Goal: Task Accomplishment & Management: Manage account settings

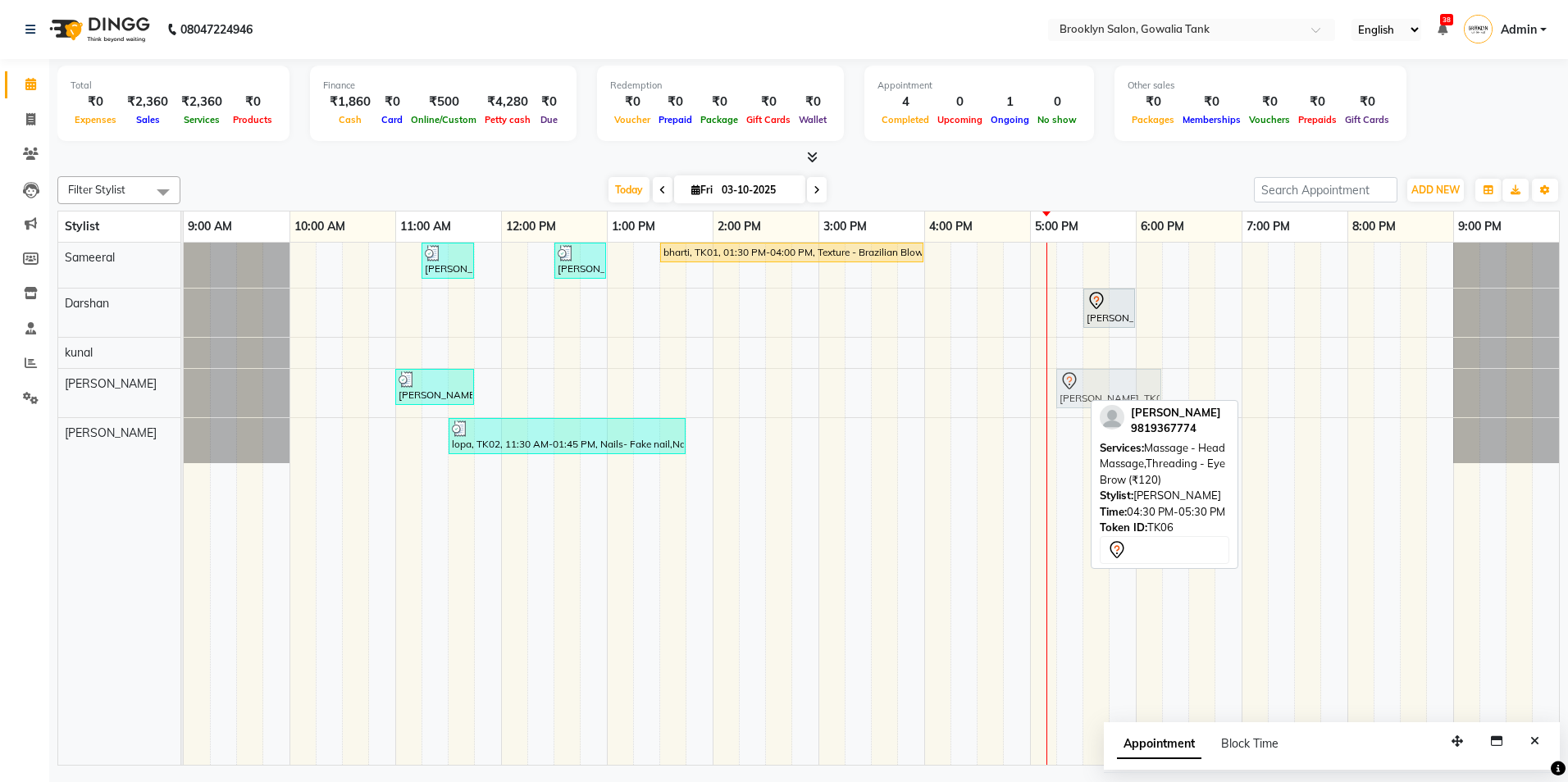
drag, startPoint x: 1026, startPoint y: 391, endPoint x: 1099, endPoint y: 388, distance: 73.1
click at [184, 388] on div "[PERSON_NAME], TK03, 11:00 AM-11:45 AM, Threading - Eye Brow,Threading - Upper …" at bounding box center [184, 393] width 0 height 48
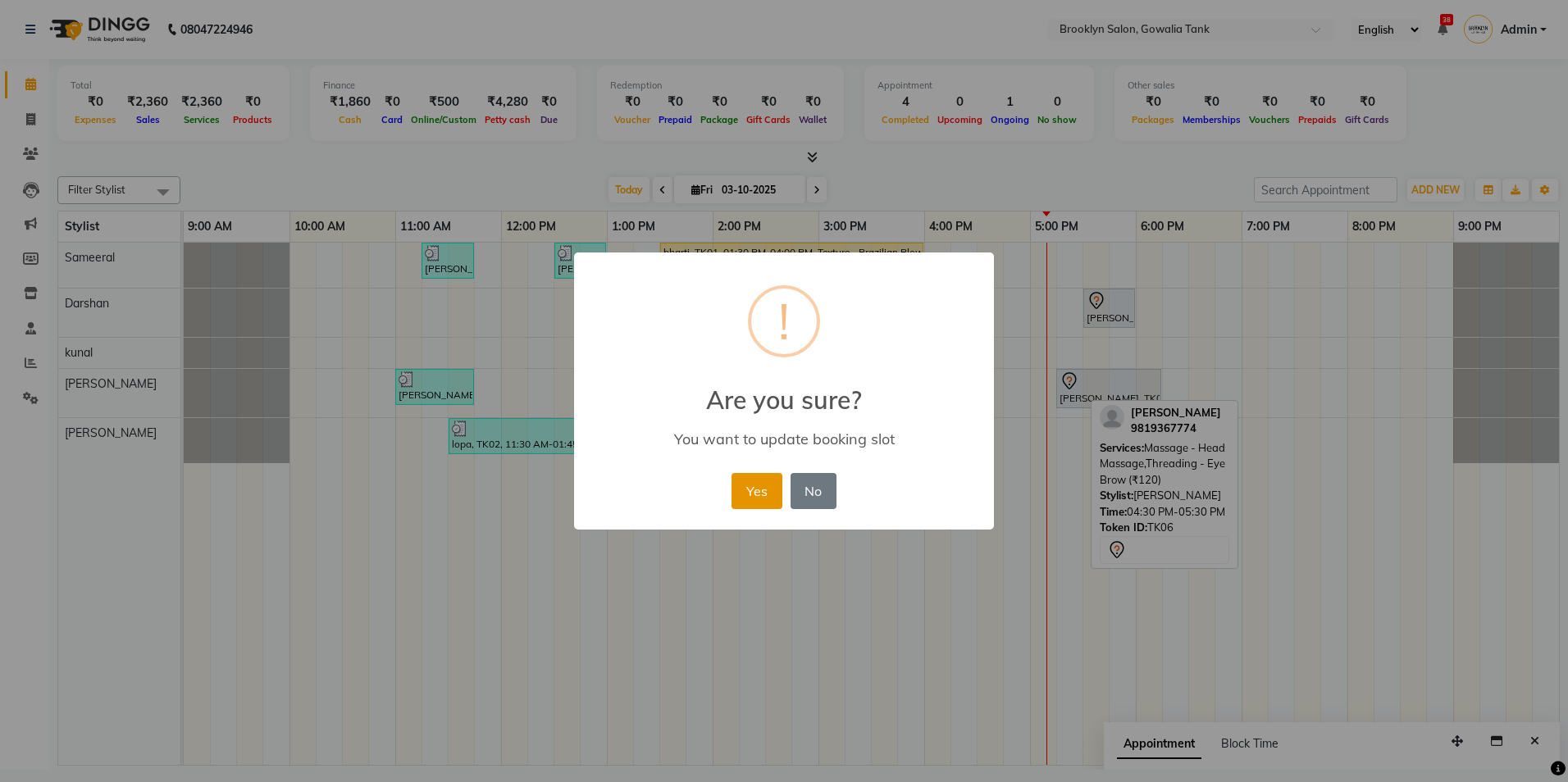
click at [774, 497] on button "Yes" at bounding box center [757, 491] width 50 height 36
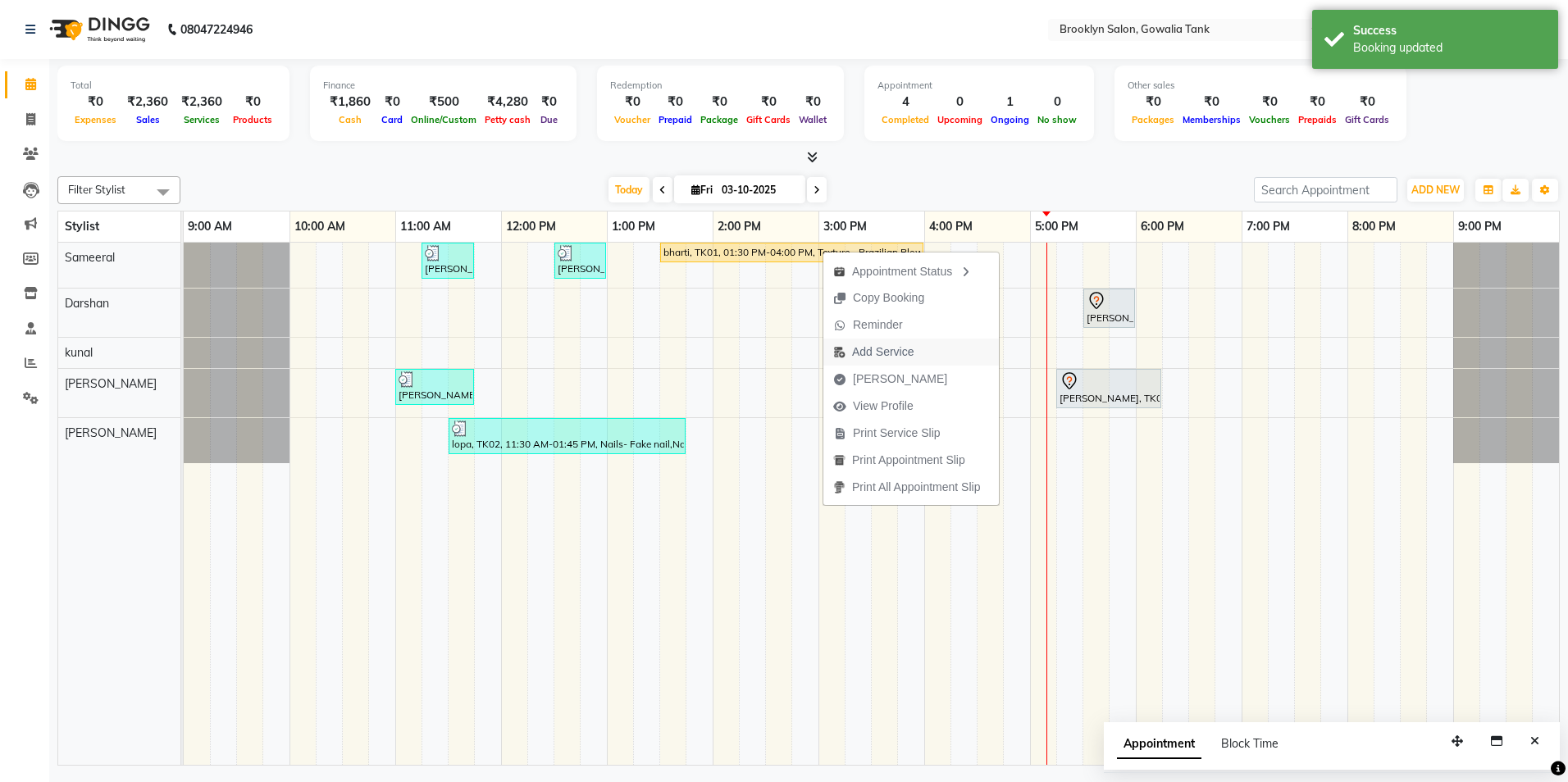
click at [875, 354] on span "Add Service" at bounding box center [883, 352] width 62 height 18
select select "3855"
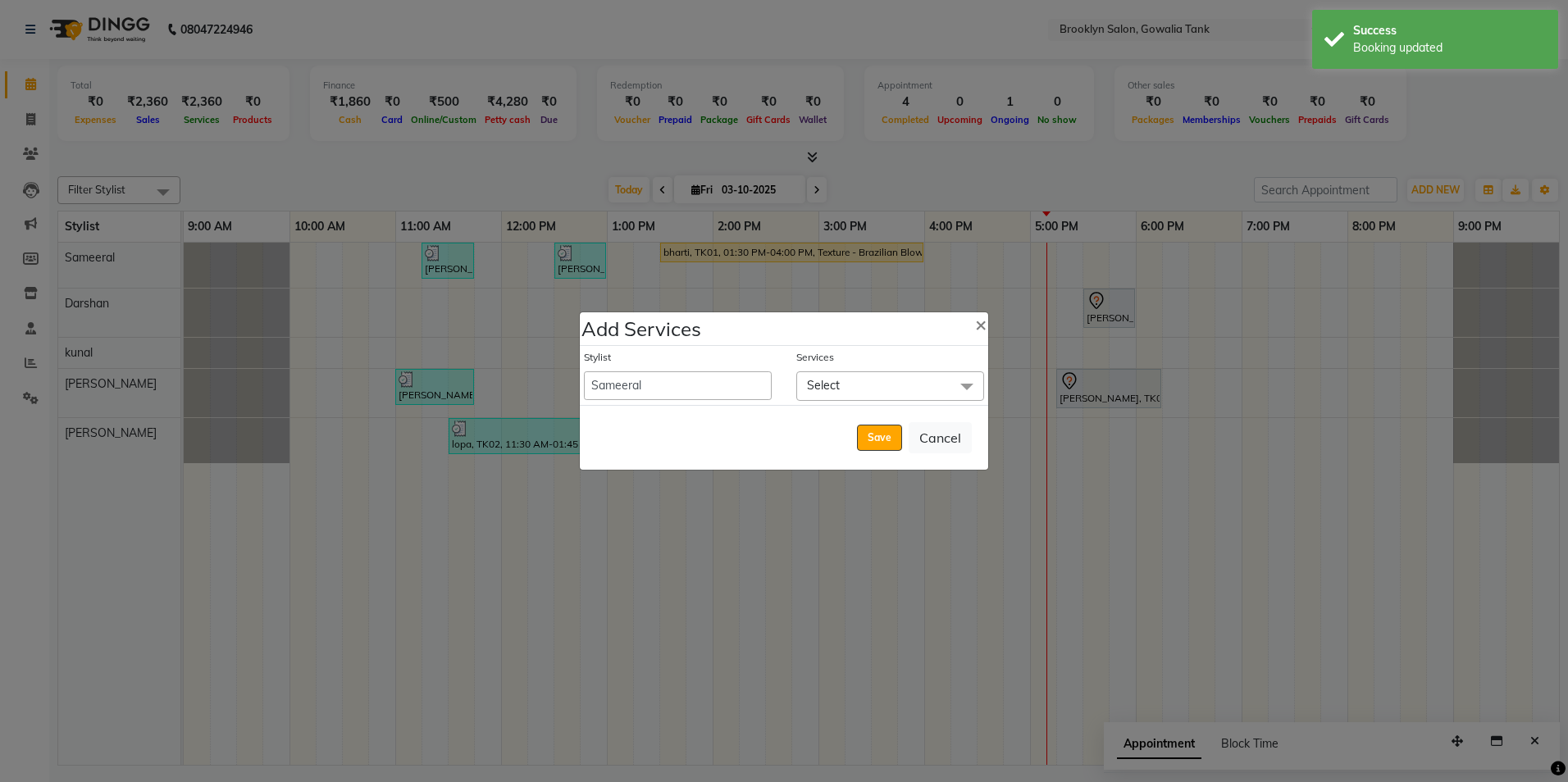
click at [859, 373] on span "Select" at bounding box center [890, 386] width 188 height 28
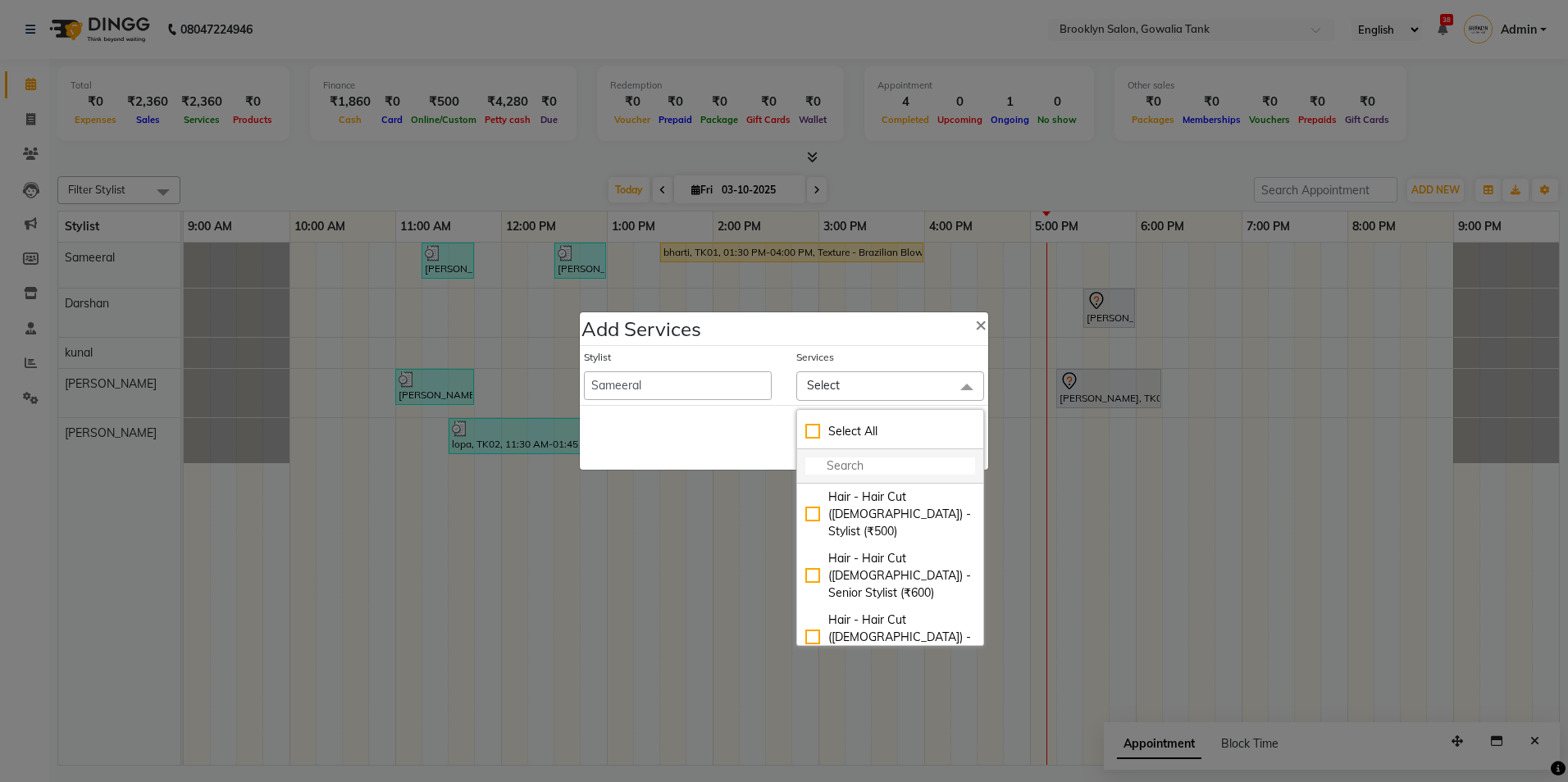
click at [872, 459] on input "multiselect-search" at bounding box center [890, 466] width 169 height 18
type input "B"
type input "C"
type input "GLO"
click at [862, 623] on div "Color - Global (Medium) - Senior Stylist (₹5499)" at bounding box center [890, 638] width 169 height 34
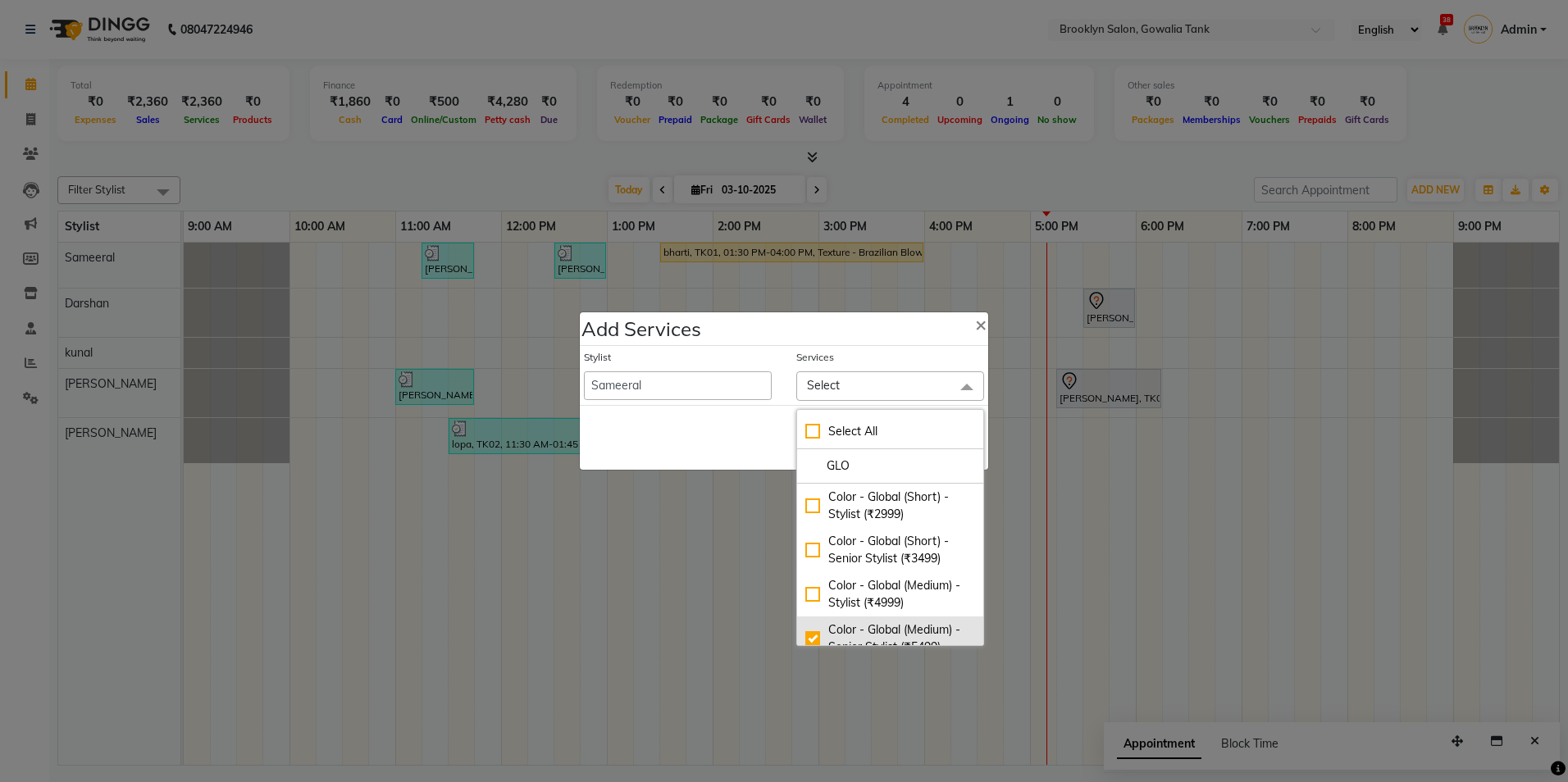
checkbox input "true"
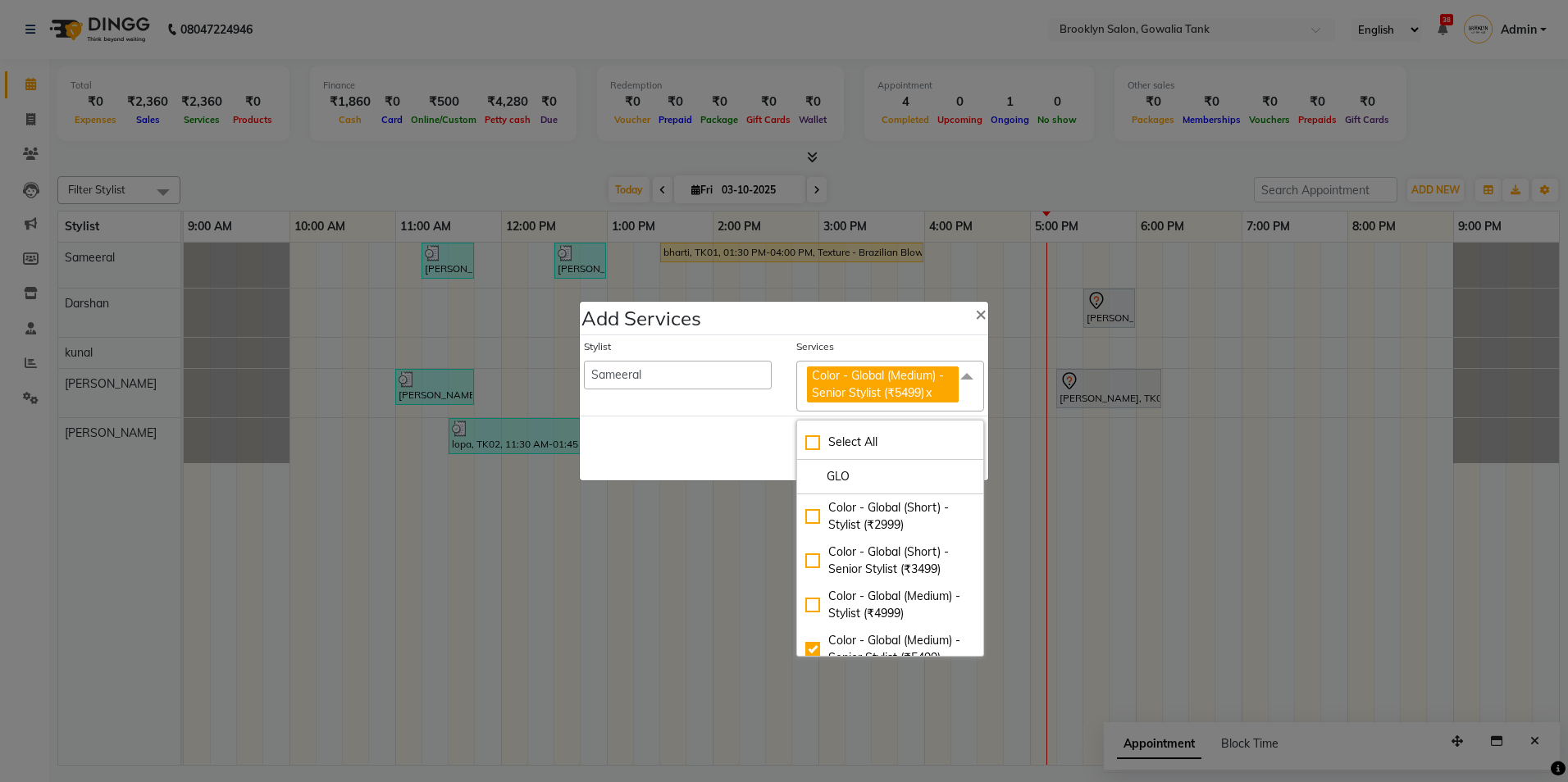
click at [754, 444] on div "Save Cancel" at bounding box center [784, 448] width 408 height 65
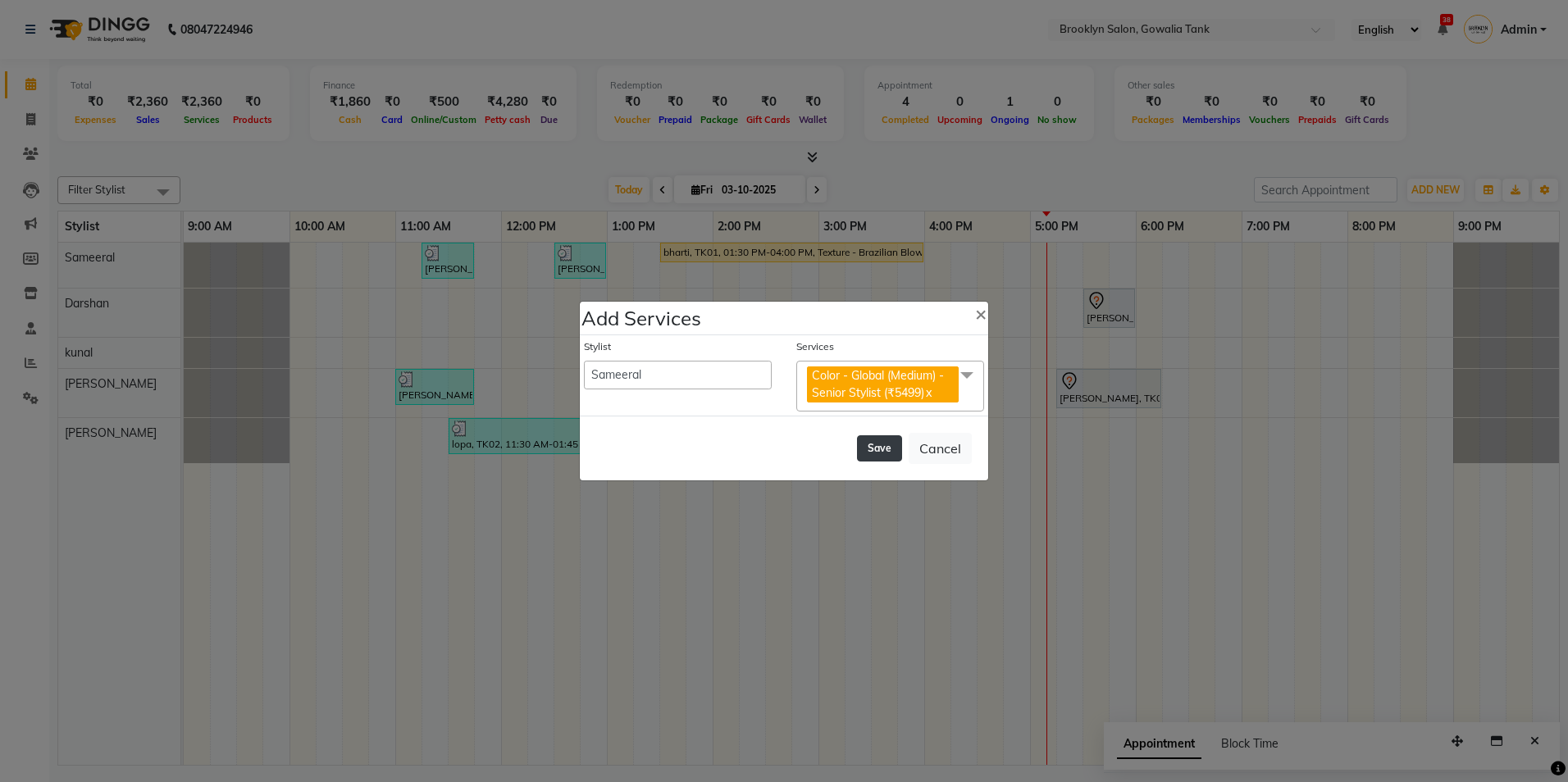
click at [891, 452] on button "Save" at bounding box center [880, 448] width 45 height 26
select select "60365"
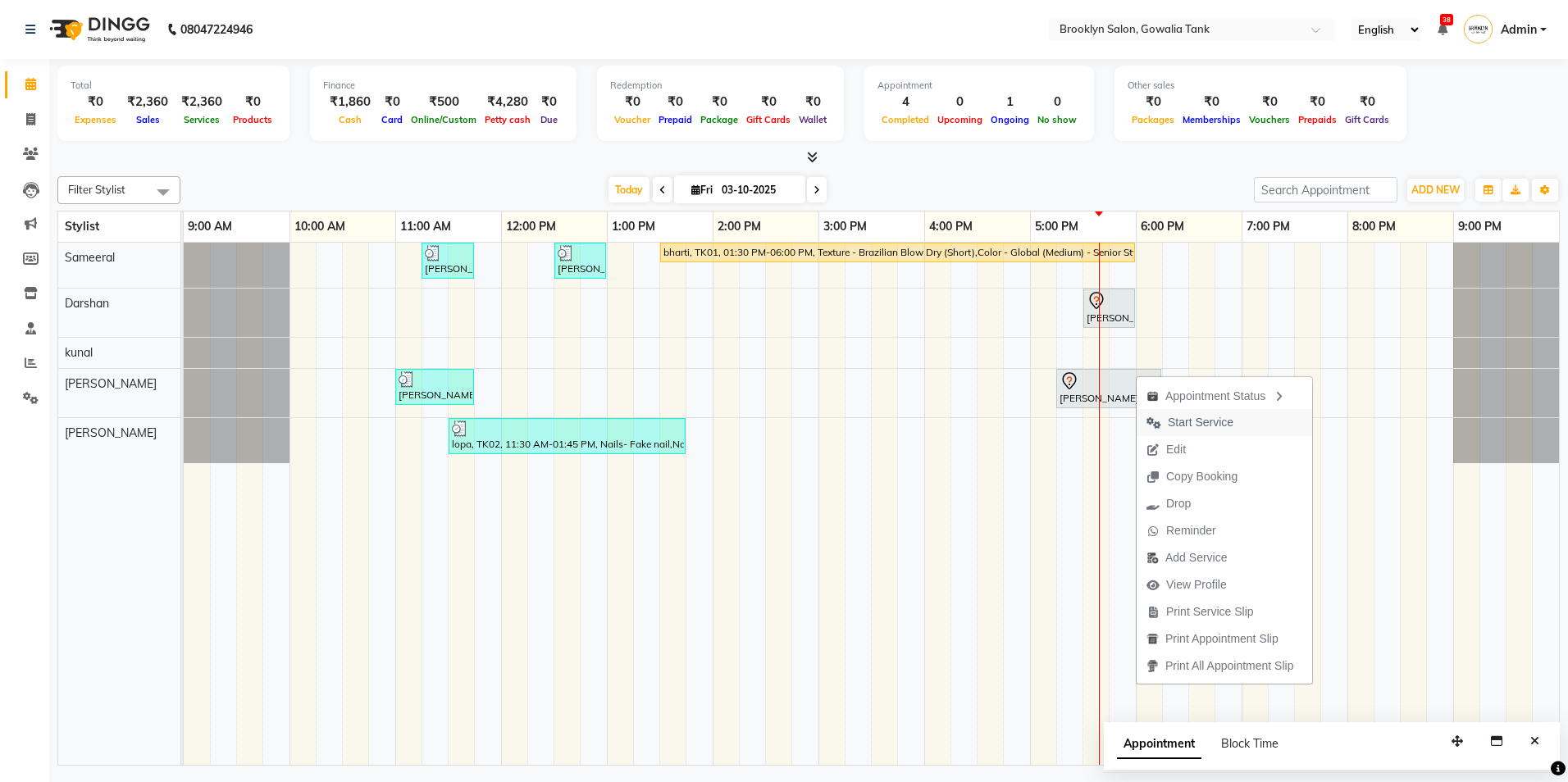
click at [1178, 413] on span "Start Service" at bounding box center [1190, 422] width 107 height 27
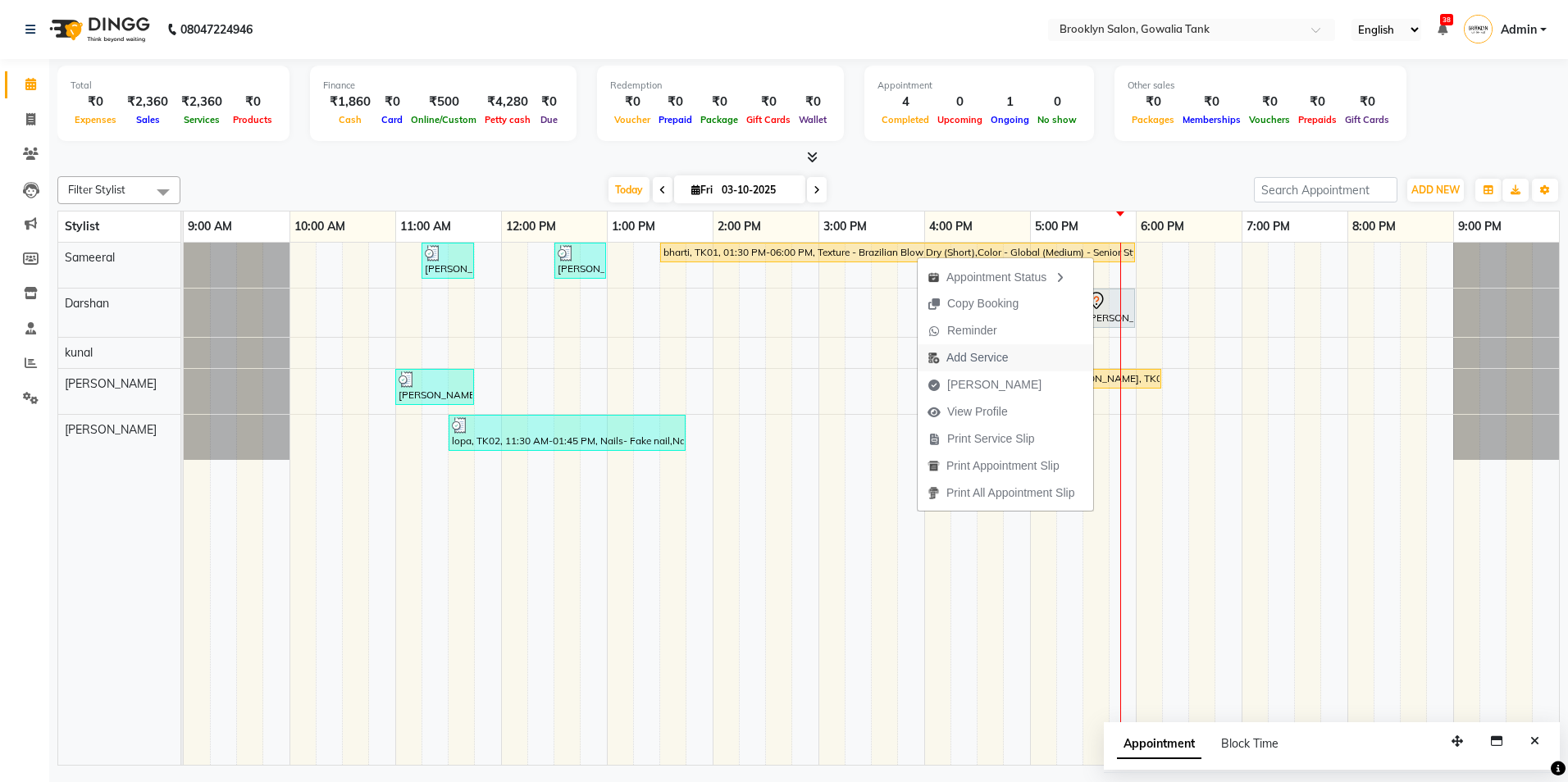
click at [981, 361] on span "Add Service" at bounding box center [977, 358] width 62 height 18
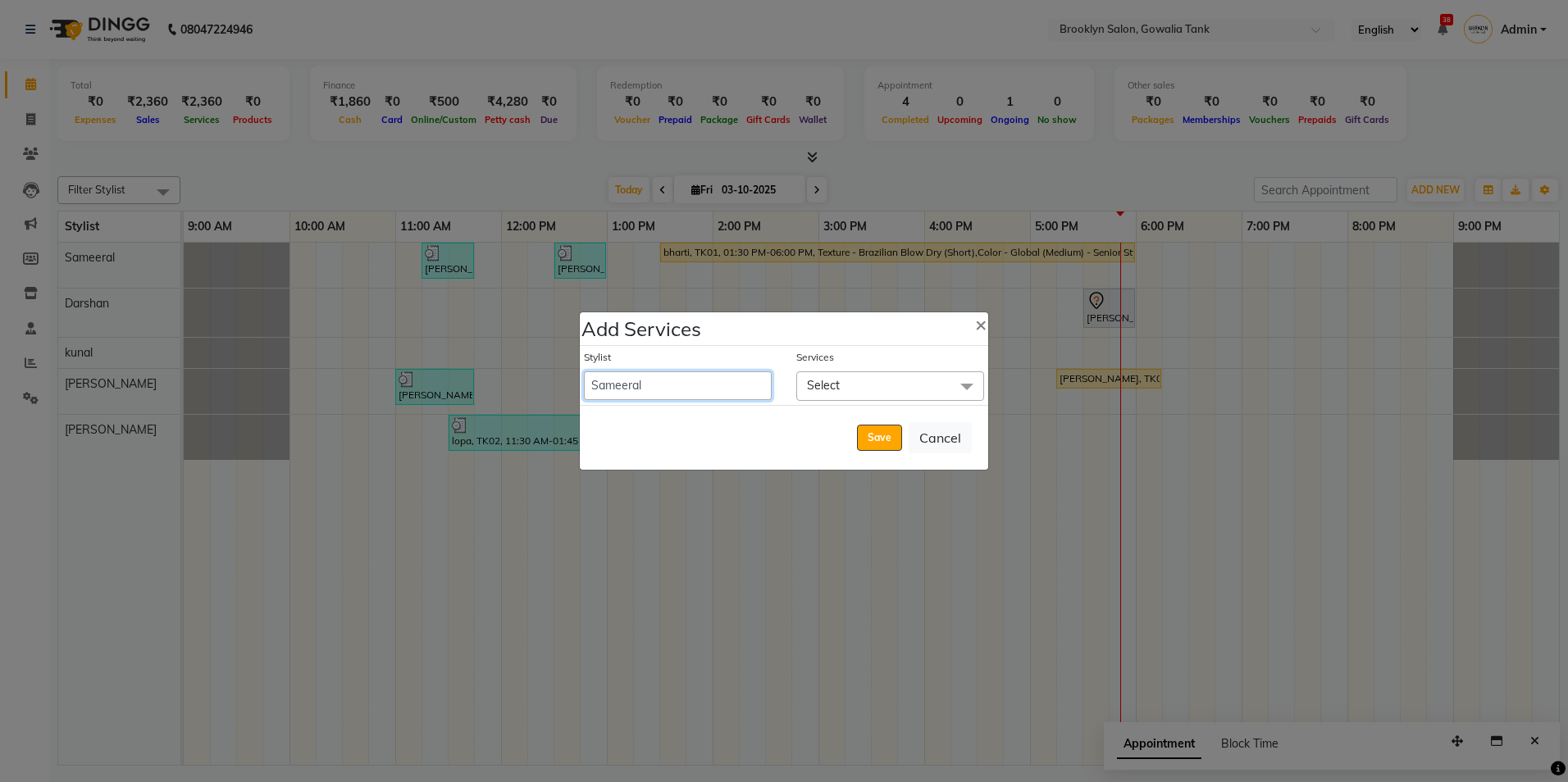
click at [718, 392] on select "[PERSON_NAME] [PERSON_NAME] Sameeral" at bounding box center [678, 386] width 188 height 28
select select "24048"
click at [584, 371] on select "[PERSON_NAME] [PERSON_NAME] Sameeral" at bounding box center [678, 386] width 188 height 28
select select "960"
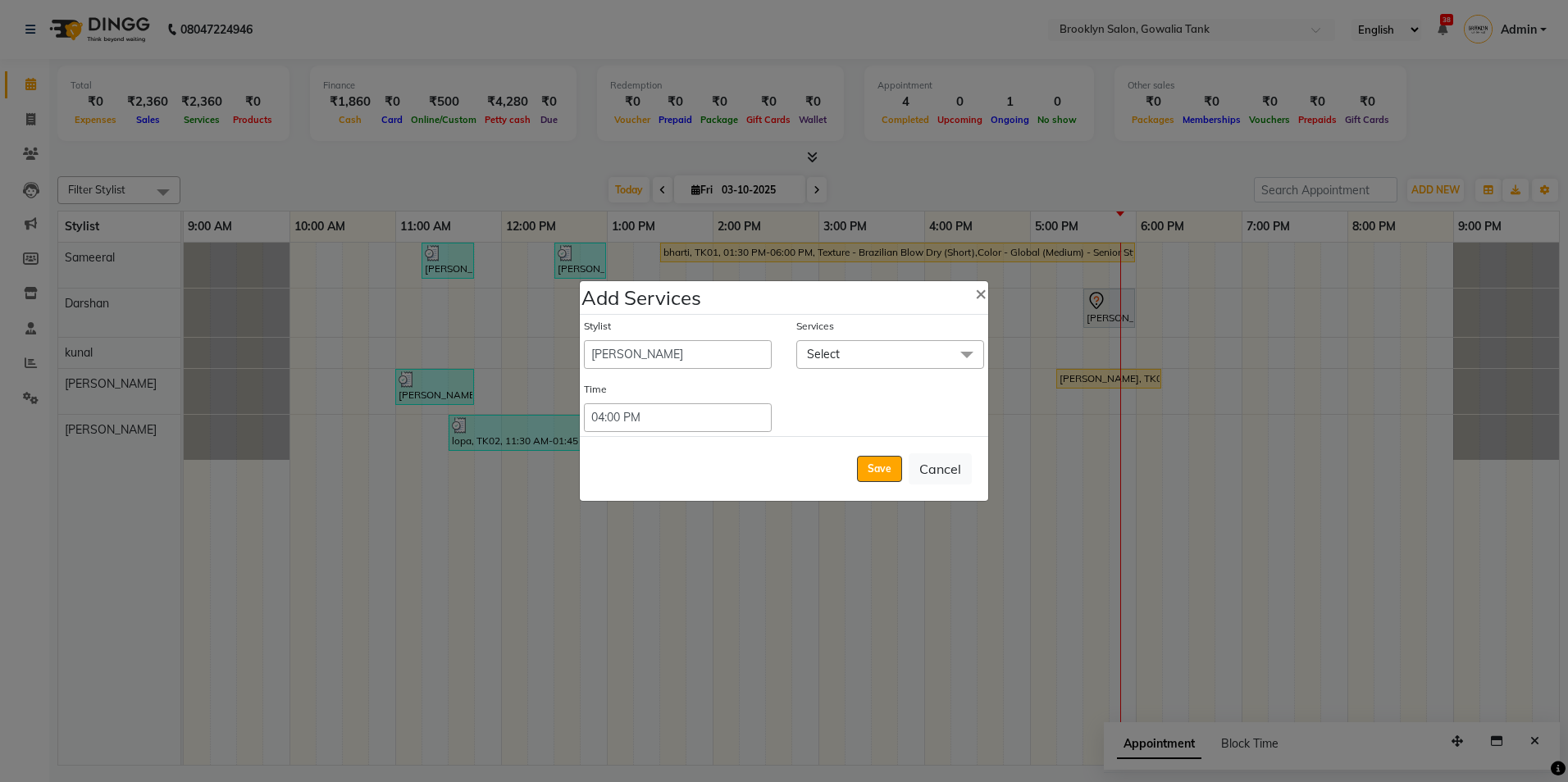
click at [812, 356] on span "Select" at bounding box center [823, 355] width 33 height 15
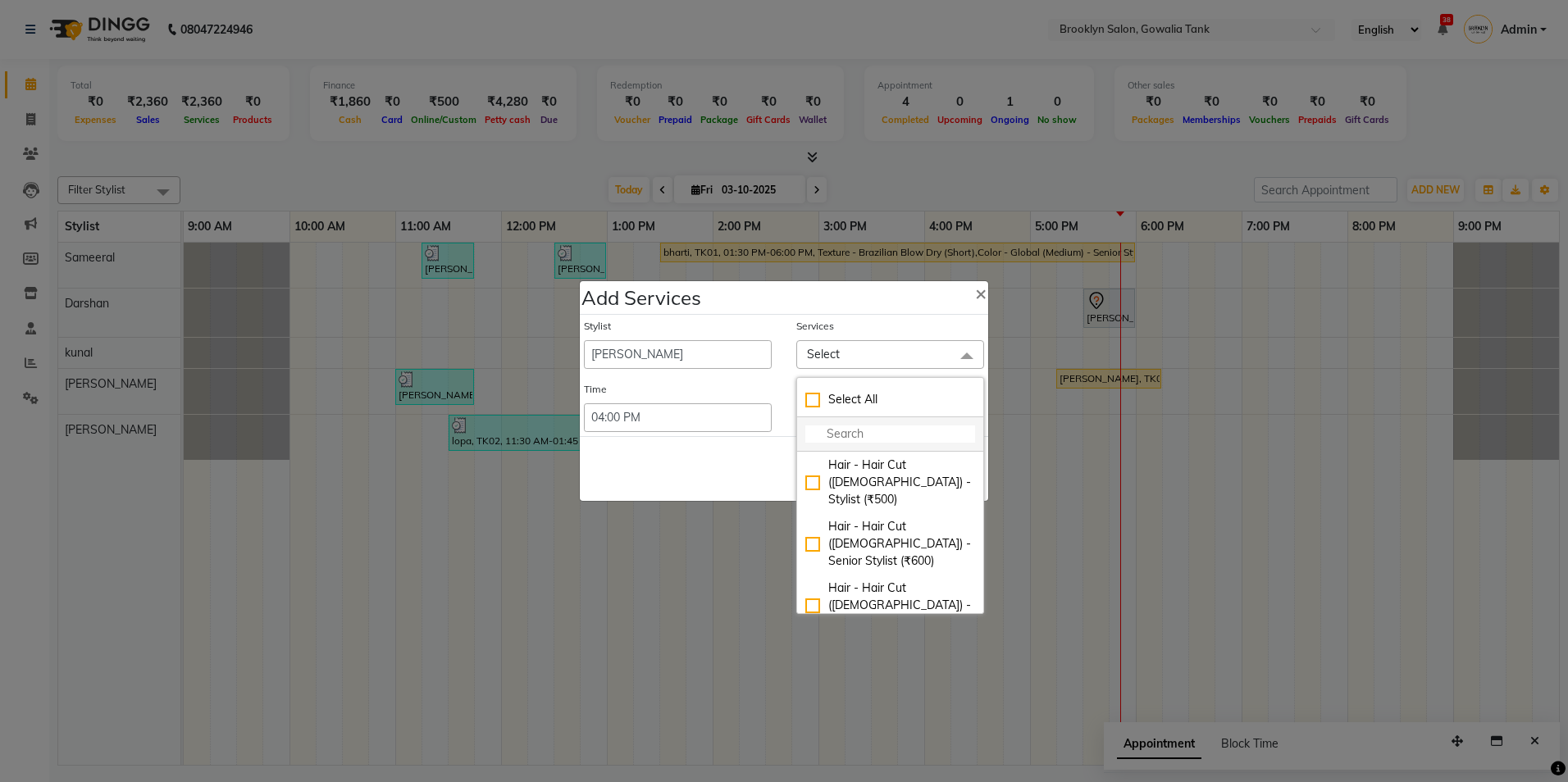
click at [853, 435] on input "multiselect-search" at bounding box center [890, 434] width 169 height 18
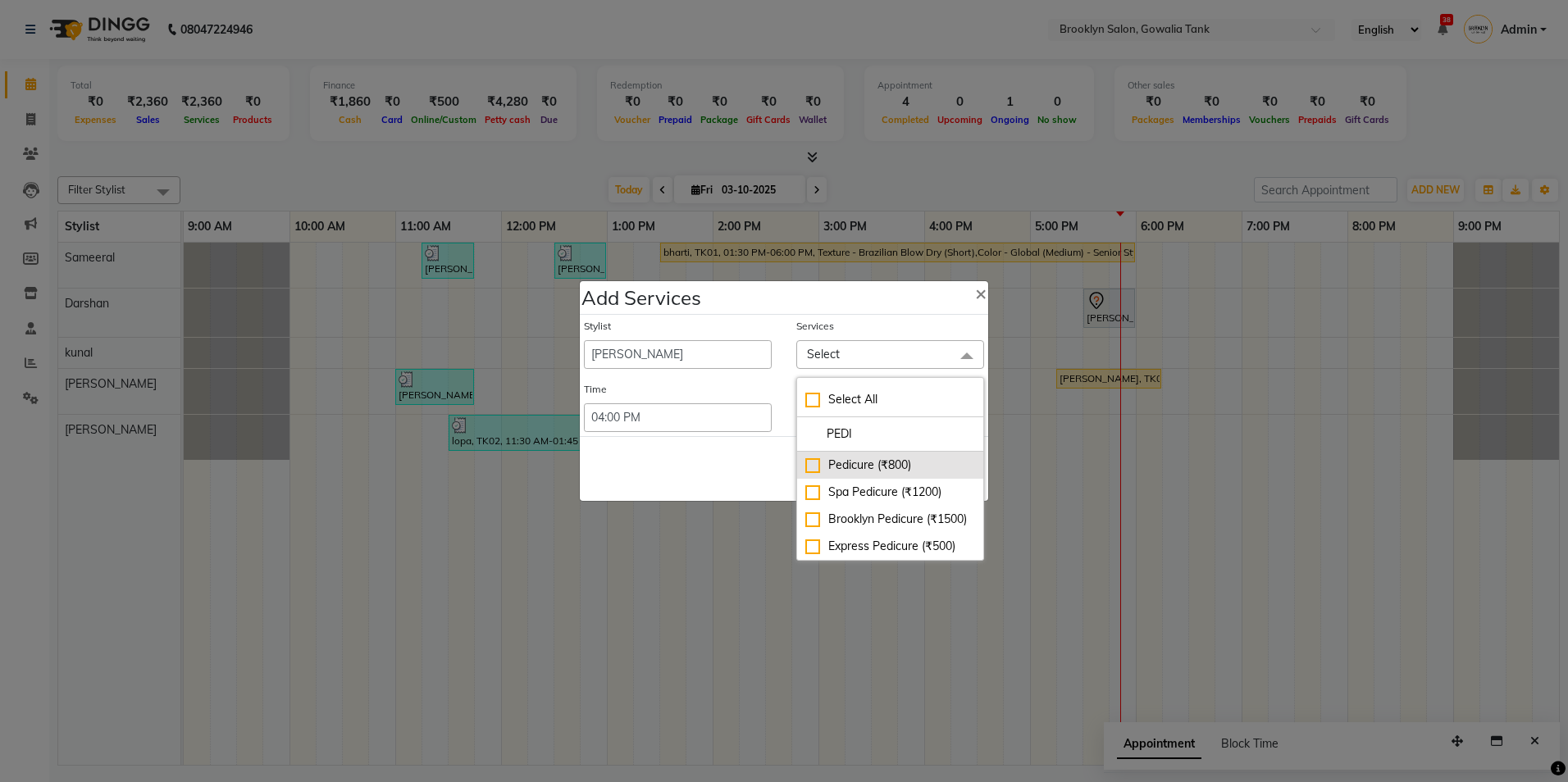
type input "PEDI"
click at [885, 471] on div "Pedicure (₹800)" at bounding box center [890, 465] width 169 height 18
checkbox input "true"
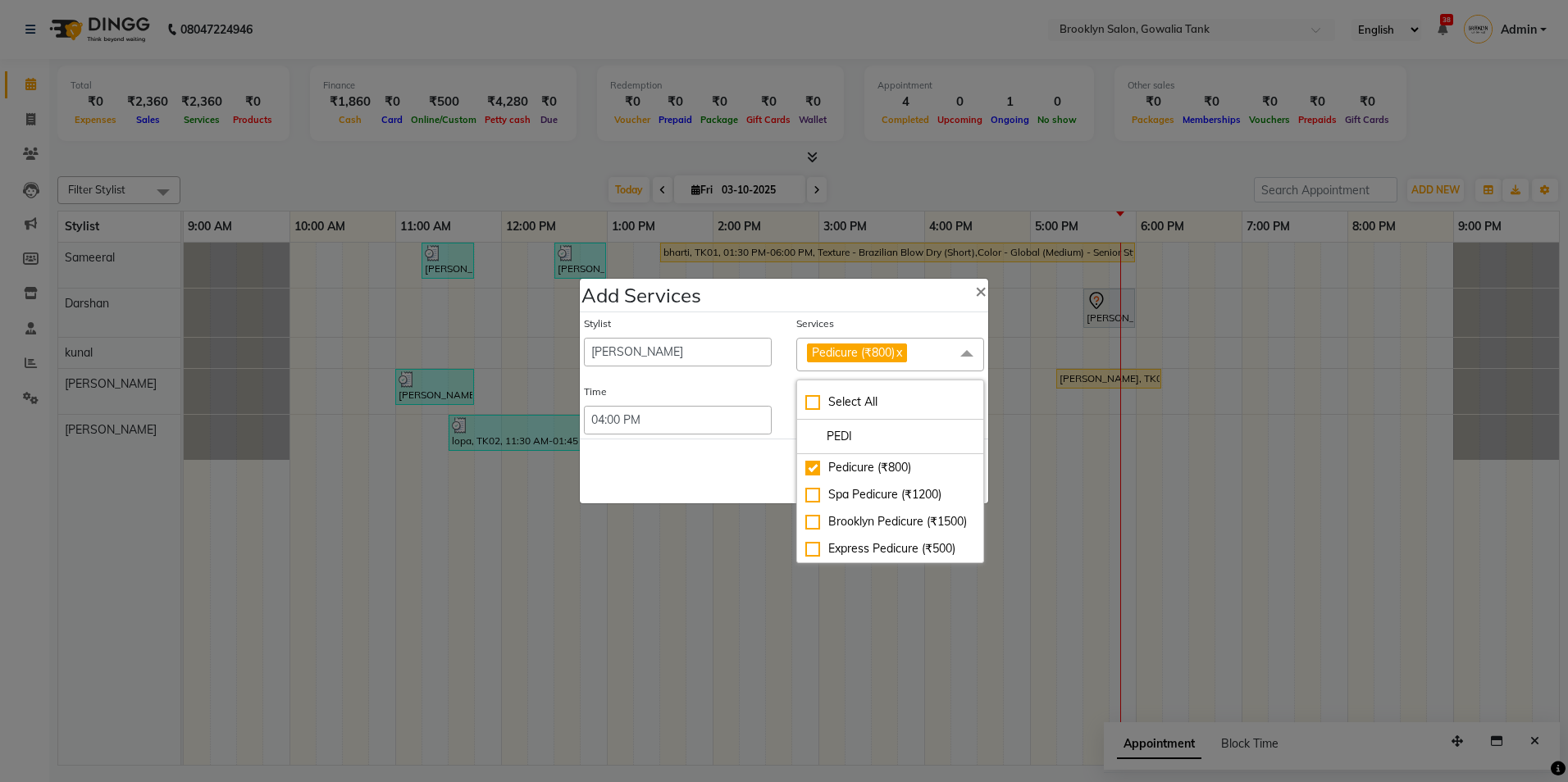
drag, startPoint x: 749, startPoint y: 474, endPoint x: 809, endPoint y: 481, distance: 60.4
click at [752, 474] on div "Save Cancel" at bounding box center [784, 472] width 408 height 65
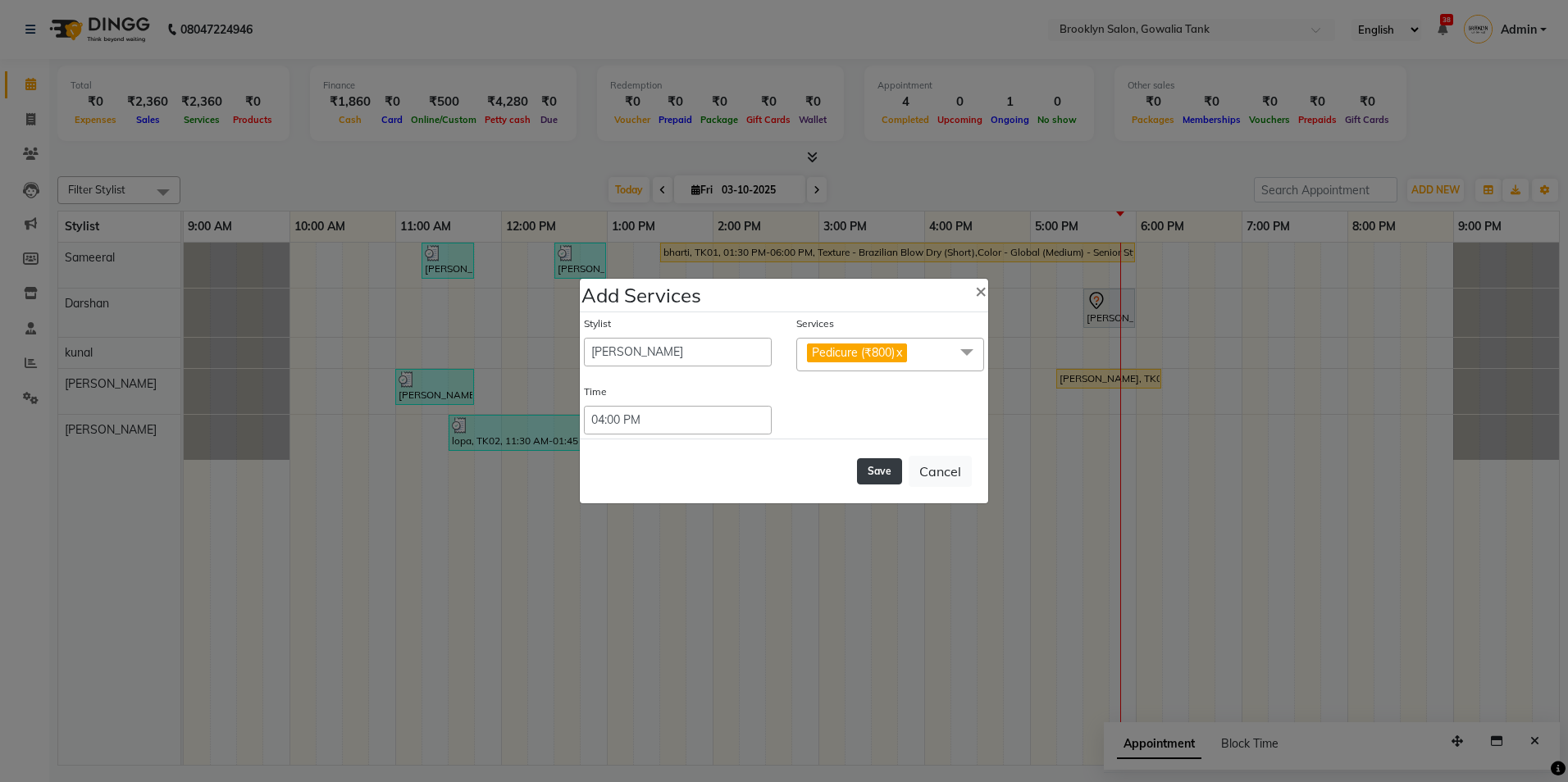
click at [880, 476] on button "Save" at bounding box center [880, 471] width 45 height 26
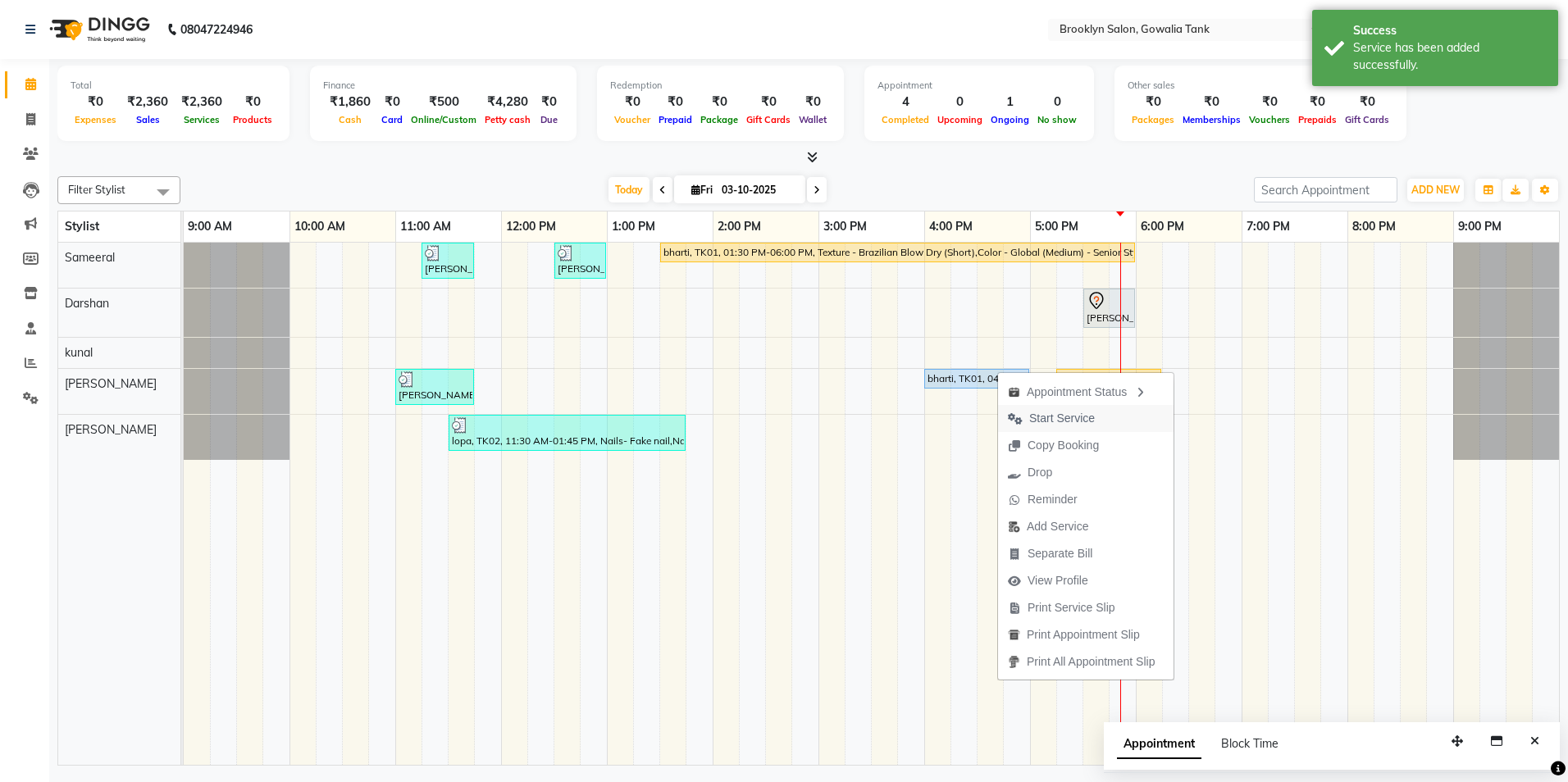
click at [1045, 421] on span "Start Service" at bounding box center [1061, 418] width 66 height 18
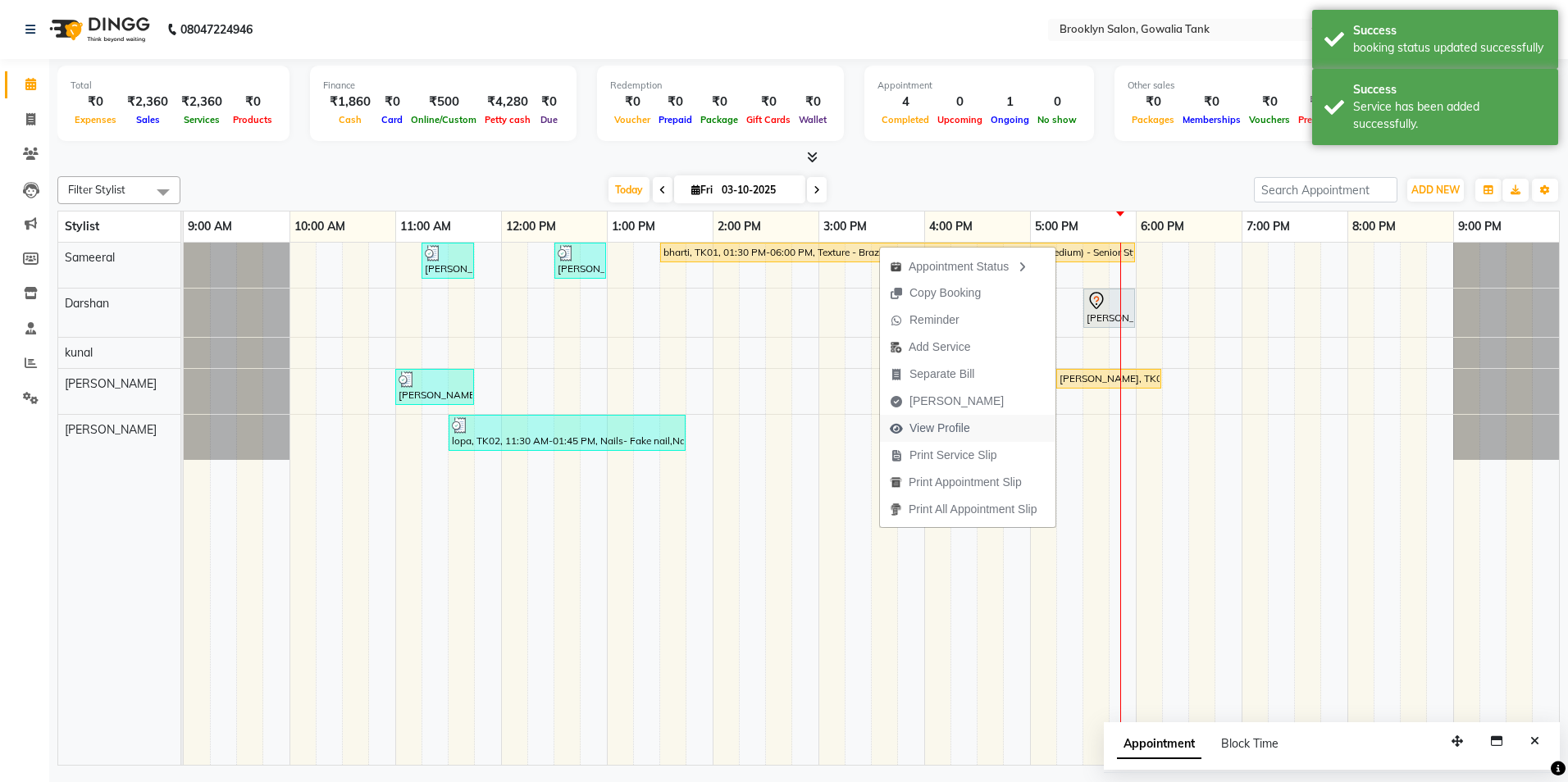
click at [966, 429] on span "View Profile" at bounding box center [940, 428] width 61 height 18
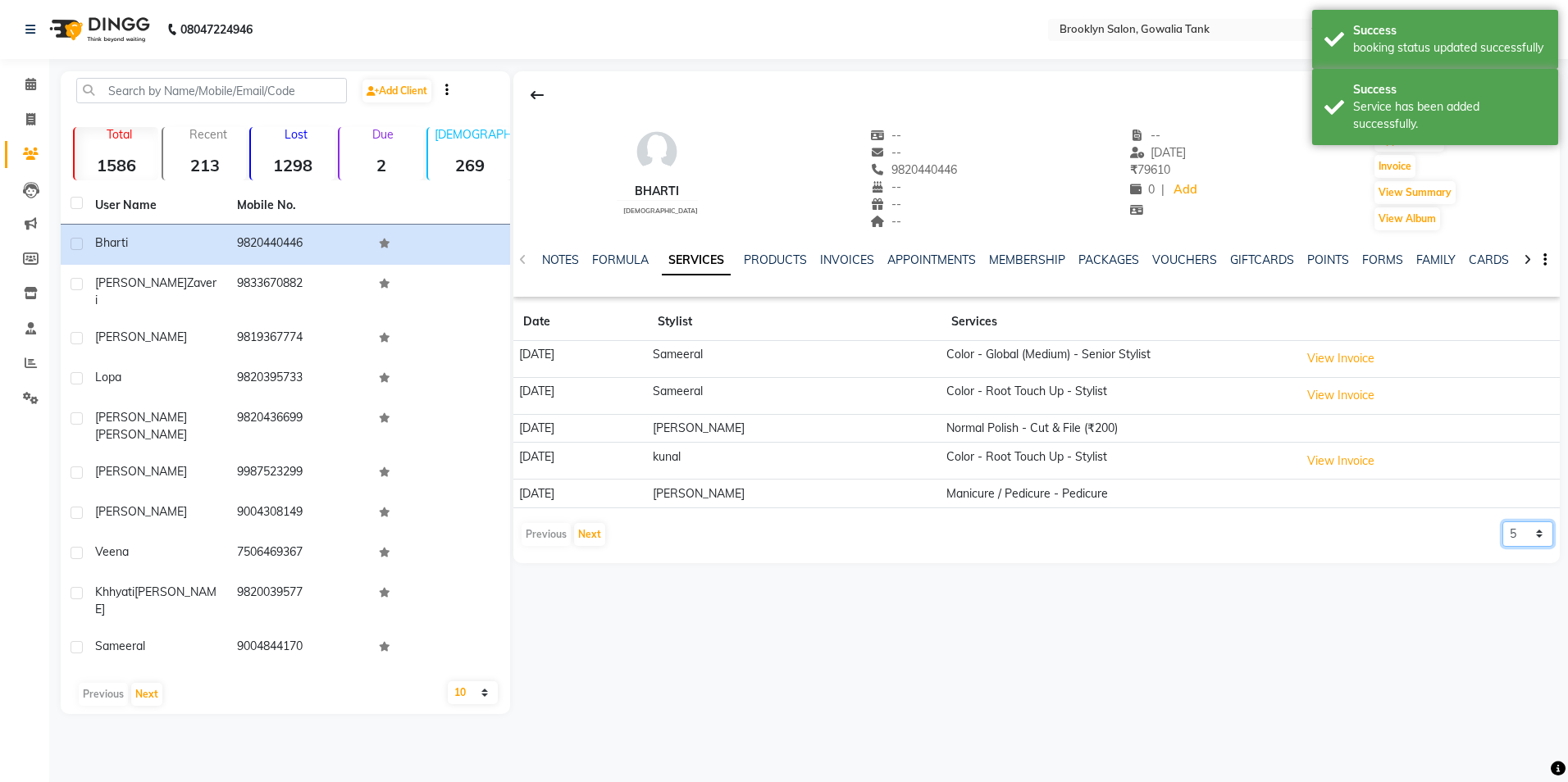
click at [1515, 539] on select "5 10 50 100 500" at bounding box center [1527, 534] width 51 height 25
select select "100"
click at [1502, 522] on select "5 10 50 100 500" at bounding box center [1527, 534] width 51 height 25
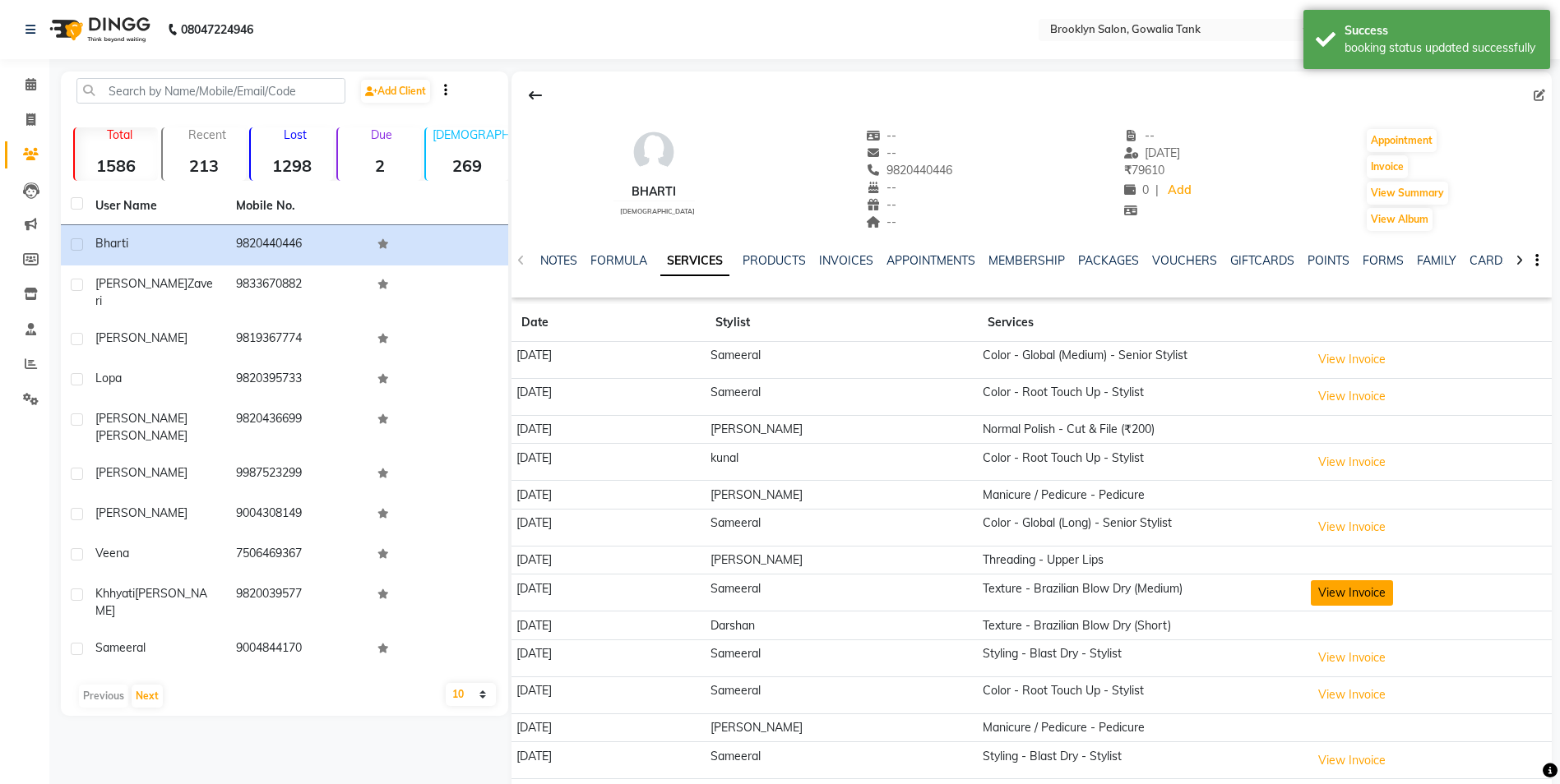
click at [1311, 586] on button "View Invoice" at bounding box center [1352, 593] width 82 height 25
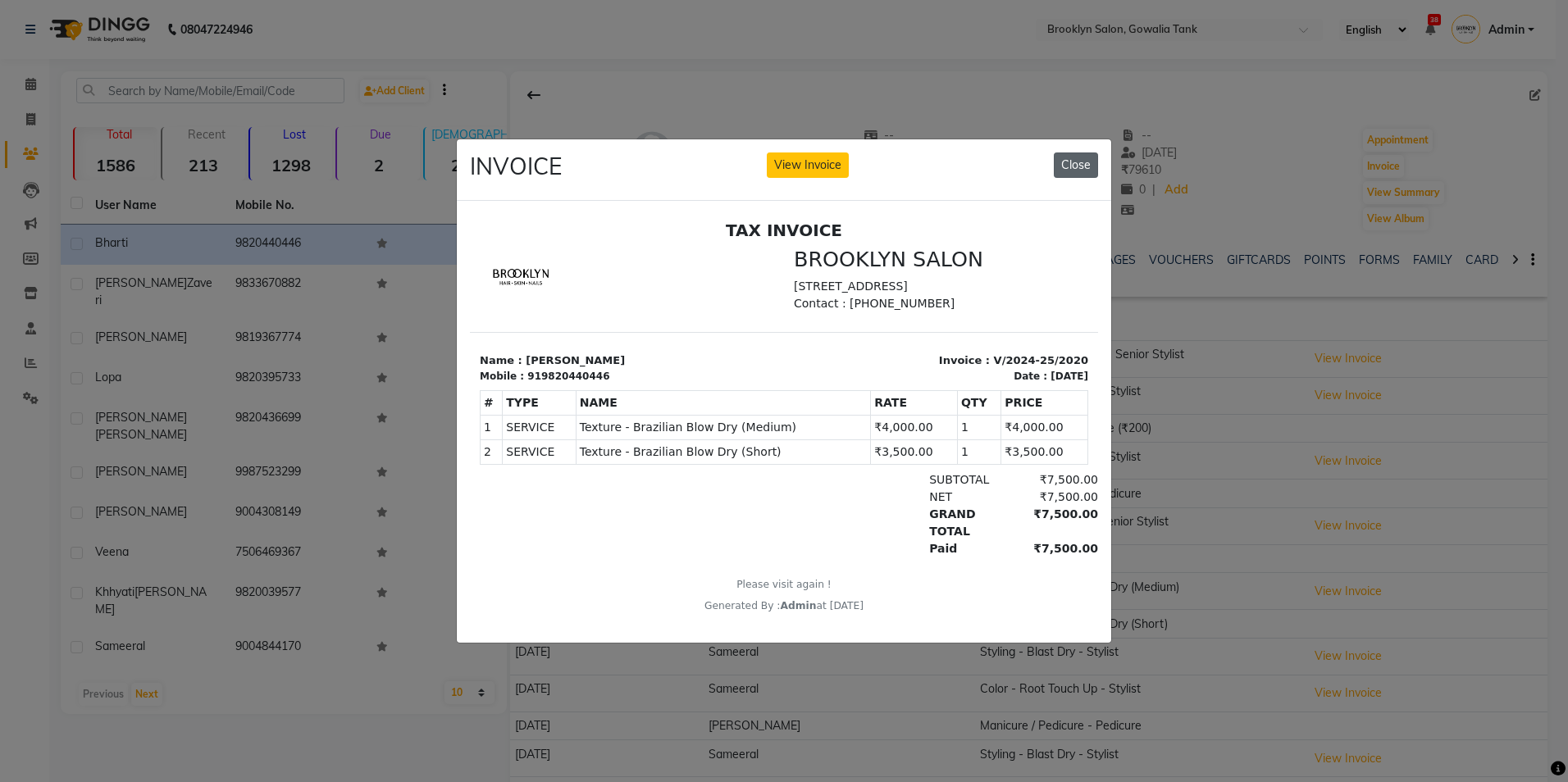
click at [1087, 153] on button "Close" at bounding box center [1076, 165] width 44 height 25
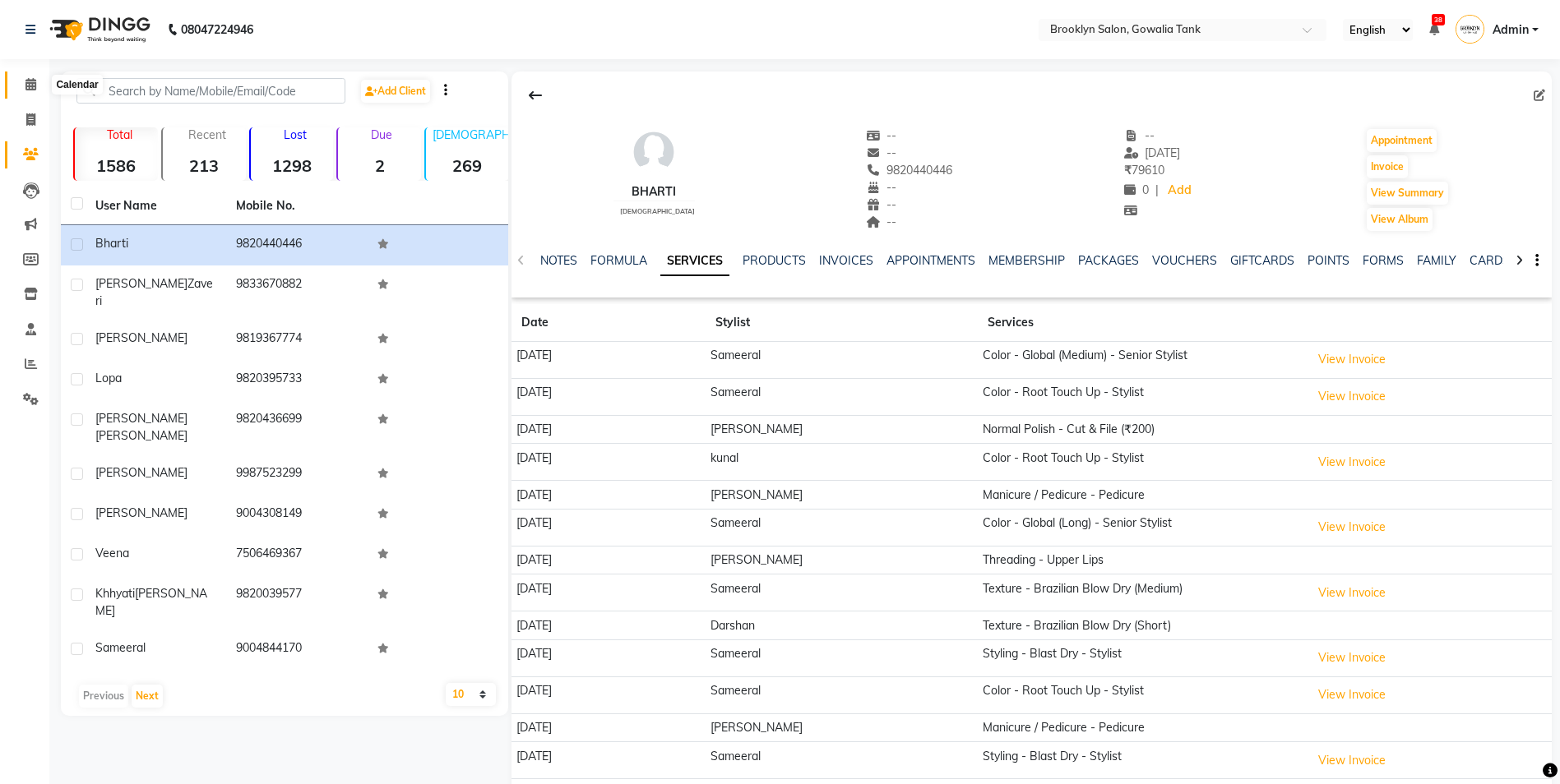
click at [36, 83] on icon at bounding box center [30, 84] width 11 height 13
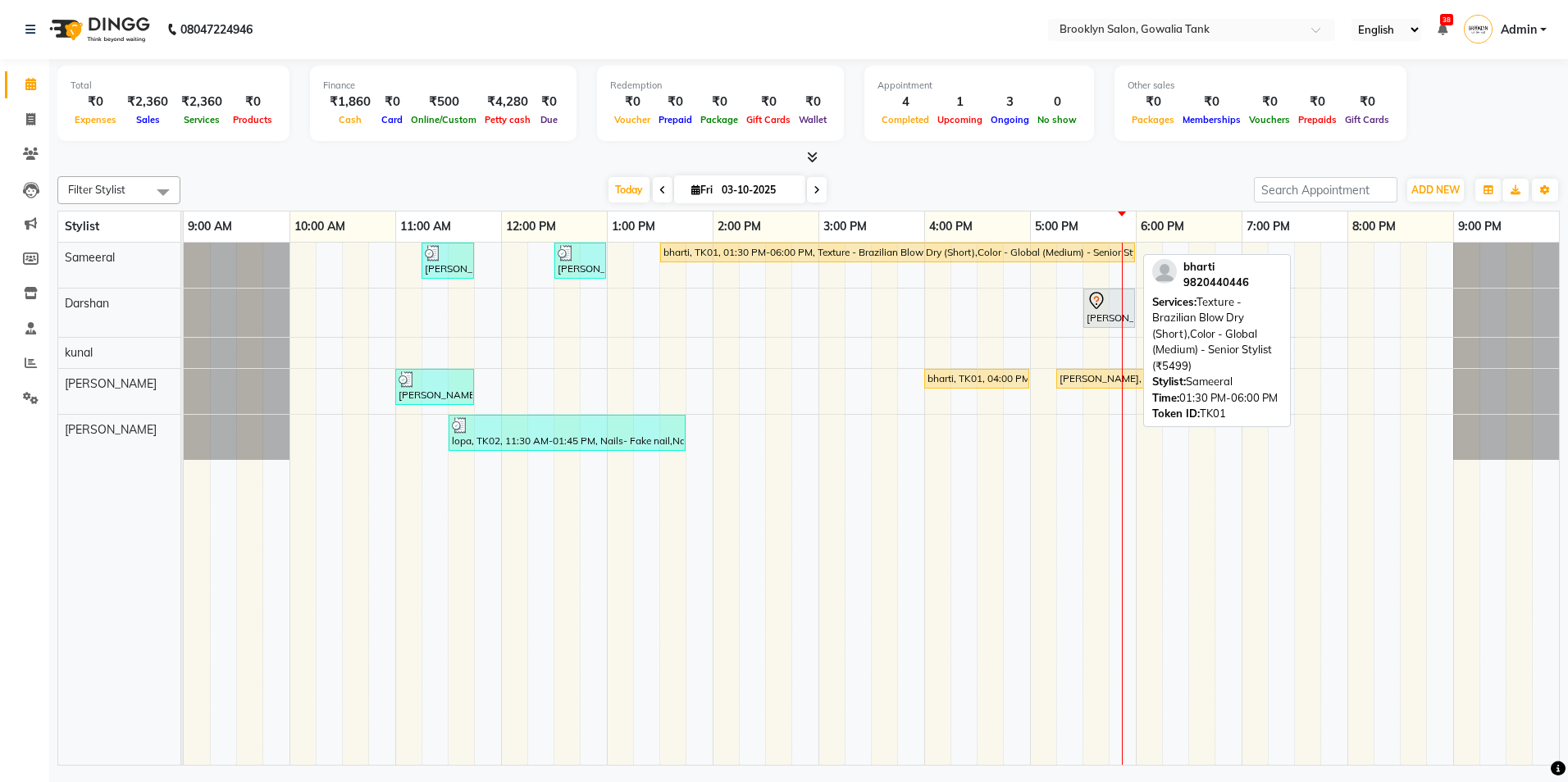
click at [1037, 253] on div "bharti, TK01, 01:30 PM-06:00 PM, Texture - Brazilian Blow Dry (Short),Color - G…" at bounding box center [897, 253] width 471 height 15
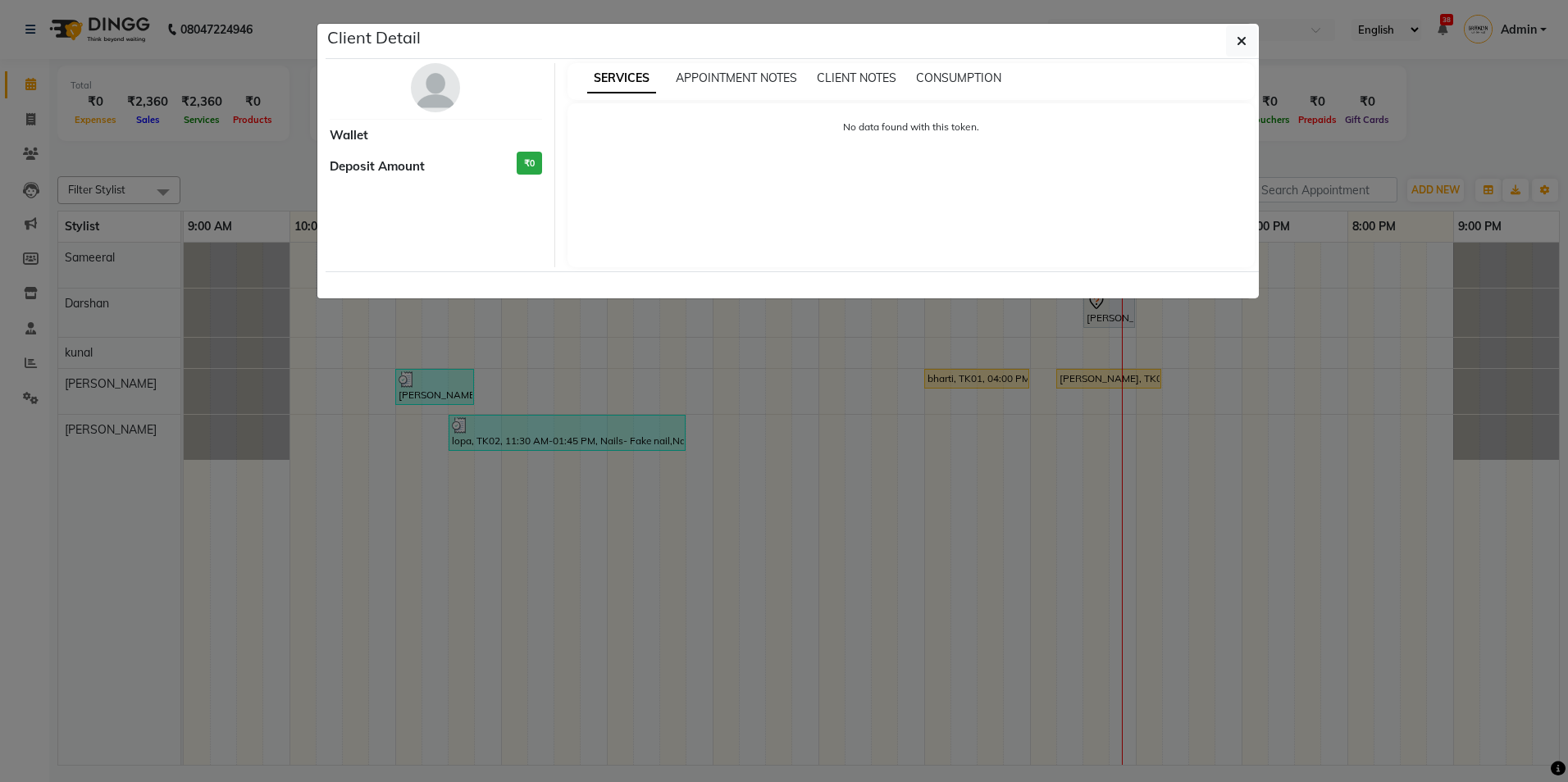
select select "1"
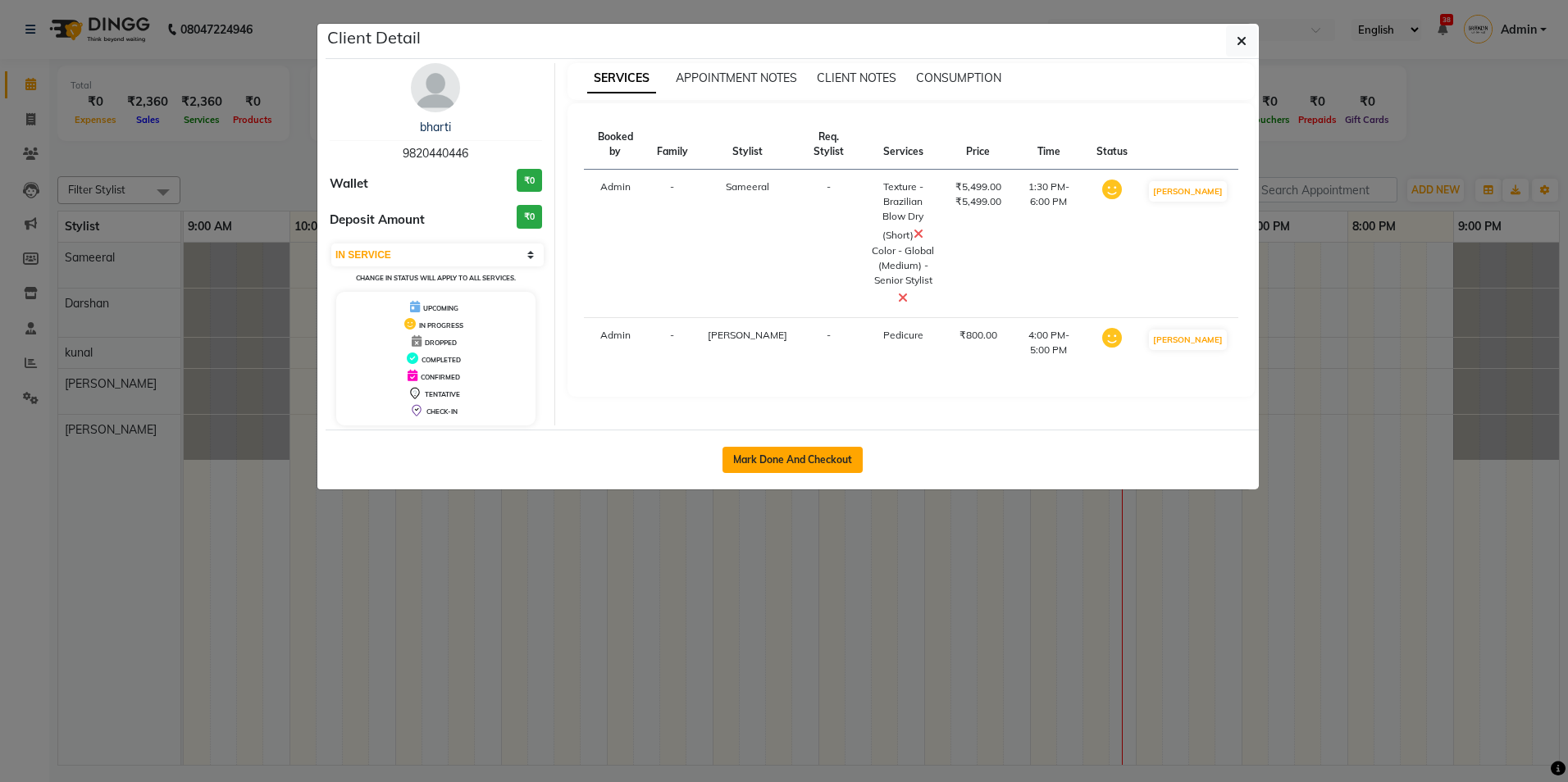
click at [790, 454] on button "Mark Done And Checkout" at bounding box center [793, 460] width 140 height 26
select select "service"
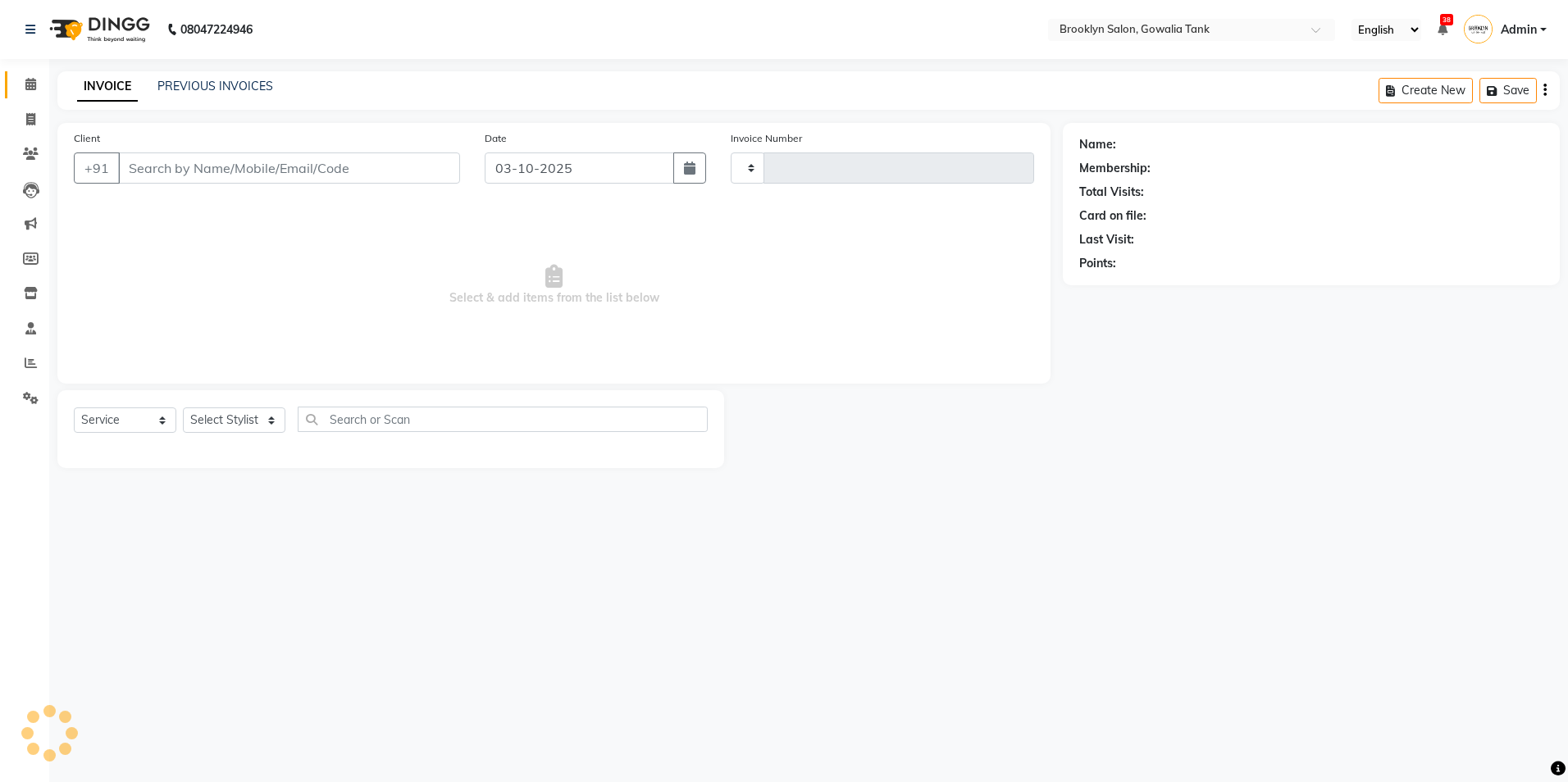
type input "0984"
select select "131"
type input "9820440446"
select select "24048"
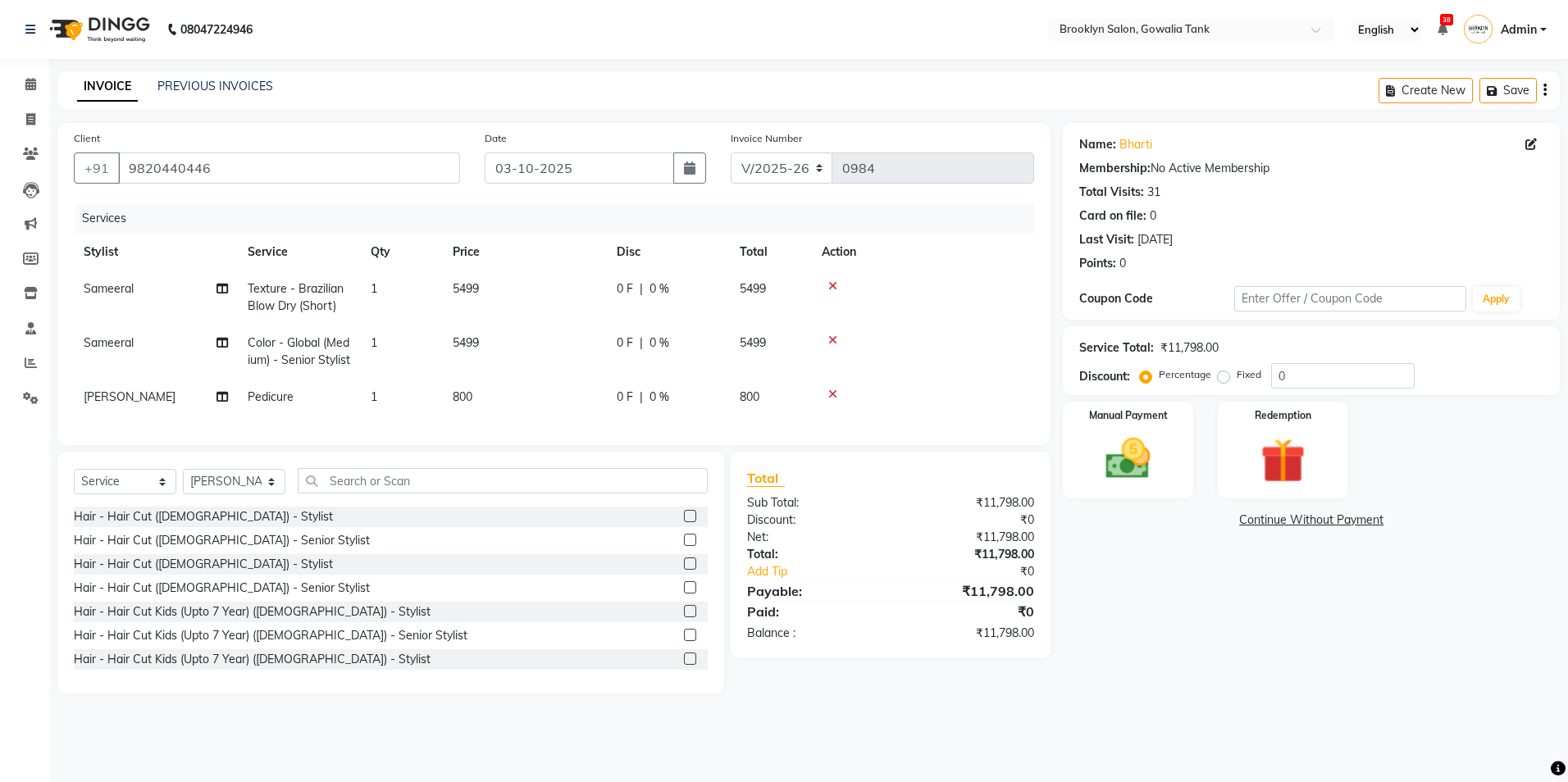
click at [330, 300] on span "Texture - Brazilian Blow Dry (Short)" at bounding box center [295, 297] width 96 height 32
select select "3855"
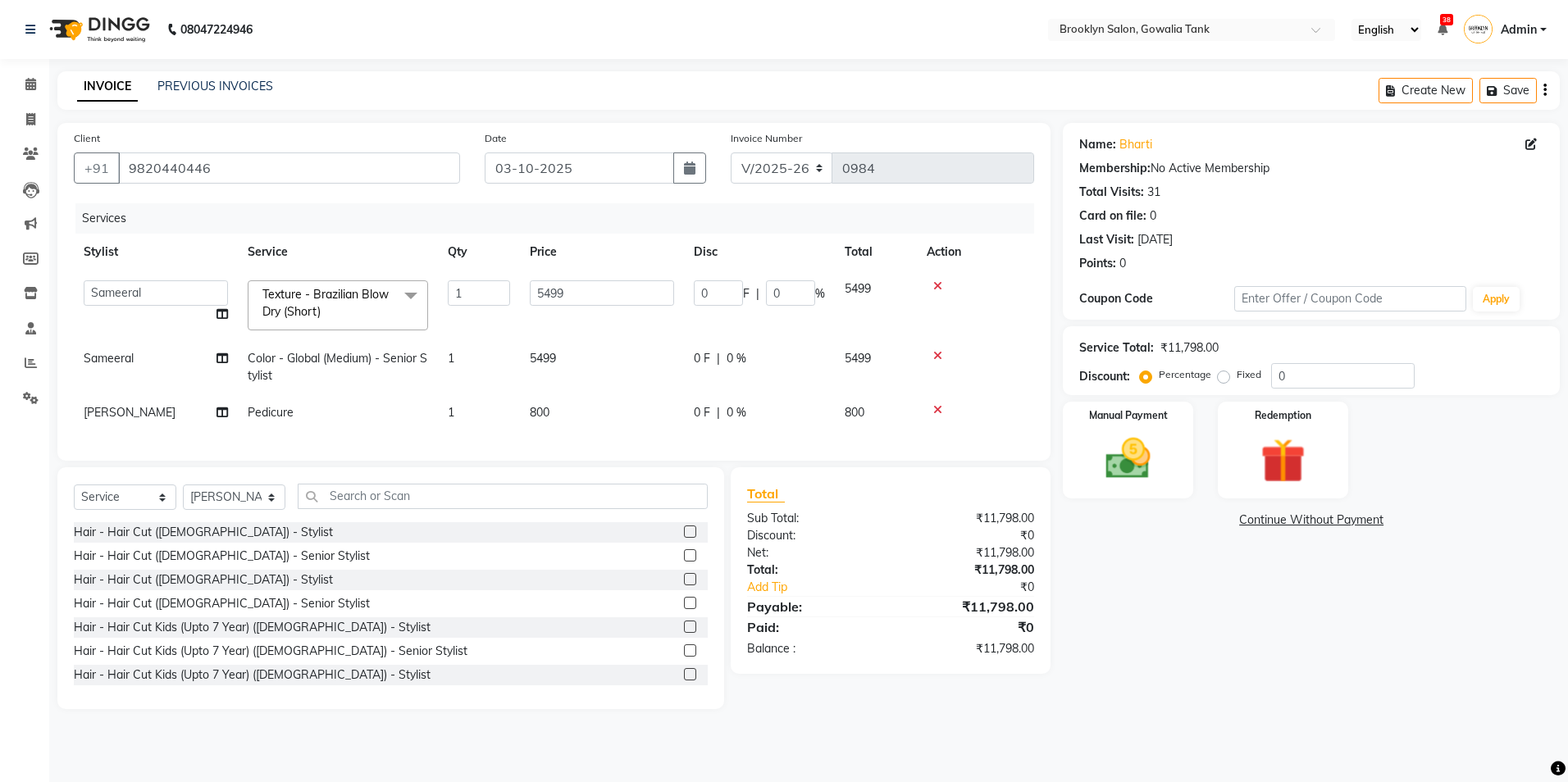
click at [345, 320] on span "Texture - Brazilian Blow Dry (Short) x" at bounding box center [330, 304] width 144 height 35
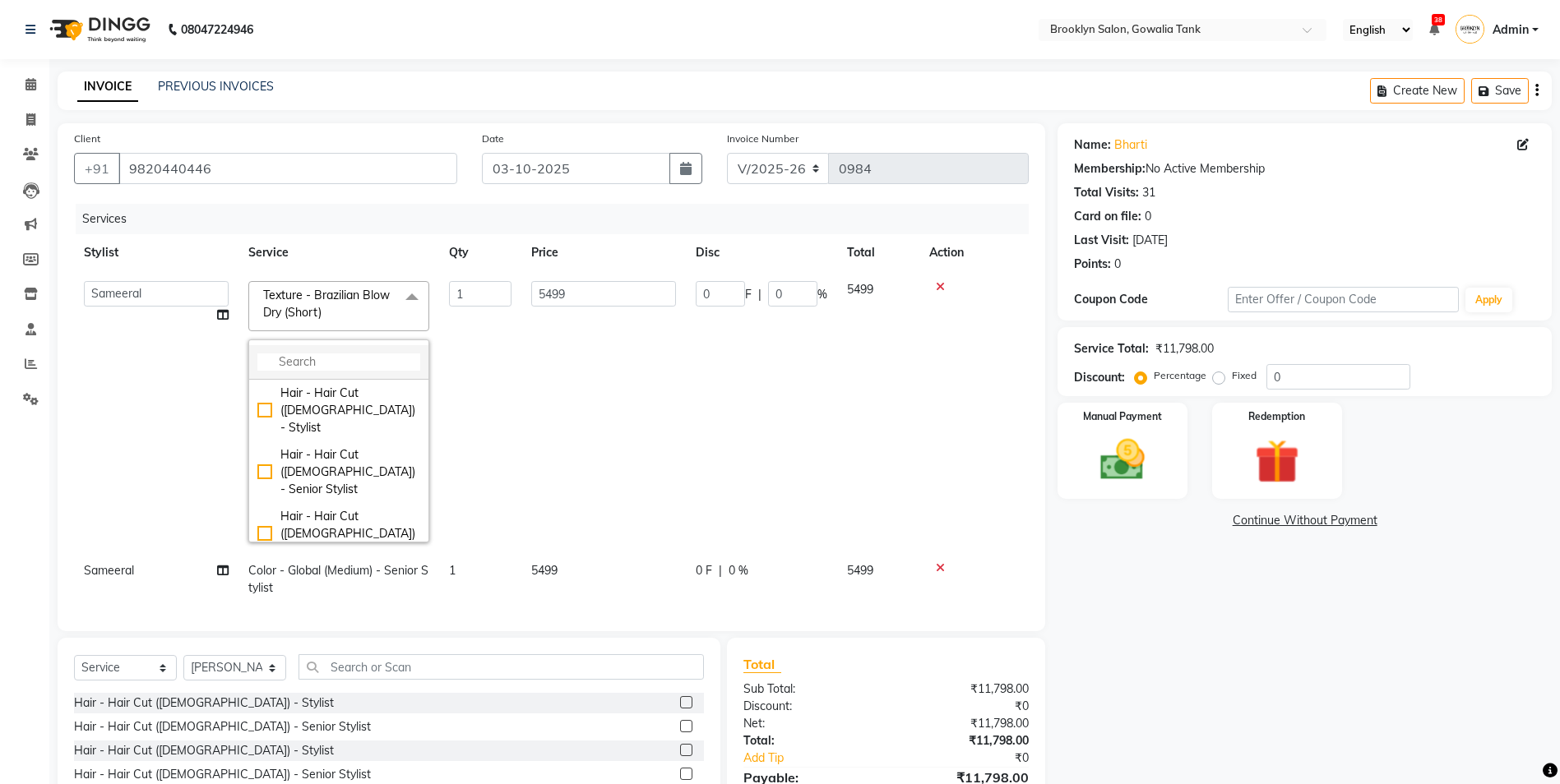
click at [382, 364] on input "multiselect-search" at bounding box center [339, 362] width 163 height 18
click at [575, 300] on input "5499" at bounding box center [603, 294] width 145 height 25
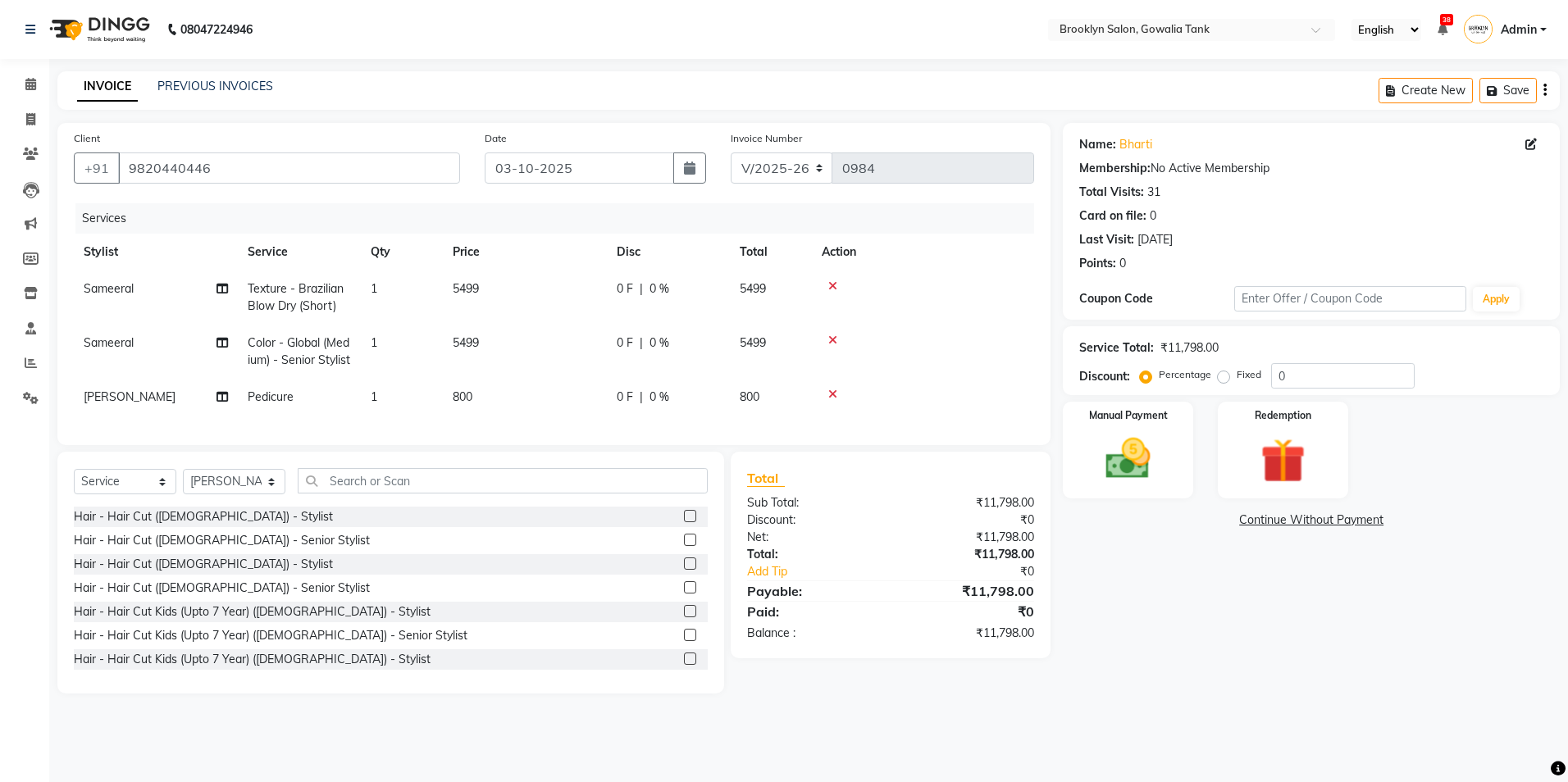
click at [307, 313] on td "Texture - Brazilian Blow Dry (Short)" at bounding box center [299, 297] width 123 height 54
select select "3855"
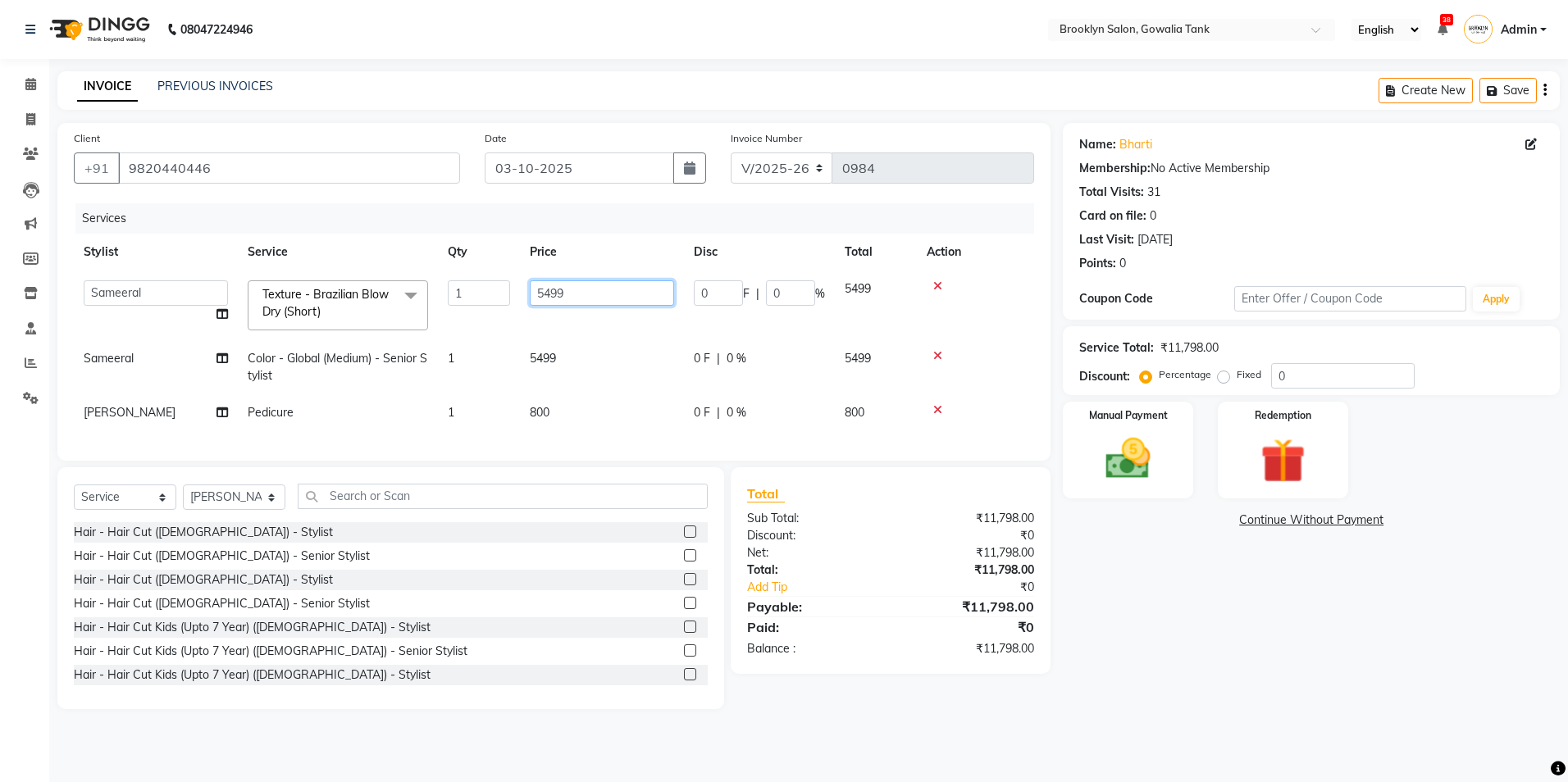
click at [570, 296] on input "5499" at bounding box center [602, 293] width 144 height 25
drag, startPoint x: 577, startPoint y: 295, endPoint x: 496, endPoint y: 295, distance: 81.0
click at [496, 295] on tr "[PERSON_NAME] Darshan kunal [PERSON_NAME] Sameeral Texture - Brazilian Blow Dry…" at bounding box center [553, 305] width 960 height 70
type input "7000"
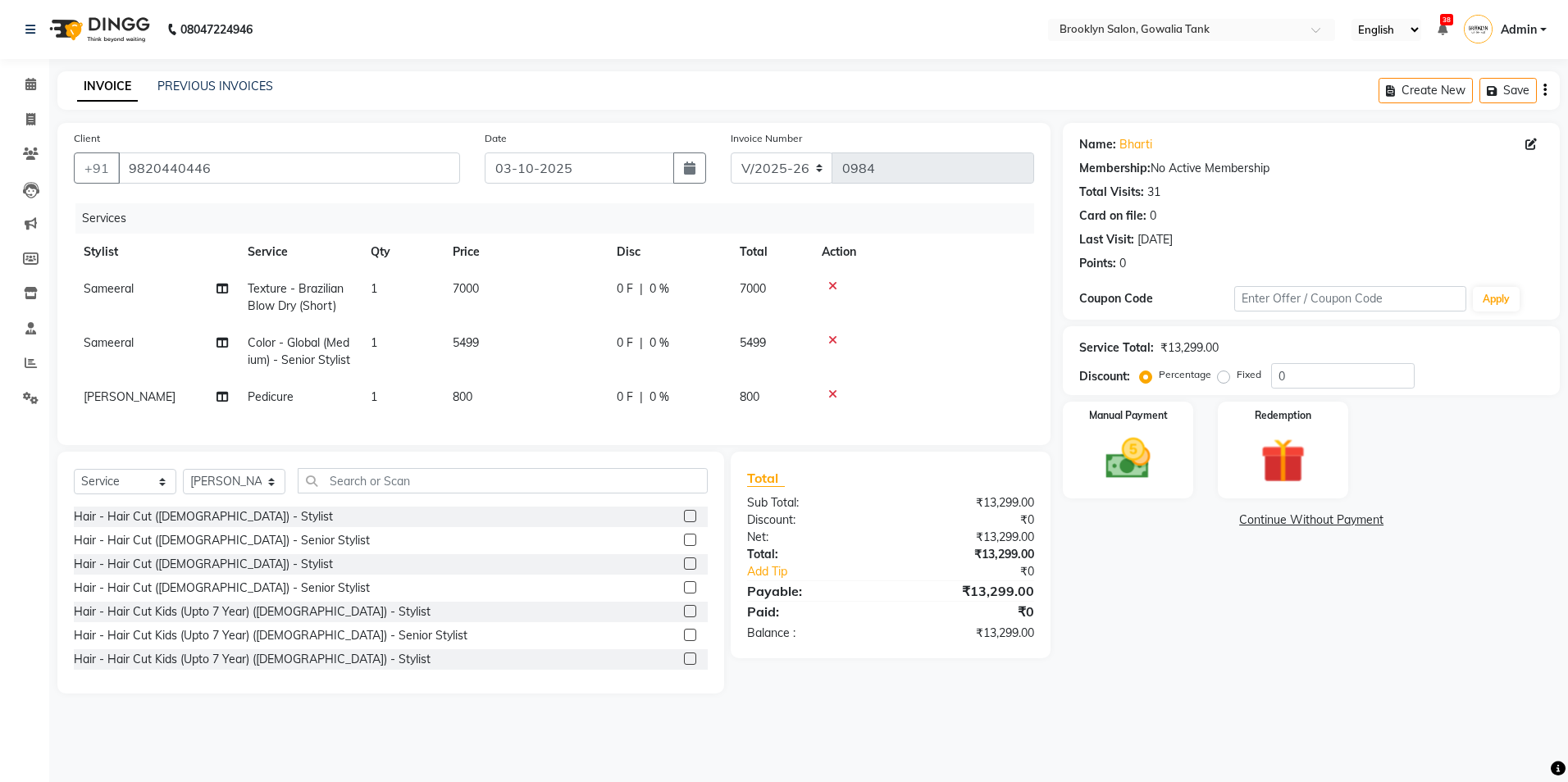
click at [612, 293] on td "0 F | 0 %" at bounding box center [668, 297] width 123 height 54
select select "3855"
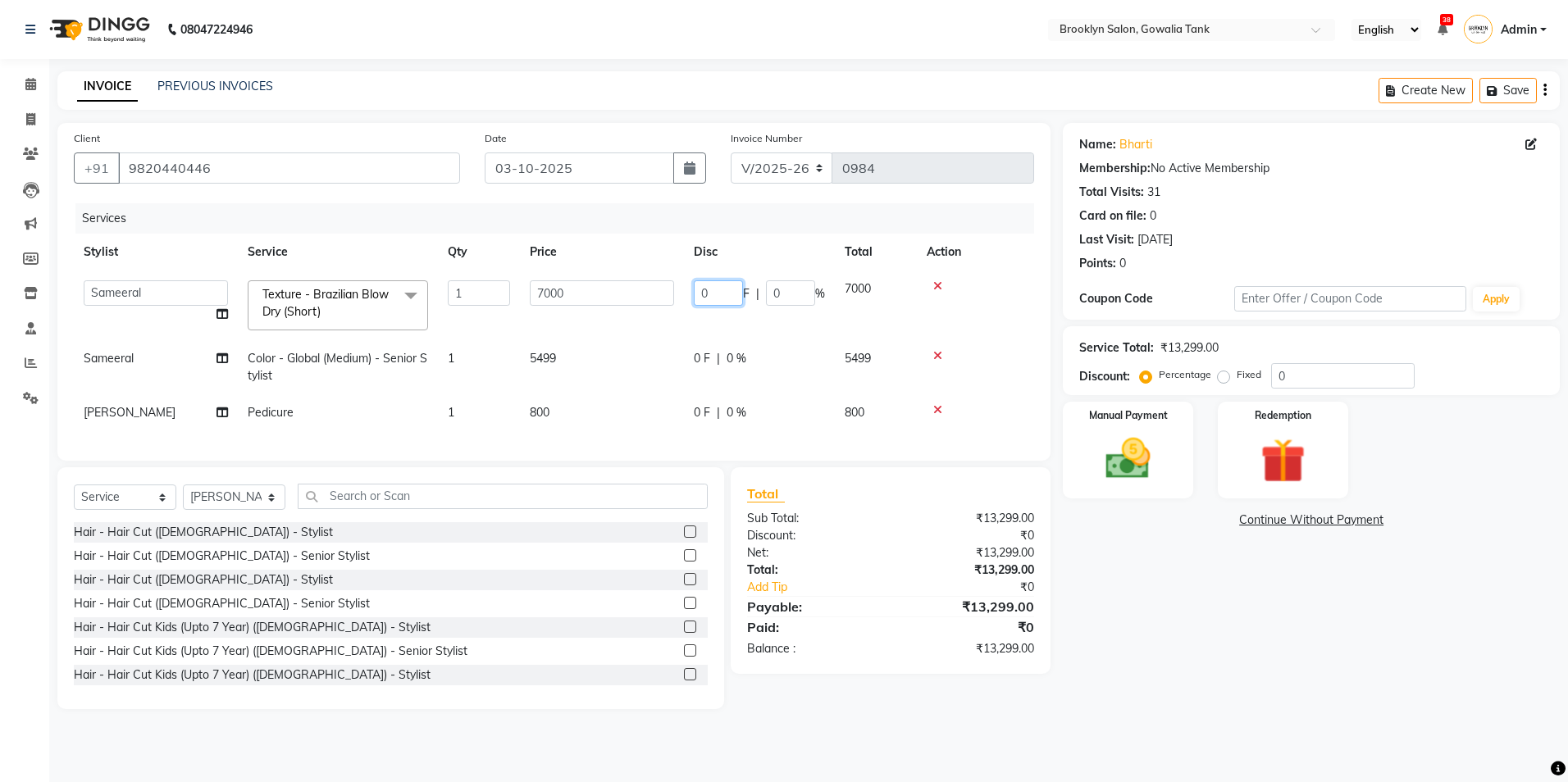
drag, startPoint x: 707, startPoint y: 298, endPoint x: 696, endPoint y: 299, distance: 11.0
click at [696, 299] on input "0" at bounding box center [718, 293] width 49 height 25
type input "3000"
click at [593, 336] on tbody "[PERSON_NAME] Darshan kunal [PERSON_NAME] Sameeral Texture - Brazilian Blow Dry…" at bounding box center [553, 351] width 960 height 161
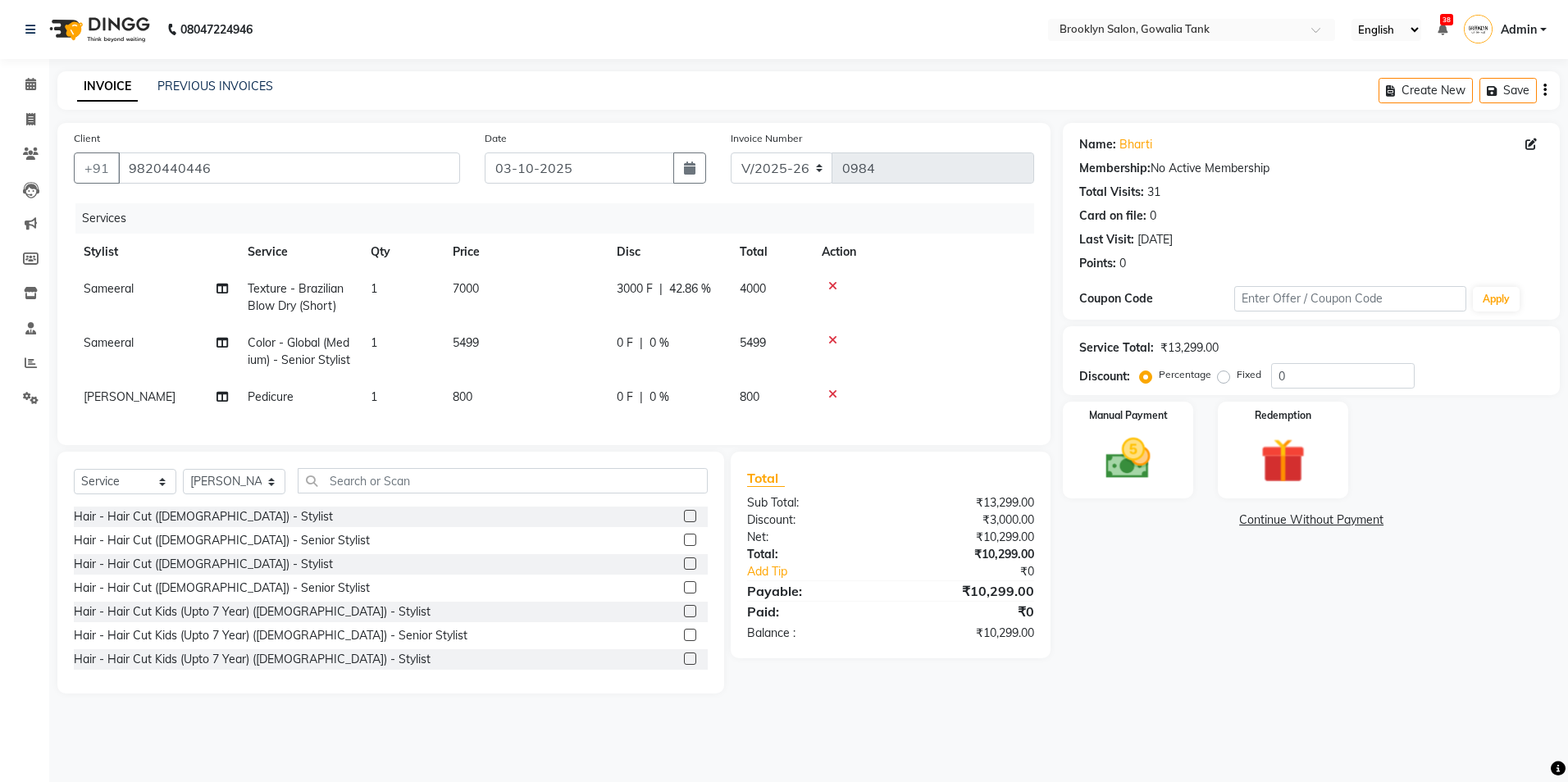
click at [481, 330] on td "5499" at bounding box center [525, 351] width 164 height 54
select select "3855"
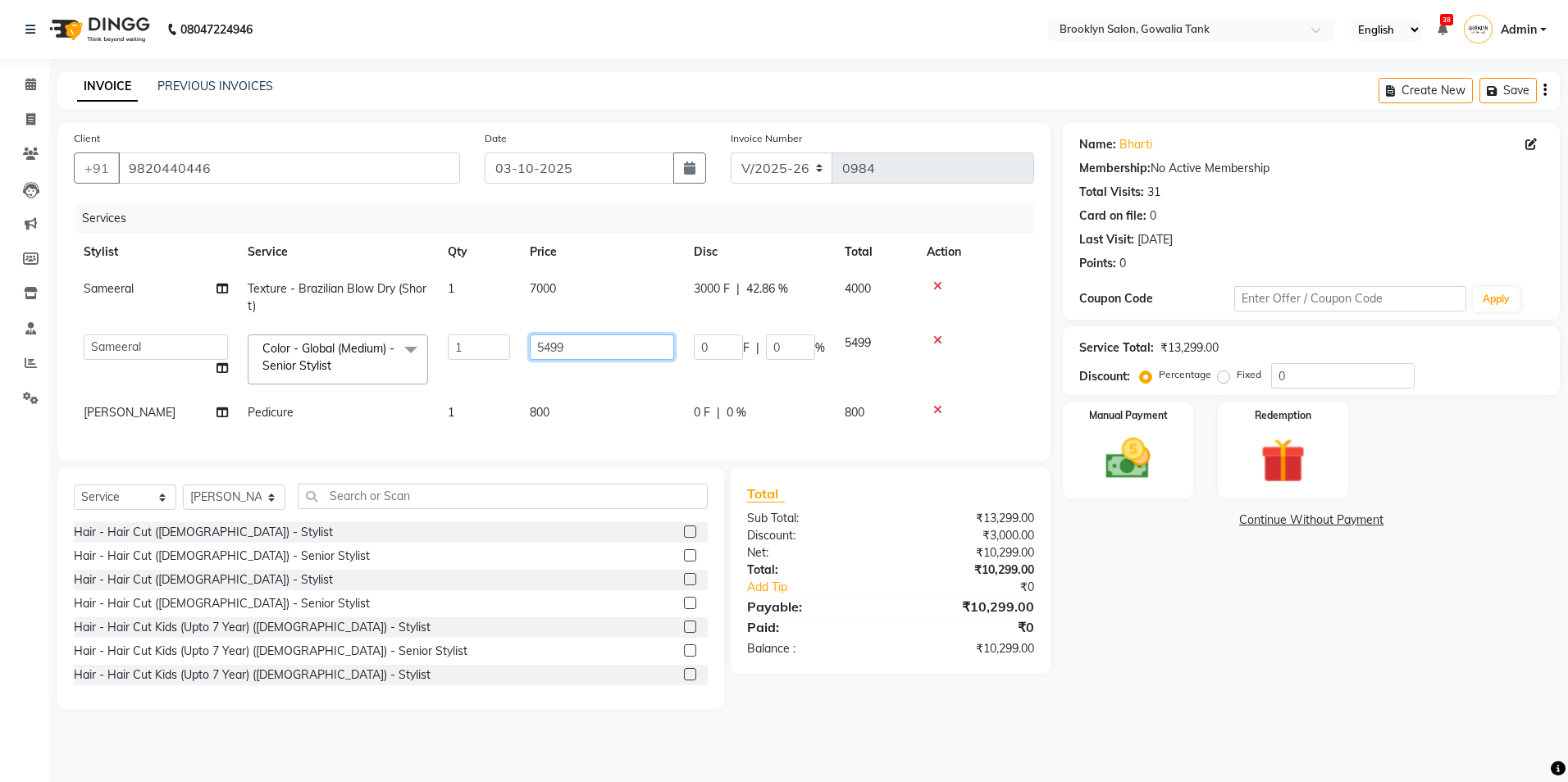
drag, startPoint x: 587, startPoint y: 345, endPoint x: 517, endPoint y: 351, distance: 70.3
click at [519, 351] on tr "[PERSON_NAME] Darshan kunal [PERSON_NAME] Sameeral Color - Global (Medium) - Se…" at bounding box center [553, 360] width 960 height 70
type input "5500"
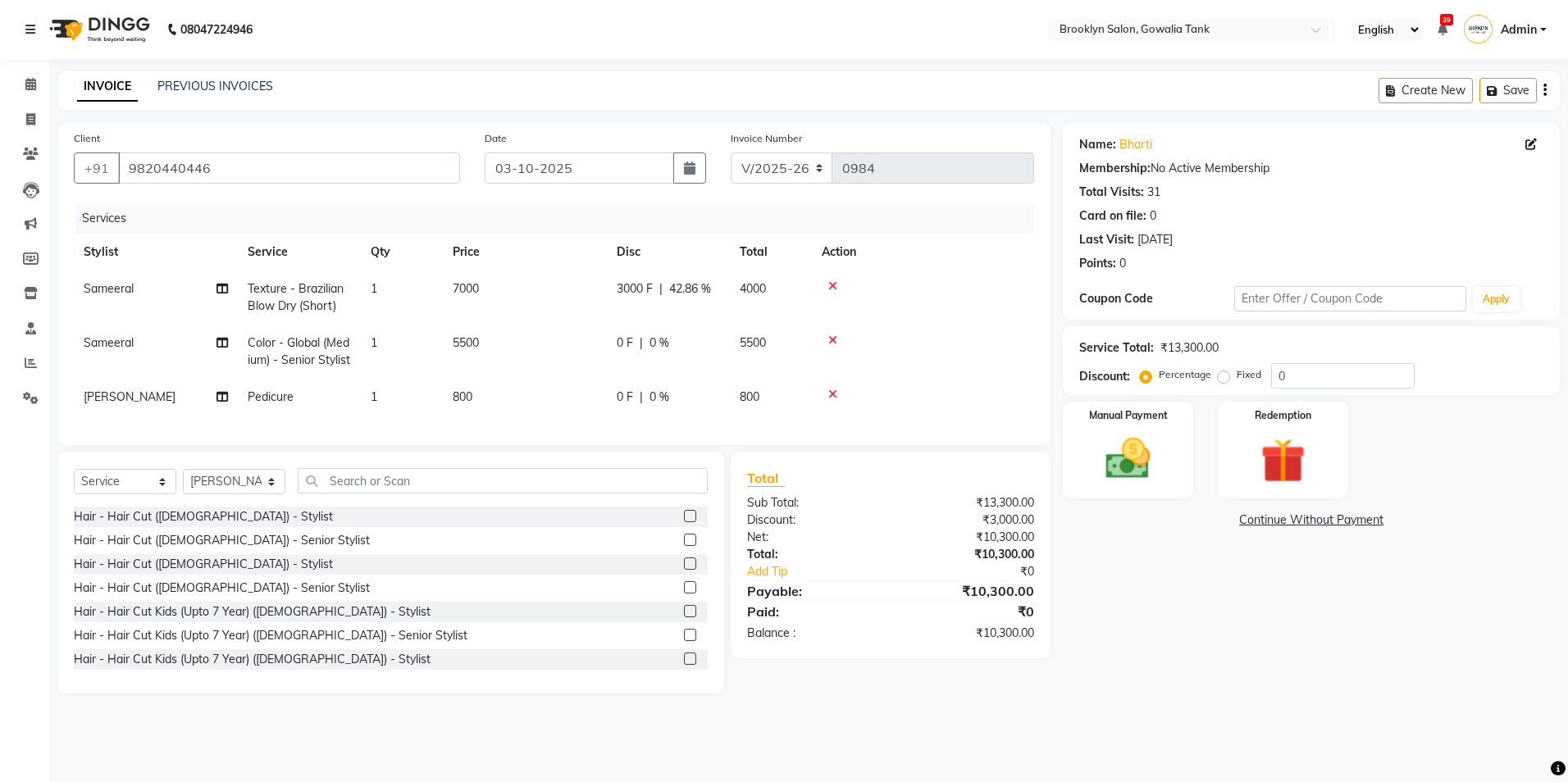
click at [615, 351] on td "0 F | 0 %" at bounding box center [668, 351] width 123 height 54
select select "3855"
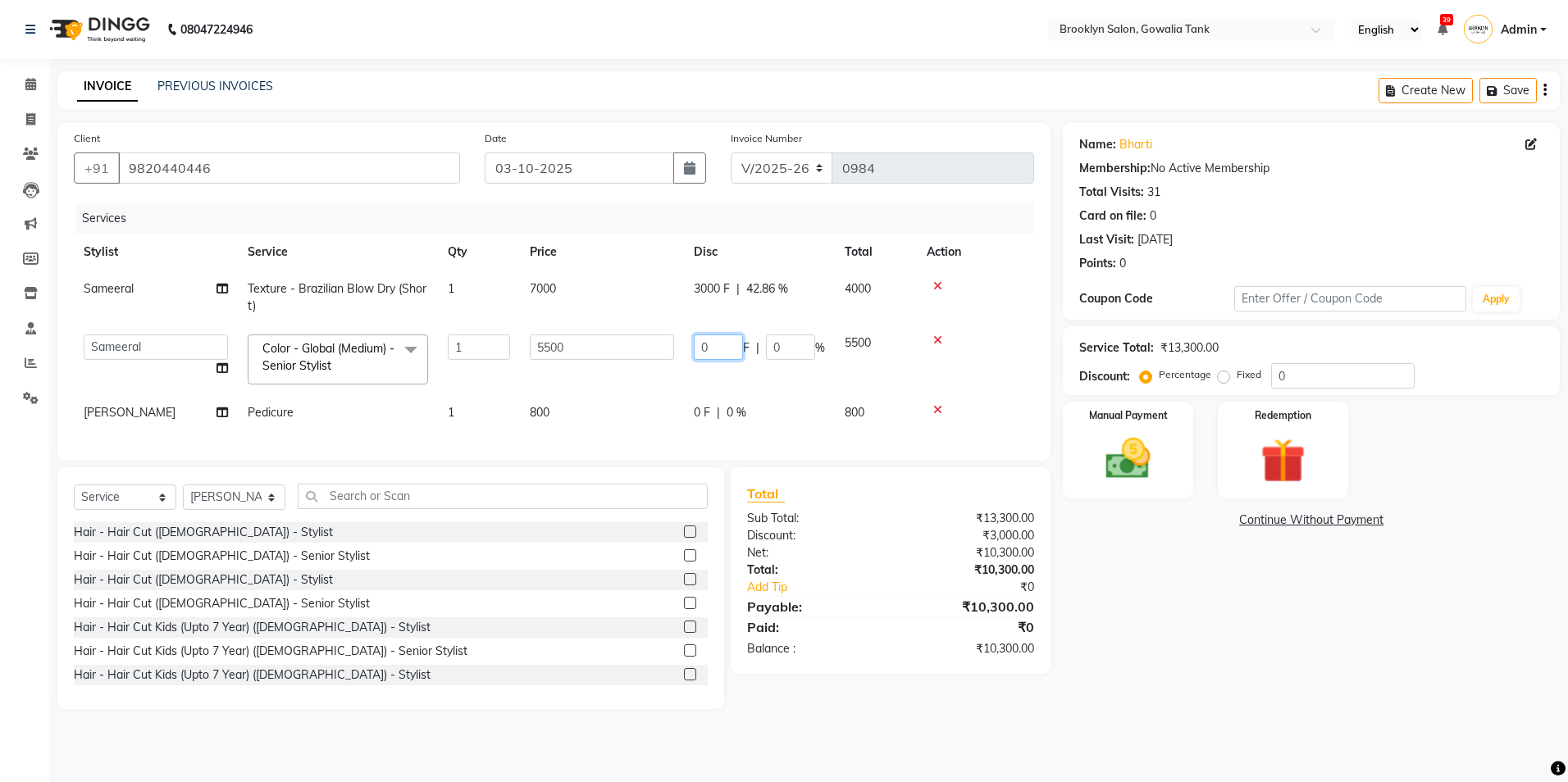
click at [704, 346] on input "0" at bounding box center [718, 347] width 49 height 25
type input "500"
click at [1206, 634] on div "Name: Bharti Membership: No Active Membership Total Visits: 31 Card on file: 0 …" at bounding box center [1318, 416] width 509 height 587
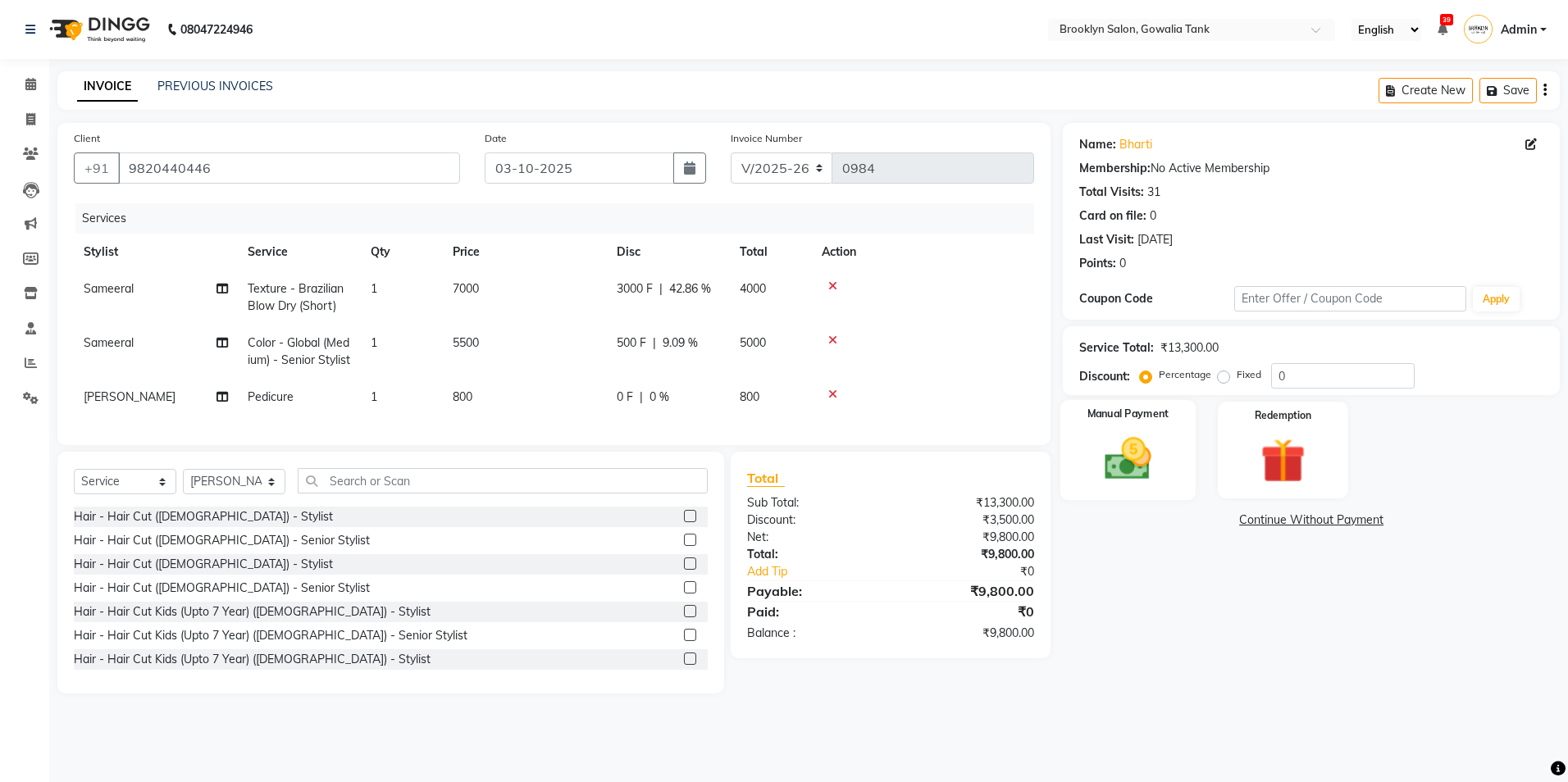
click at [1129, 431] on div "Manual Payment" at bounding box center [1128, 451] width 135 height 101
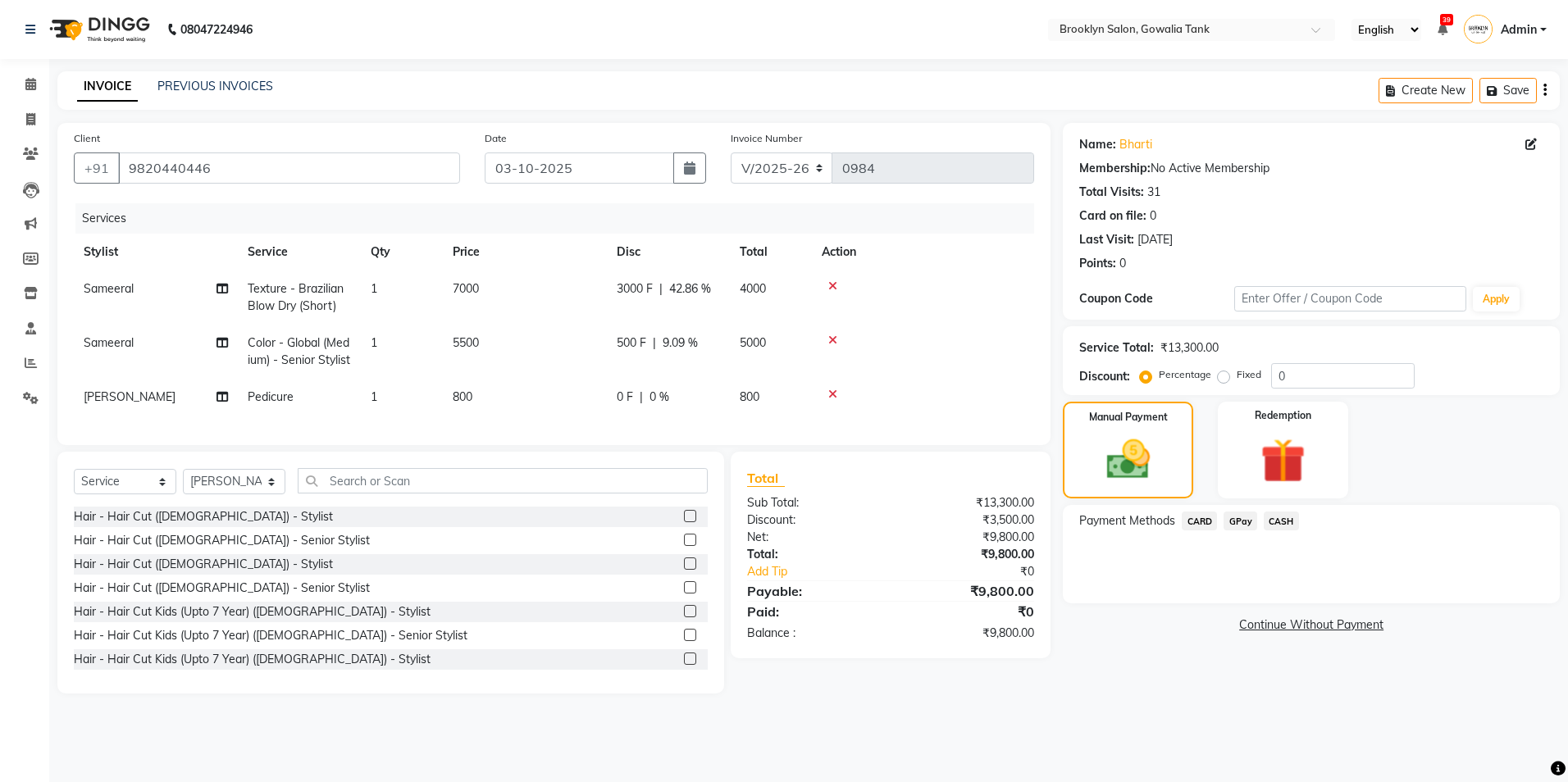
click at [1288, 515] on span "CASH" at bounding box center [1281, 521] width 35 height 19
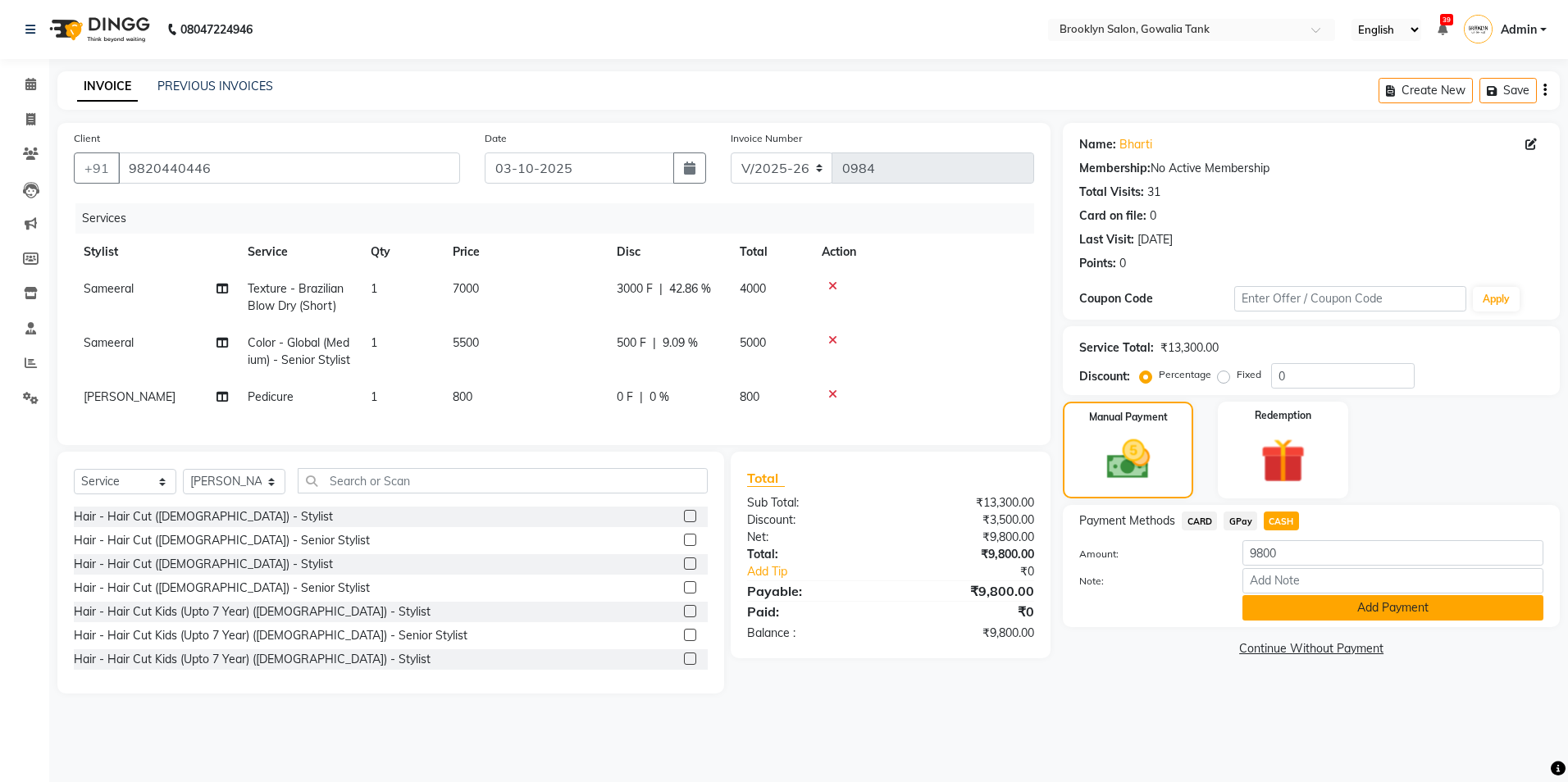
click at [1344, 606] on button "Add Payment" at bounding box center [1393, 608] width 301 height 25
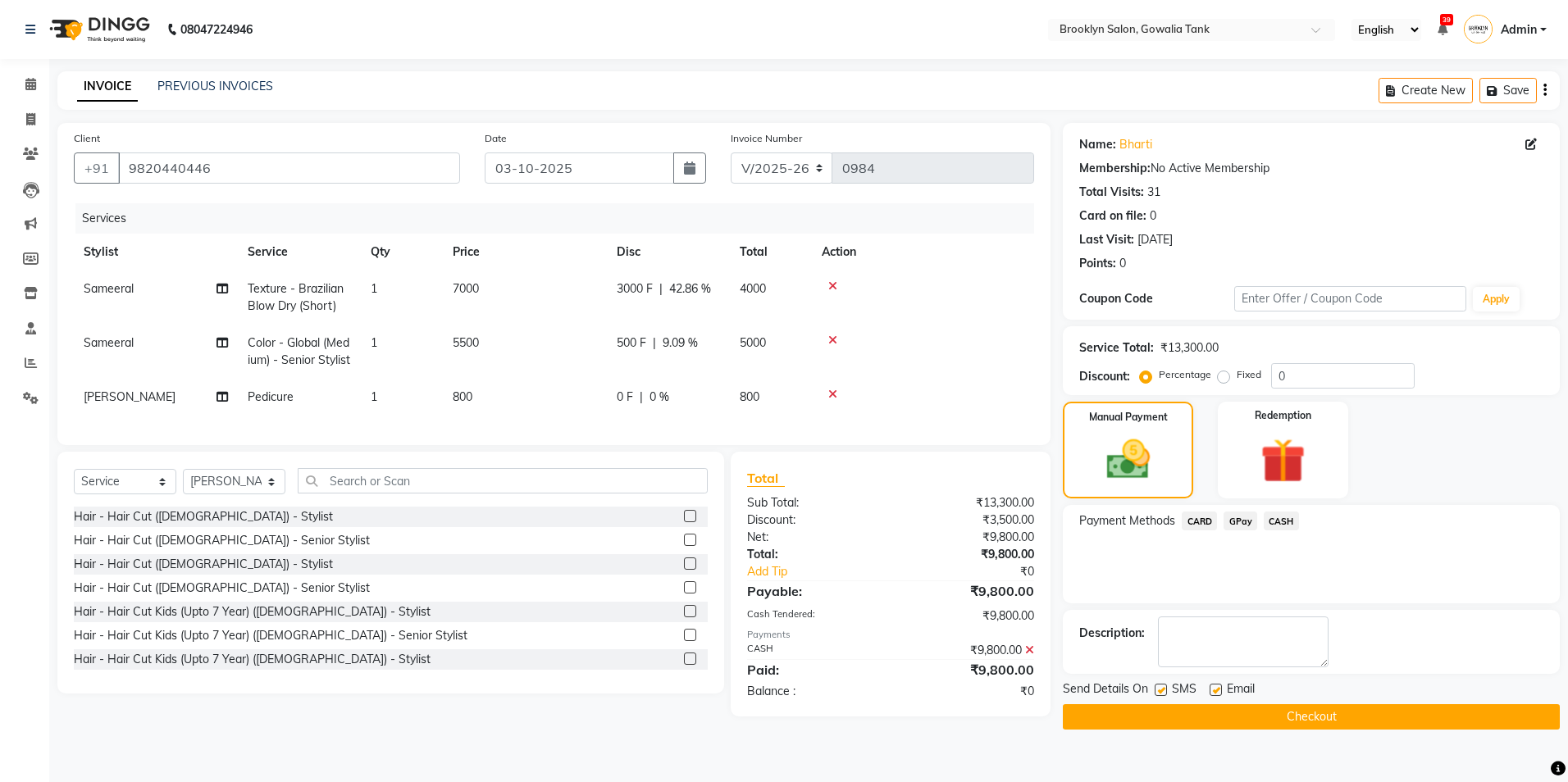
click at [1358, 714] on button "Checkout" at bounding box center [1311, 717] width 497 height 25
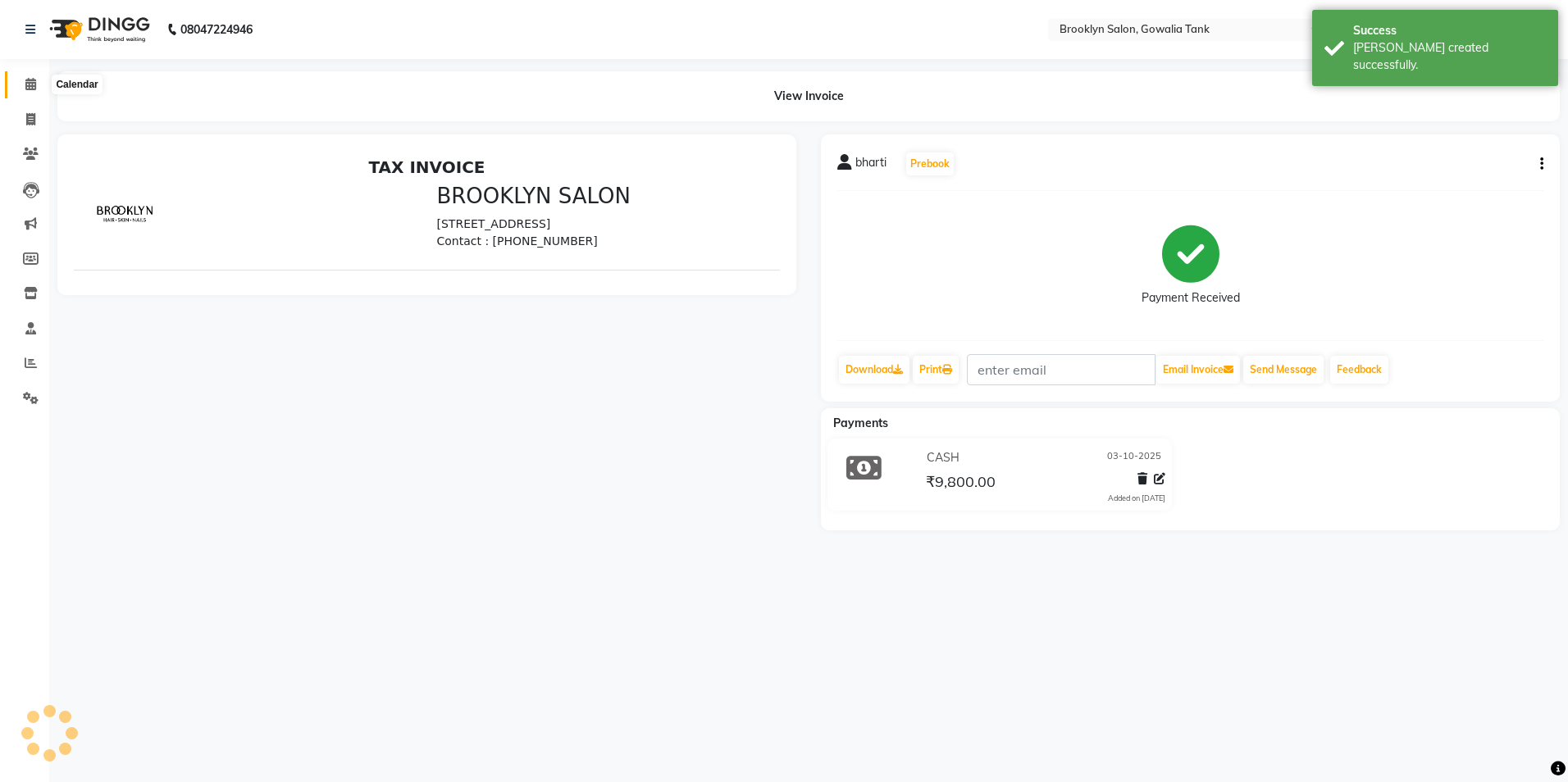
click at [23, 83] on span at bounding box center [31, 84] width 28 height 19
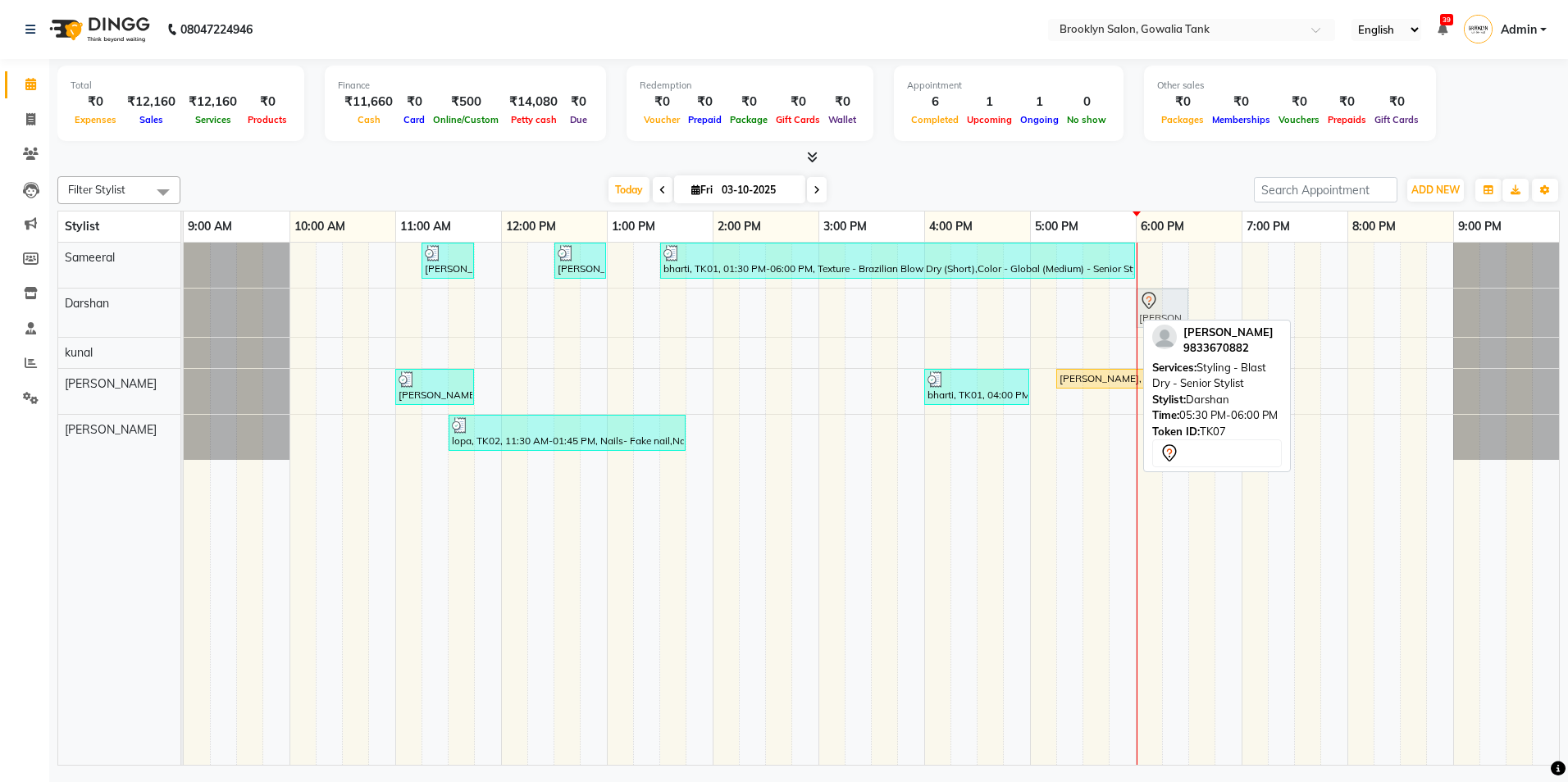
drag, startPoint x: 1096, startPoint y: 318, endPoint x: 1142, endPoint y: 316, distance: 46.0
click at [184, 316] on div "[PERSON_NAME], TK07, 05:30 PM-06:00 PM, Styling - Blast Dry - Senior Stylist [P…" at bounding box center [184, 313] width 0 height 48
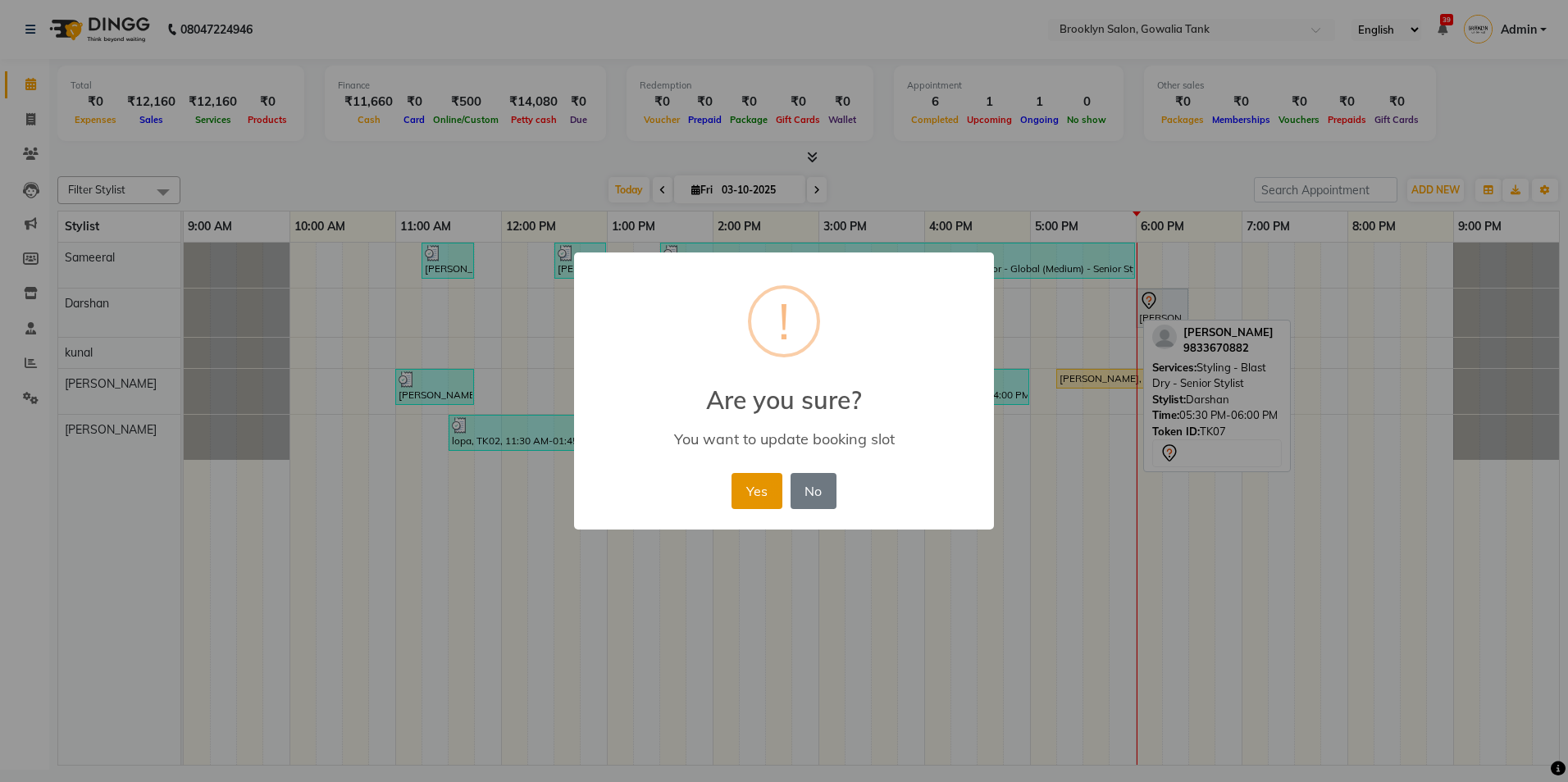
click at [754, 480] on button "Yes" at bounding box center [757, 491] width 50 height 36
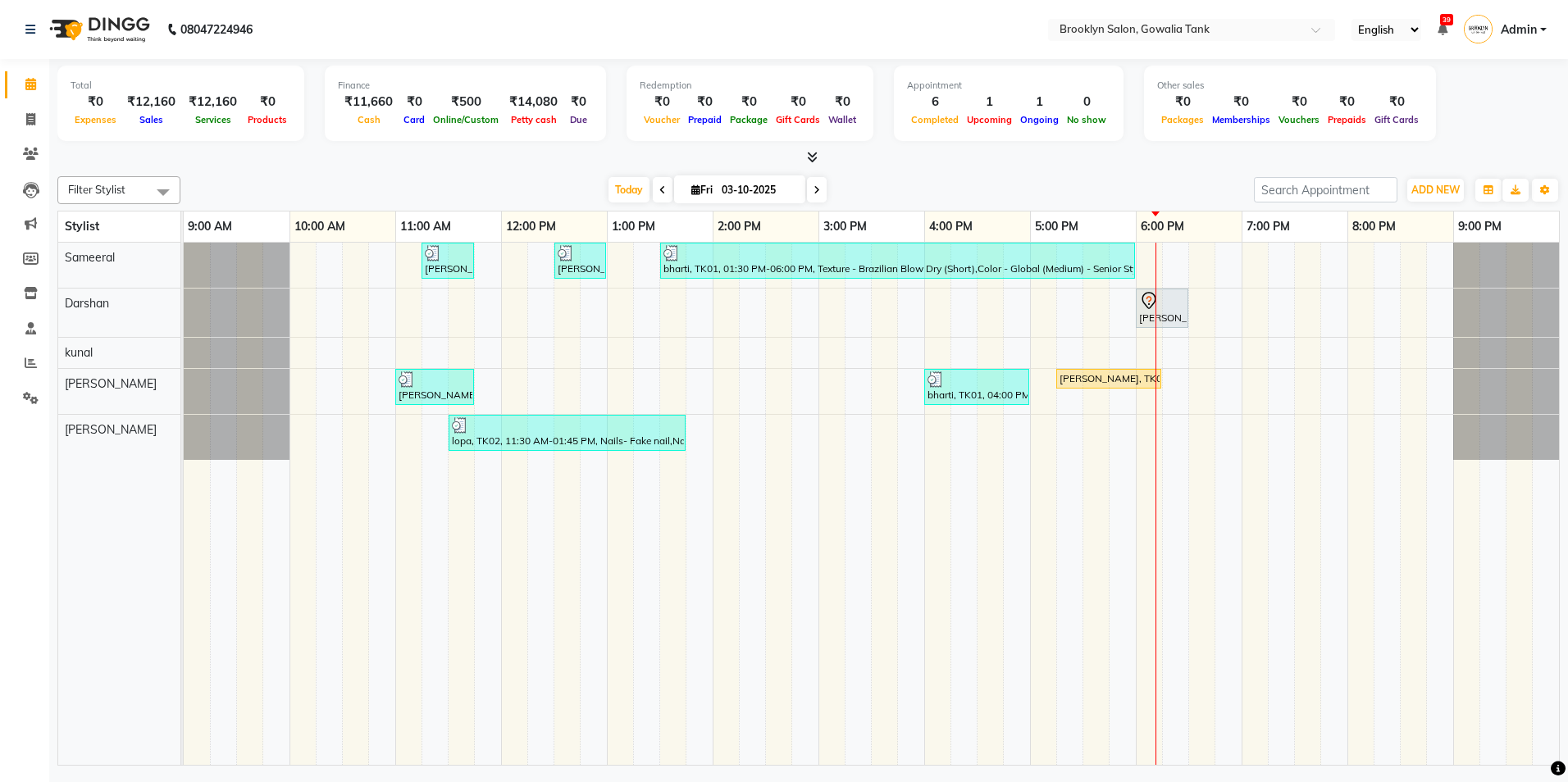
click at [1043, 452] on div "[PERSON_NAME], TK04, 11:15 AM-11:45 AM, Hair - Hair Cut ([DEMOGRAPHIC_DATA]) - …" at bounding box center [871, 504] width 1375 height 522
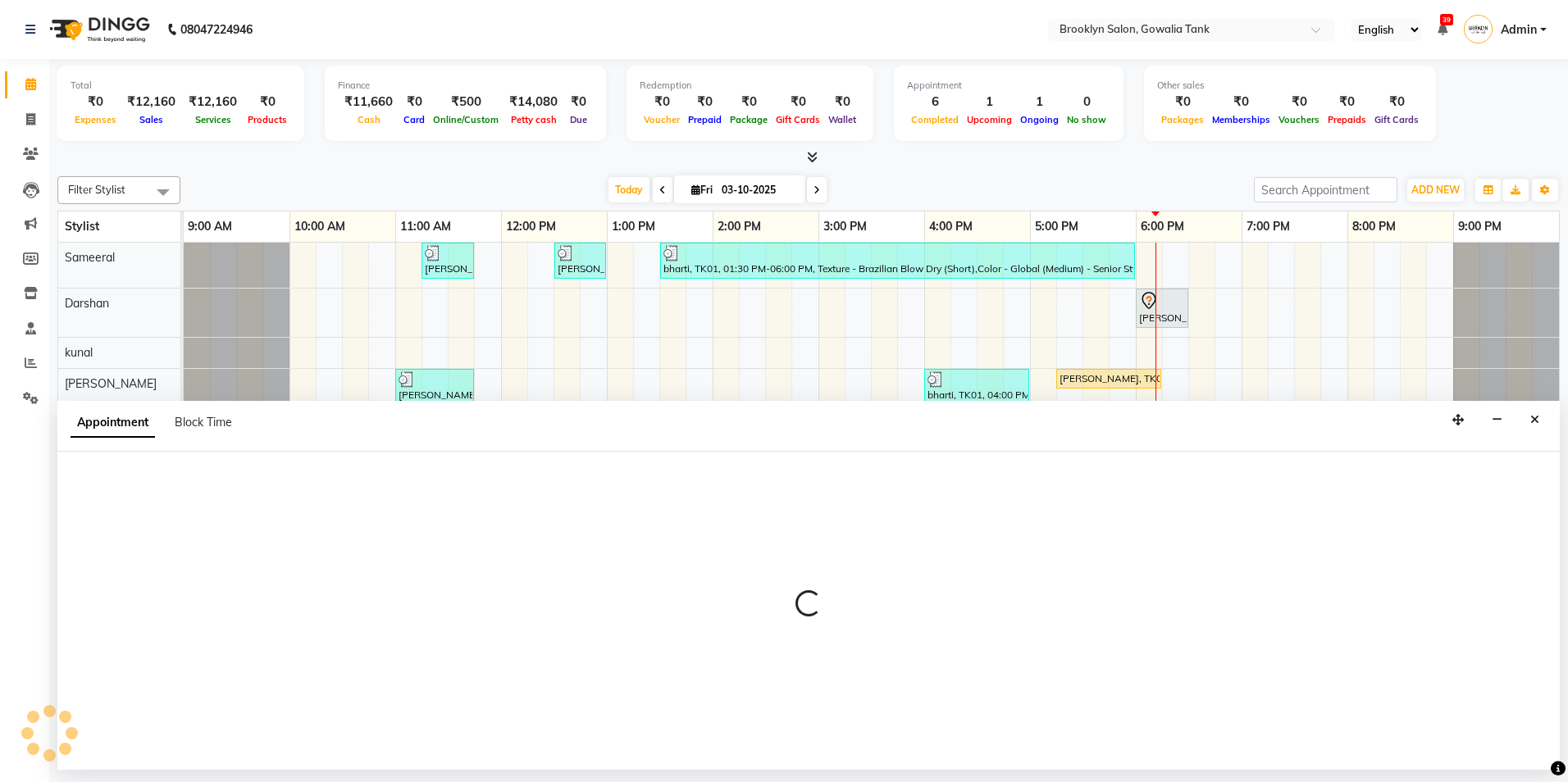
select select "60365"
select select "tentative"
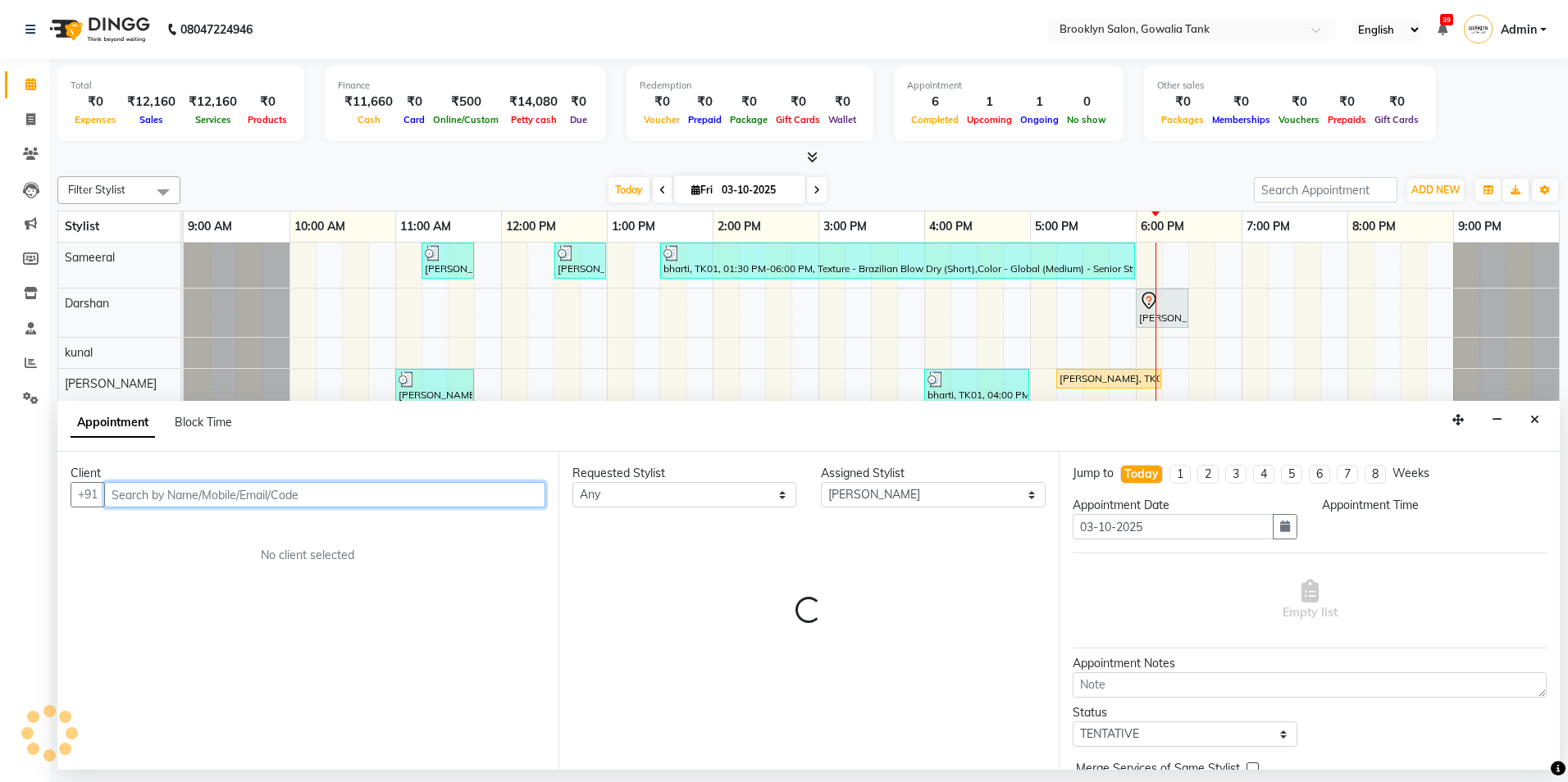
select select "1020"
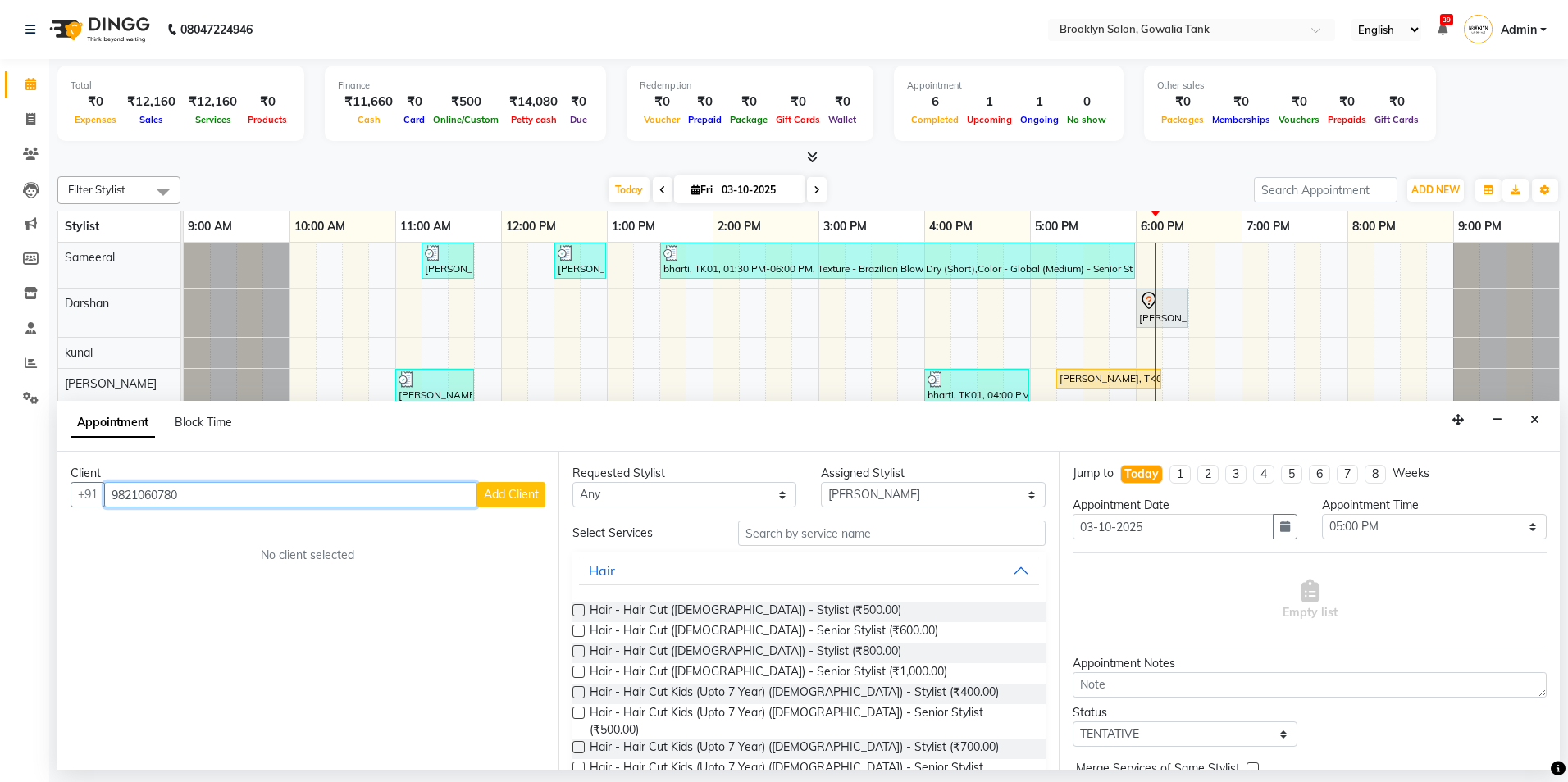
type input "9821060780"
click at [502, 494] on span "Add Client" at bounding box center [512, 495] width 55 height 15
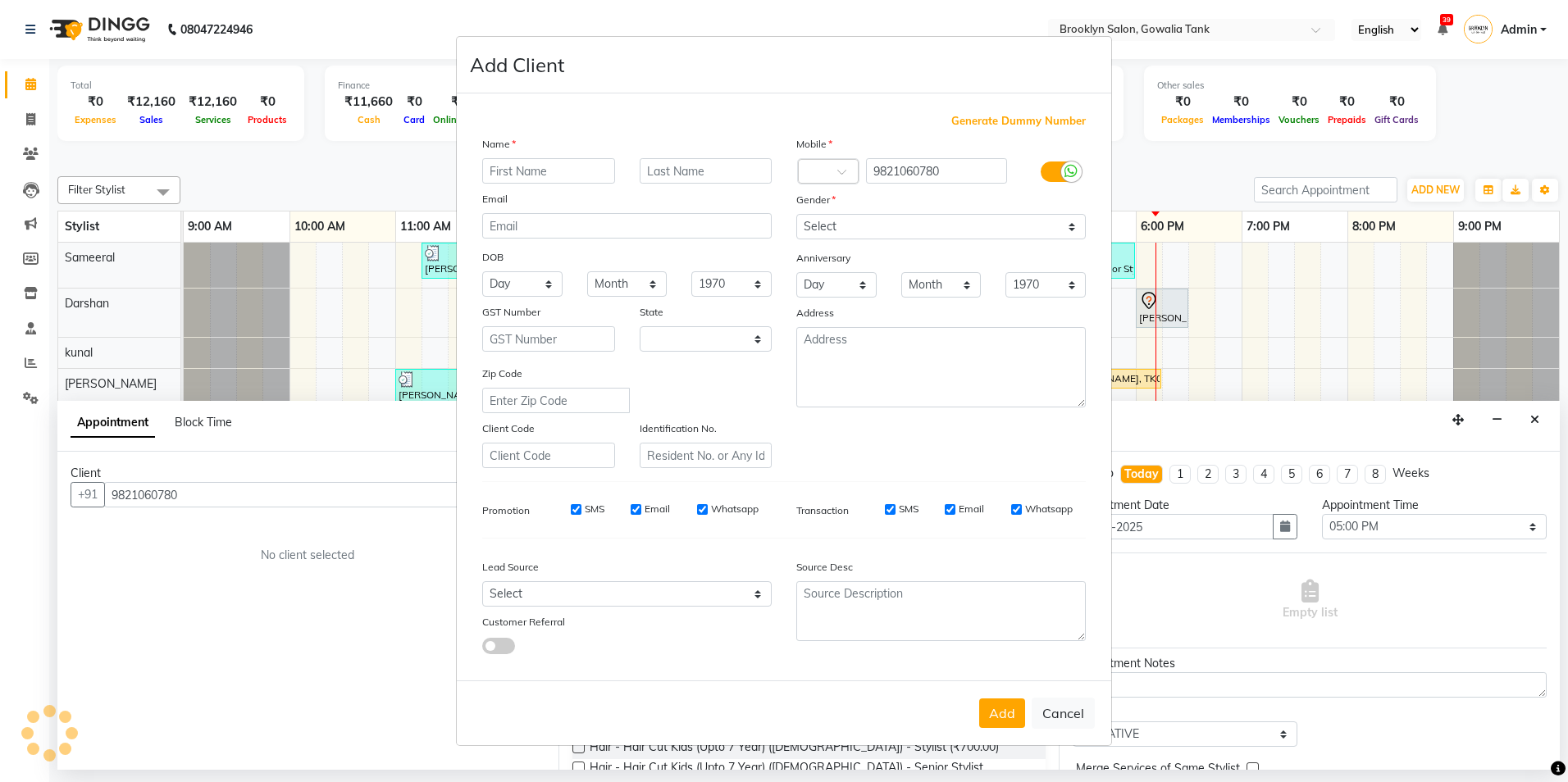
select select "22"
type input "Swati"
click at [836, 225] on select "Select [DEMOGRAPHIC_DATA] [DEMOGRAPHIC_DATA] Other Prefer Not To Say" at bounding box center [940, 226] width 290 height 25
select select "[DEMOGRAPHIC_DATA]"
click at [796, 214] on select "Select [DEMOGRAPHIC_DATA] [DEMOGRAPHIC_DATA] Other Prefer Not To Say" at bounding box center [940, 226] width 290 height 25
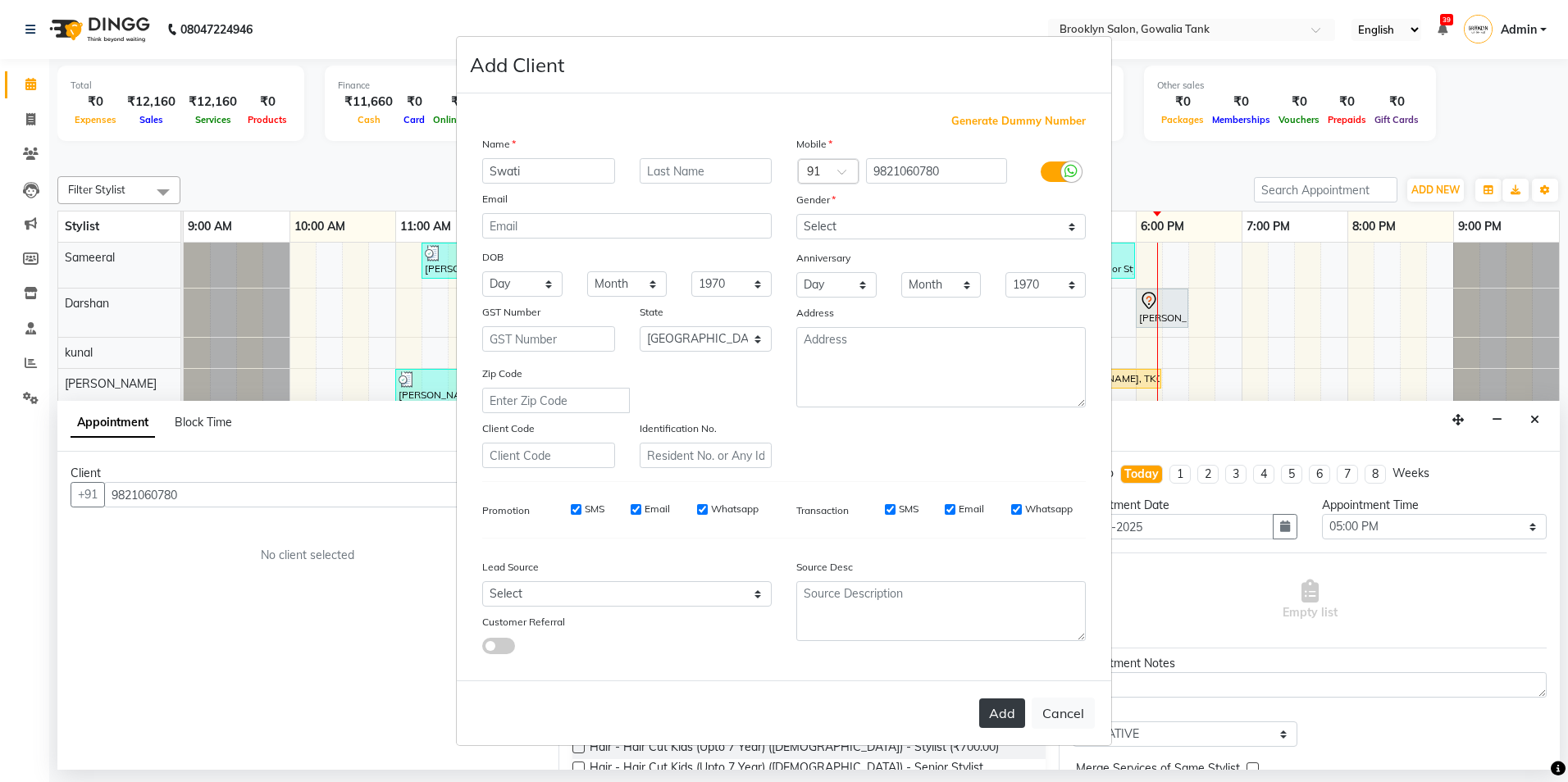
click at [1008, 705] on button "Add" at bounding box center [1001, 713] width 46 height 29
select select
select select "null"
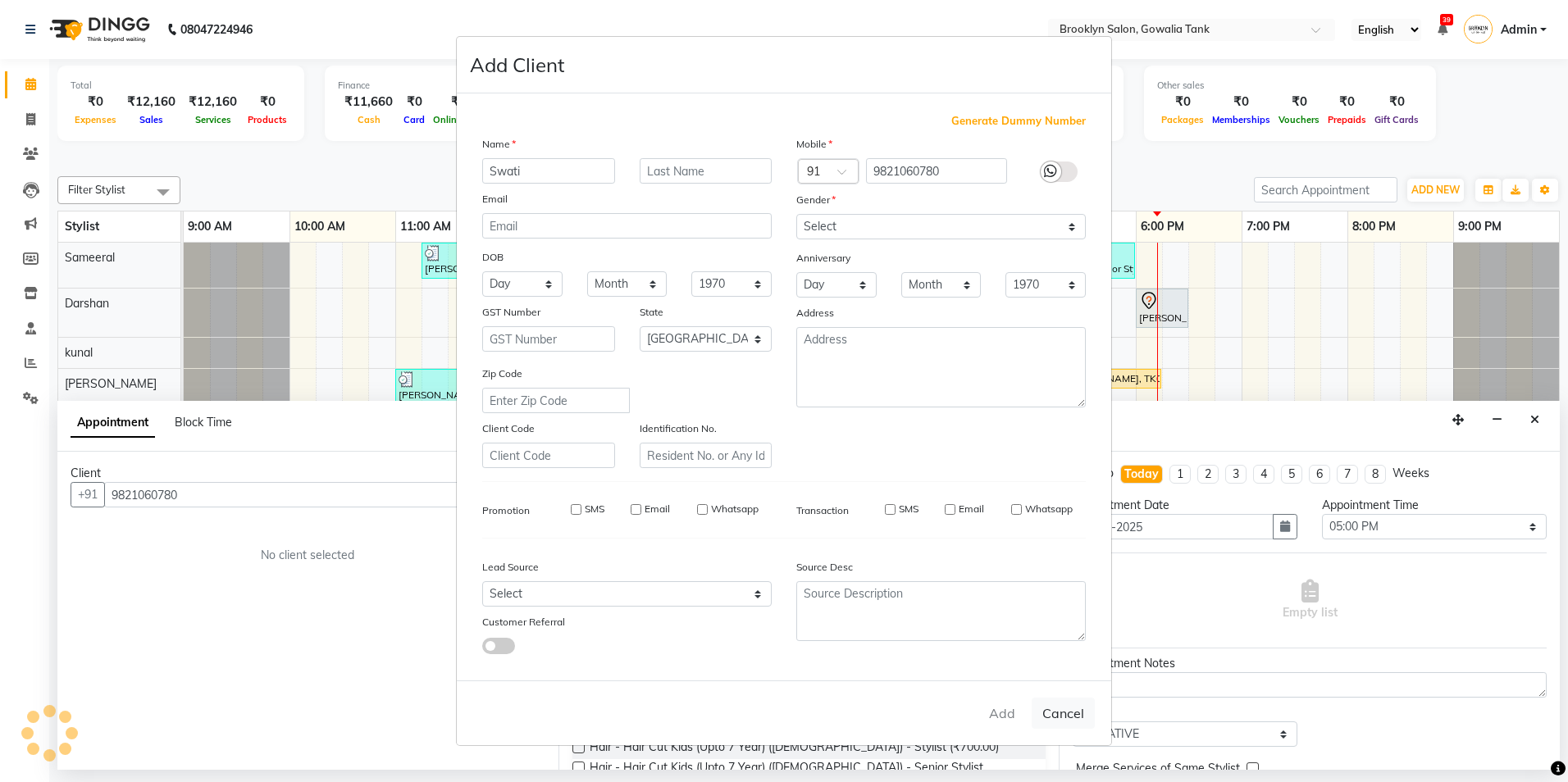
select select
checkbox input "false"
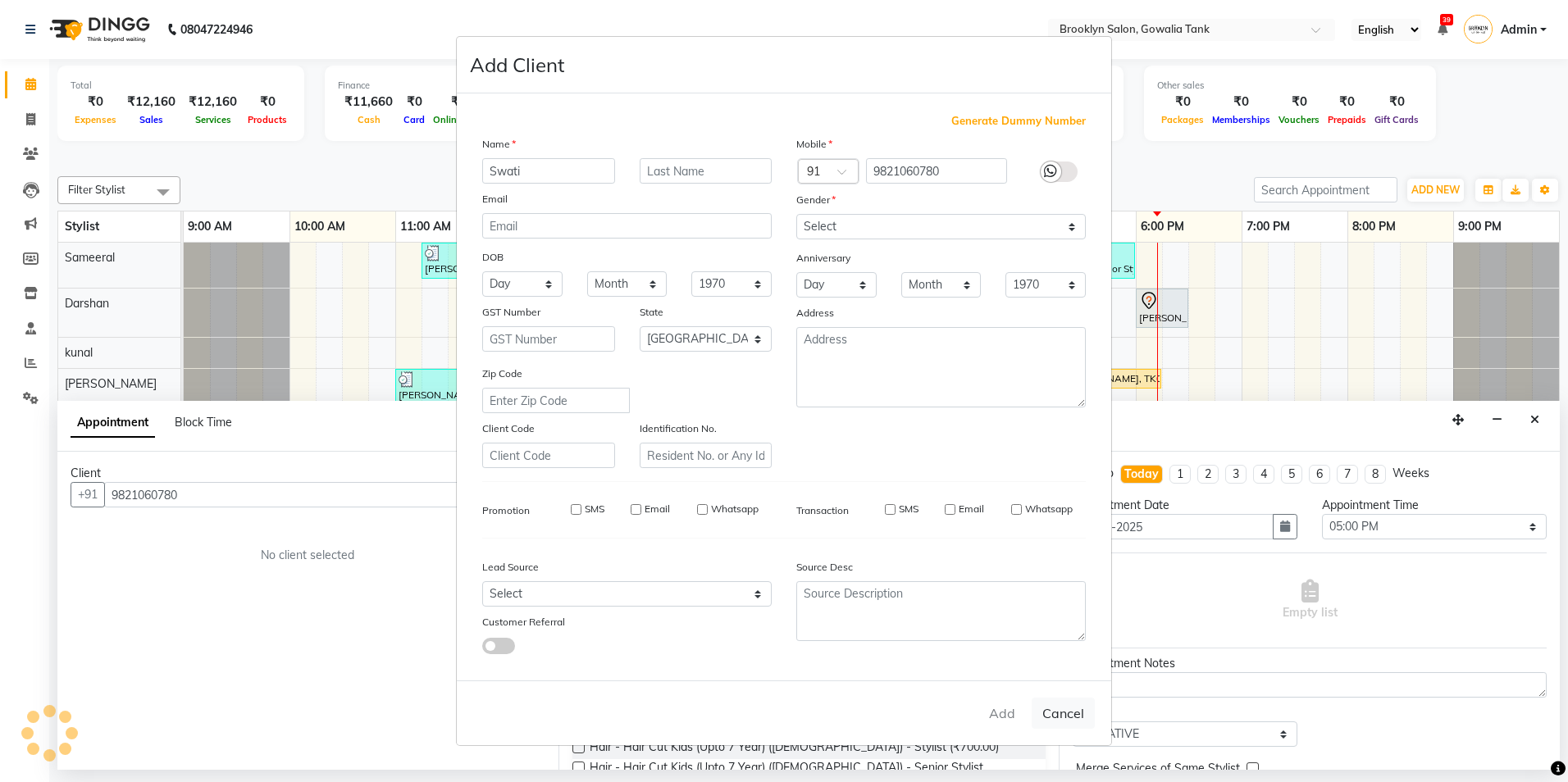
checkbox input "false"
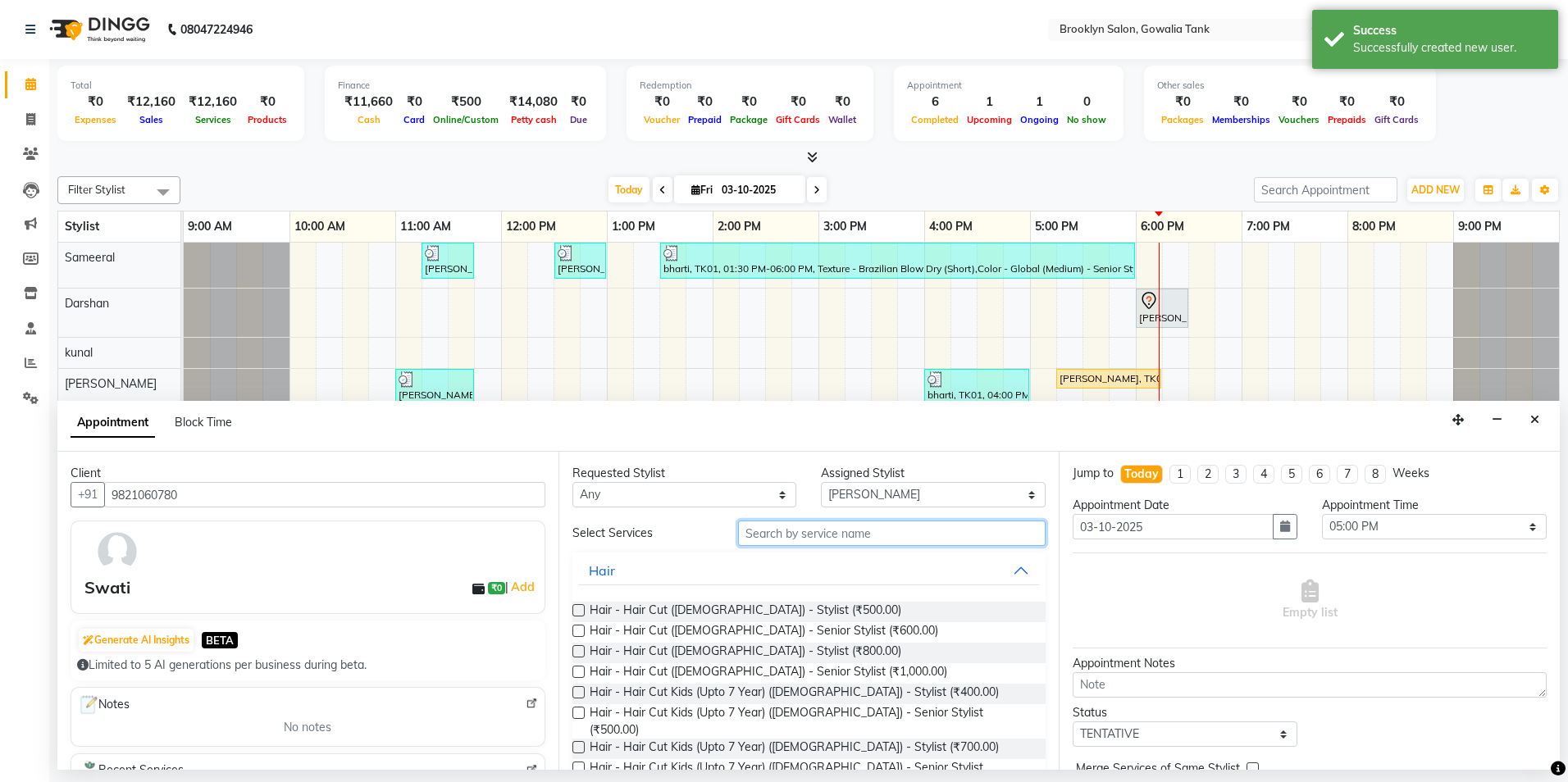
click at [769, 533] on input "text" at bounding box center [891, 533] width 307 height 25
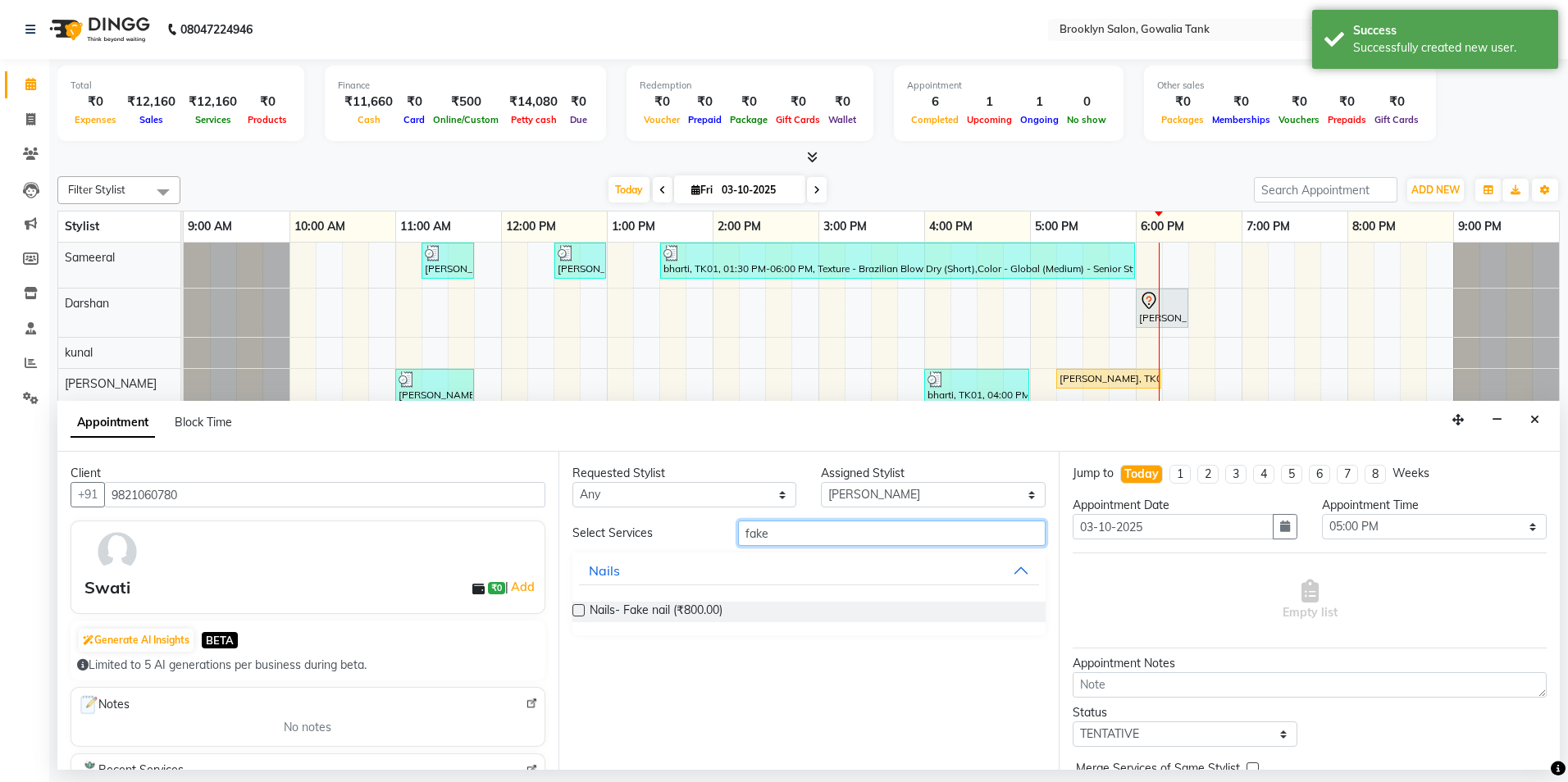
type input "fake"
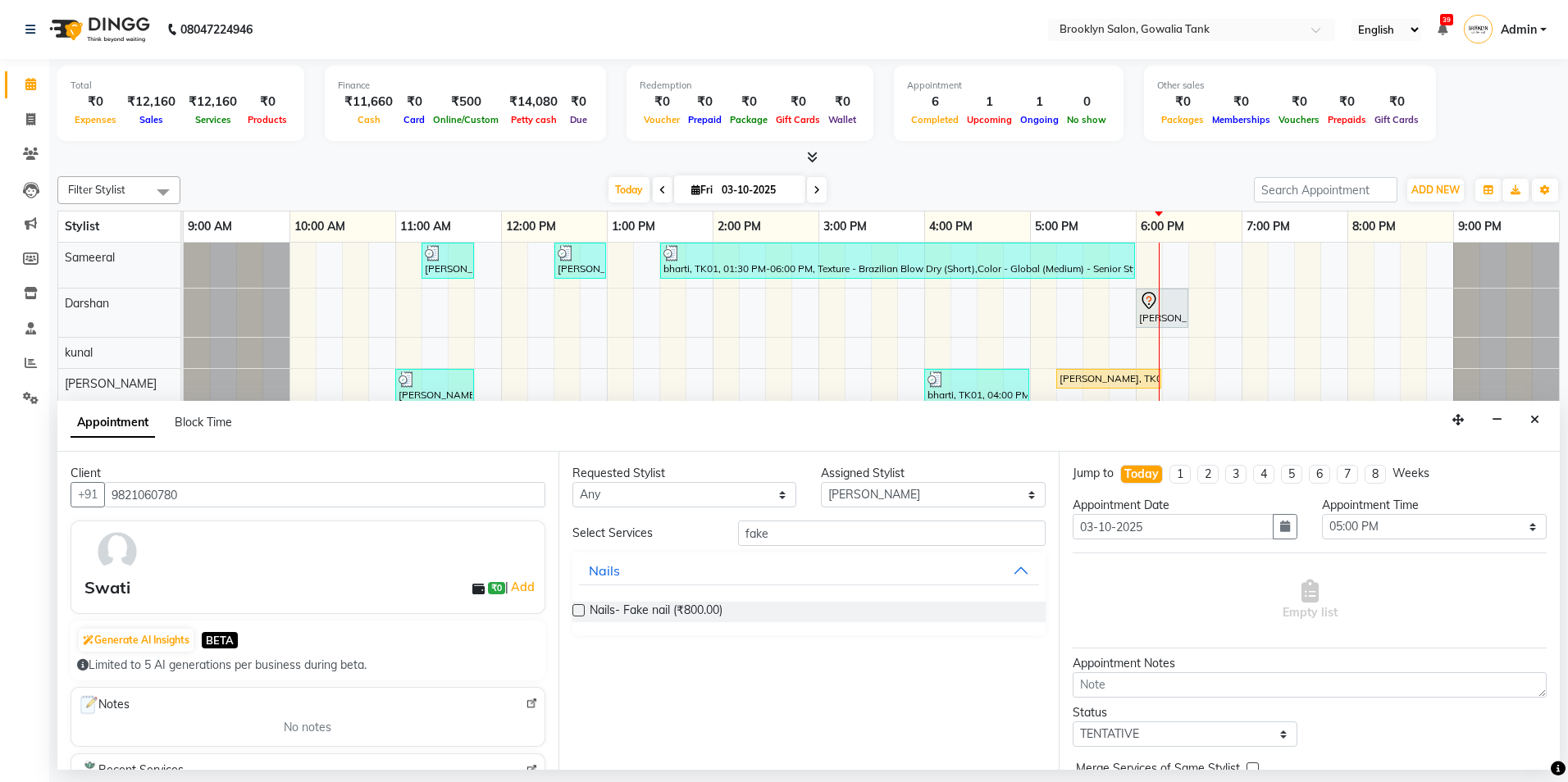
click at [578, 608] on label at bounding box center [578, 610] width 13 height 13
click at [578, 608] on input "checkbox" at bounding box center [577, 612] width 11 height 11
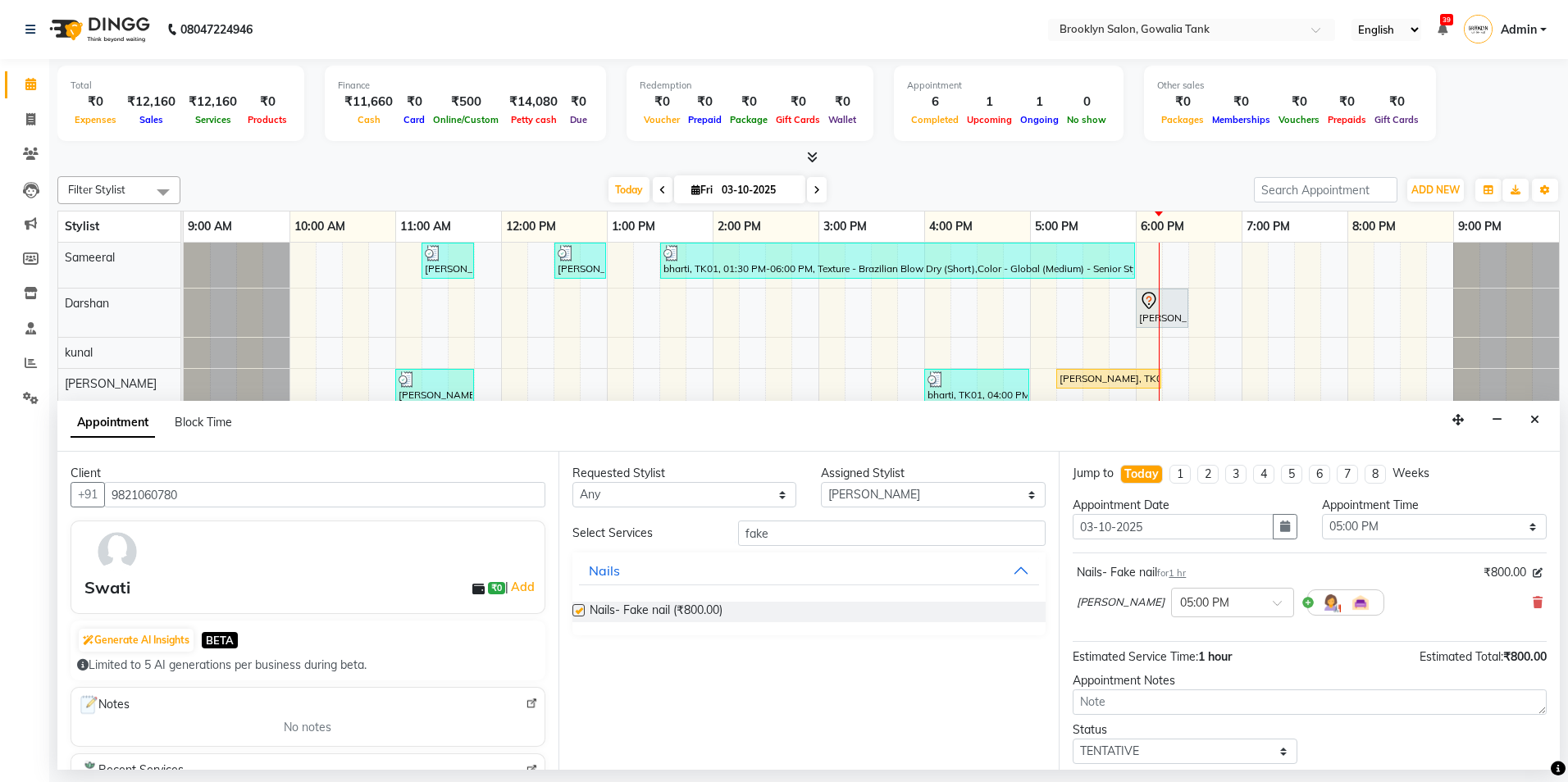
checkbox input "false"
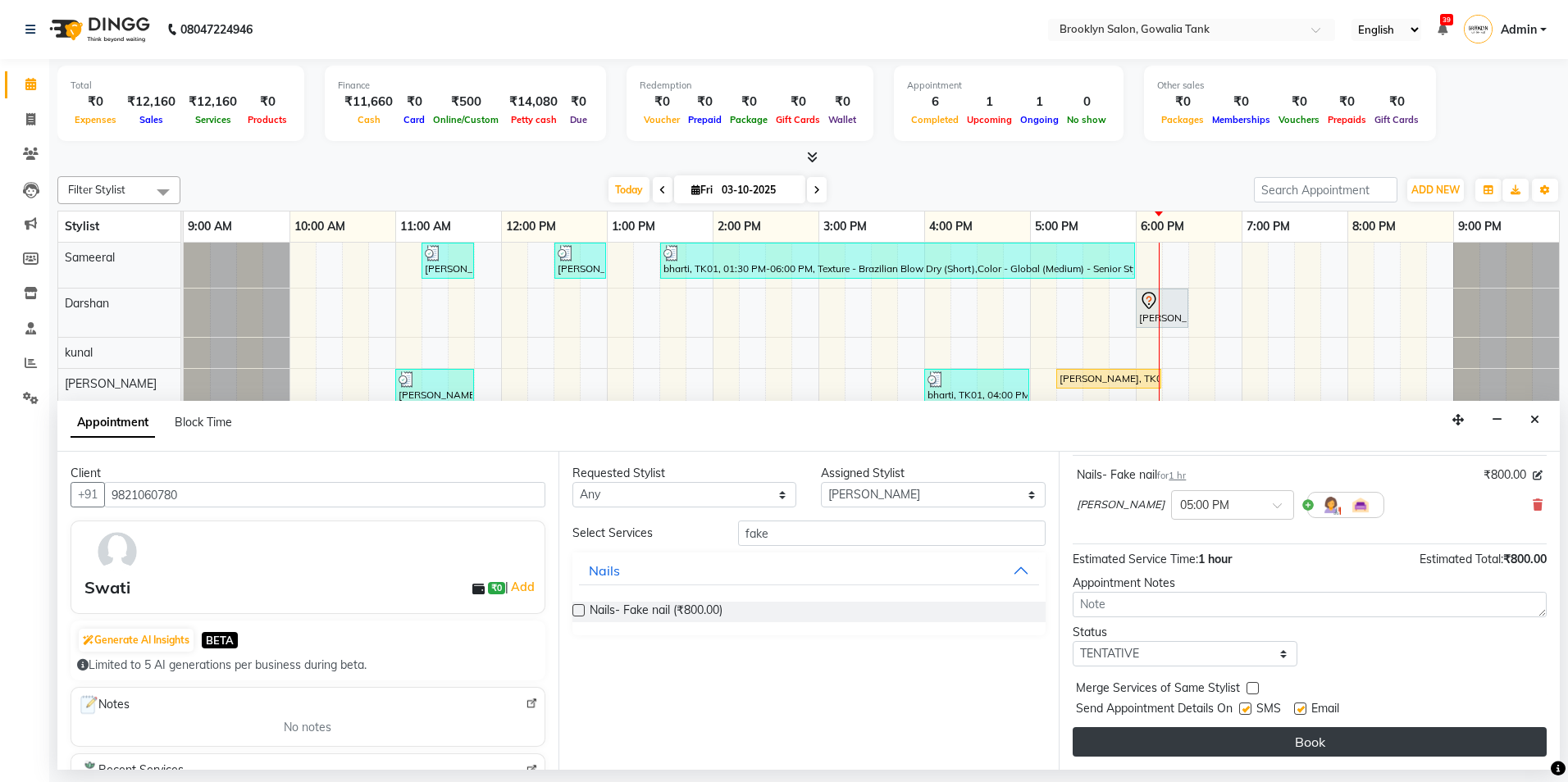
click at [1253, 739] on button "Book" at bounding box center [1309, 742] width 474 height 29
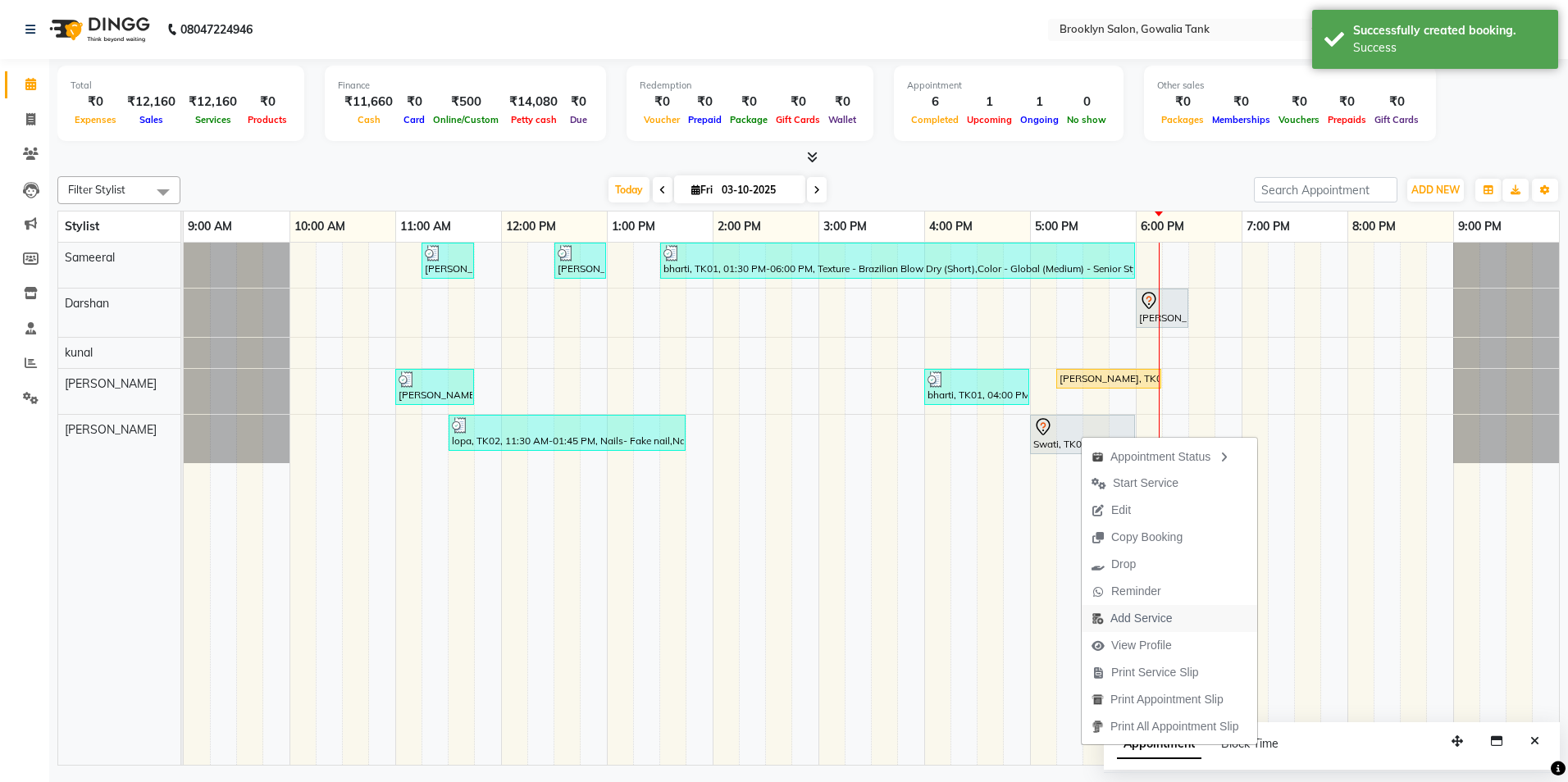
click at [1127, 616] on span "Add Service" at bounding box center [1142, 618] width 62 height 18
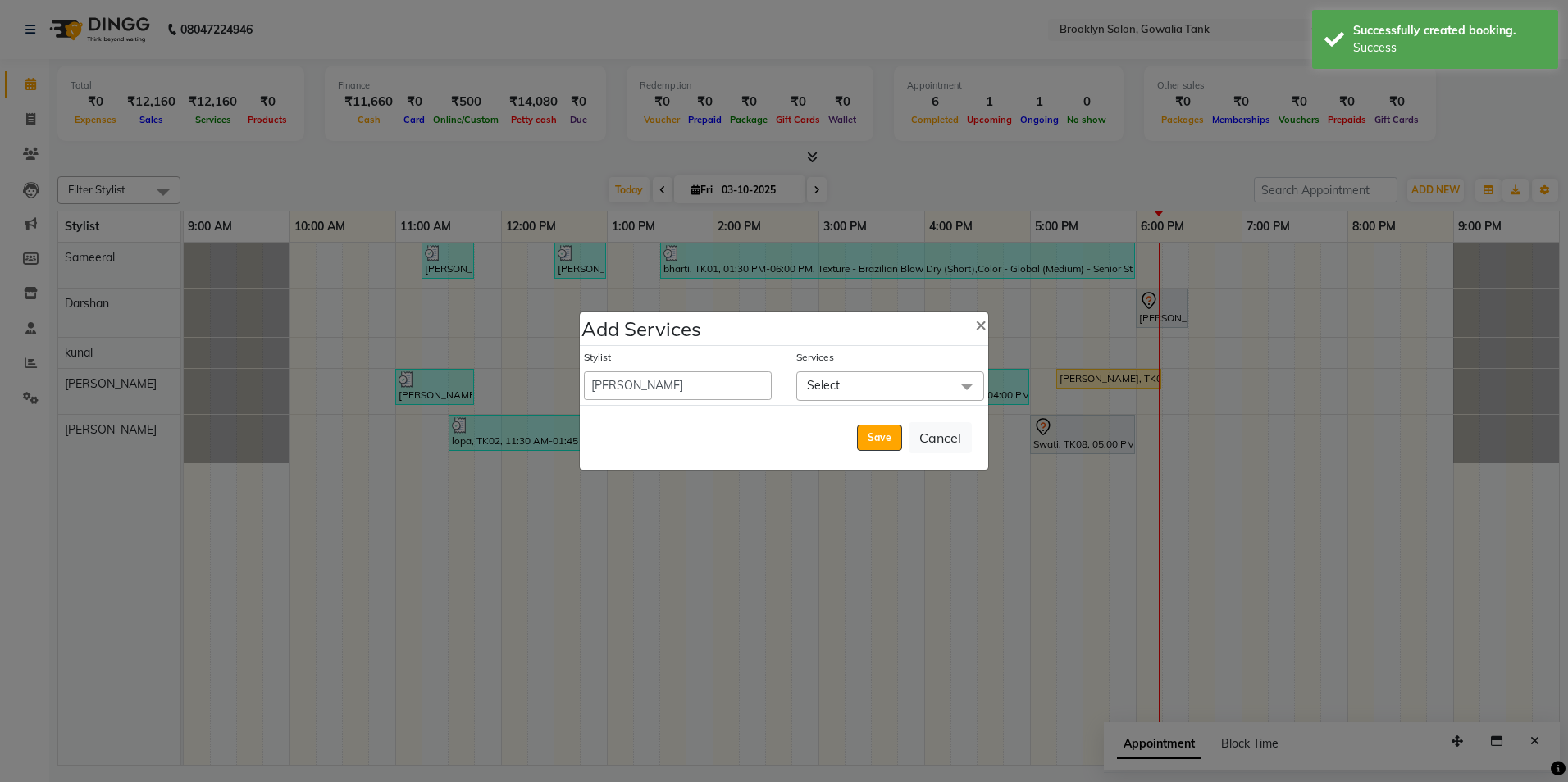
click at [828, 382] on span "Select" at bounding box center [823, 386] width 33 height 15
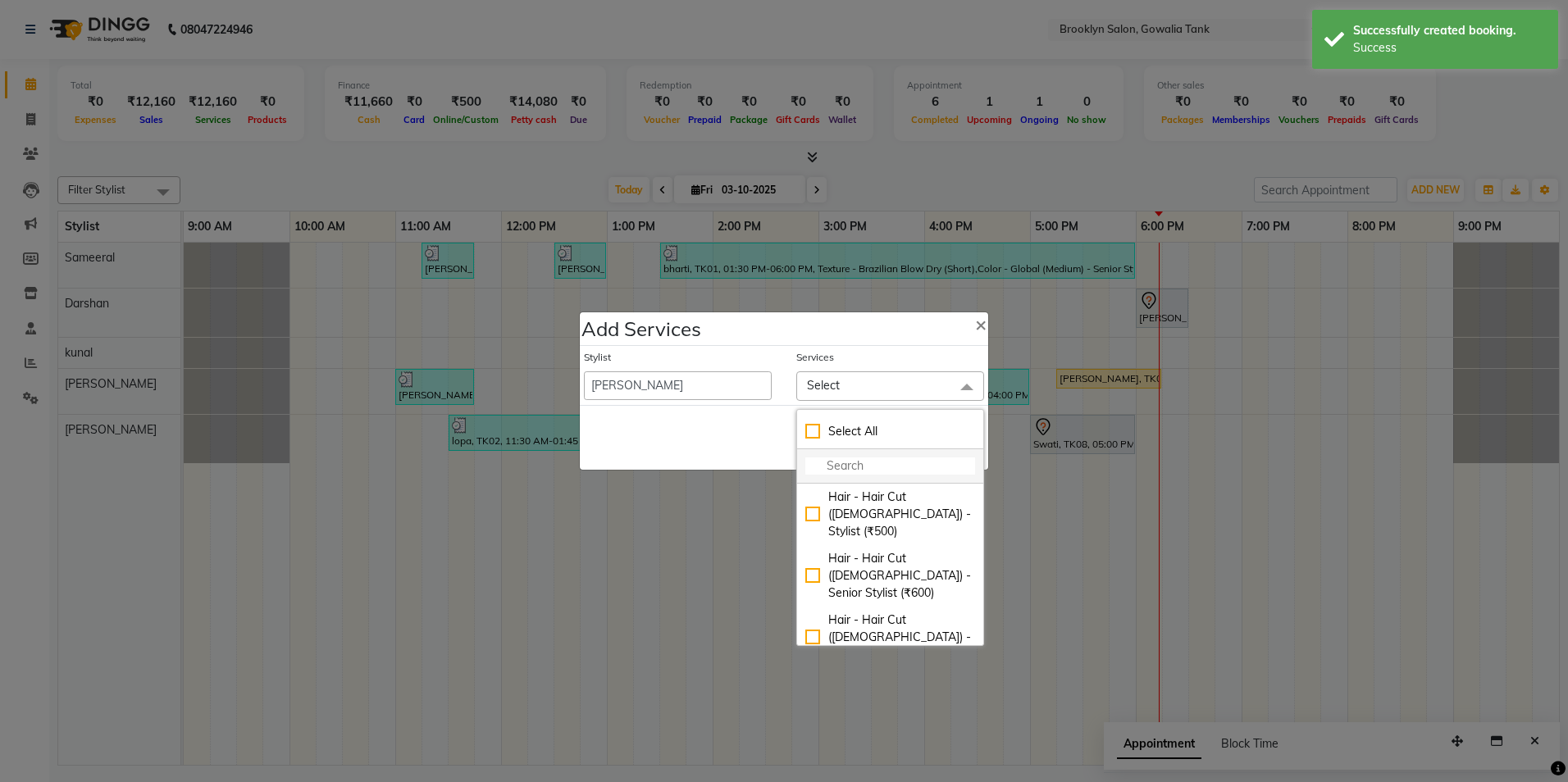
click at [887, 471] on input "multiselect-search" at bounding box center [890, 466] width 169 height 18
type input "nail a"
checkbox input "true"
type input "nail ae"
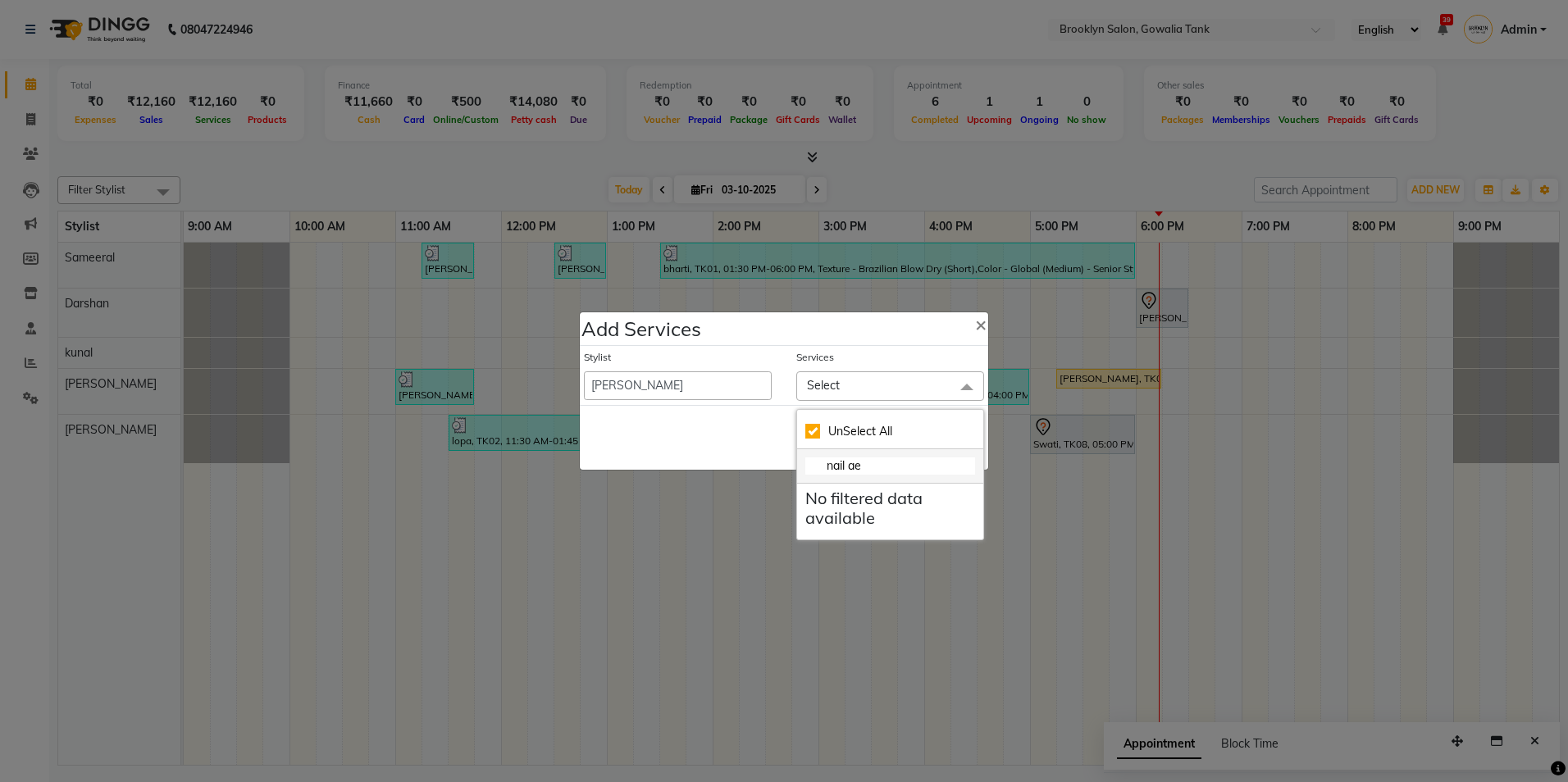
checkbox input "false"
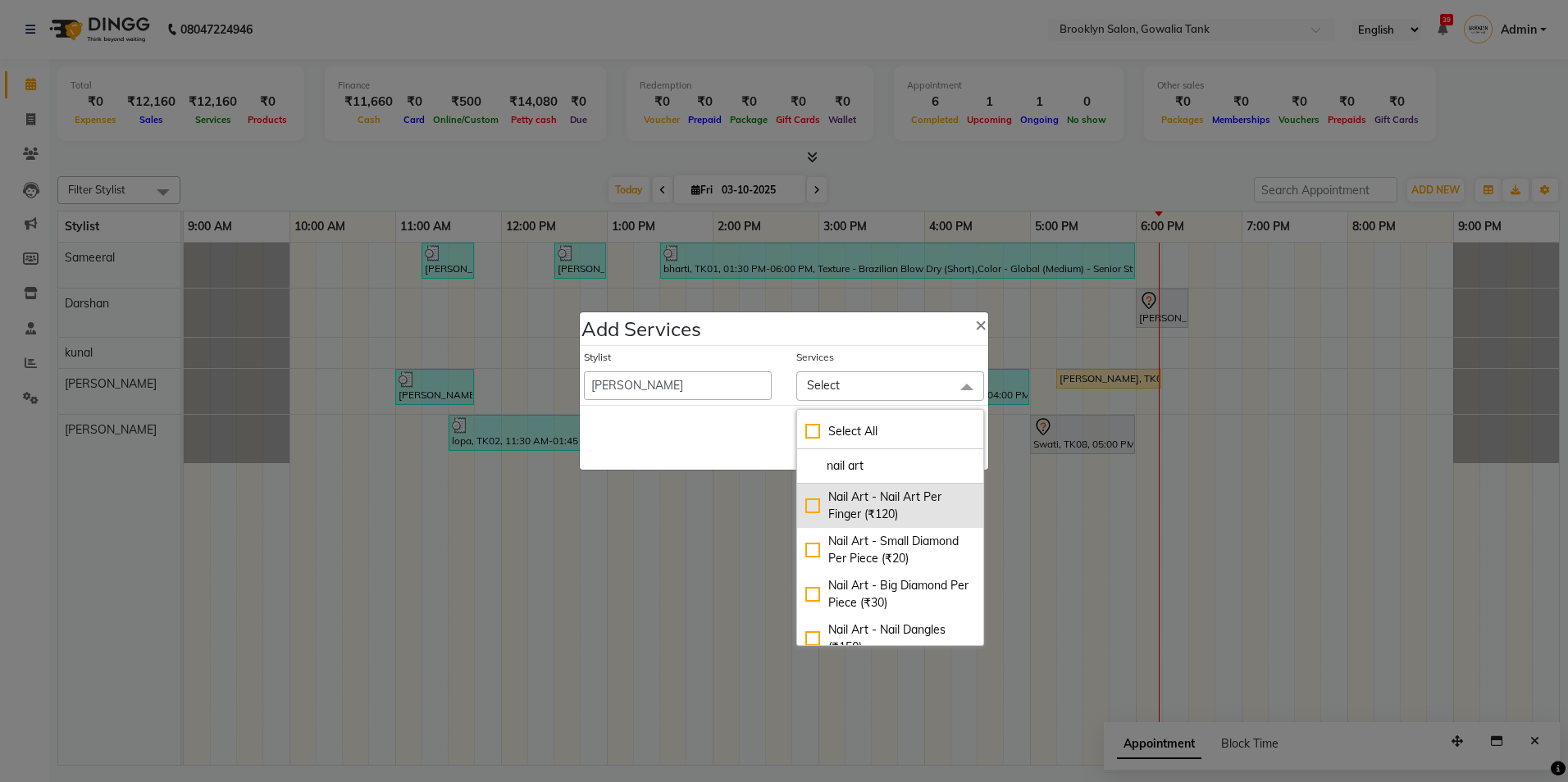
type input "nail art"
click at [810, 507] on div "Nail Art - Nail Art Per Finger (₹120)" at bounding box center [890, 506] width 169 height 34
checkbox input "true"
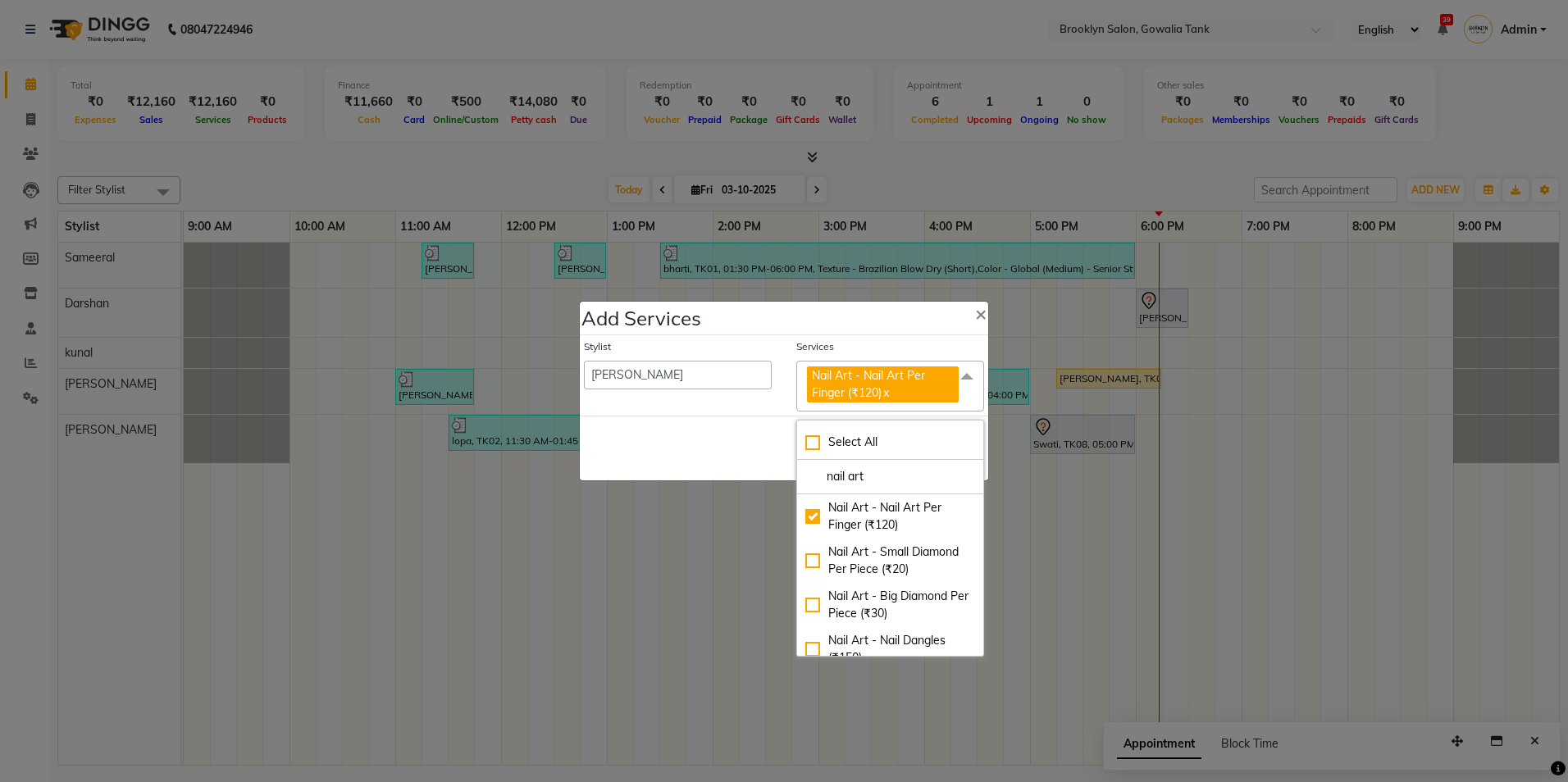
click at [759, 444] on div "Save Cancel" at bounding box center [784, 448] width 408 height 65
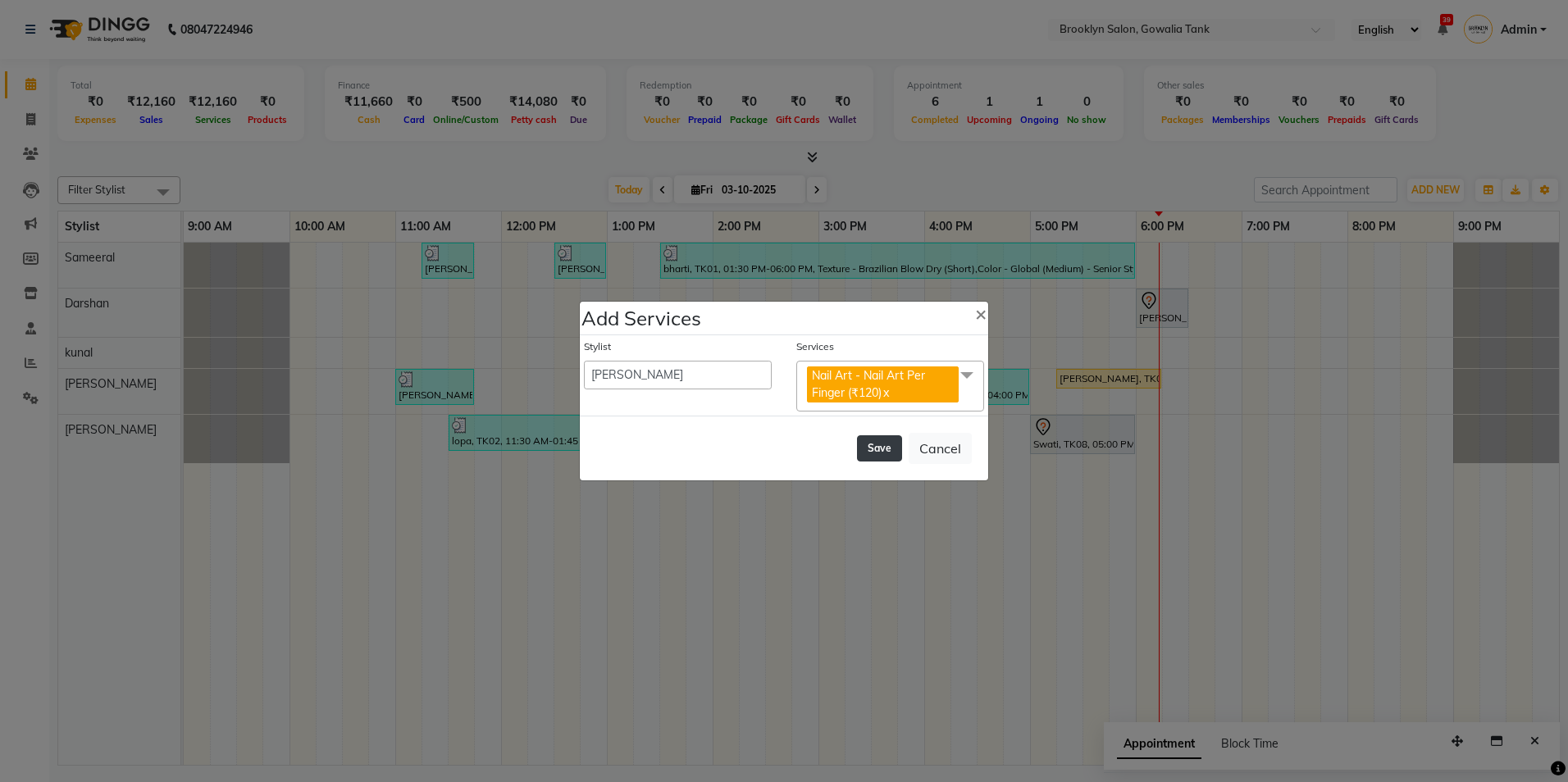
click at [882, 444] on button "Save" at bounding box center [880, 448] width 45 height 26
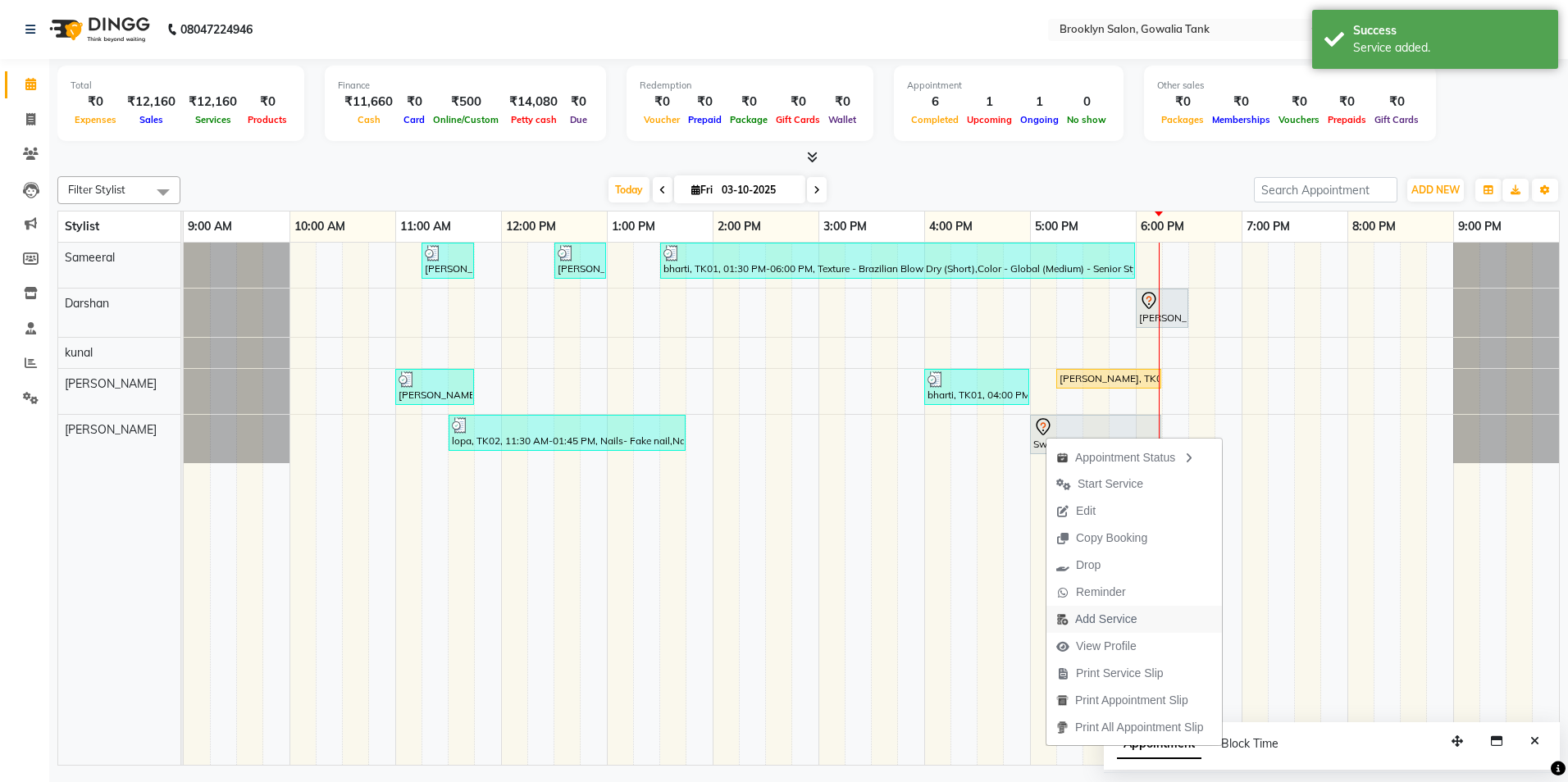
click at [1116, 615] on span "Add Service" at bounding box center [1106, 619] width 62 height 18
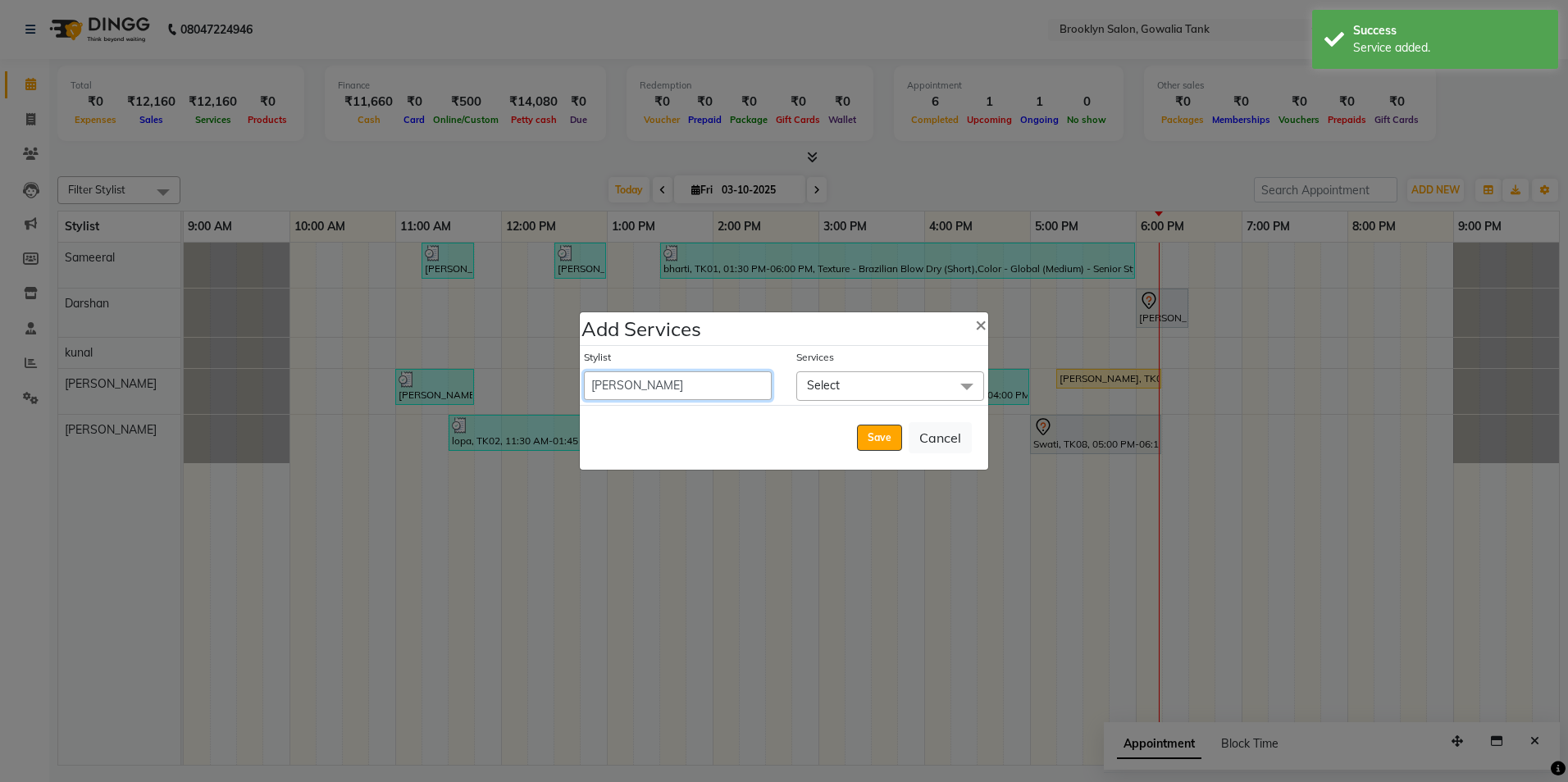
click at [705, 380] on select "[PERSON_NAME] [PERSON_NAME] Sameeral" at bounding box center [678, 386] width 188 height 28
select select "24048"
click at [584, 371] on select "[PERSON_NAME] [PERSON_NAME] Sameeral" at bounding box center [678, 386] width 188 height 28
select select "1080"
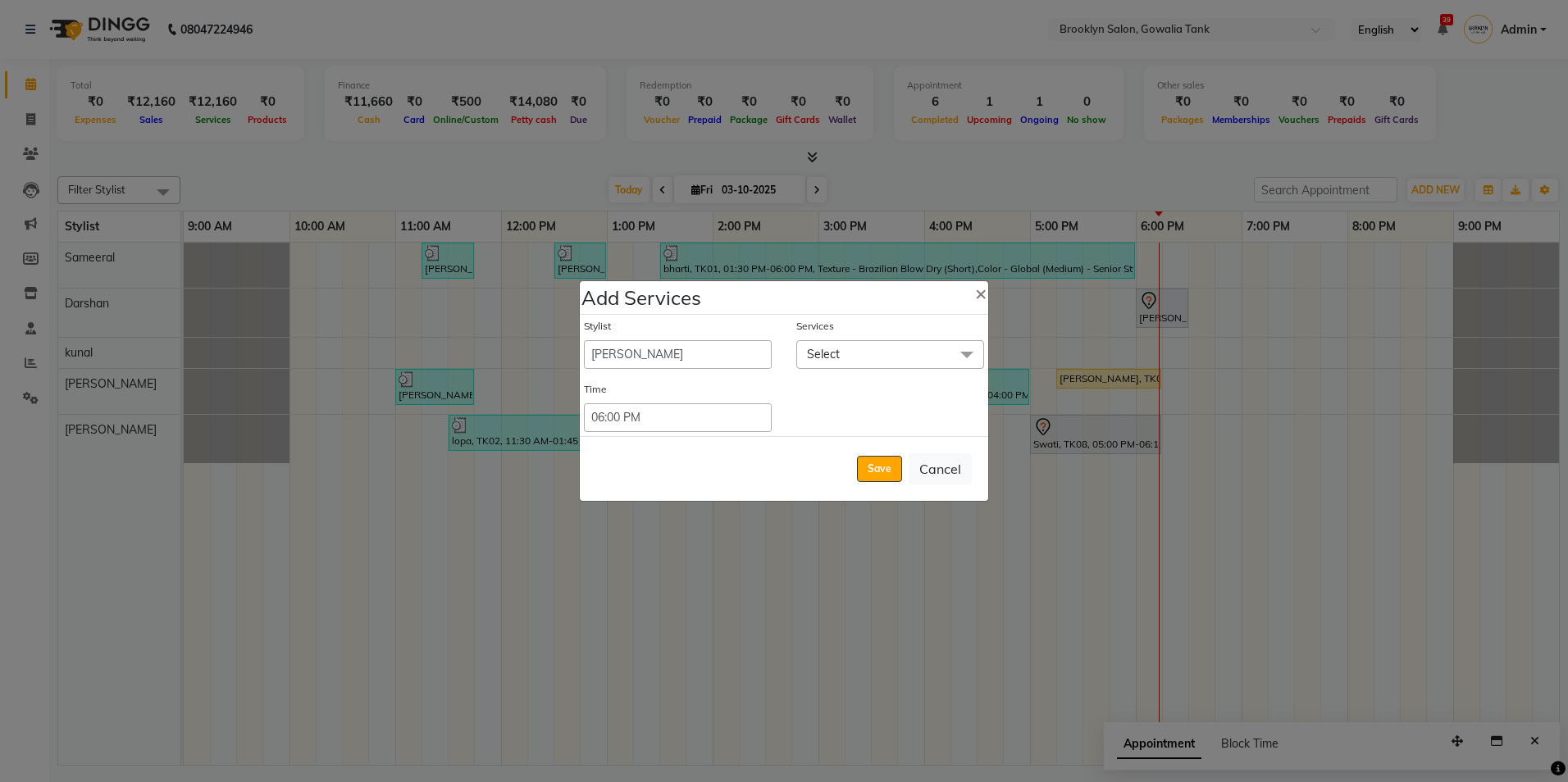
click at [811, 359] on span "Select" at bounding box center [823, 355] width 33 height 15
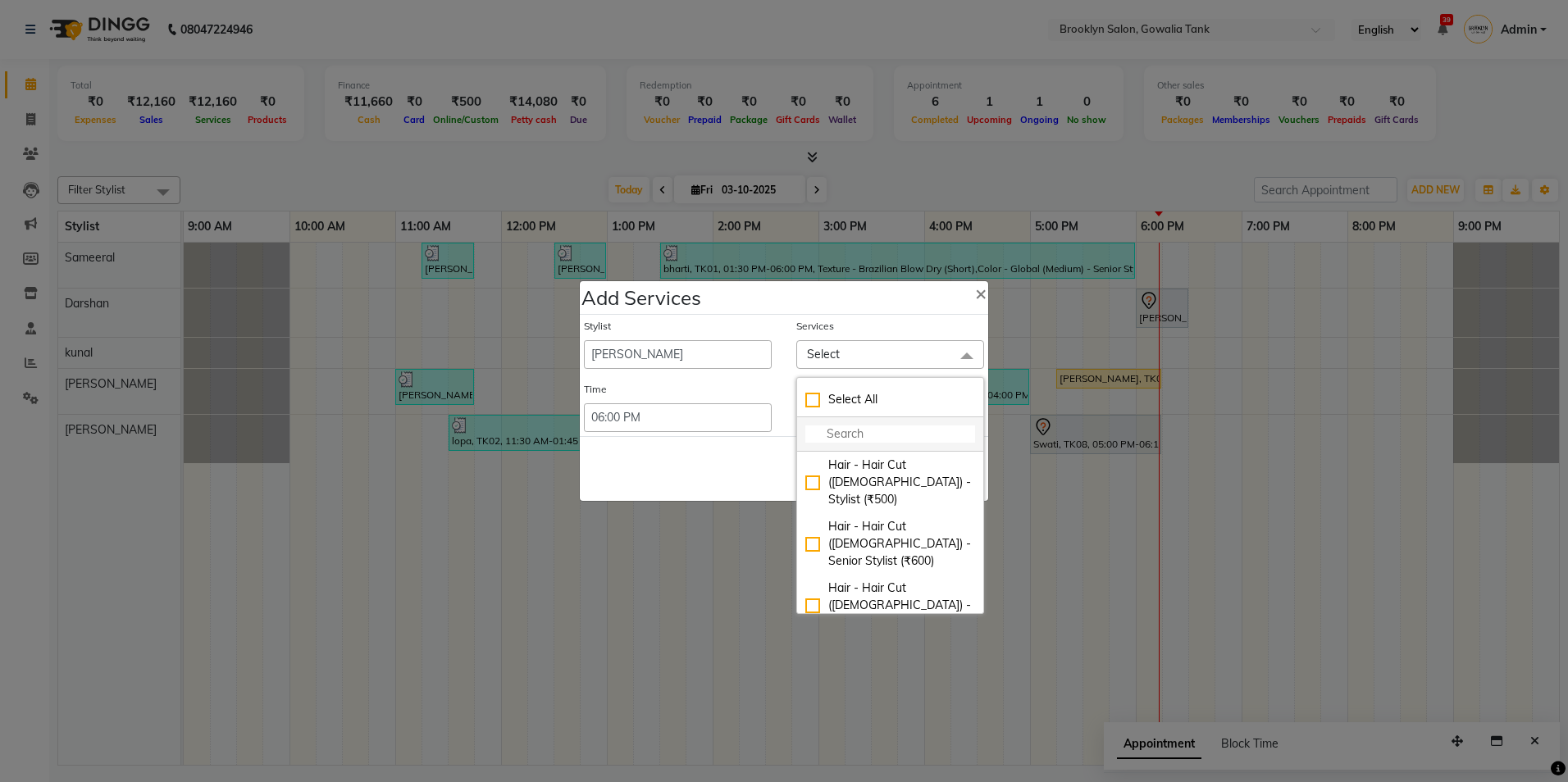
click at [837, 419] on li at bounding box center [890, 434] width 186 height 34
click at [834, 439] on input "multiselect-search" at bounding box center [890, 434] width 169 height 18
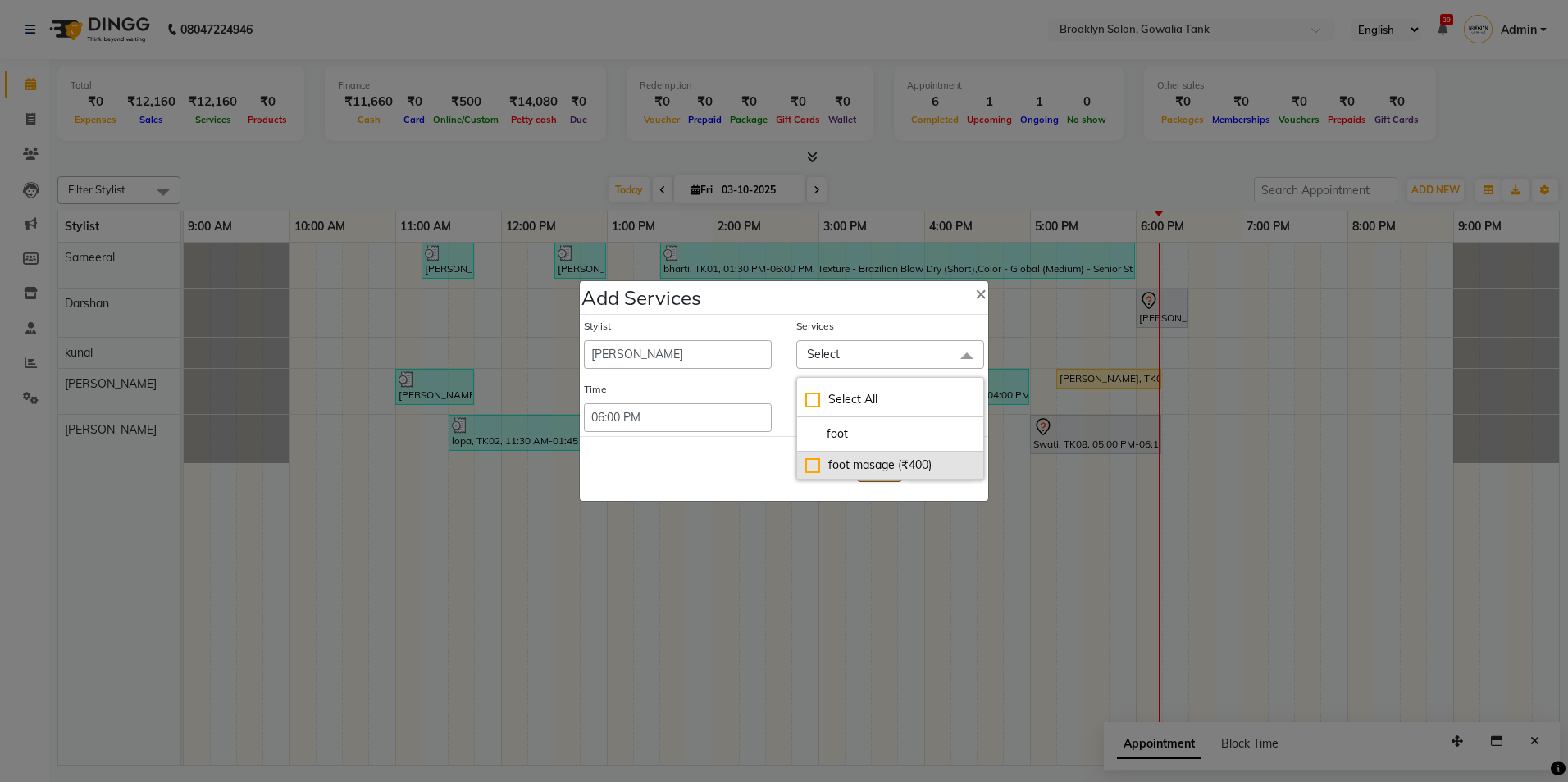
type input "foot"
click at [809, 459] on div "foot masage (₹400)" at bounding box center [890, 465] width 169 height 18
checkbox input "true"
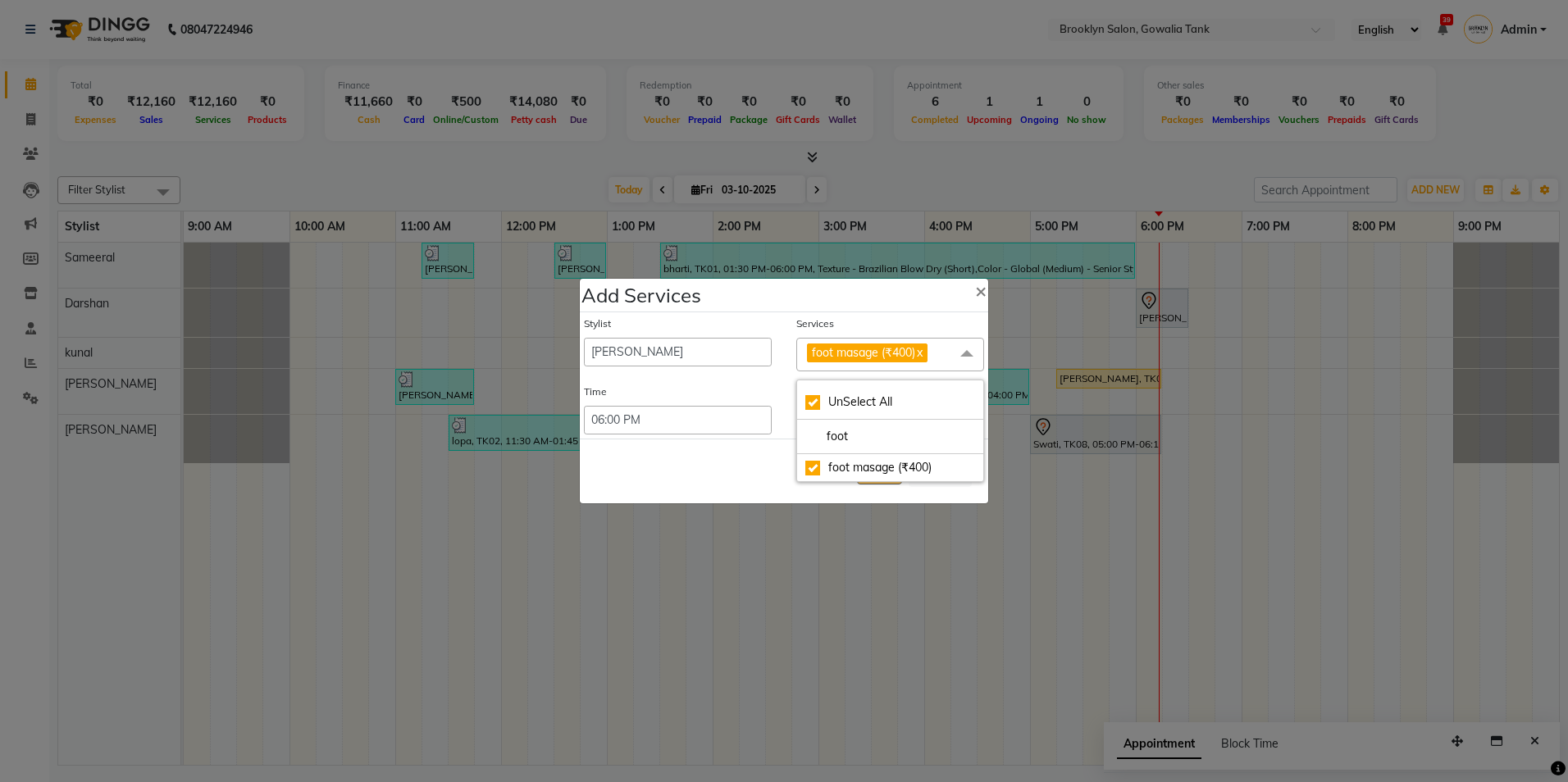
click at [793, 460] on div "Save Cancel" at bounding box center [784, 472] width 408 height 65
click at [965, 348] on span at bounding box center [966, 353] width 33 height 31
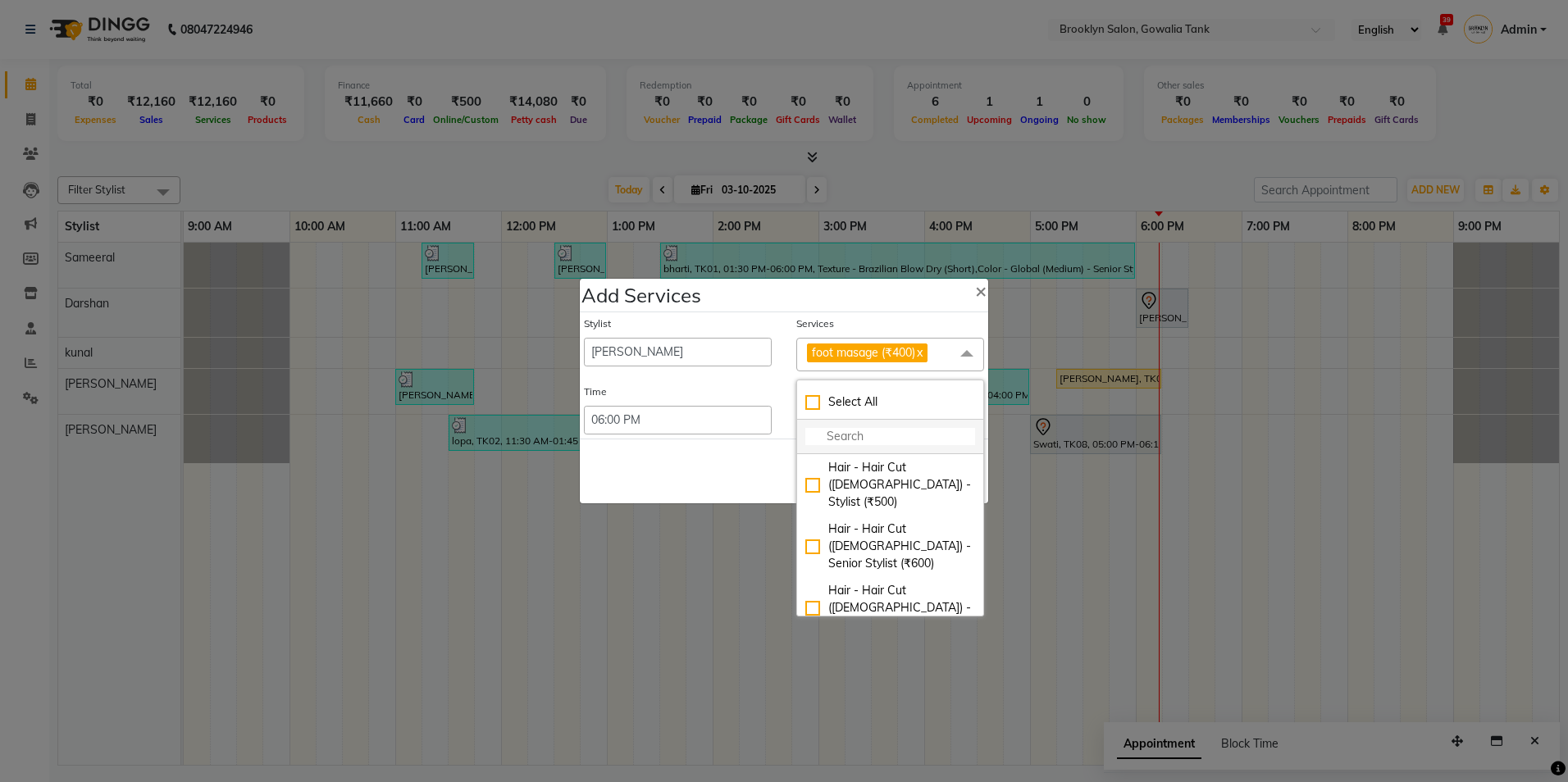
click at [880, 444] on input "multiselect-search" at bounding box center [890, 436] width 169 height 18
type input "nor"
click at [815, 568] on div "Normal Polish - Polish Application (₹250)" at bounding box center [890, 564] width 169 height 34
checkbox input "true"
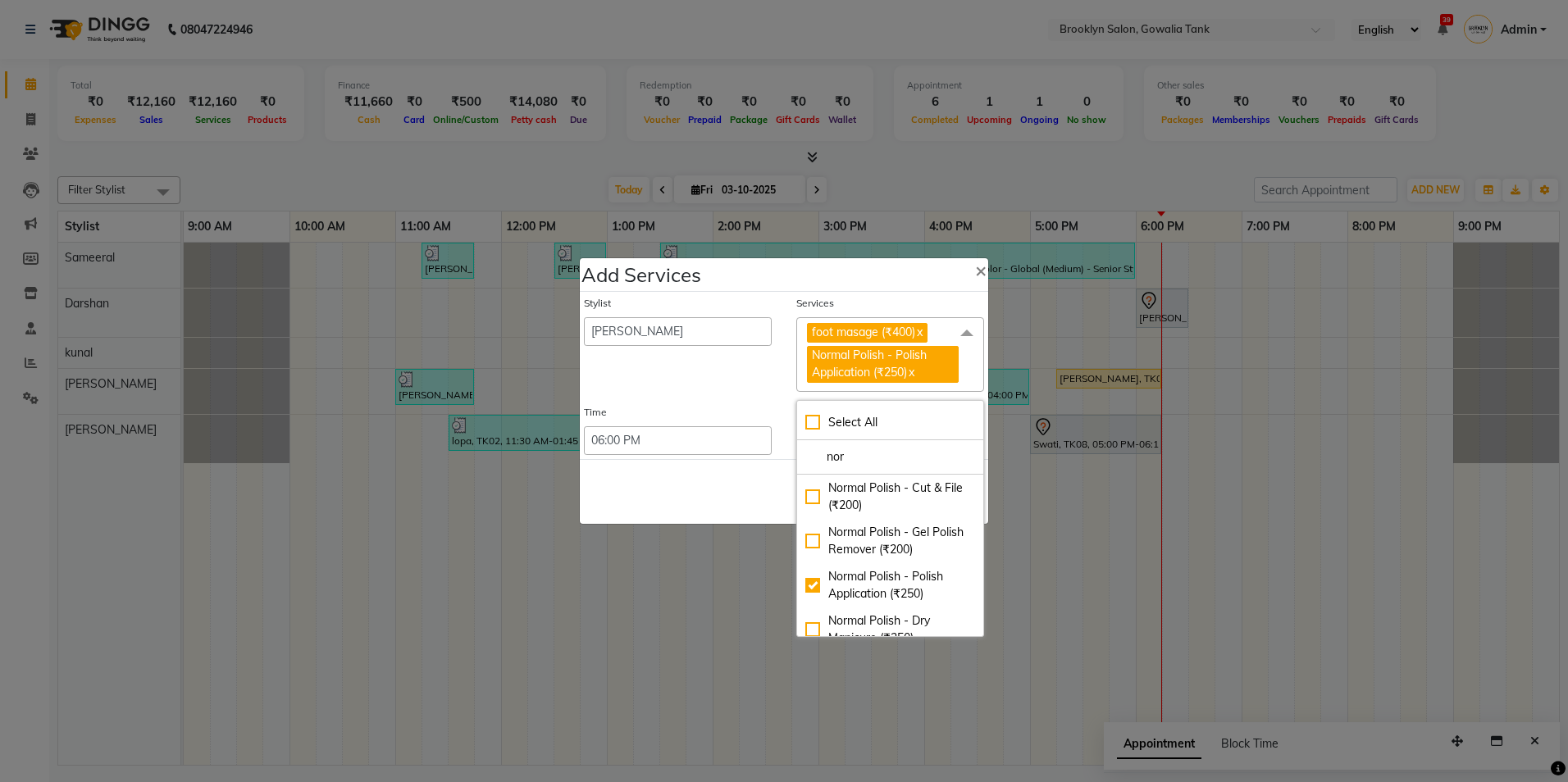
click at [762, 481] on div "Save Cancel" at bounding box center [784, 492] width 408 height 65
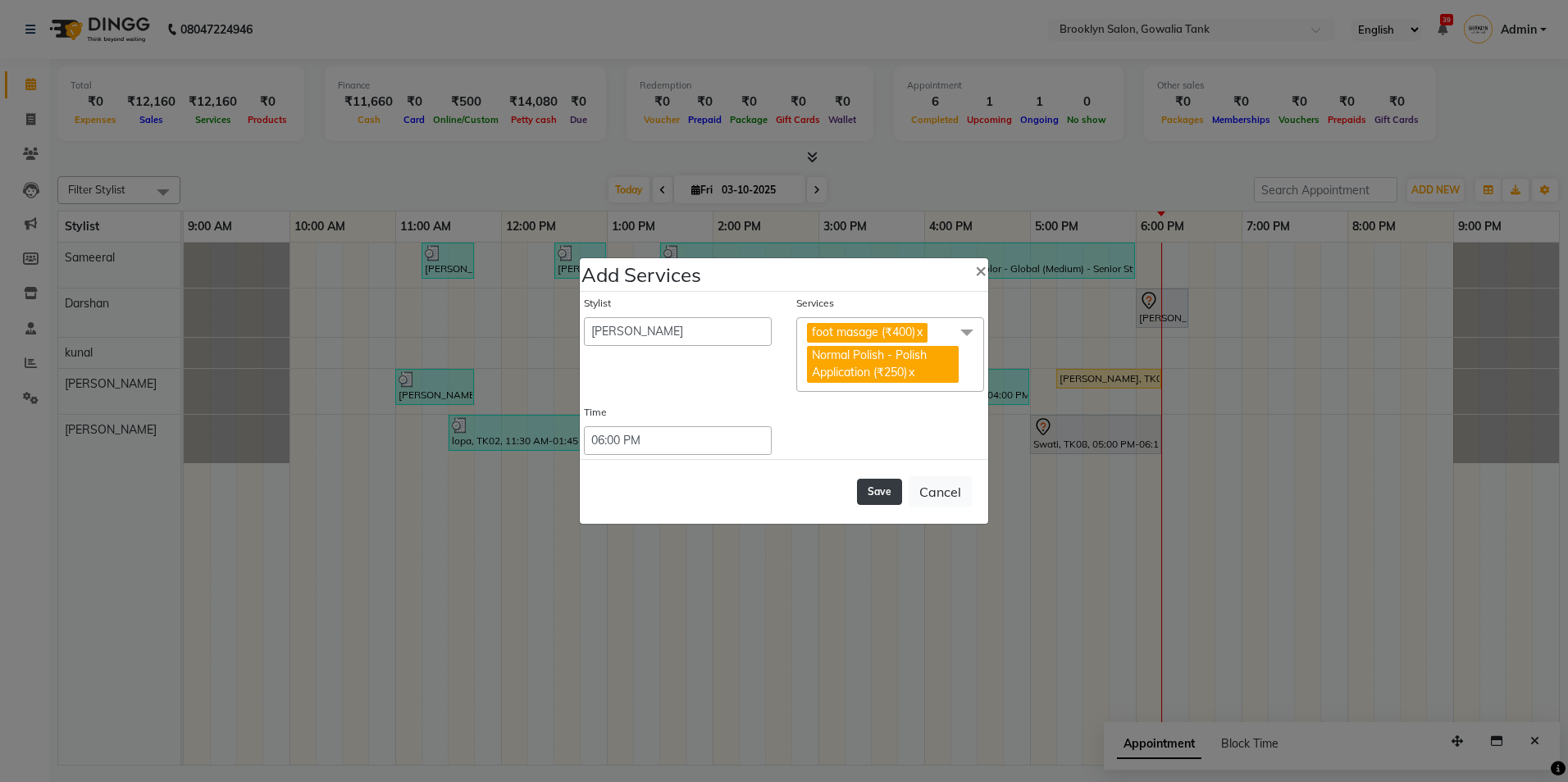
click at [890, 488] on button "Save" at bounding box center [880, 492] width 45 height 26
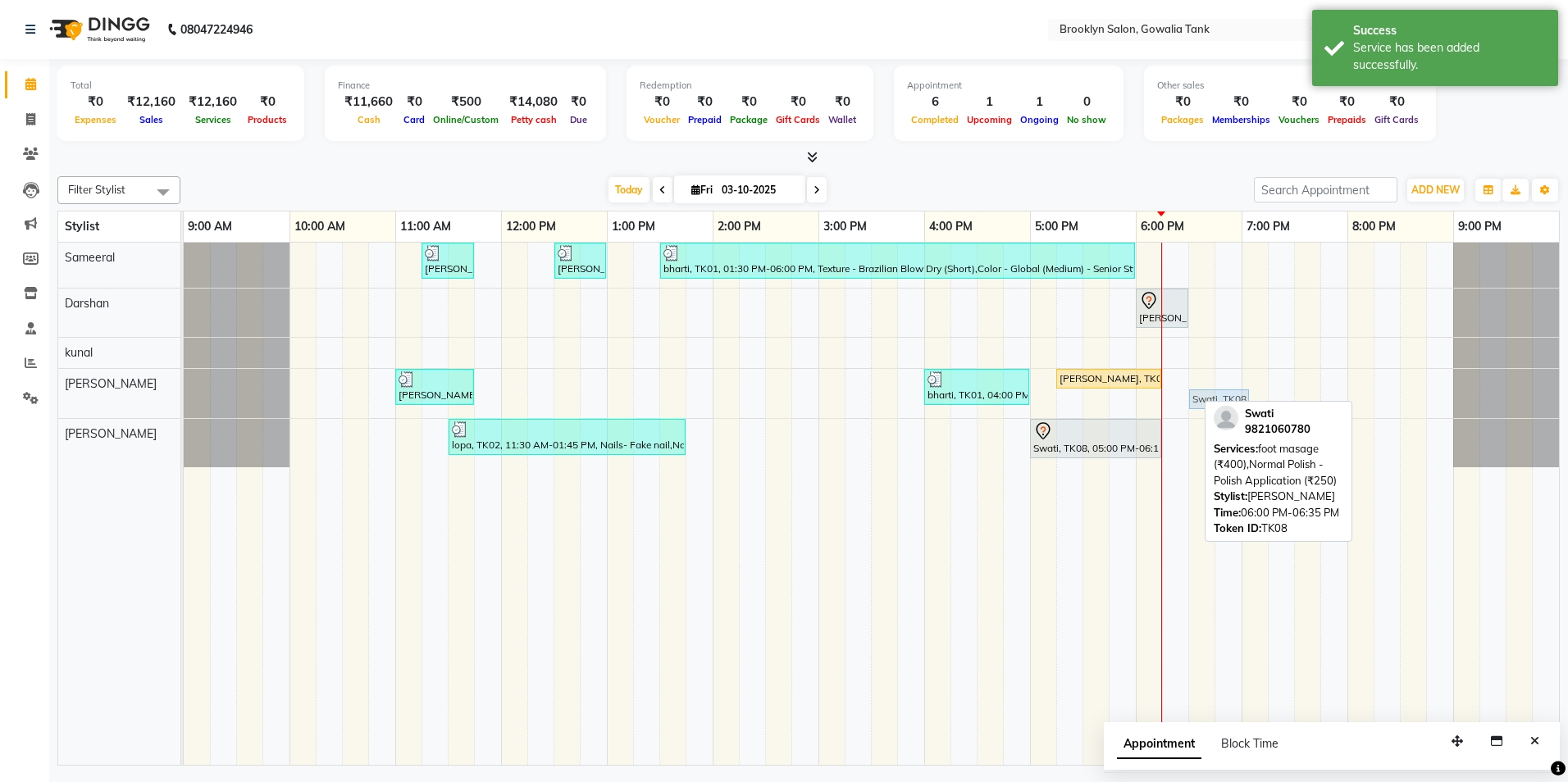
drag, startPoint x: 1171, startPoint y: 396, endPoint x: 1214, endPoint y: 371, distance: 49.7
click at [1214, 371] on div "[PERSON_NAME], TK04, 11:15 AM-11:45 AM, Hair - Hair Cut ([DEMOGRAPHIC_DATA]) - …" at bounding box center [871, 504] width 1375 height 522
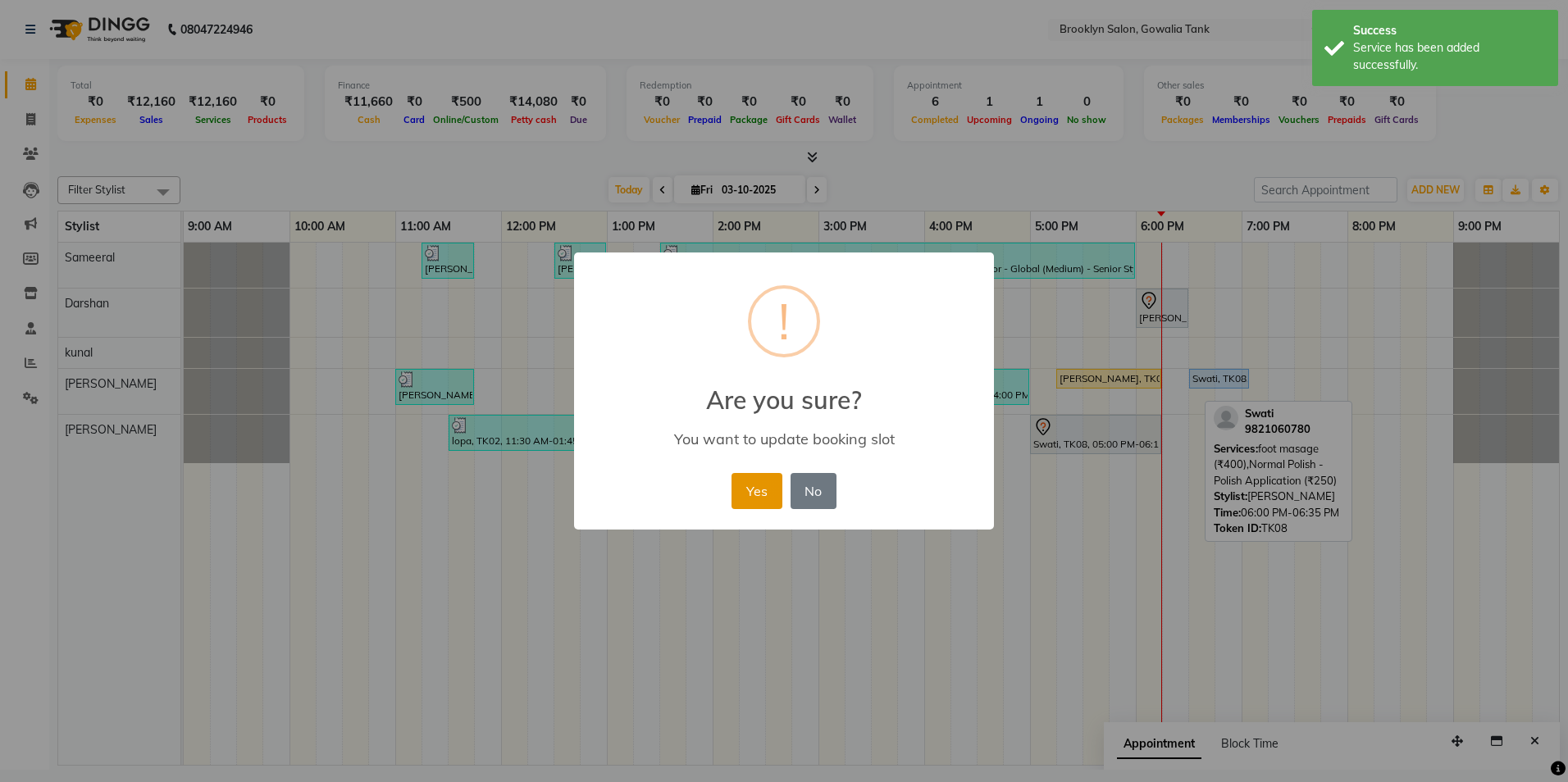
click at [769, 481] on button "Yes" at bounding box center [757, 491] width 50 height 36
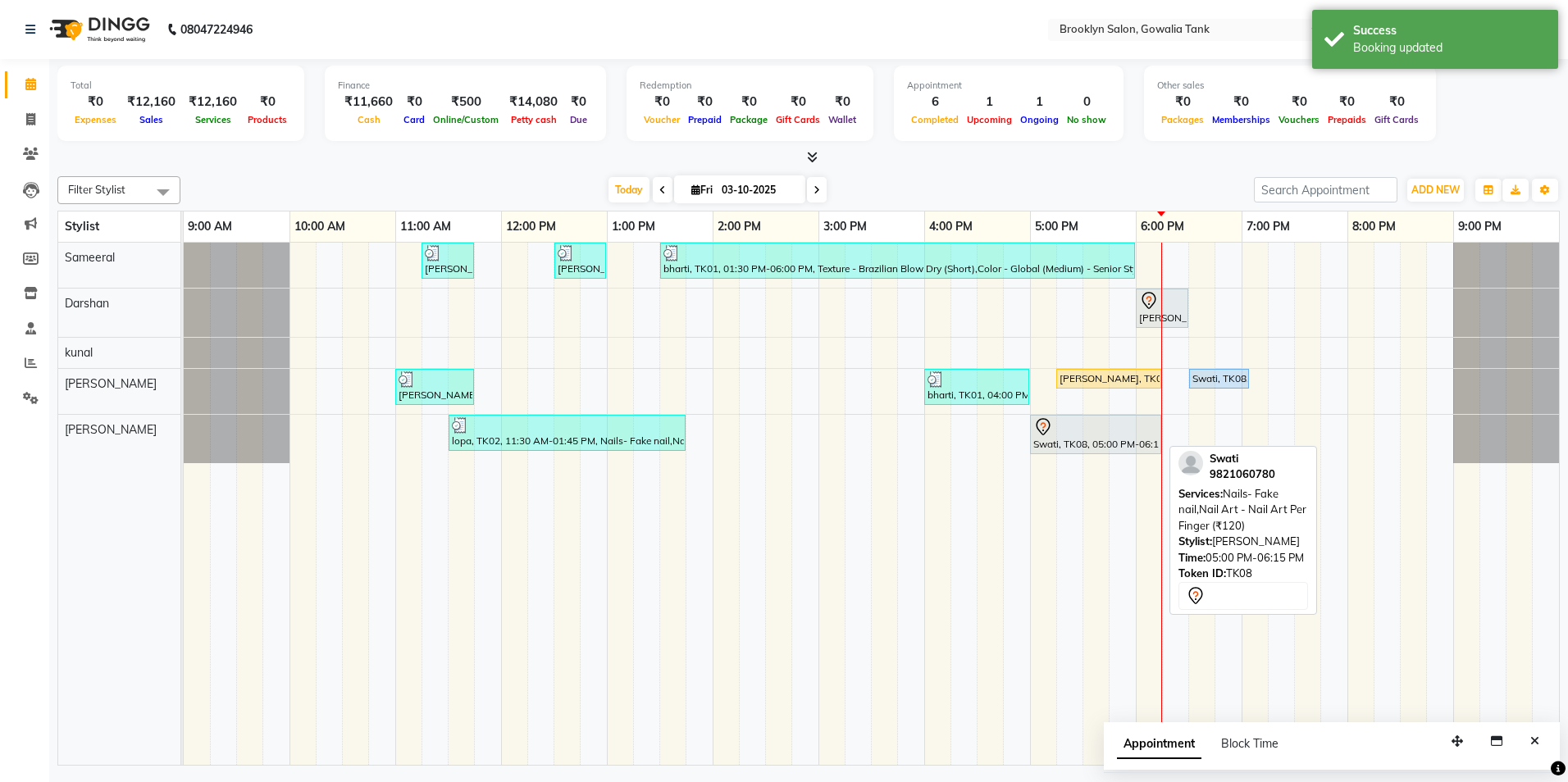
click at [1092, 434] on div at bounding box center [1095, 427] width 124 height 20
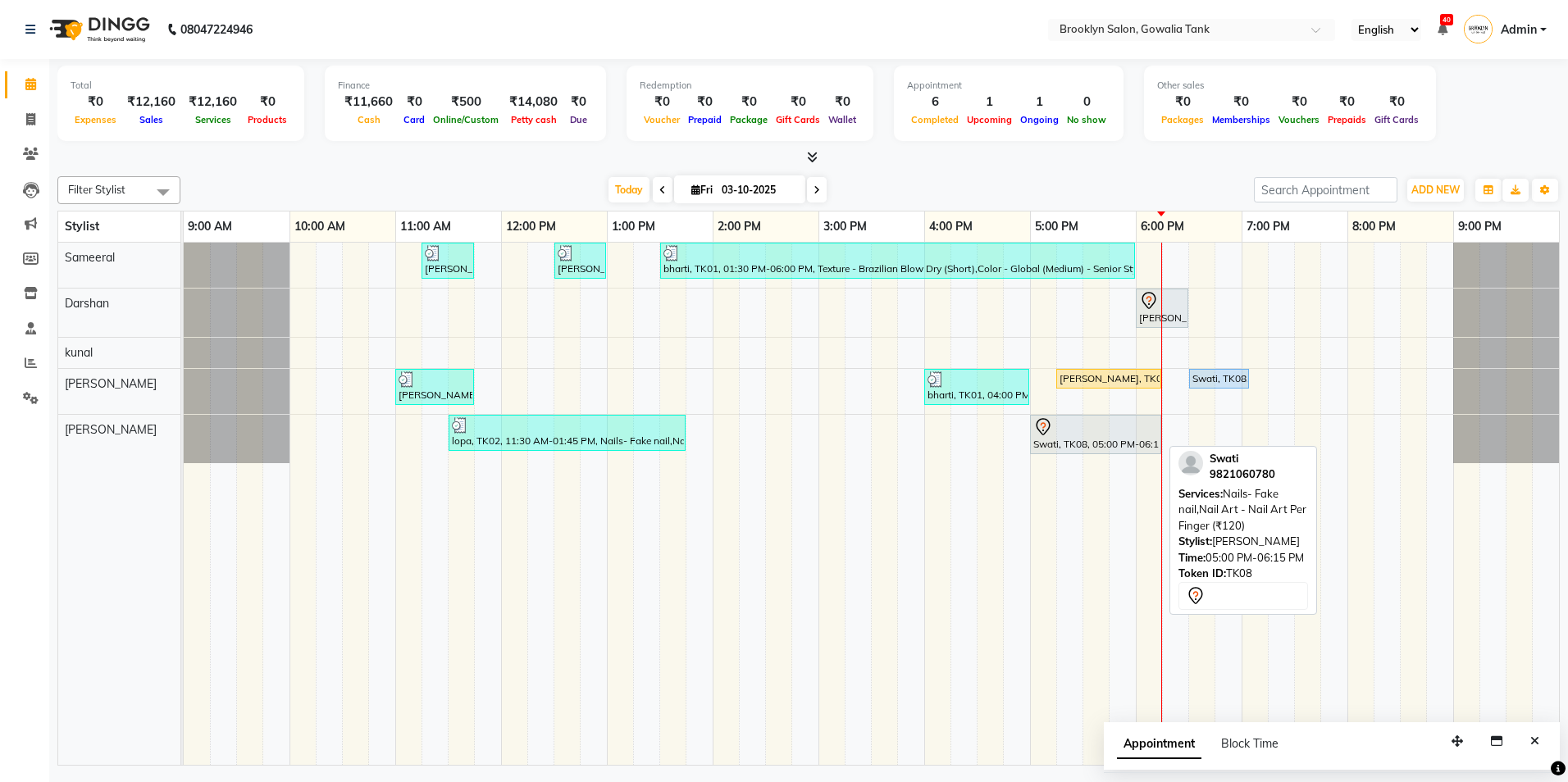
click at [1137, 430] on div at bounding box center [1095, 427] width 124 height 20
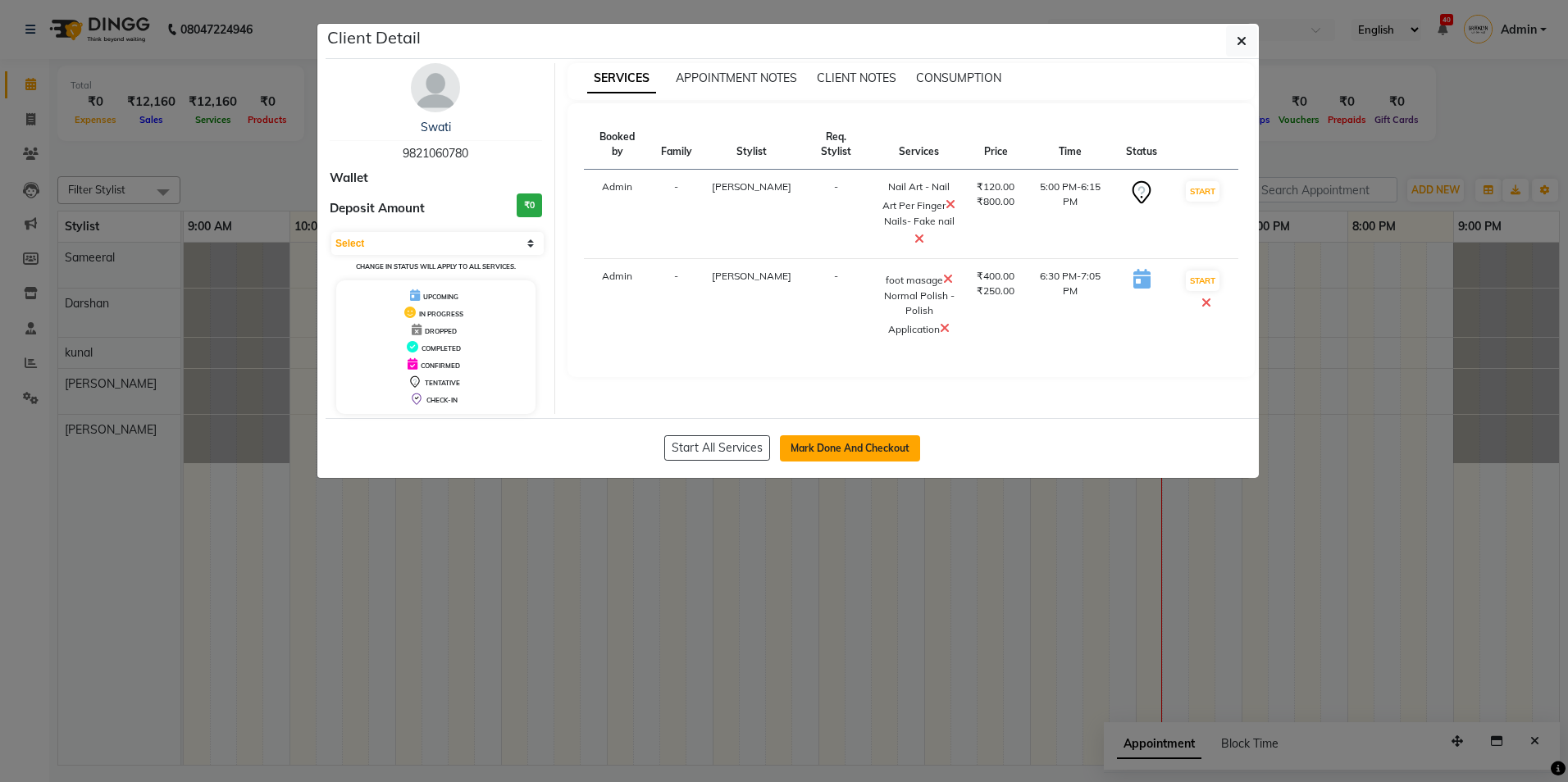
click at [841, 451] on button "Mark Done And Checkout" at bounding box center [850, 448] width 140 height 26
select select "service"
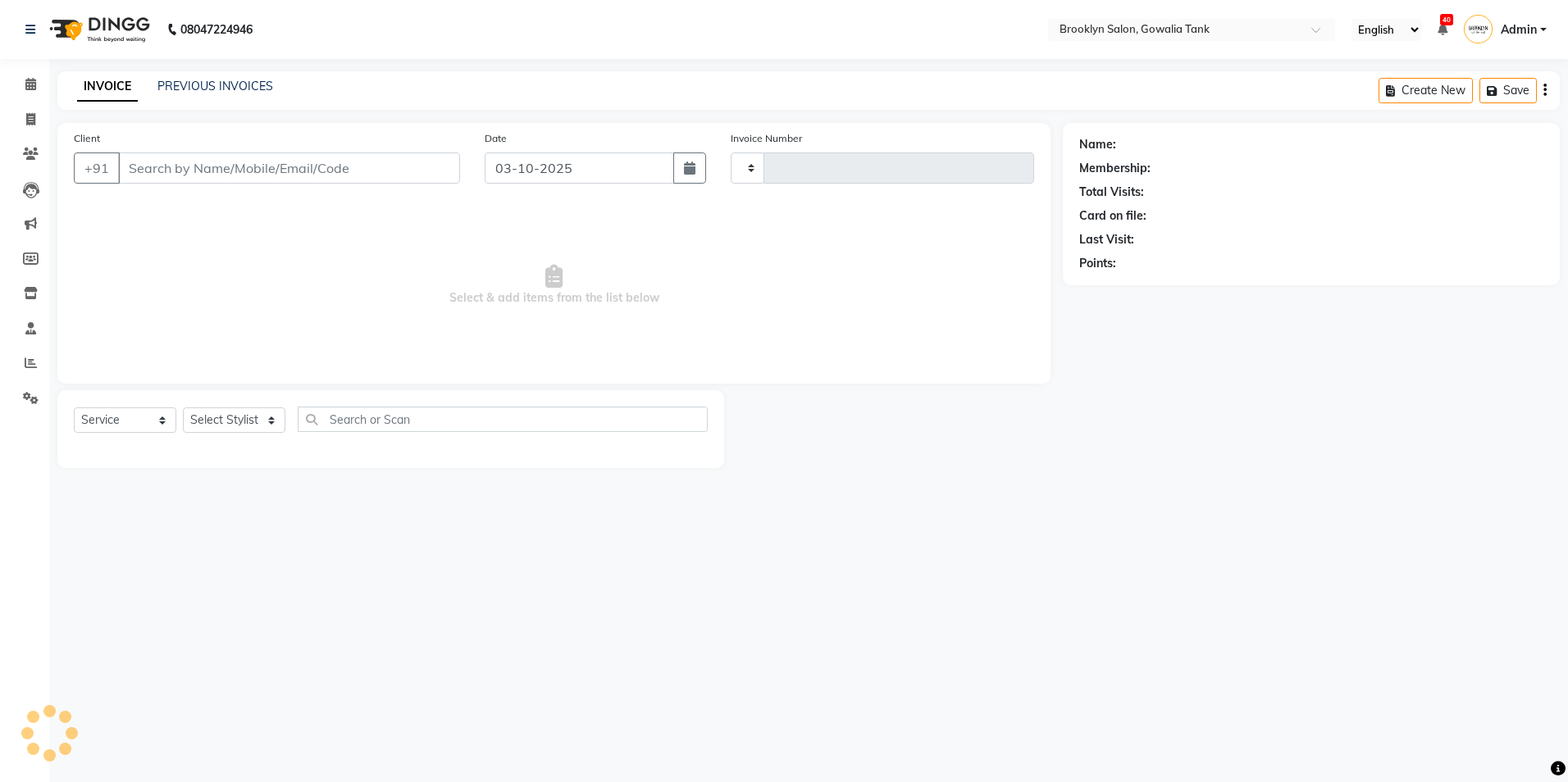
type input "0985"
select select "131"
type input "9821060780"
select select "24048"
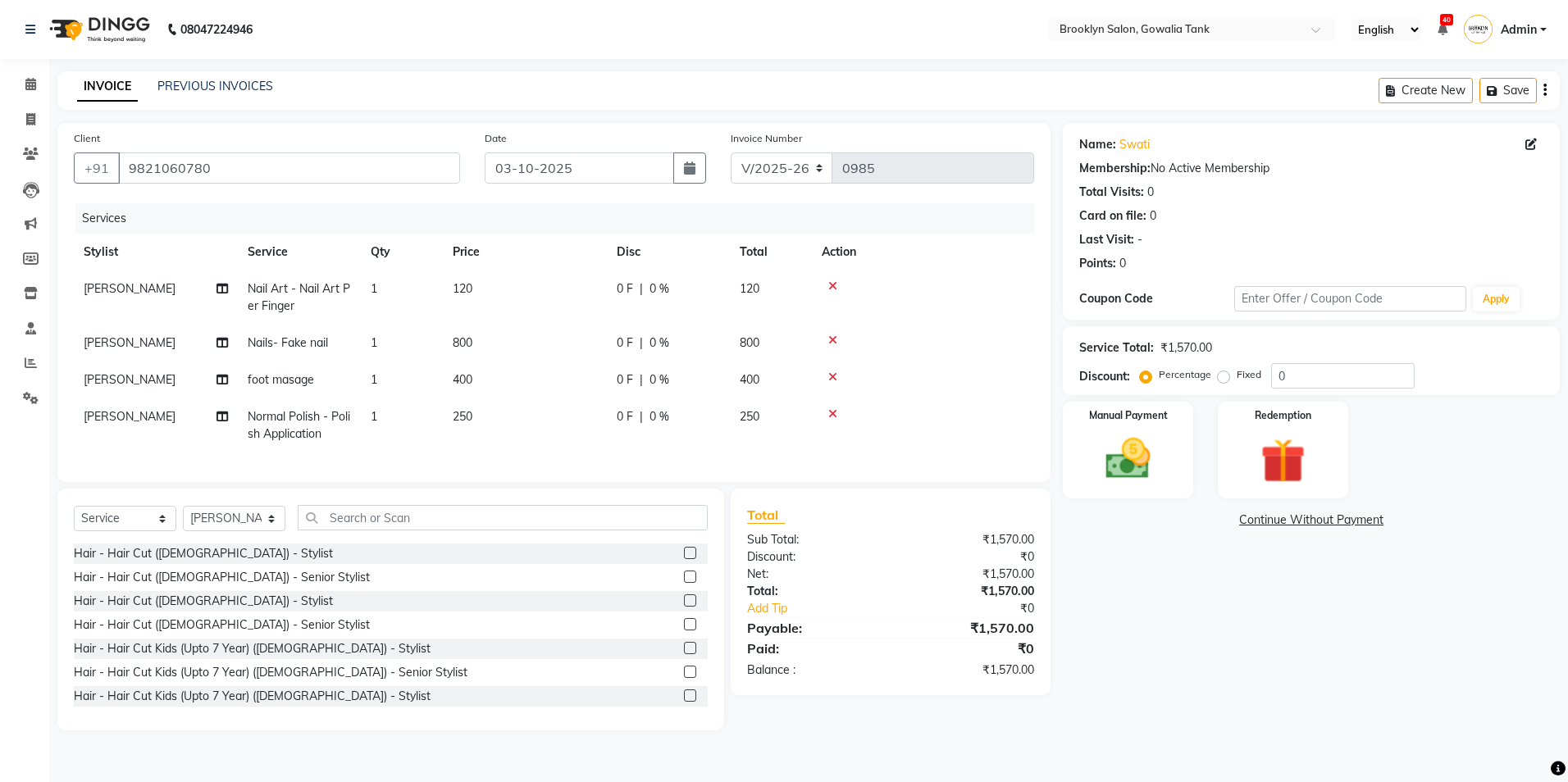
click at [480, 287] on td "120" at bounding box center [525, 297] width 164 height 54
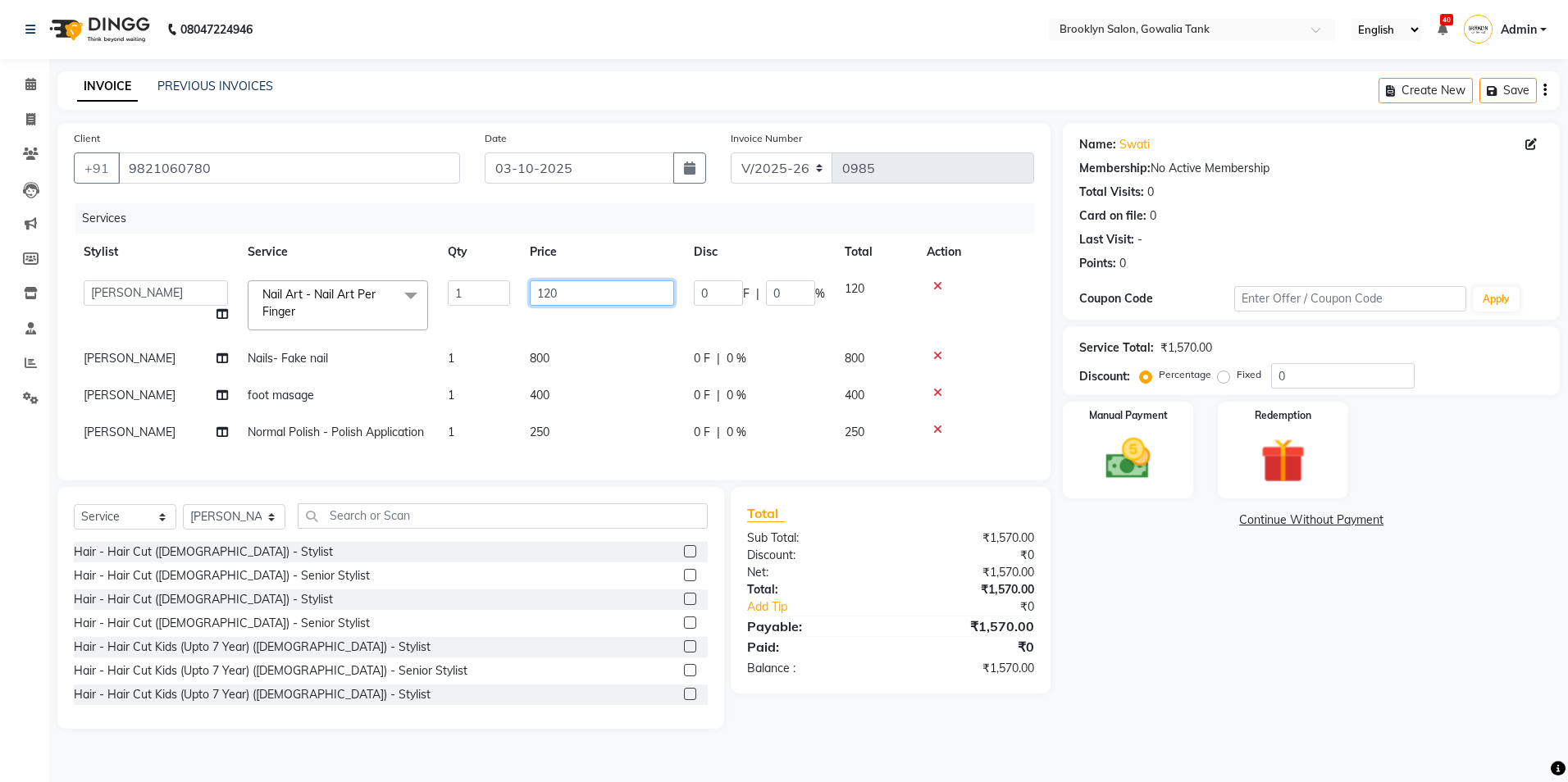
drag, startPoint x: 567, startPoint y: 289, endPoint x: 525, endPoint y: 290, distance: 42.0
click at [525, 290] on td "120" at bounding box center [602, 305] width 164 height 70
type input "50"
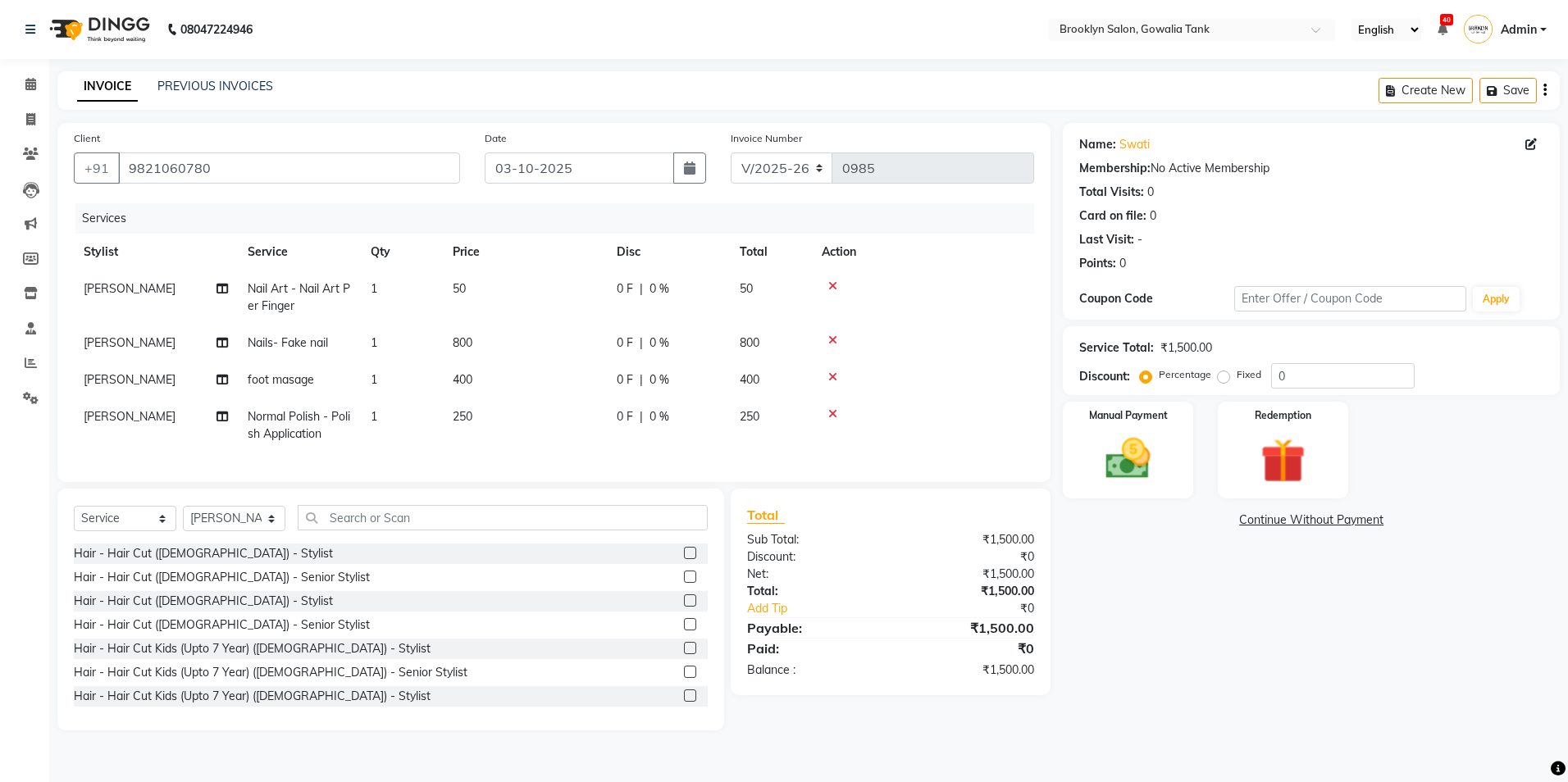
click at [400, 286] on td "1" at bounding box center [401, 297] width 82 height 54
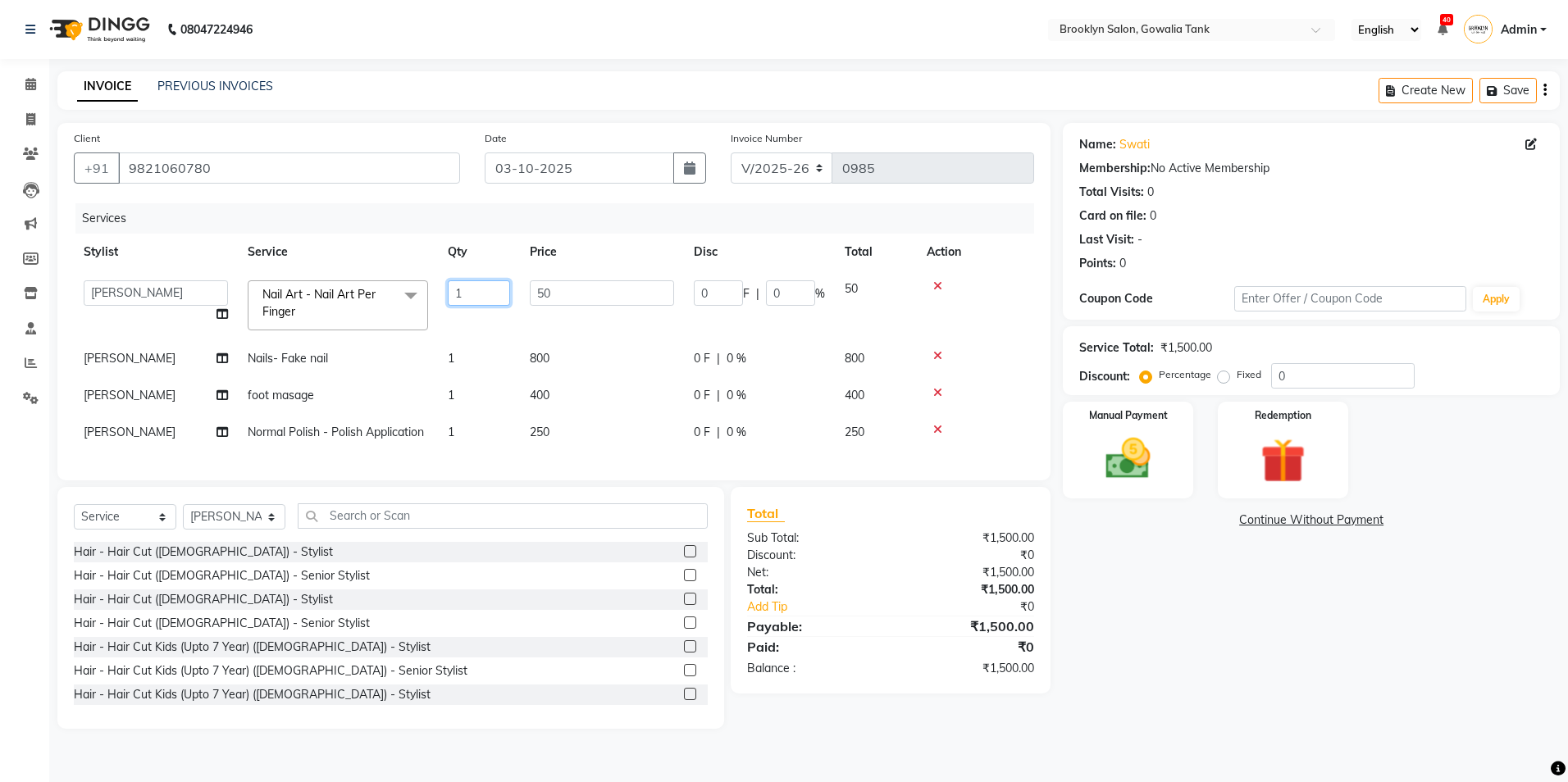
click at [463, 288] on input "1" at bounding box center [479, 293] width 63 height 25
type input "10"
click at [1112, 574] on div "Name: Swati Membership: No Active Membership Total Visits: 0 Card on file: 0 La…" at bounding box center [1318, 426] width 509 height 606
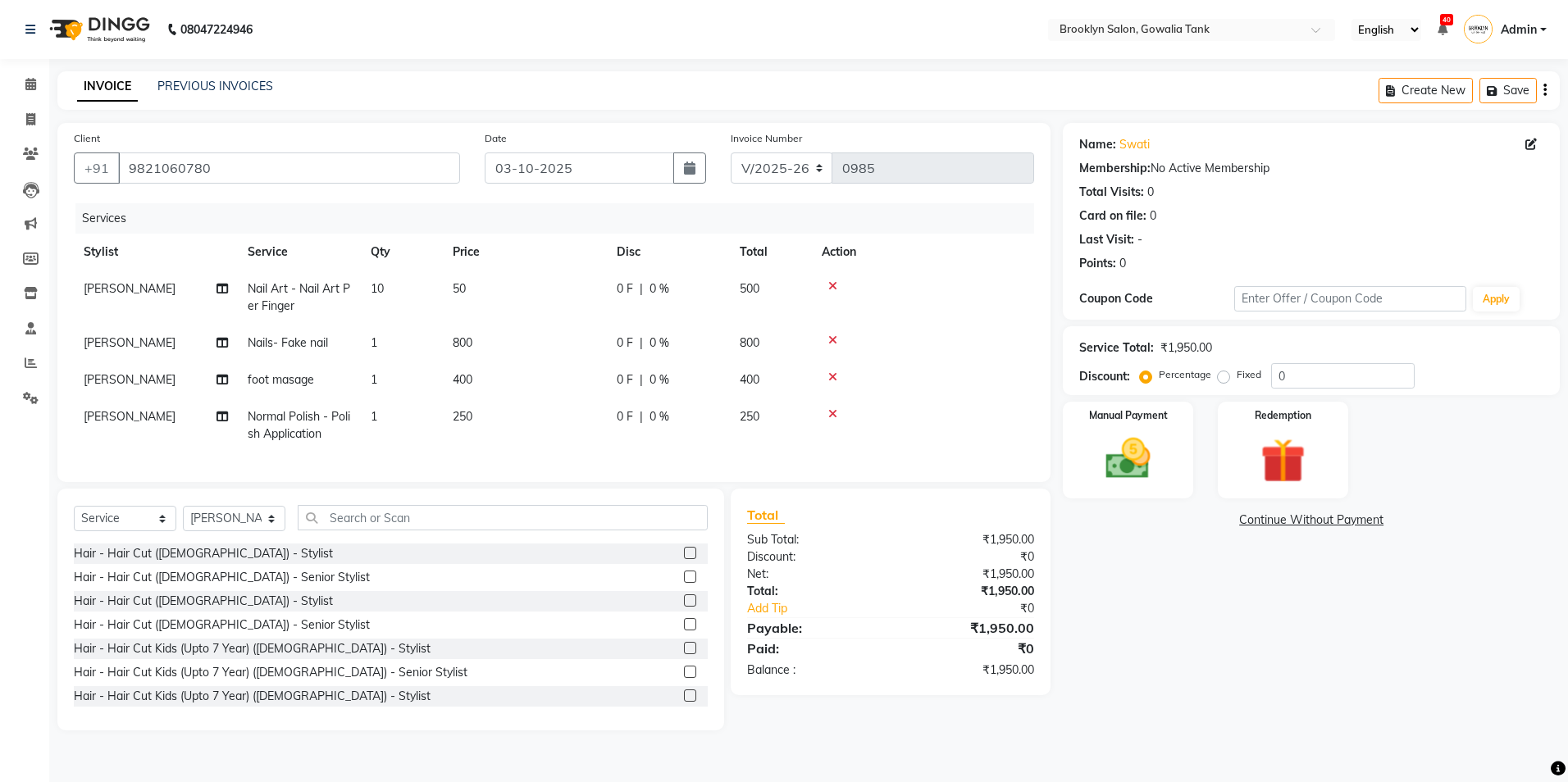
click at [506, 336] on td "800" at bounding box center [525, 343] width 164 height 37
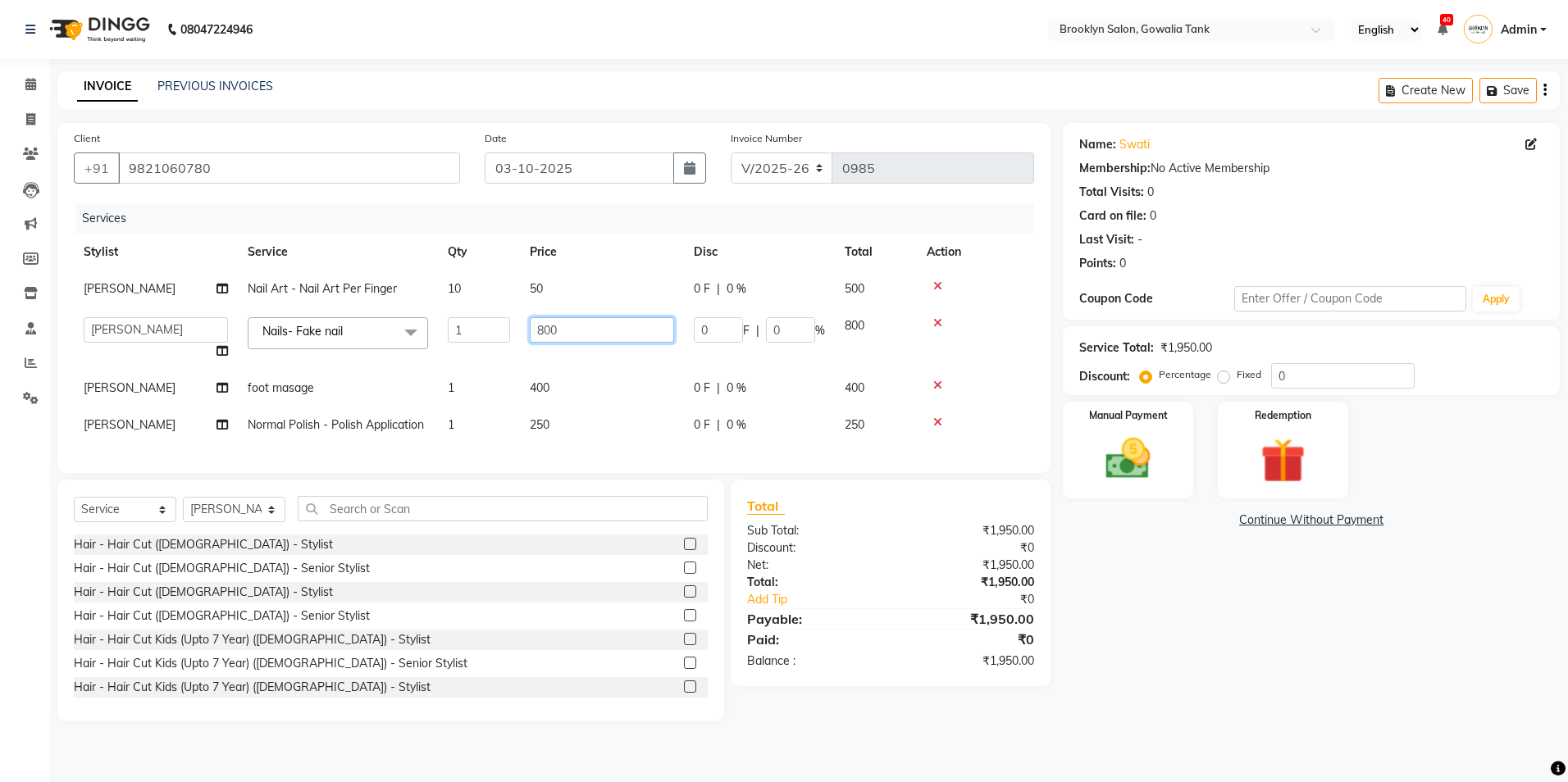
drag, startPoint x: 555, startPoint y: 327, endPoint x: 522, endPoint y: 327, distance: 33.0
click at [522, 327] on td "800" at bounding box center [602, 338] width 164 height 63
type input "1000"
click at [566, 386] on td "400" at bounding box center [602, 388] width 164 height 37
select select "24048"
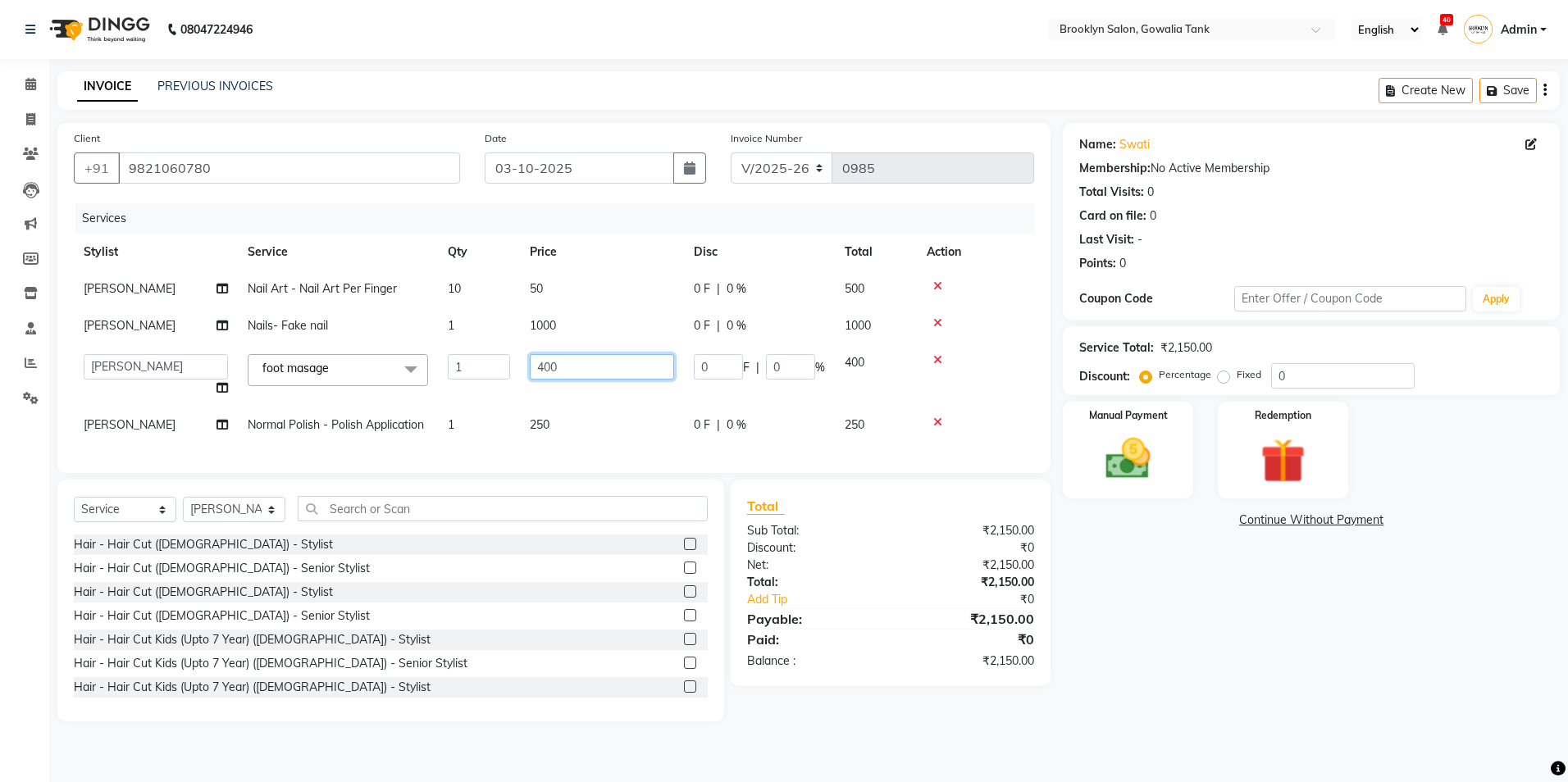
drag, startPoint x: 570, startPoint y: 369, endPoint x: 507, endPoint y: 370, distance: 63.0
click at [507, 370] on tr "[PERSON_NAME] Darshan kunal [PERSON_NAME] Sameeral foot masage x Hair - Hair Cu…" at bounding box center [553, 376] width 960 height 63
type input "500"
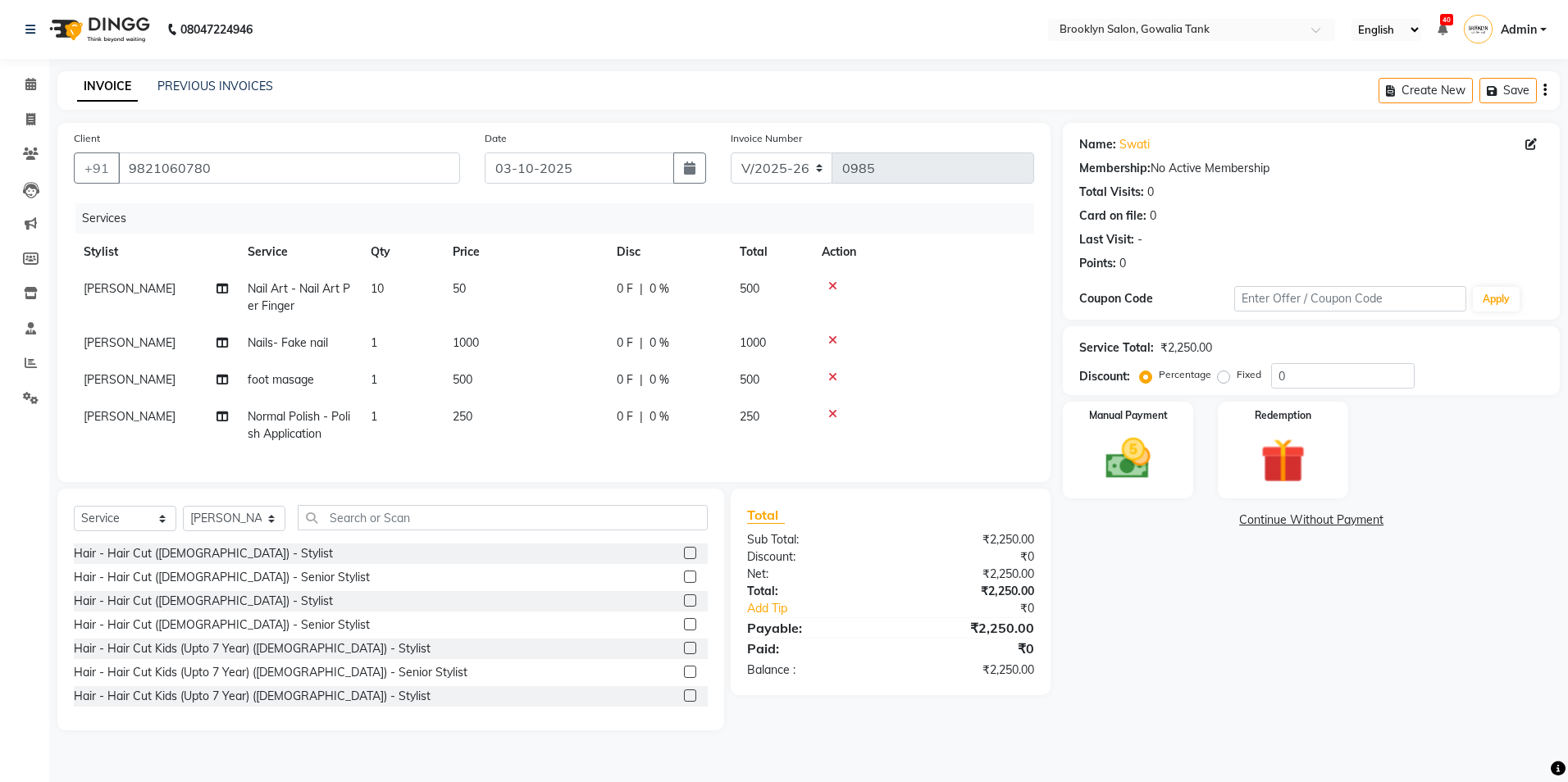
click at [1139, 608] on div "Name: Swati Membership: No Active Membership Total Visits: 0 Card on file: 0 La…" at bounding box center [1318, 426] width 509 height 608
click at [266, 532] on select "Select Stylist [PERSON_NAME] Darshan kunal [PERSON_NAME] Sameeral" at bounding box center [234, 518] width 103 height 25
select select "60365"
click at [183, 518] on select "Select Stylist [PERSON_NAME] Darshan kunal [PERSON_NAME] Sameeral" at bounding box center [234, 518] width 103 height 25
click at [350, 531] on input "text" at bounding box center [502, 517] width 410 height 25
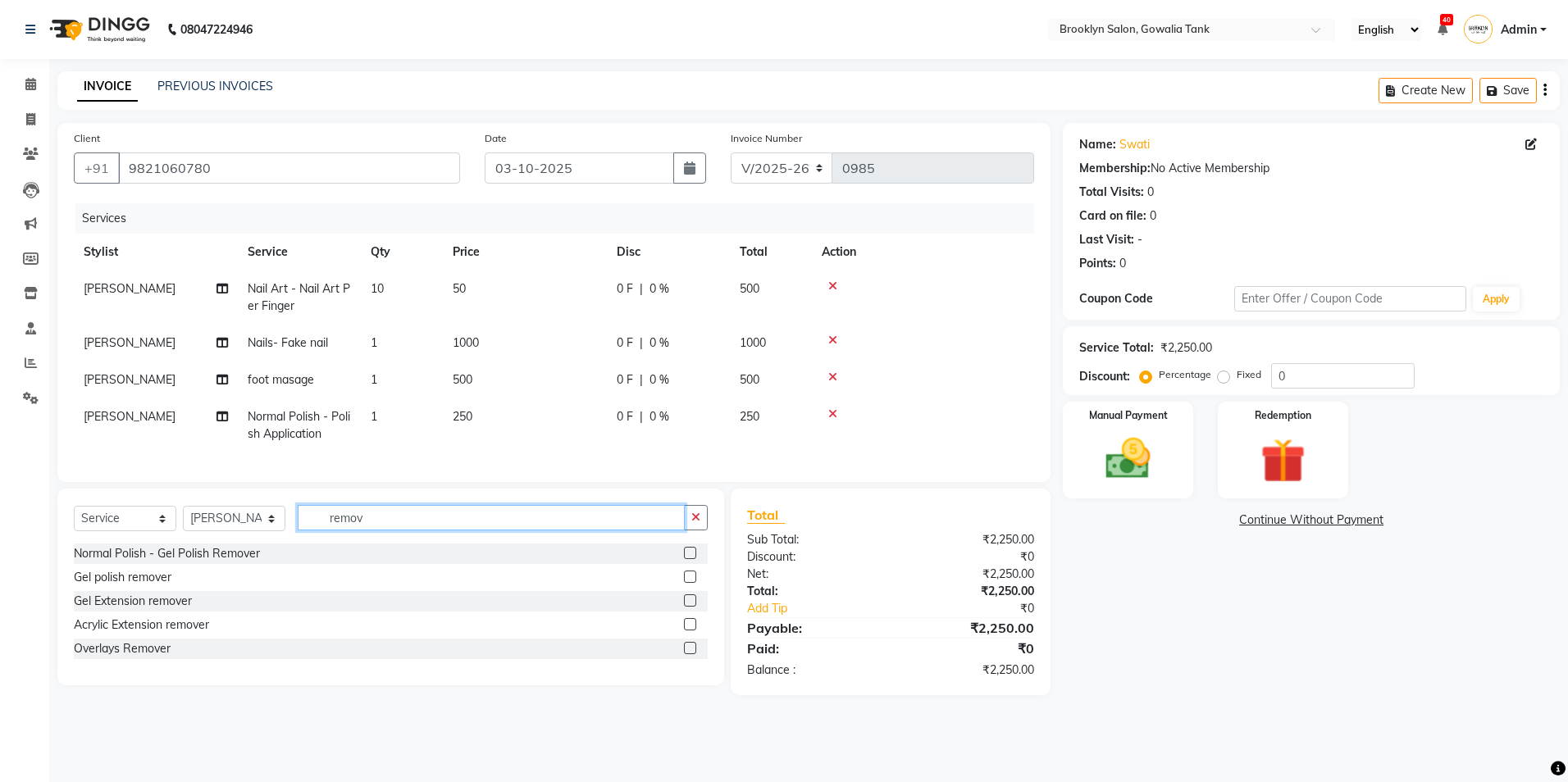
type input "remov"
click at [686, 583] on label at bounding box center [690, 577] width 13 height 13
click at [686, 583] on input "checkbox" at bounding box center [689, 578] width 11 height 11
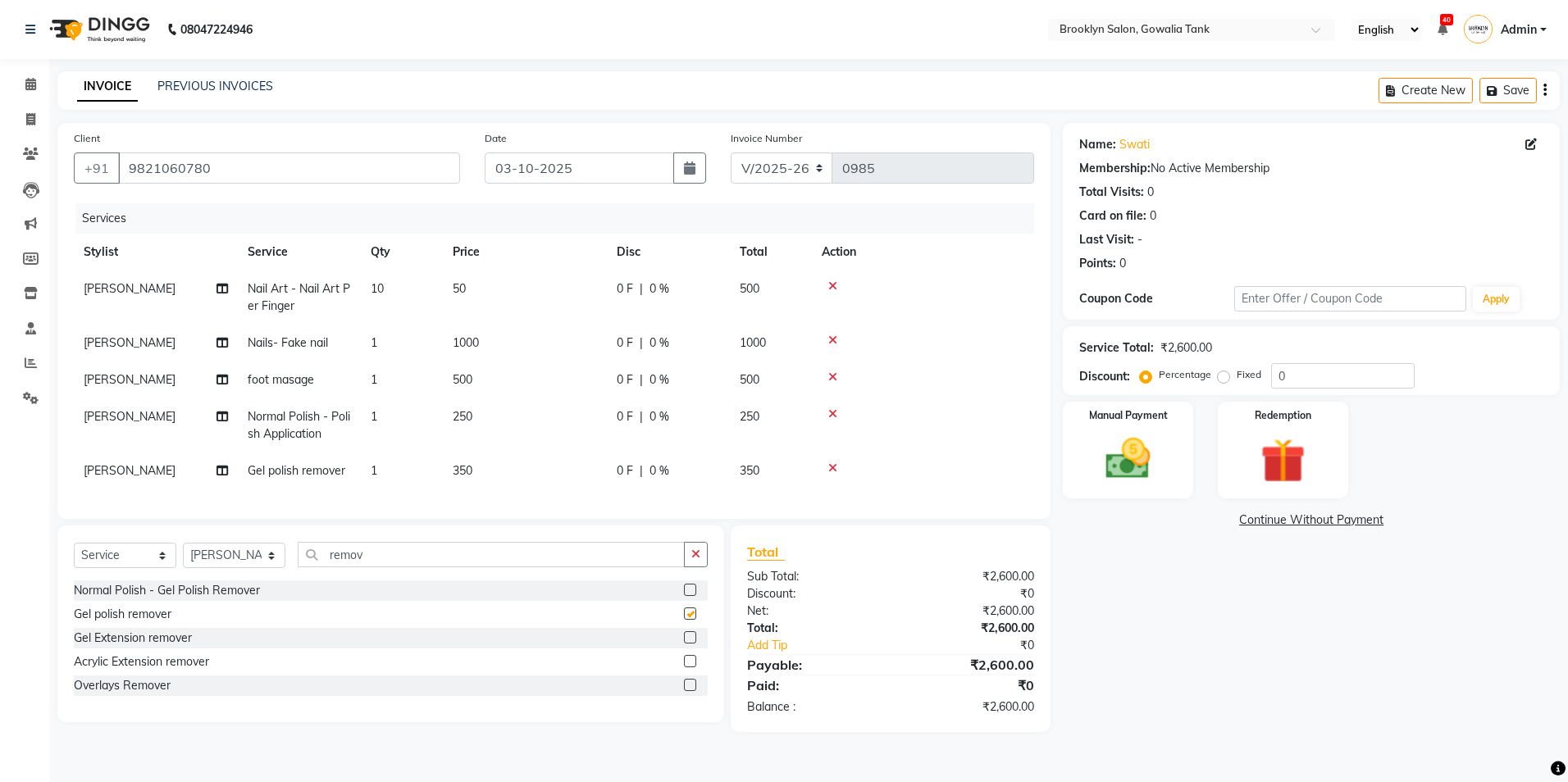
checkbox input "false"
click at [1108, 452] on img at bounding box center [1127, 459] width 76 height 54
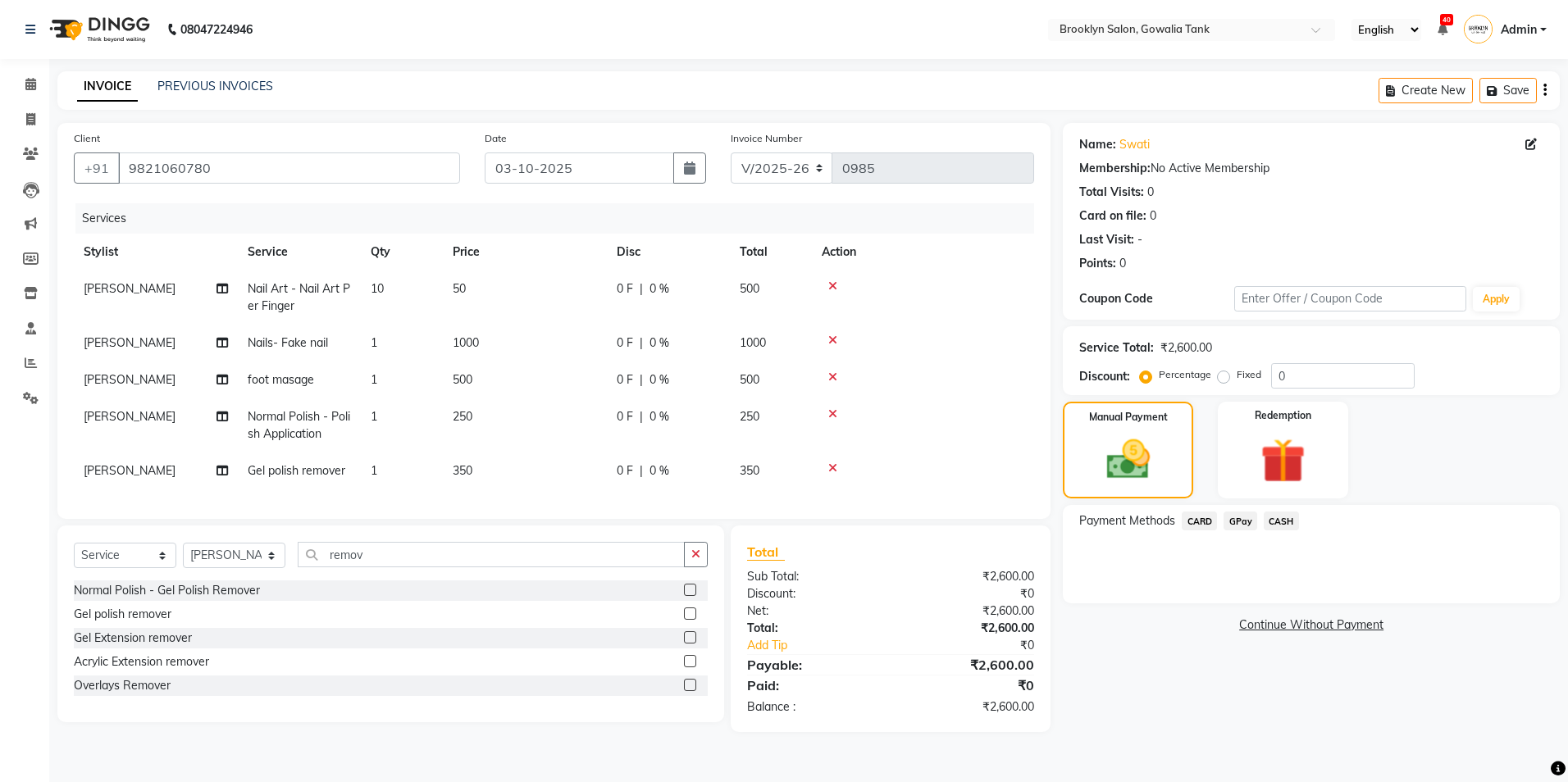
click at [1197, 523] on span "CARD" at bounding box center [1199, 521] width 35 height 19
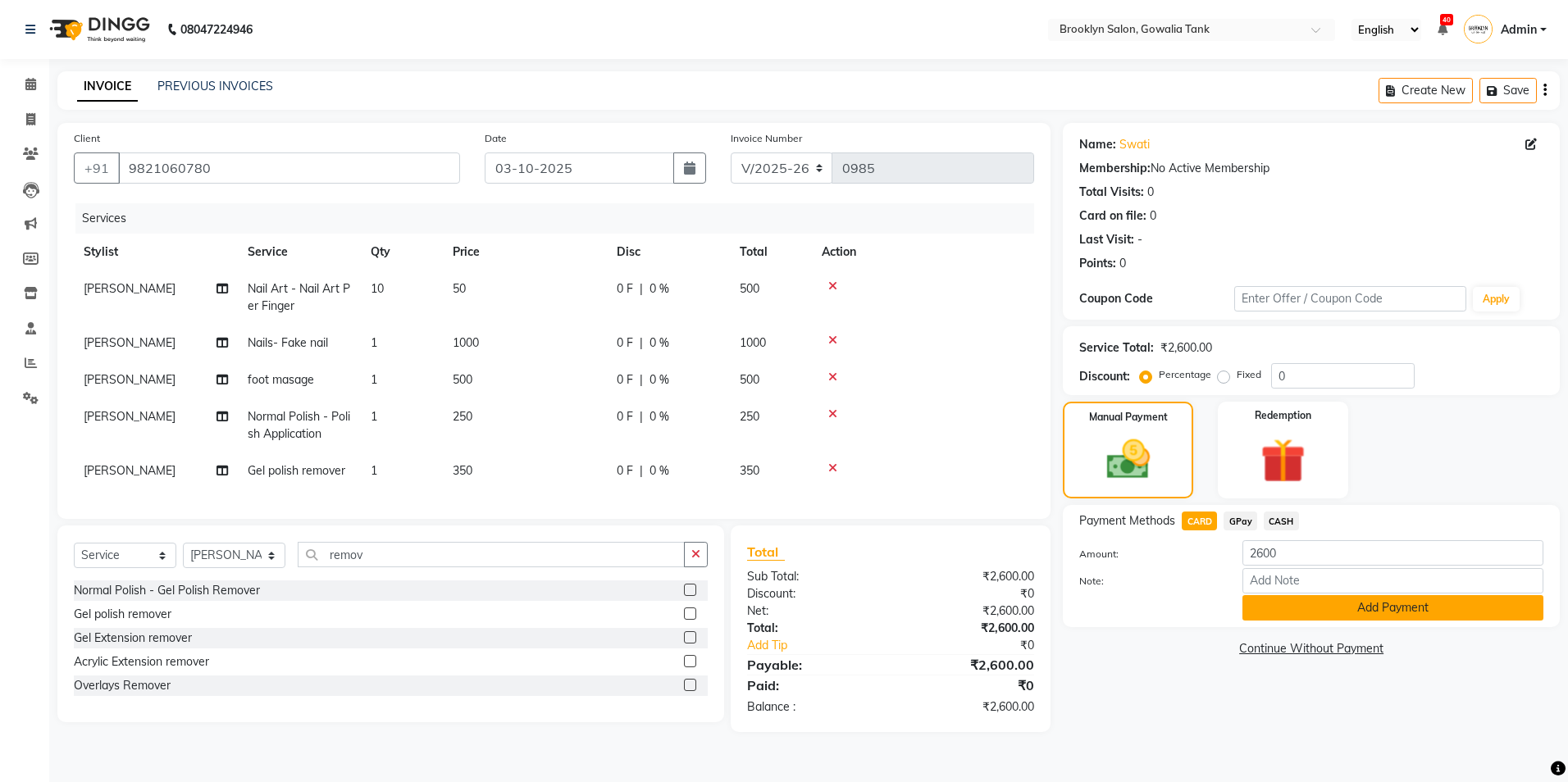
click at [1262, 617] on button "Add Payment" at bounding box center [1393, 608] width 301 height 25
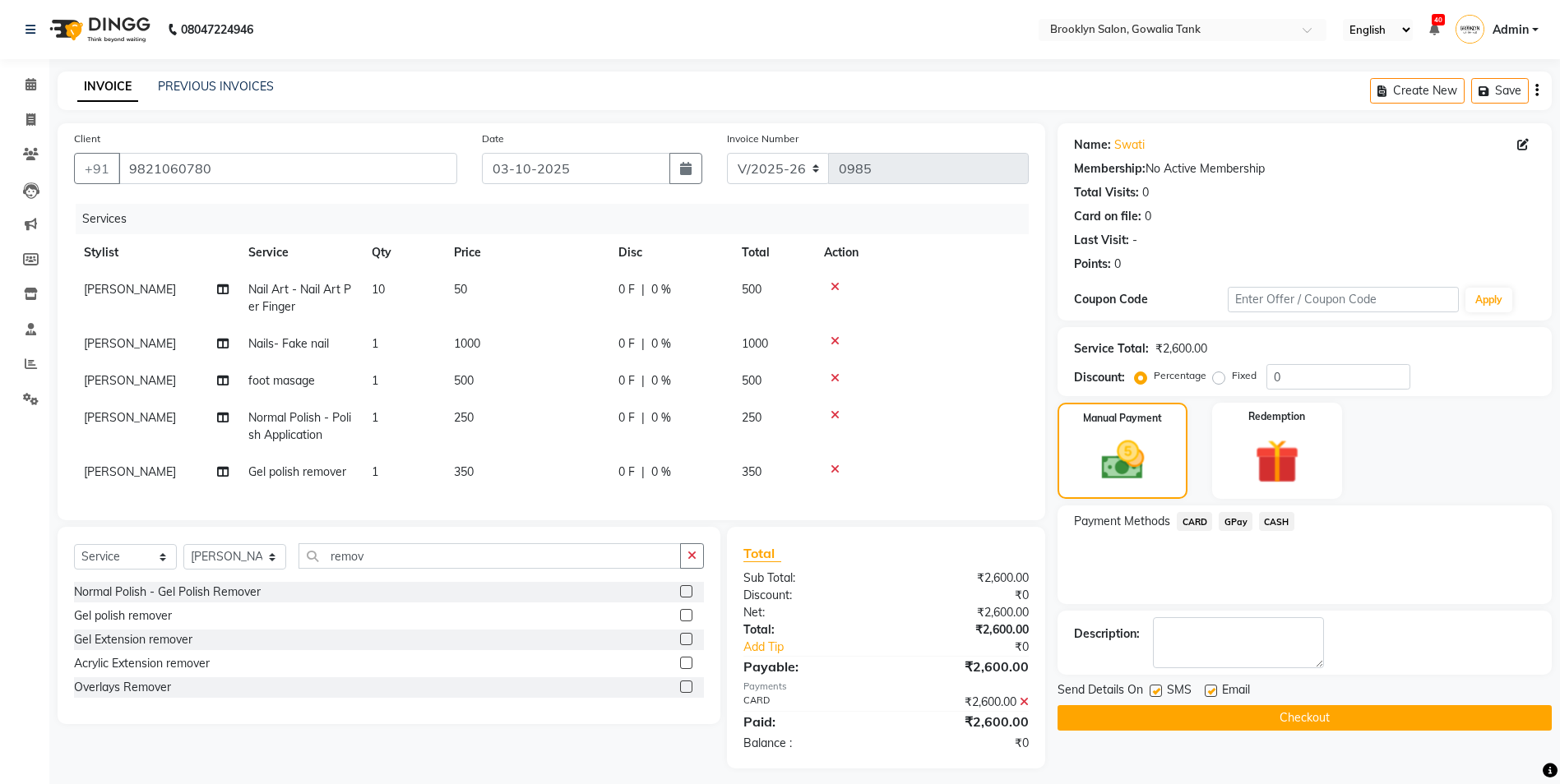
click at [1265, 723] on button "Checkout" at bounding box center [1305, 718] width 495 height 25
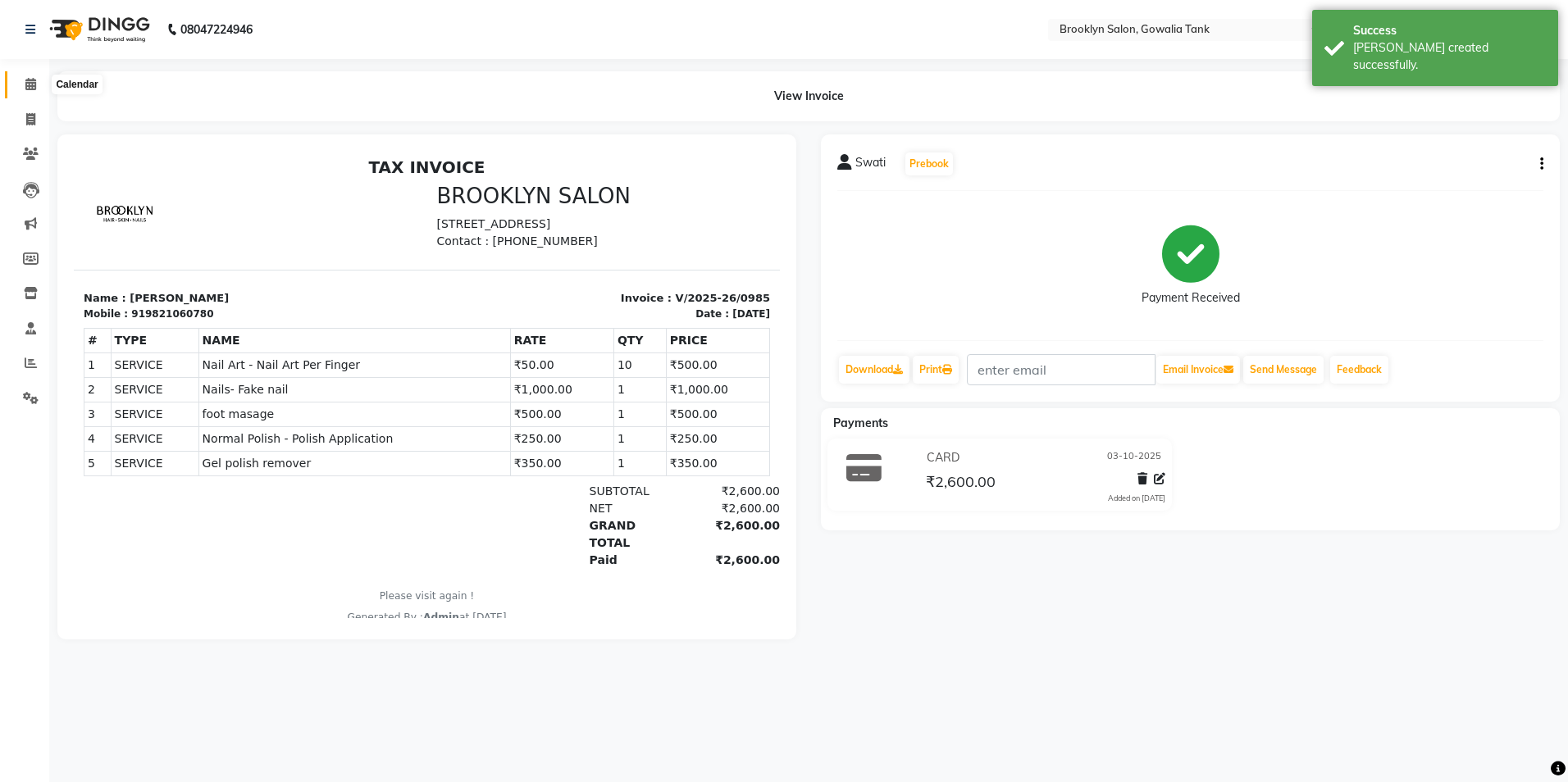
click at [28, 81] on icon at bounding box center [30, 83] width 11 height 13
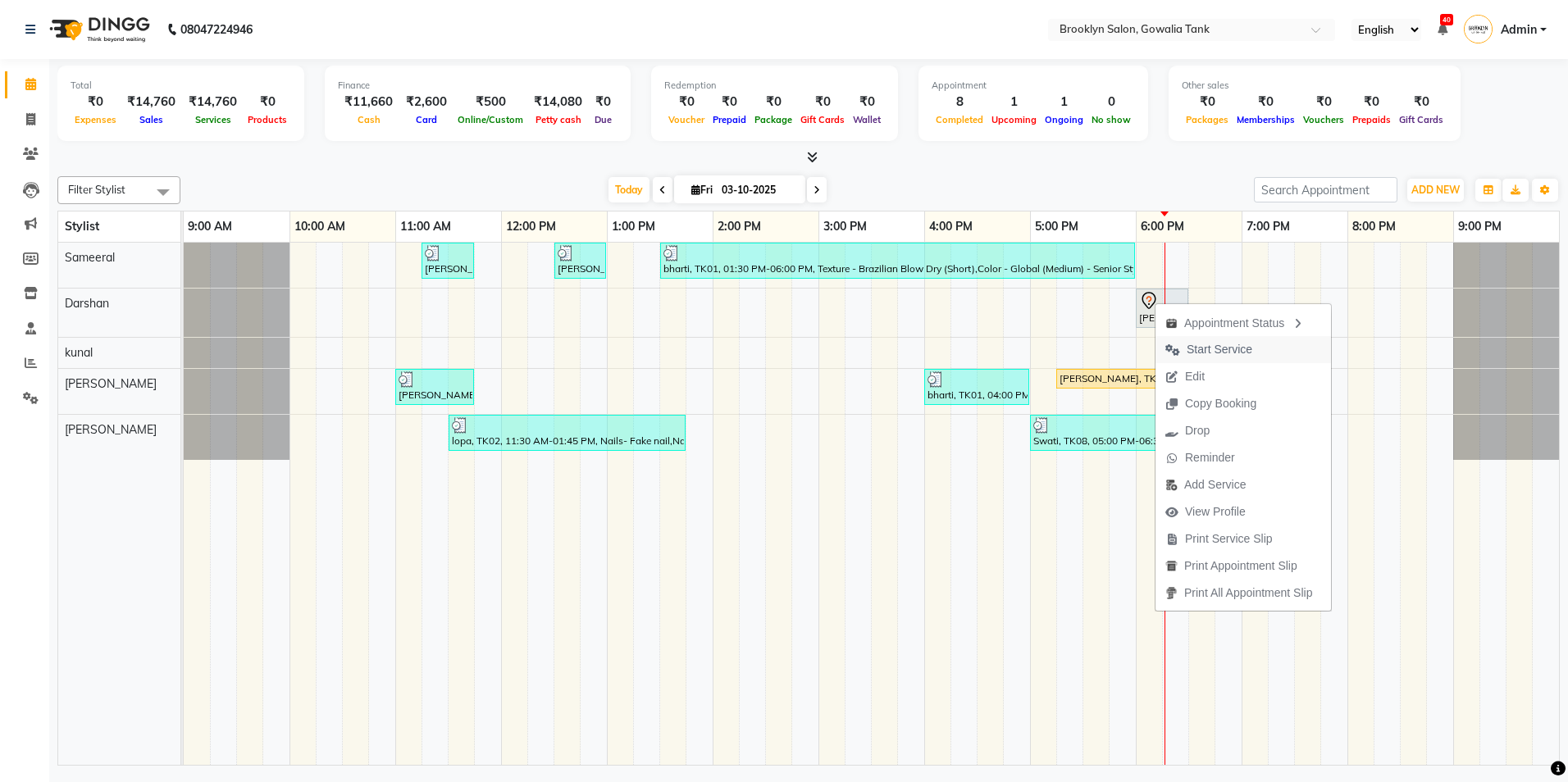
click at [1190, 349] on span "Start Service" at bounding box center [1219, 350] width 66 height 18
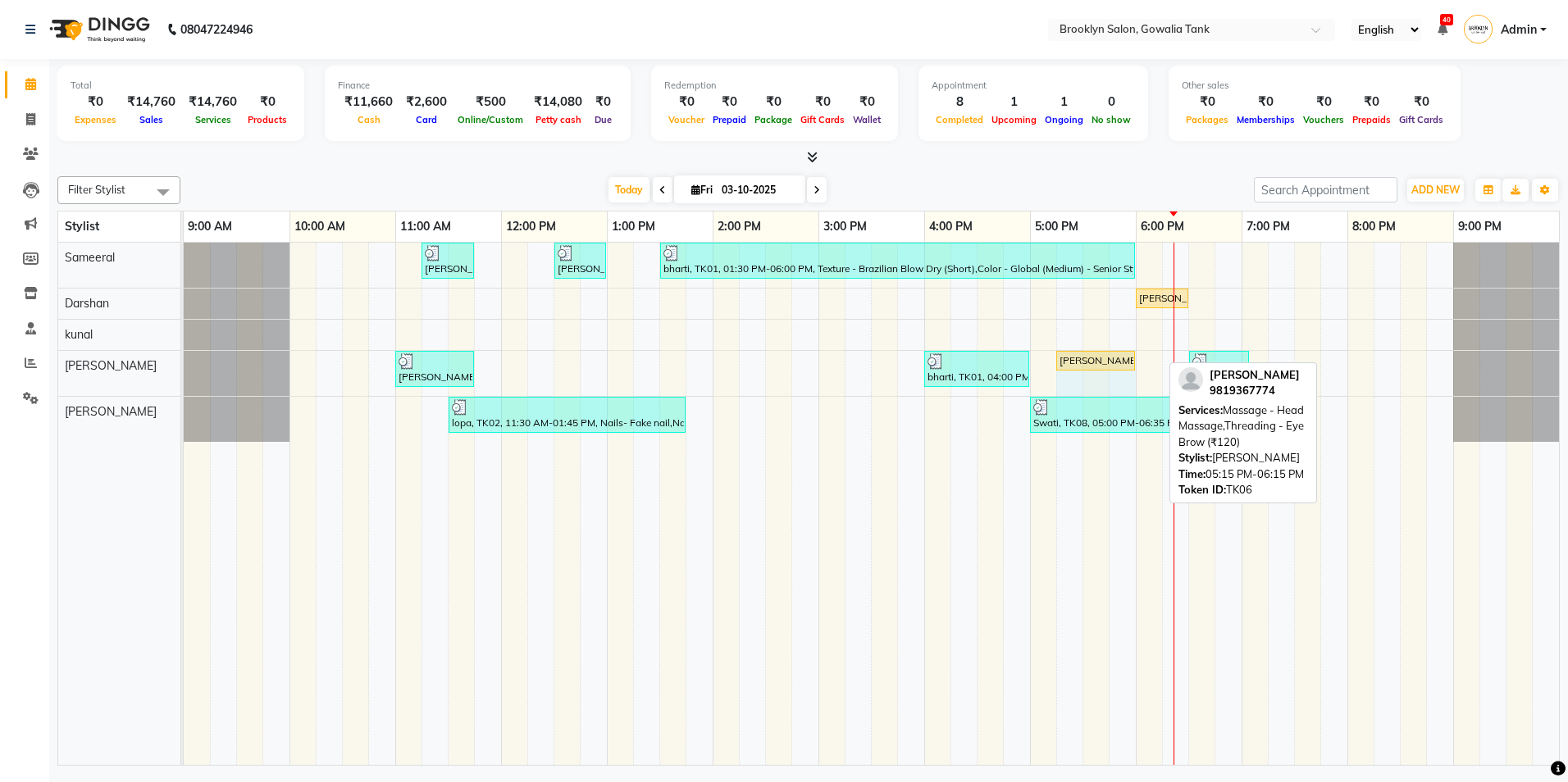
drag, startPoint x: 1162, startPoint y: 356, endPoint x: 1122, endPoint y: 356, distance: 40.0
click at [184, 356] on div "[PERSON_NAME], TK03, 11:00 AM-11:45 AM, Threading - Eye Brow,Threading - Upper …" at bounding box center [184, 374] width 0 height 45
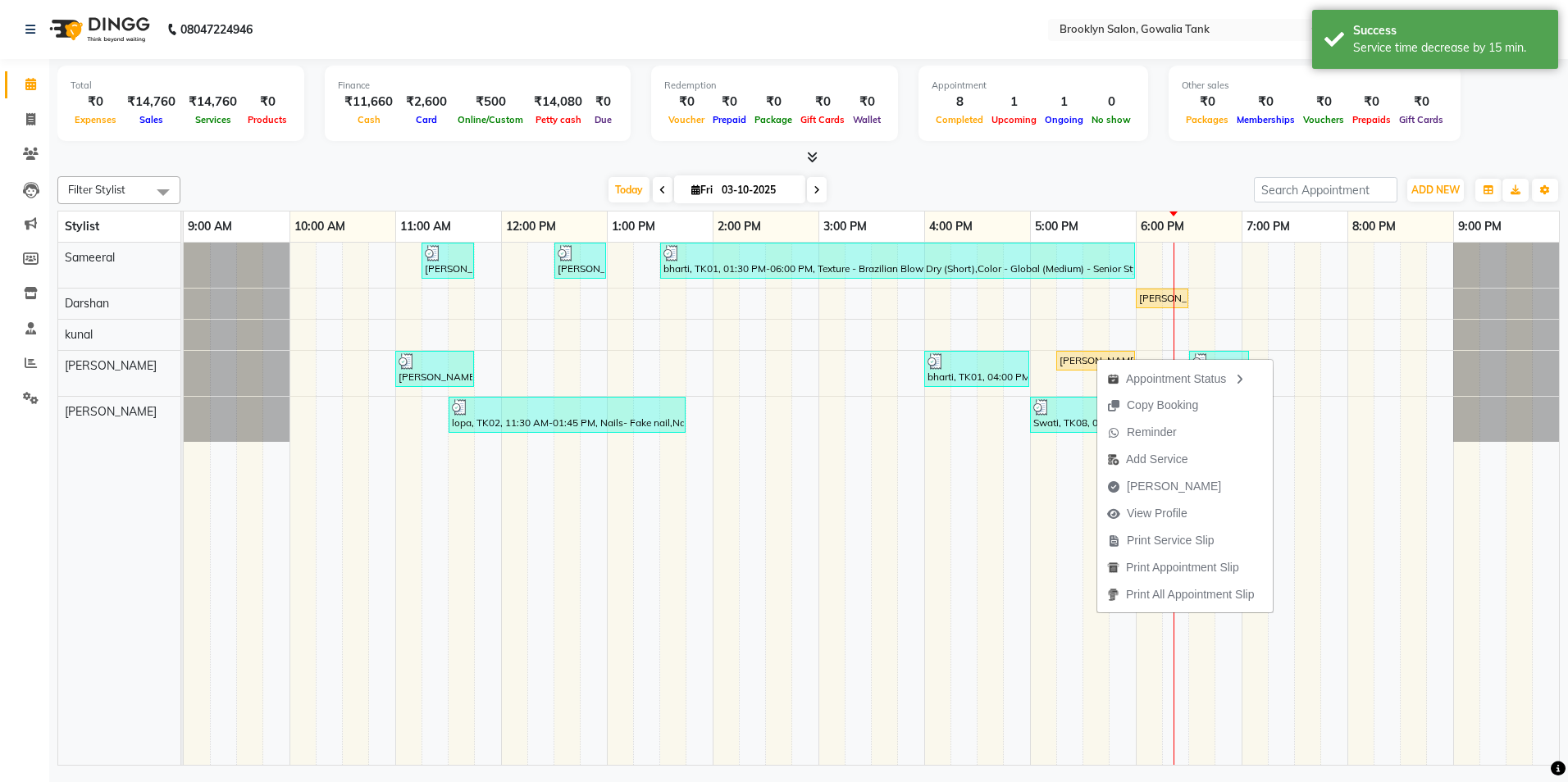
click at [1211, 152] on div at bounding box center [809, 158] width 1502 height 18
click at [1136, 479] on span "[PERSON_NAME]" at bounding box center [1157, 484] width 94 height 18
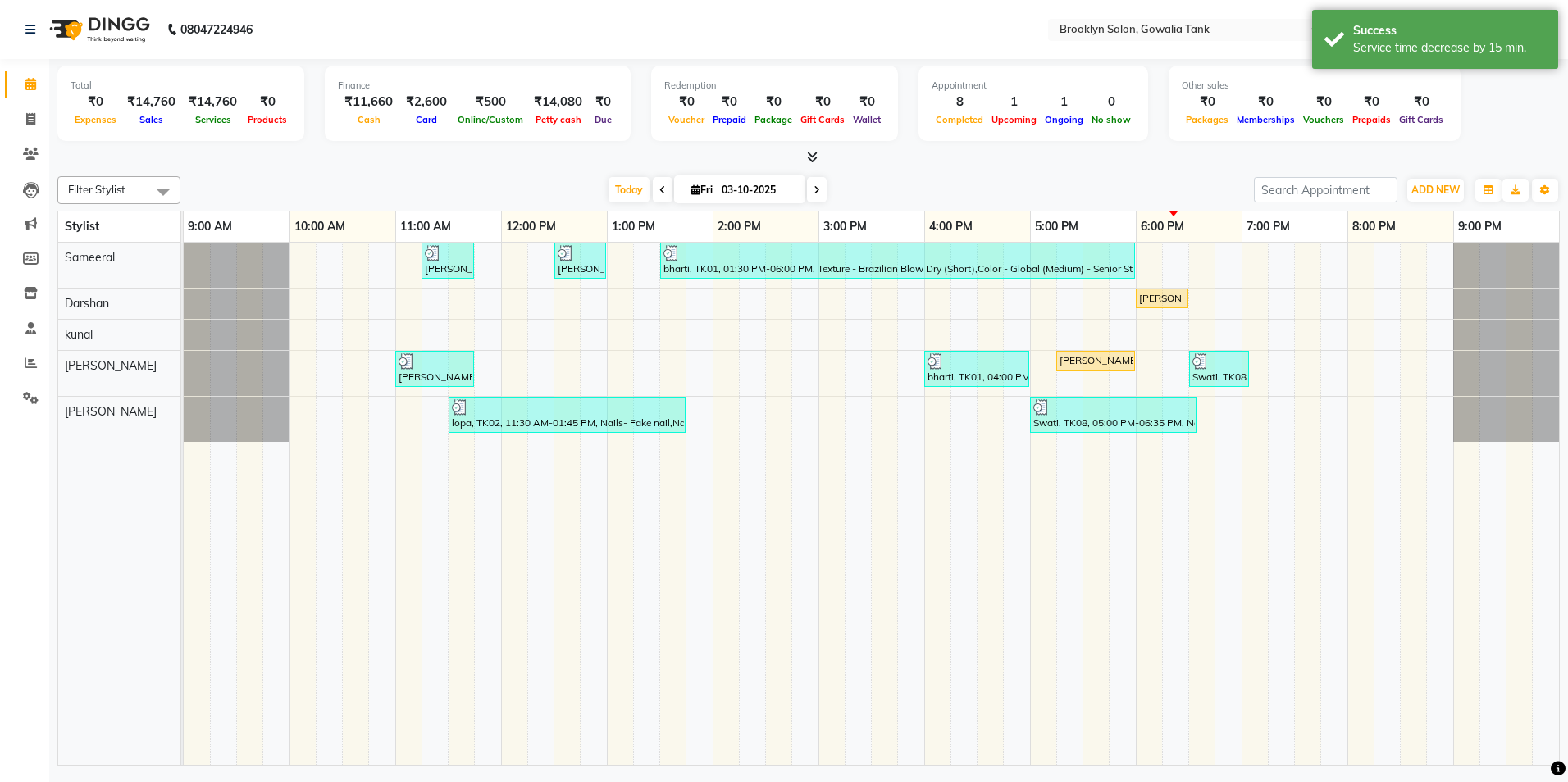
select select "131"
select select "service"
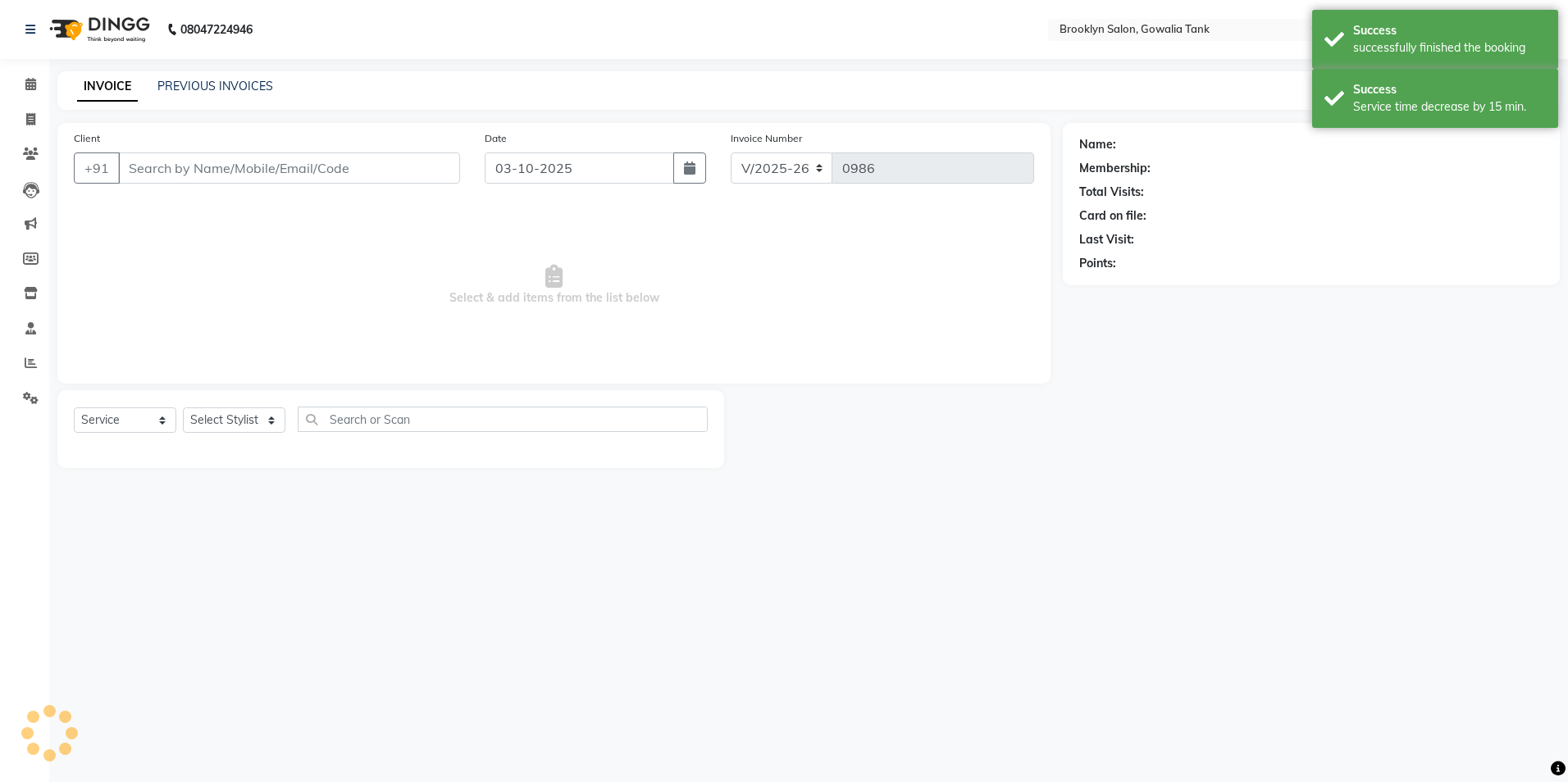
type input "9819367774"
select select "24048"
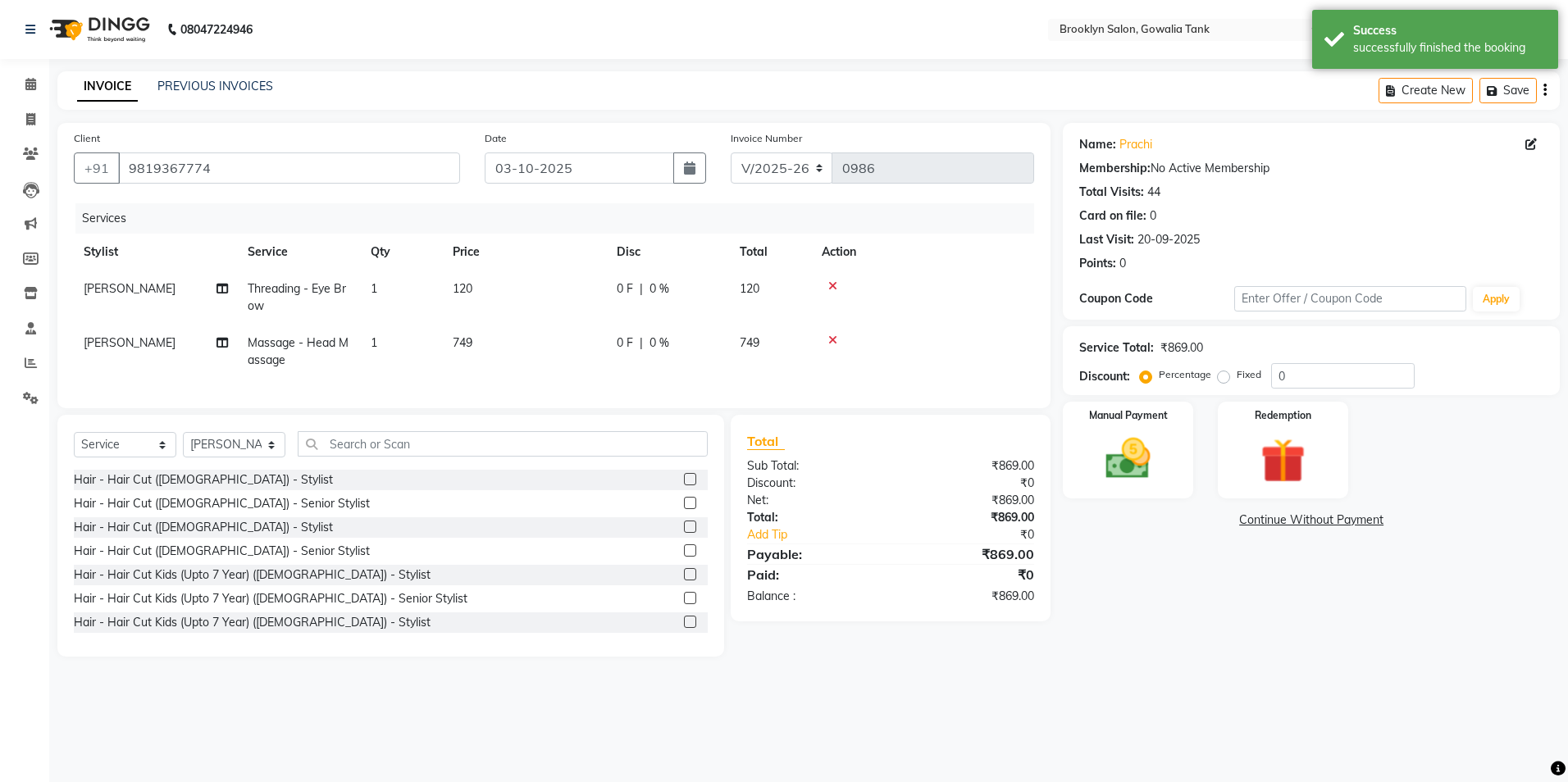
click at [499, 326] on td "749" at bounding box center [525, 351] width 164 height 54
select select "24048"
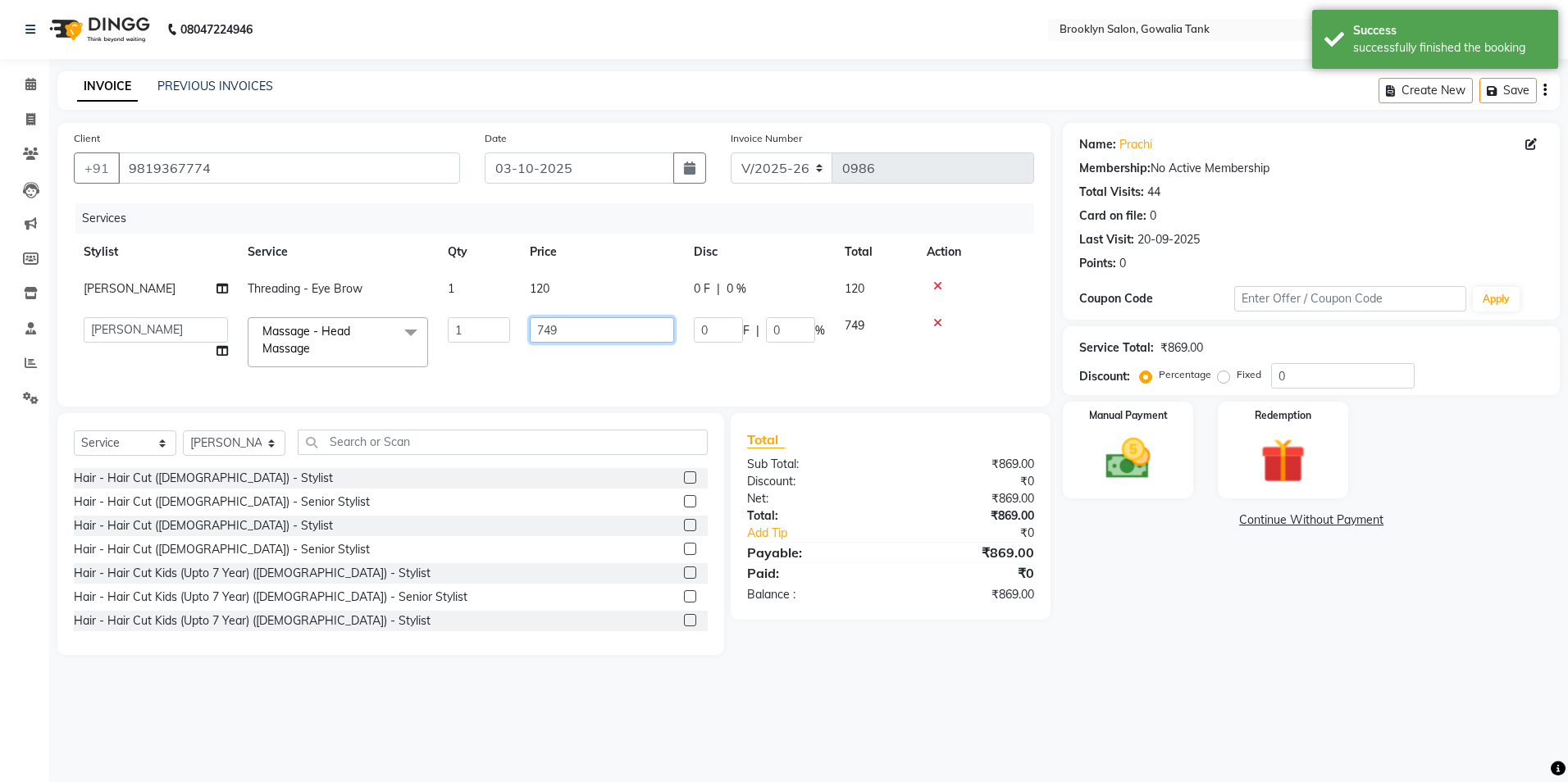
drag, startPoint x: 603, startPoint y: 336, endPoint x: 481, endPoint y: 310, distance: 124.7
click at [506, 330] on tr "[PERSON_NAME] Darshan kunal [PERSON_NAME] Sameeral Massage - Head Massage x Hai…" at bounding box center [553, 342] width 960 height 70
type input "500"
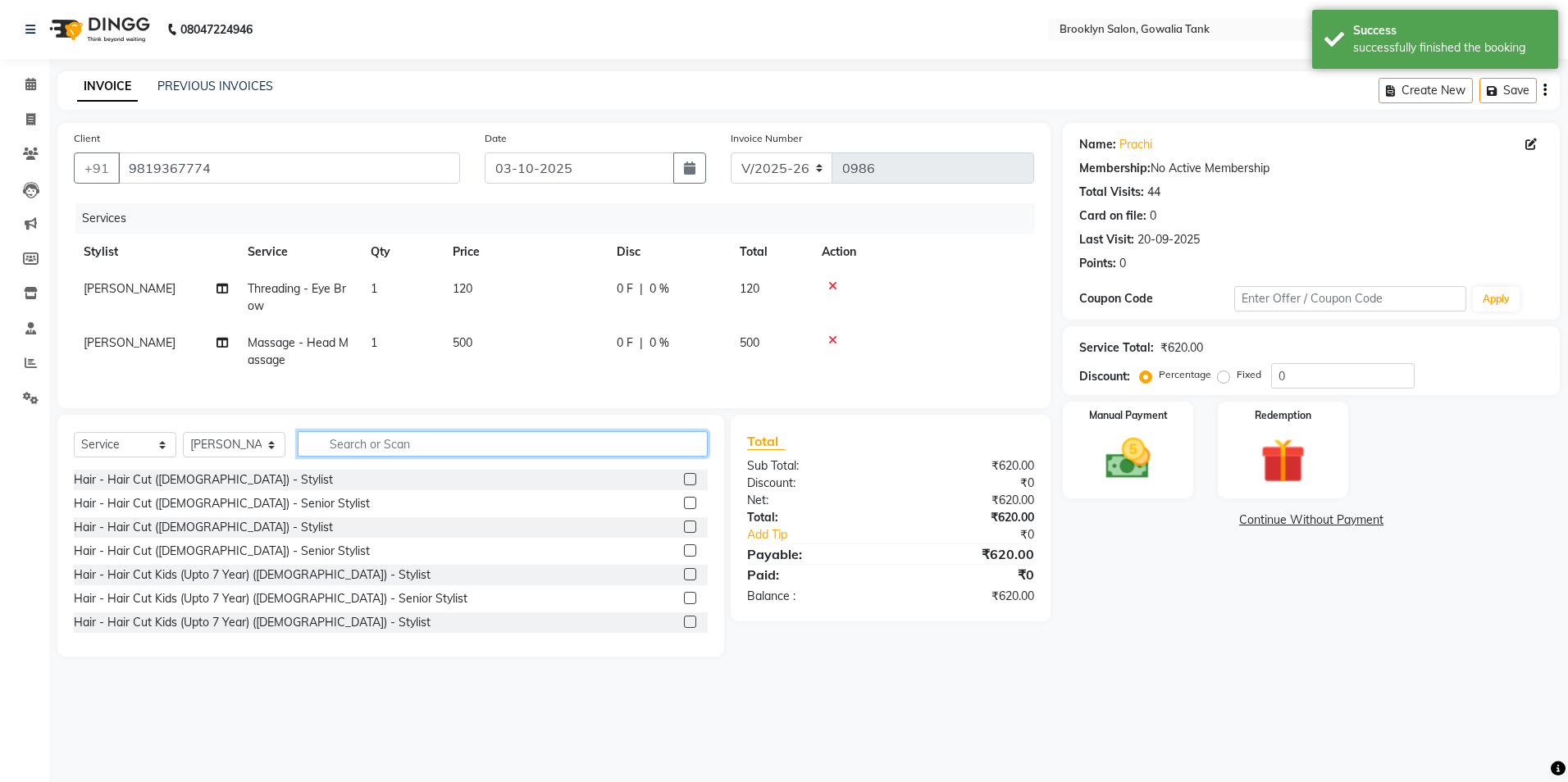
click at [389, 457] on input "text" at bounding box center [502, 444] width 410 height 25
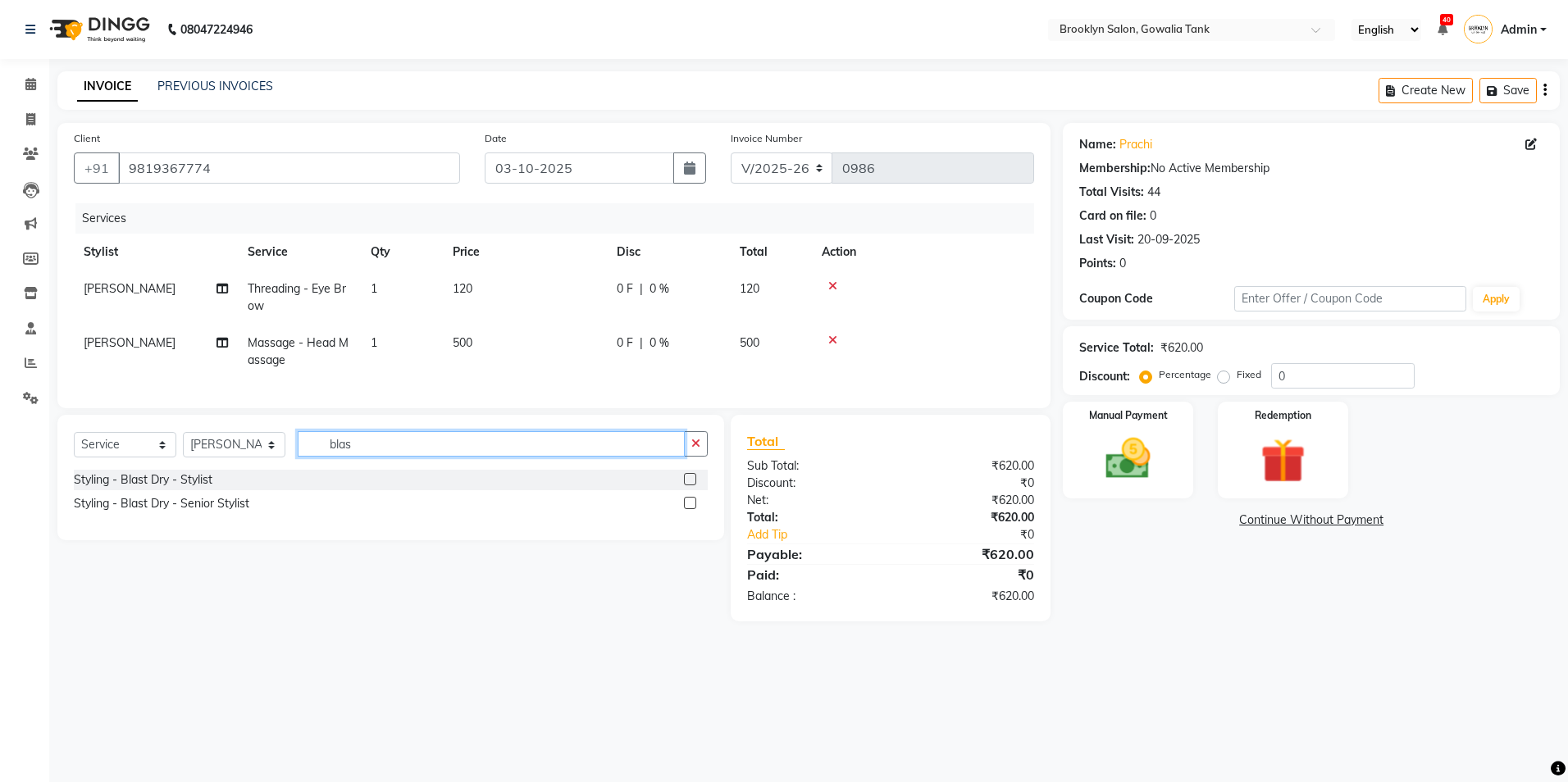
type input "blas"
click at [687, 486] on label at bounding box center [690, 479] width 13 height 13
click at [687, 486] on input "checkbox" at bounding box center [689, 480] width 11 height 11
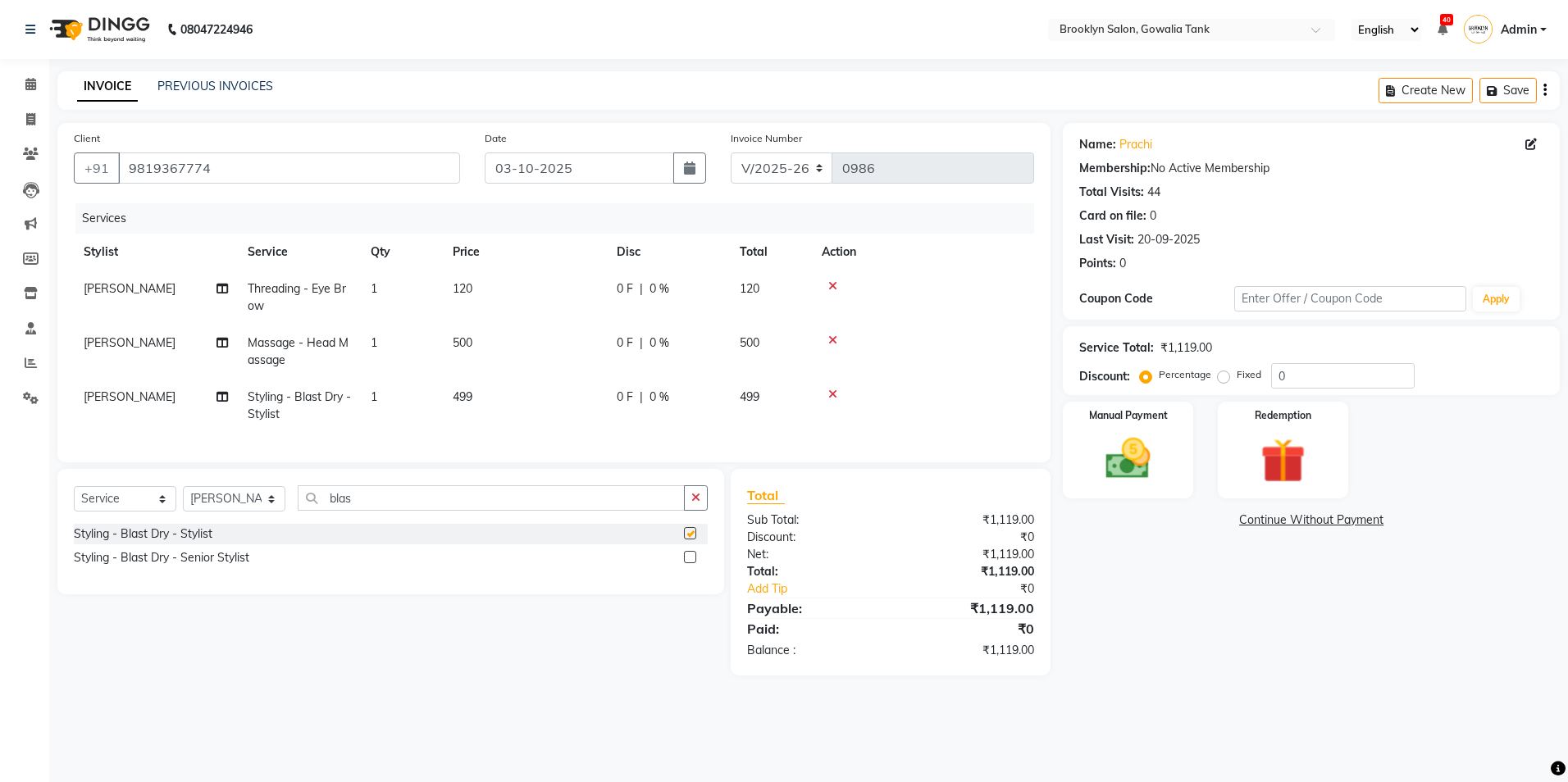
checkbox input "false"
click at [528, 398] on td "499" at bounding box center [525, 406] width 164 height 54
select select "24048"
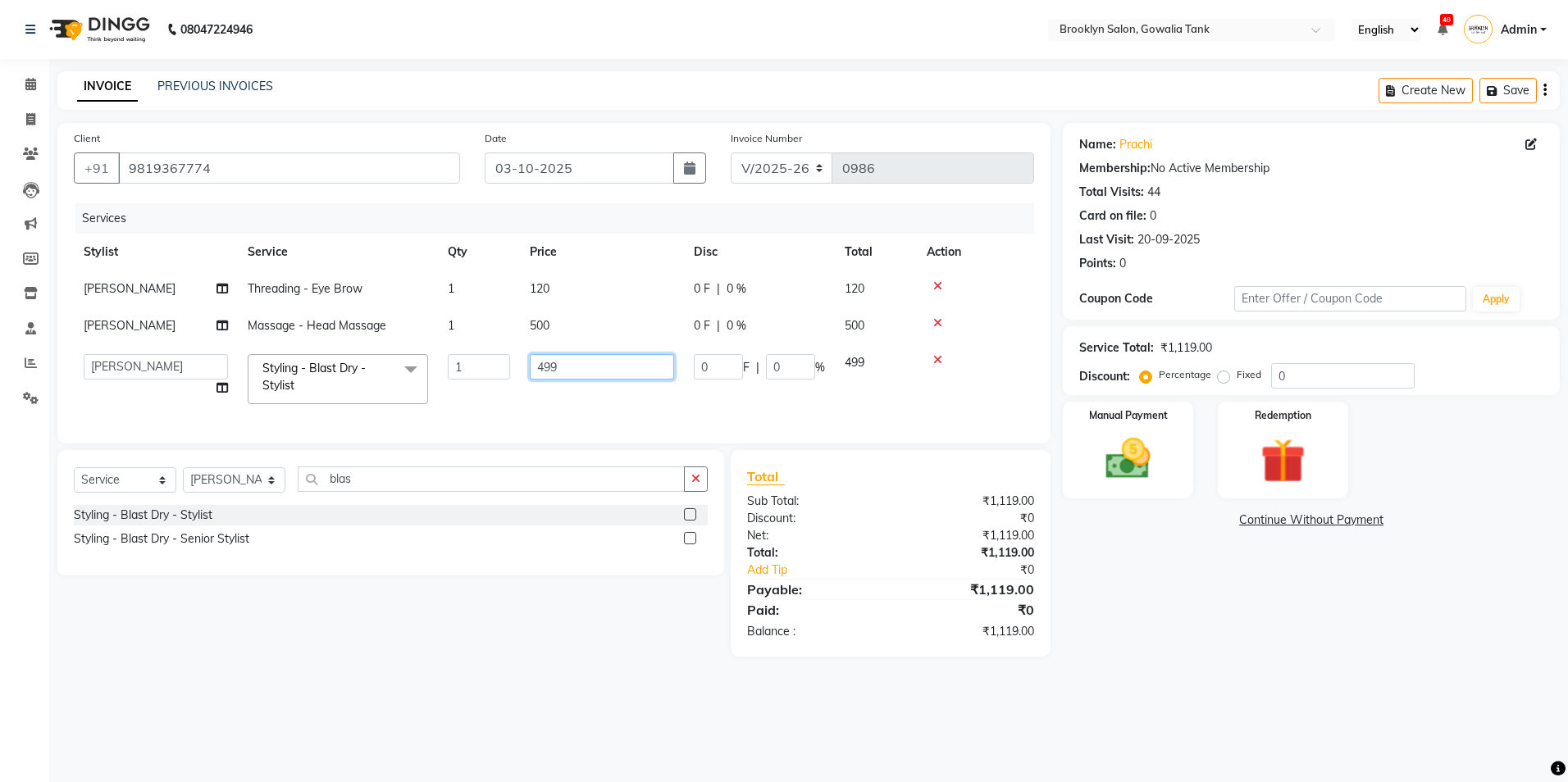
drag, startPoint x: 599, startPoint y: 372, endPoint x: 467, endPoint y: 374, distance: 132.0
click at [467, 374] on tr "[PERSON_NAME] Darshan kunal [PERSON_NAME] Sameeral Styling - Blast Dry - Stylis…" at bounding box center [553, 380] width 960 height 70
type input "500"
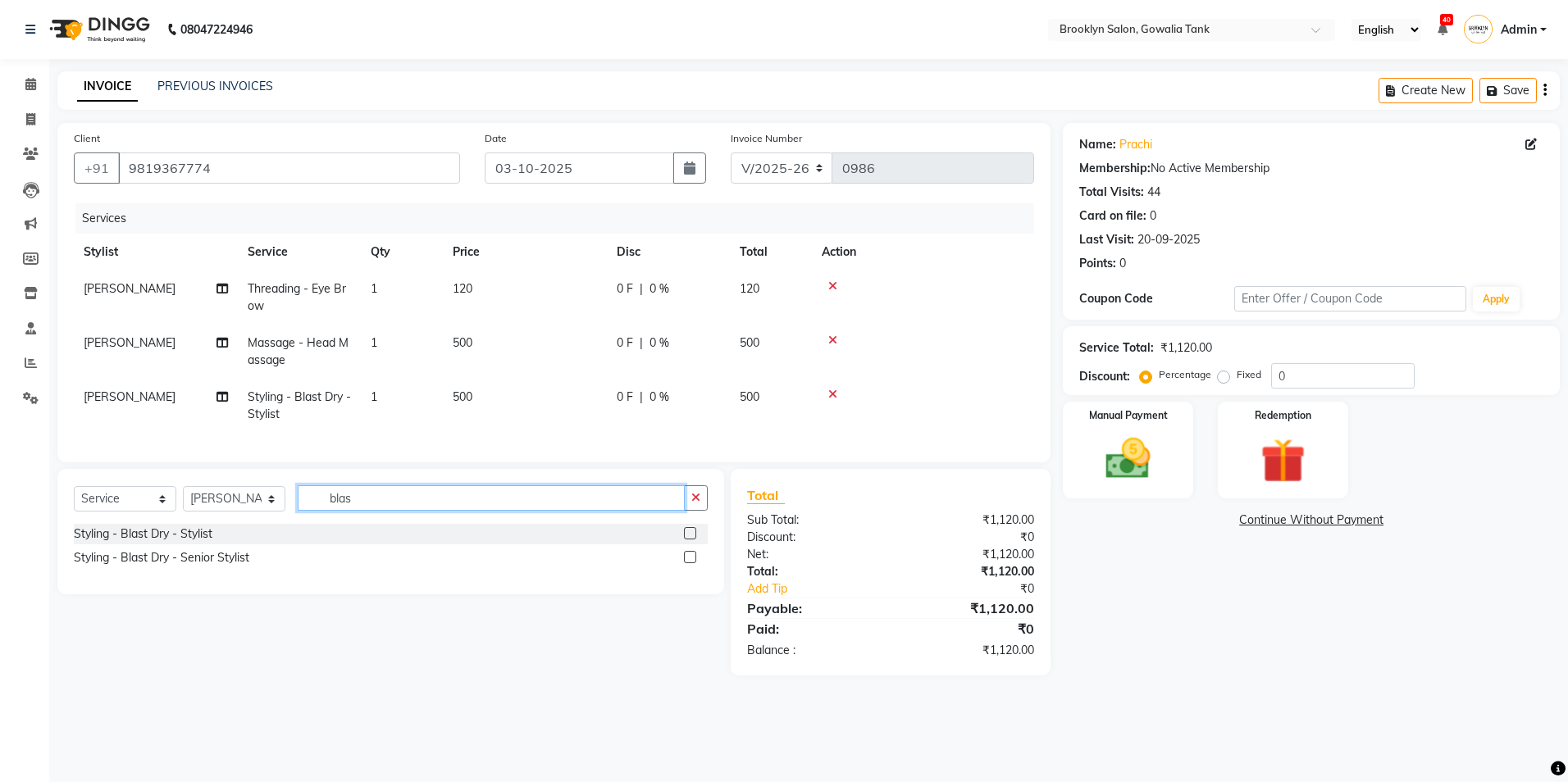
drag, startPoint x: 366, startPoint y: 487, endPoint x: 320, endPoint y: 499, distance: 47.5
click at [320, 499] on input "blas" at bounding box center [492, 498] width 387 height 25
type input "upp"
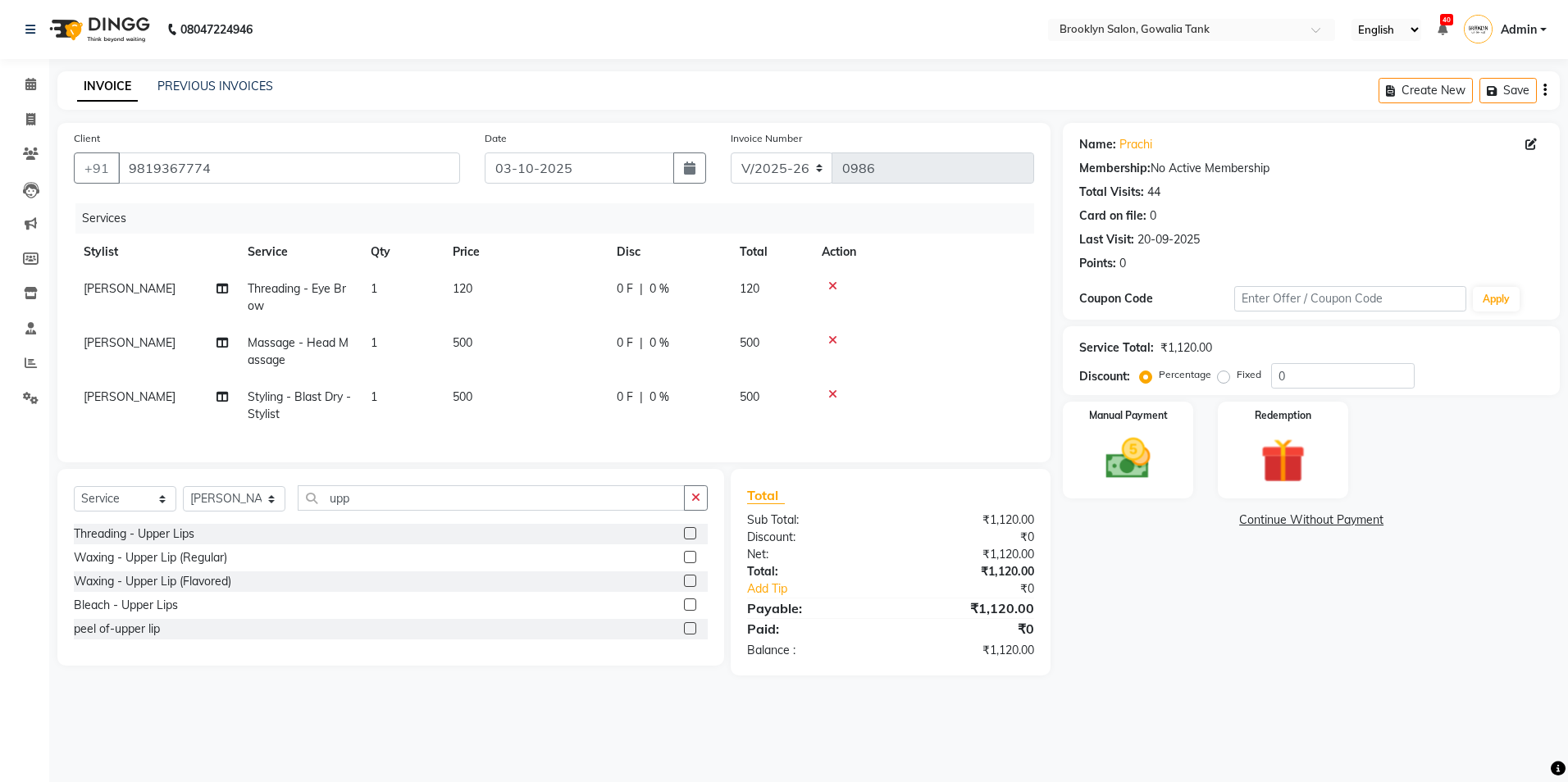
click at [688, 540] on label at bounding box center [690, 533] width 13 height 13
click at [688, 540] on input "checkbox" at bounding box center [689, 534] width 11 height 11
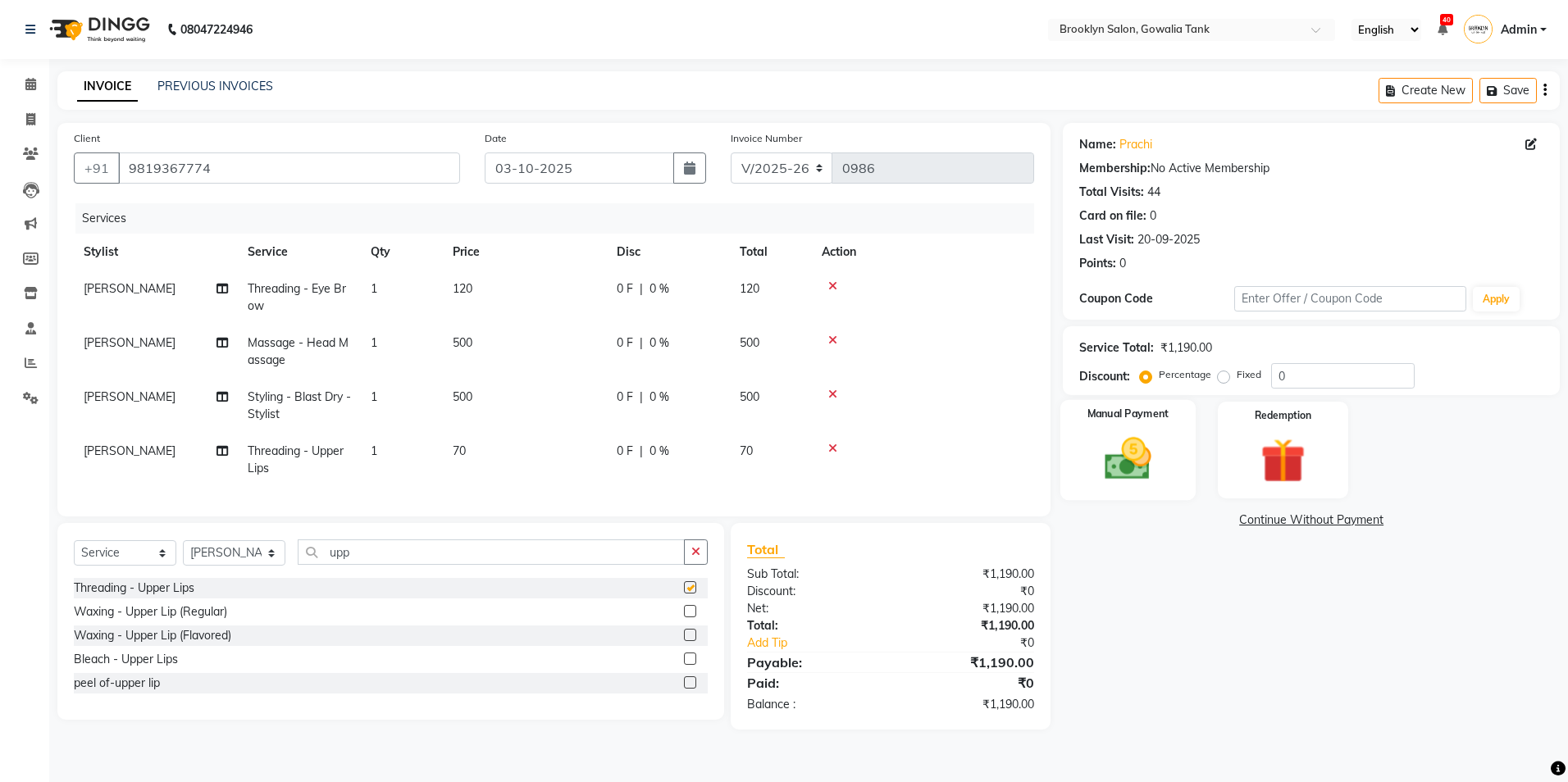
checkbox input "false"
click at [1173, 451] on div "Manual Payment" at bounding box center [1128, 451] width 135 height 101
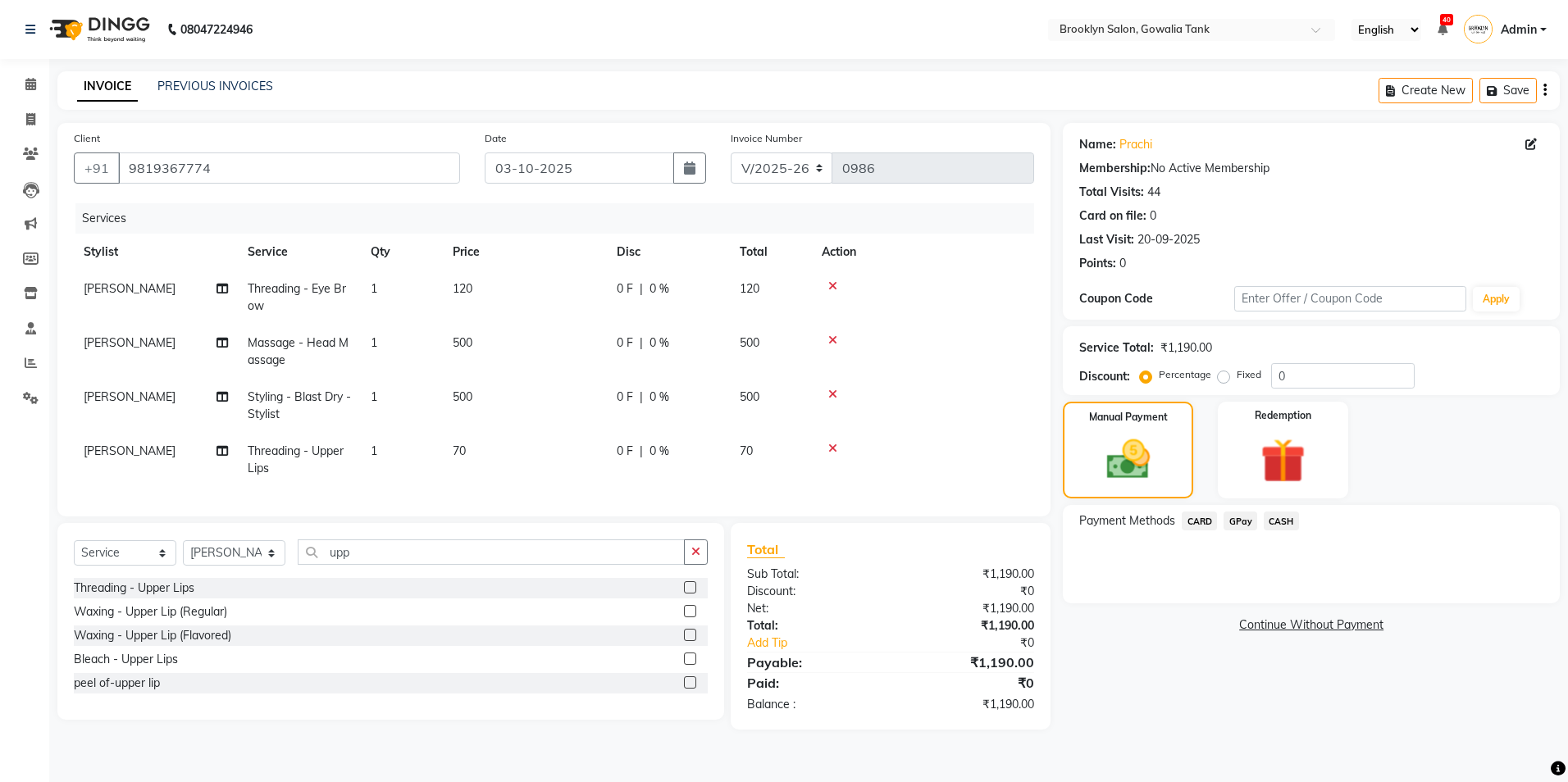
click at [1292, 523] on span "CASH" at bounding box center [1281, 521] width 35 height 19
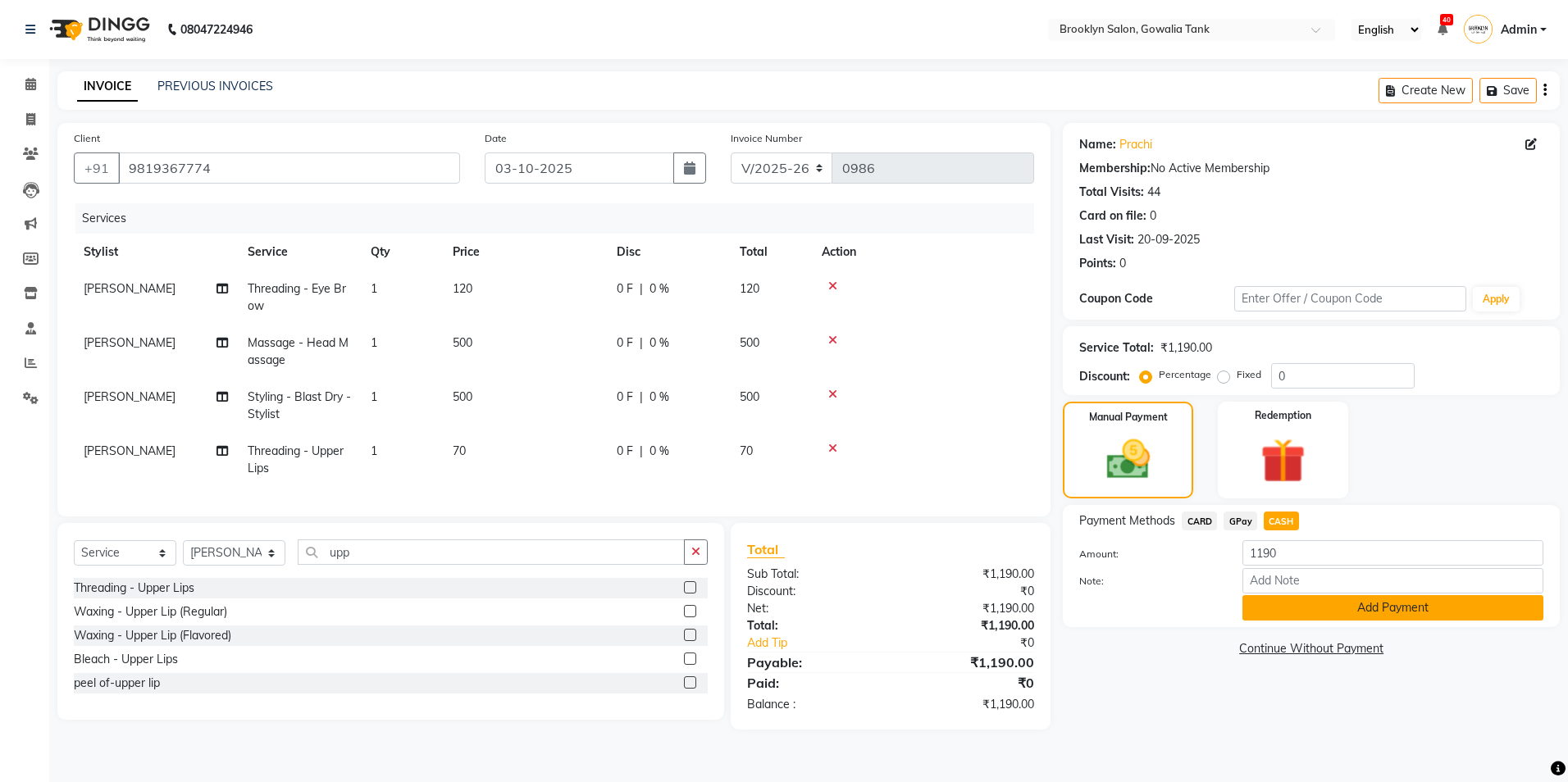
click at [1323, 604] on button "Add Payment" at bounding box center [1393, 608] width 301 height 25
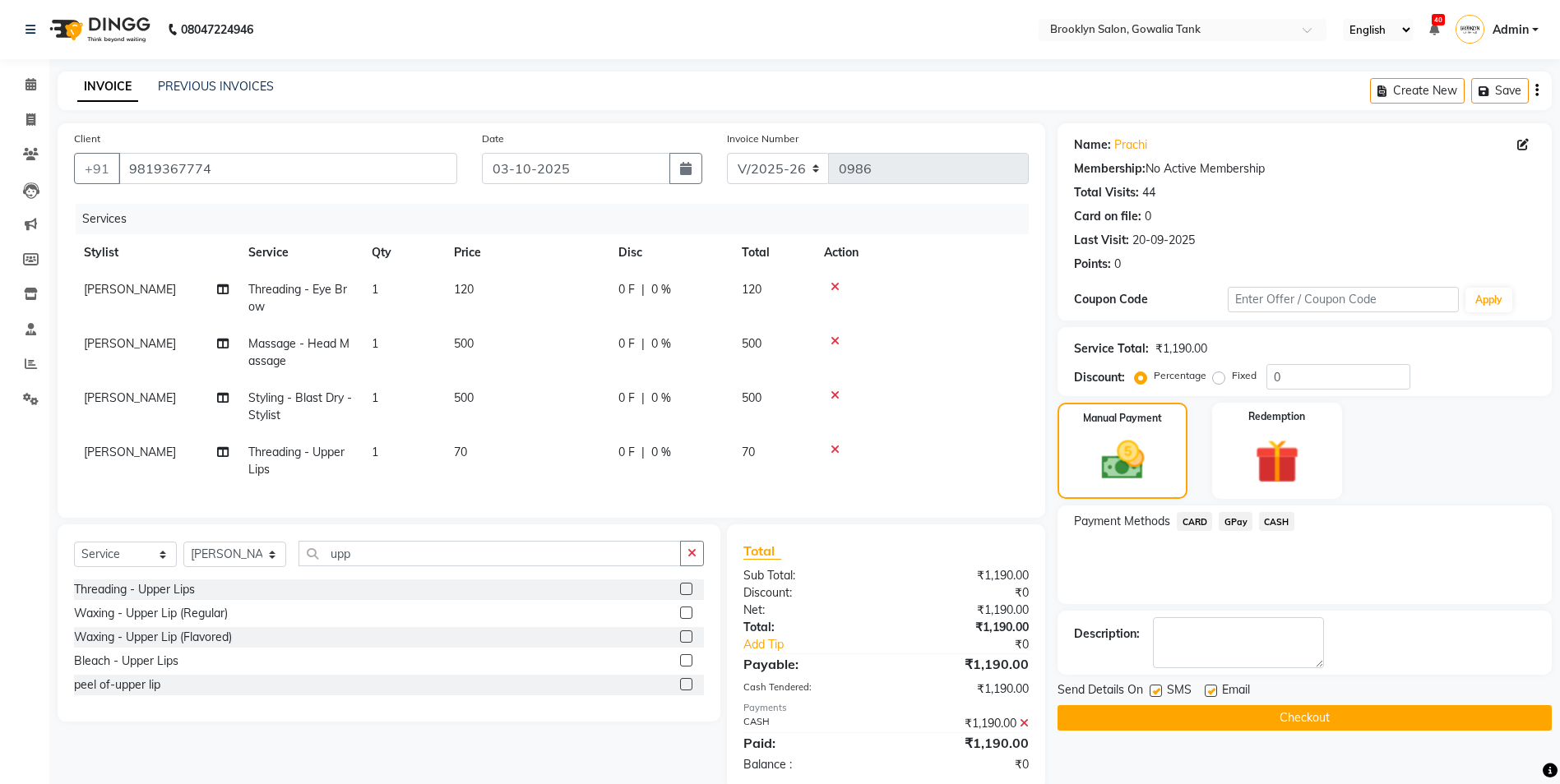
click at [1320, 715] on button "Checkout" at bounding box center [1305, 718] width 495 height 25
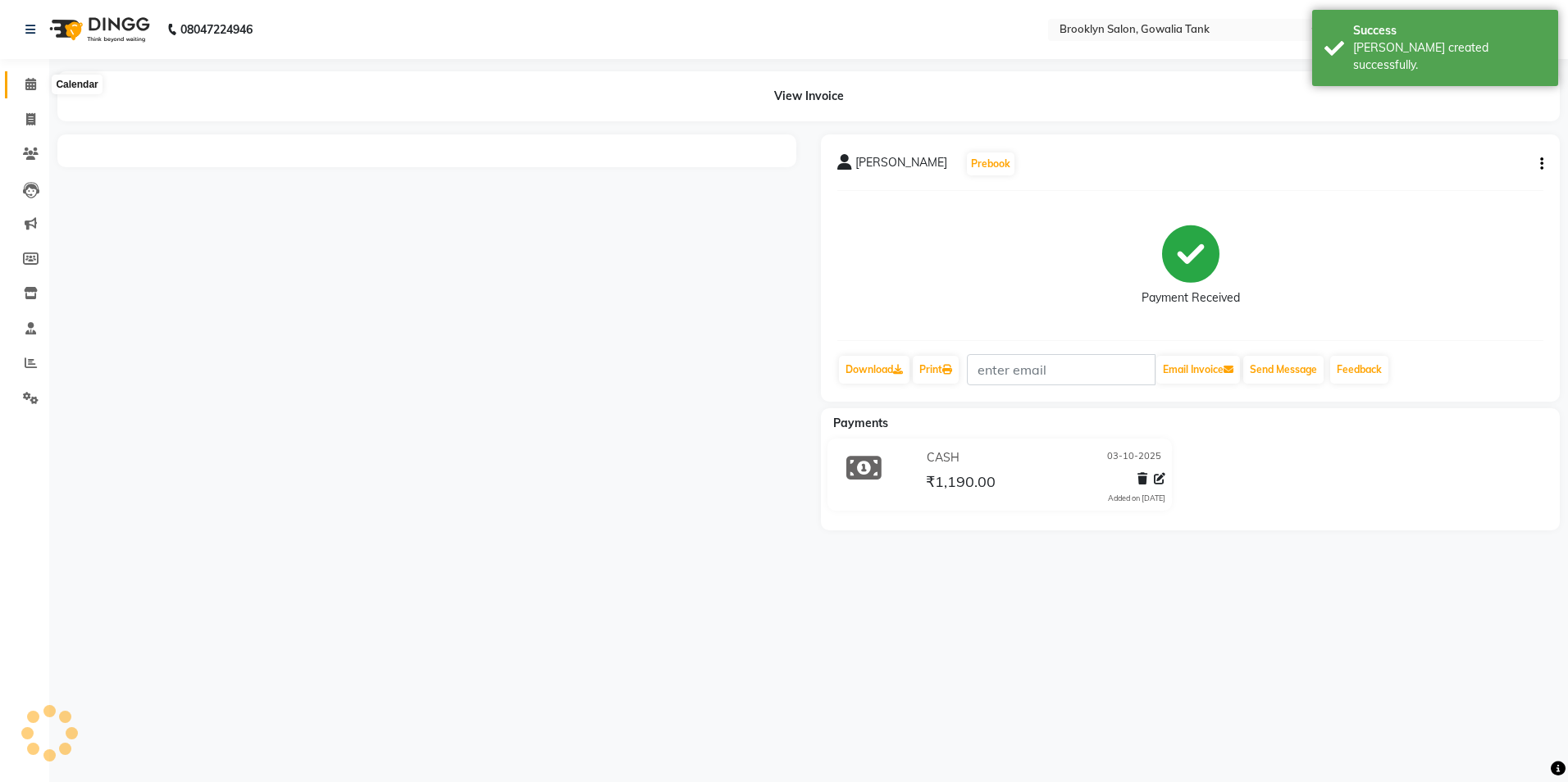
click at [28, 88] on icon at bounding box center [30, 83] width 11 height 13
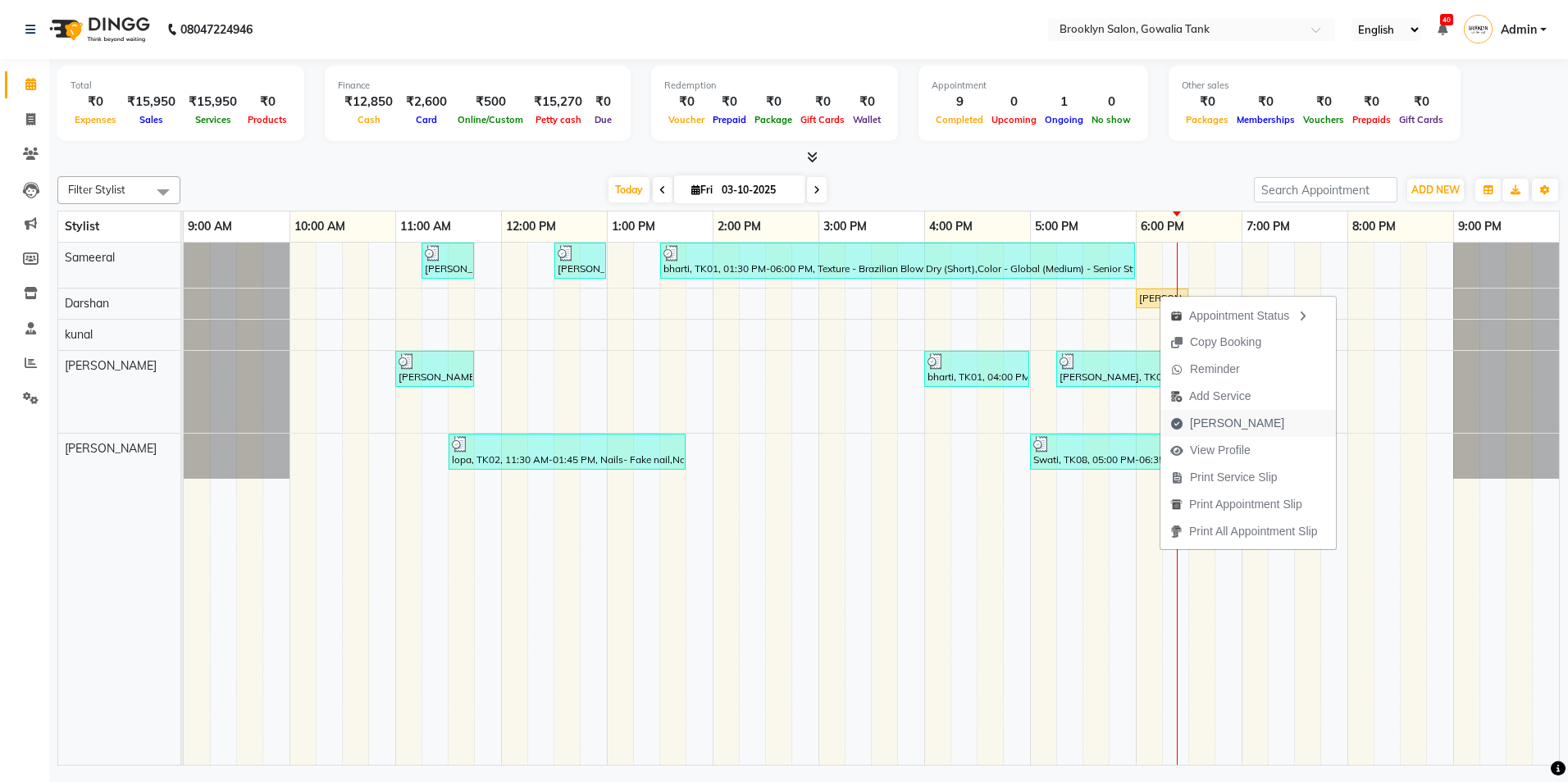
click at [1211, 425] on span "[PERSON_NAME]" at bounding box center [1237, 423] width 94 height 18
select select "service"
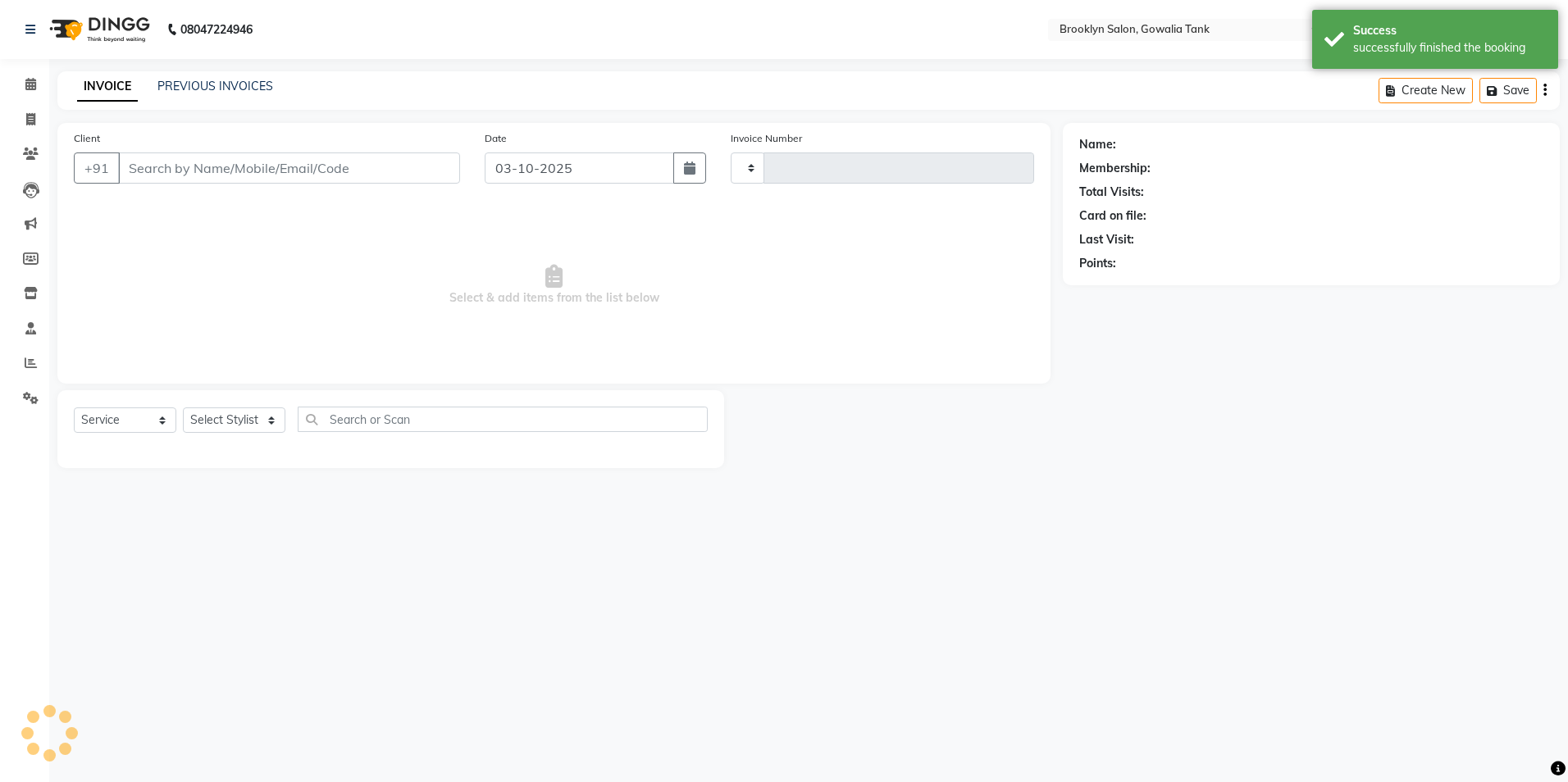
type input "0987"
select select "131"
type input "9833670882"
select select "3856"
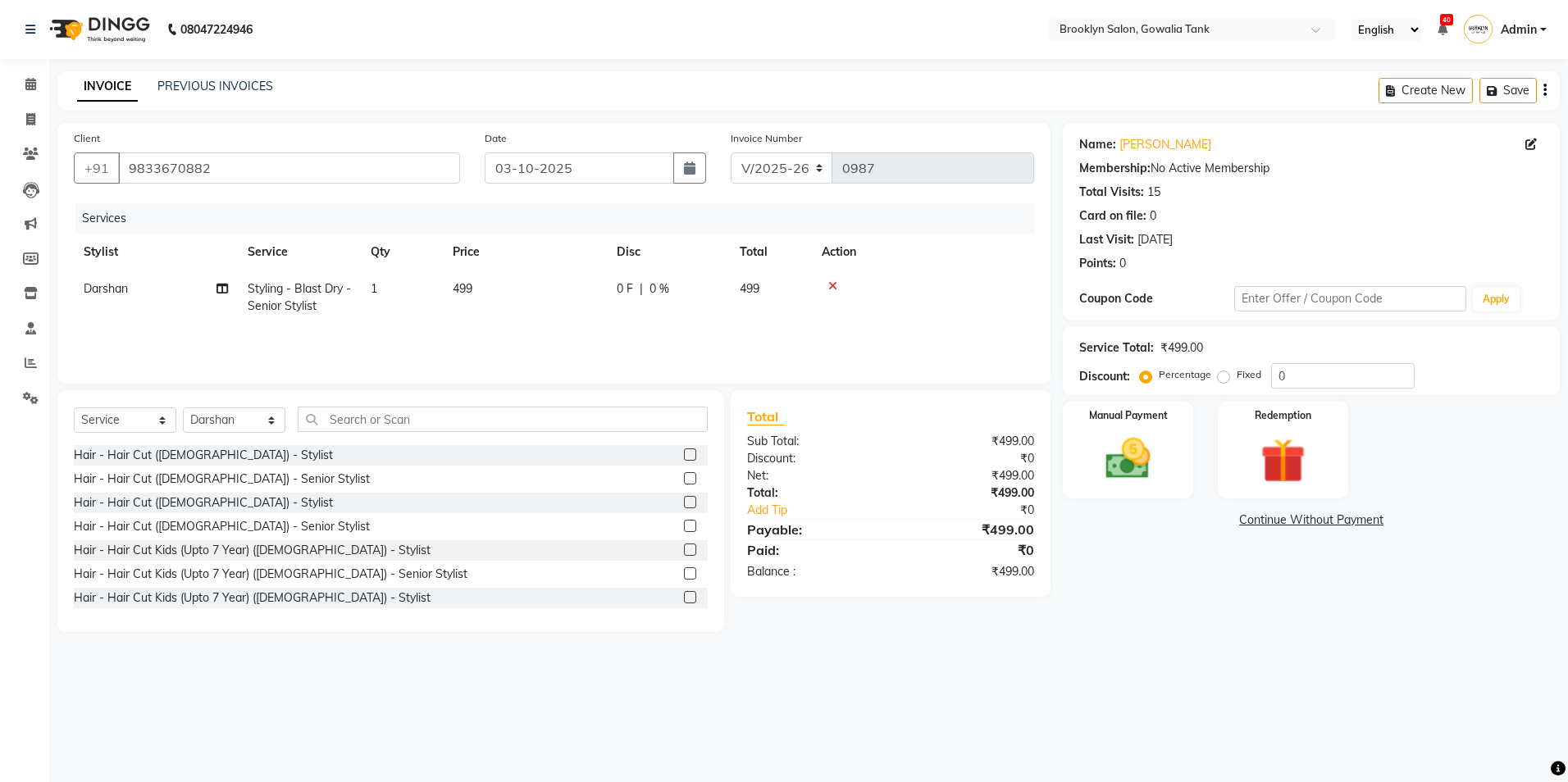
click at [476, 292] on td "499" at bounding box center [525, 297] width 164 height 54
select select "3856"
drag, startPoint x: 576, startPoint y: 291, endPoint x: 503, endPoint y: 313, distance: 76.2
click at [503, 313] on tr "[PERSON_NAME] Darshan kunal [PERSON_NAME] Sameeral Styling - Blast Dry - Senior…" at bounding box center [553, 305] width 960 height 70
type input "500"
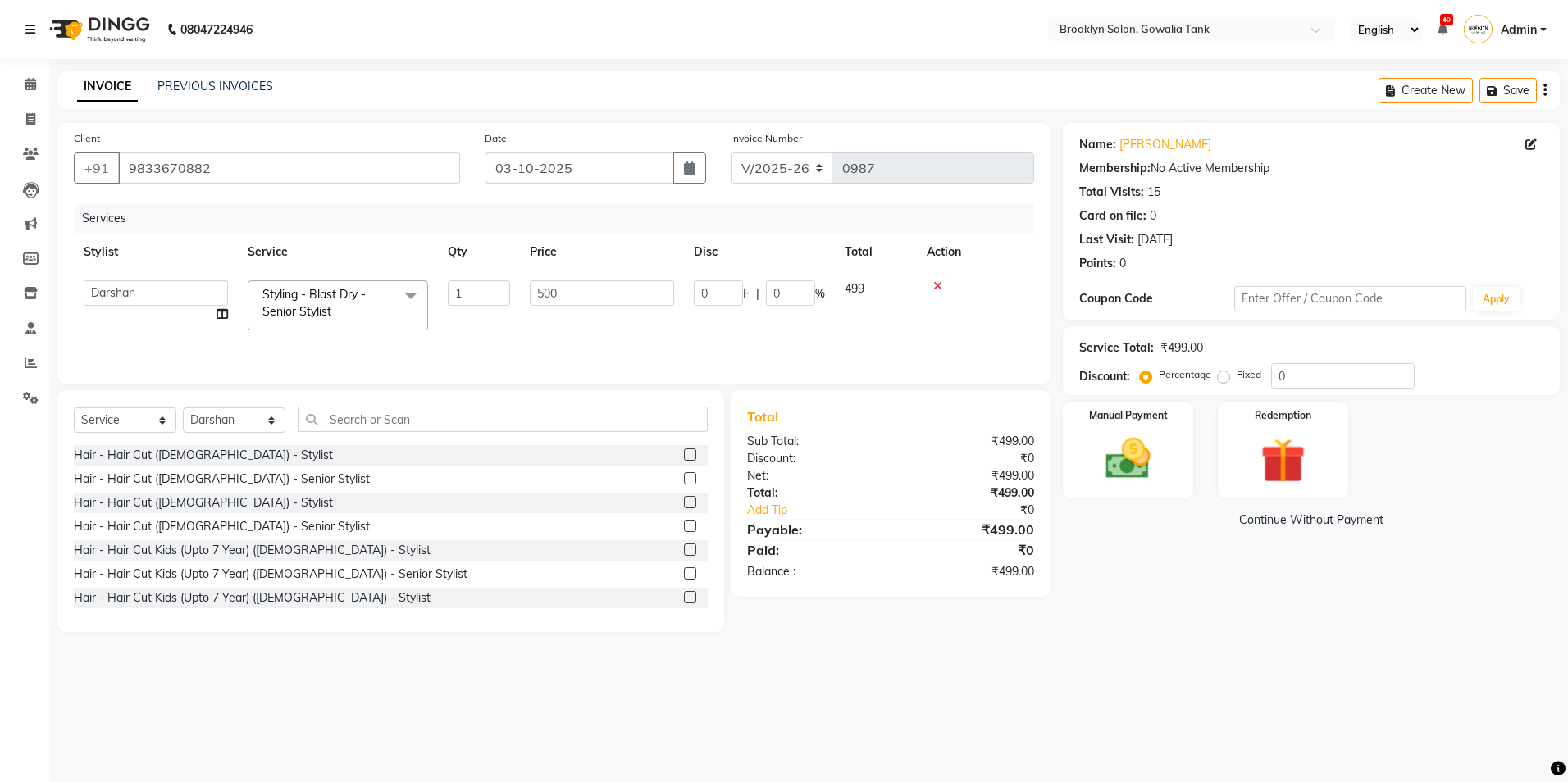
click at [1138, 661] on div "08047224946 Select Location × [GEOGRAPHIC_DATA] Salon, Gowalia Tank English ENG…" at bounding box center [784, 391] width 1568 height 782
click at [1132, 477] on img at bounding box center [1127, 459] width 76 height 54
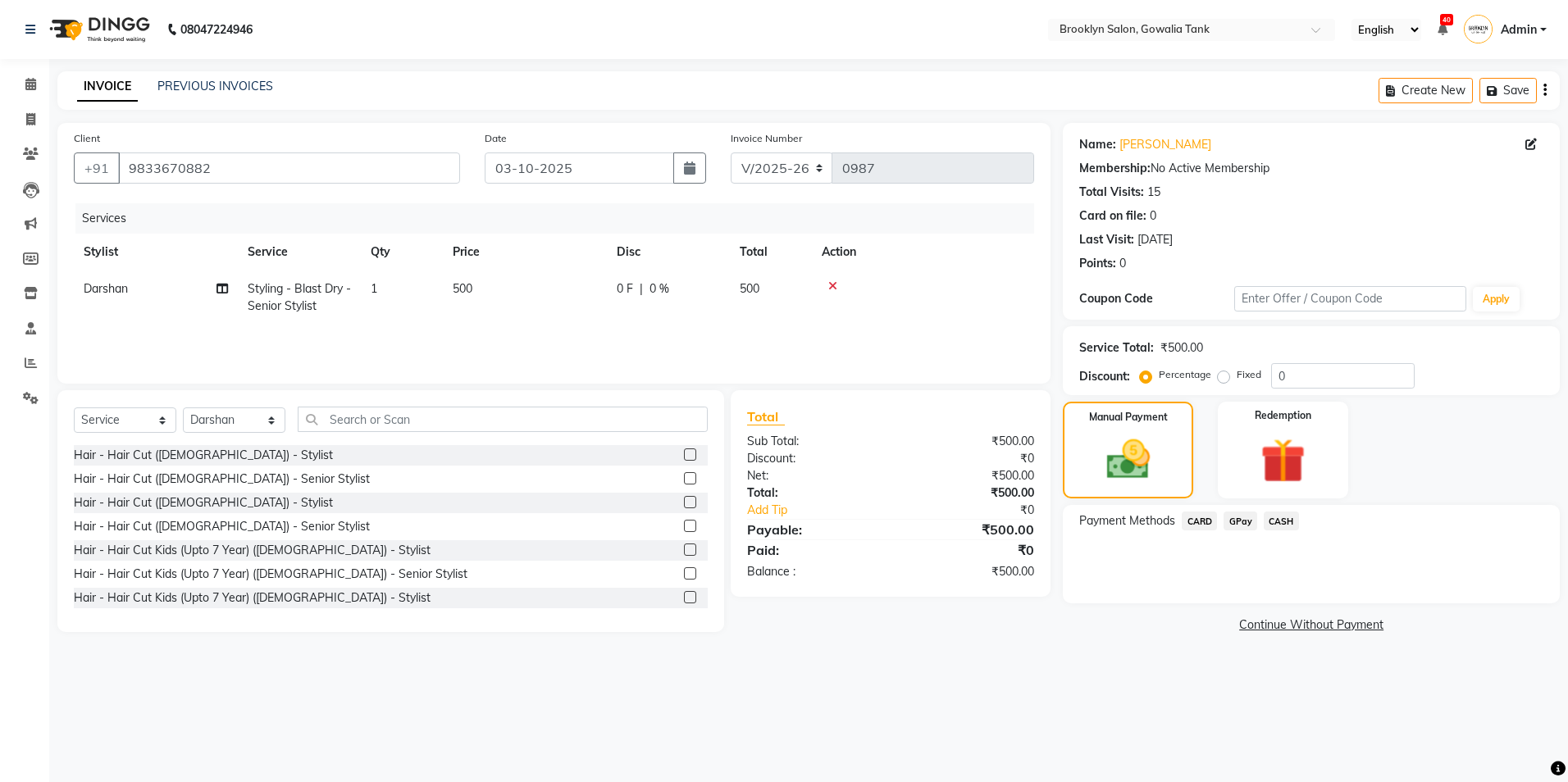
click at [1278, 521] on span "CASH" at bounding box center [1281, 521] width 35 height 19
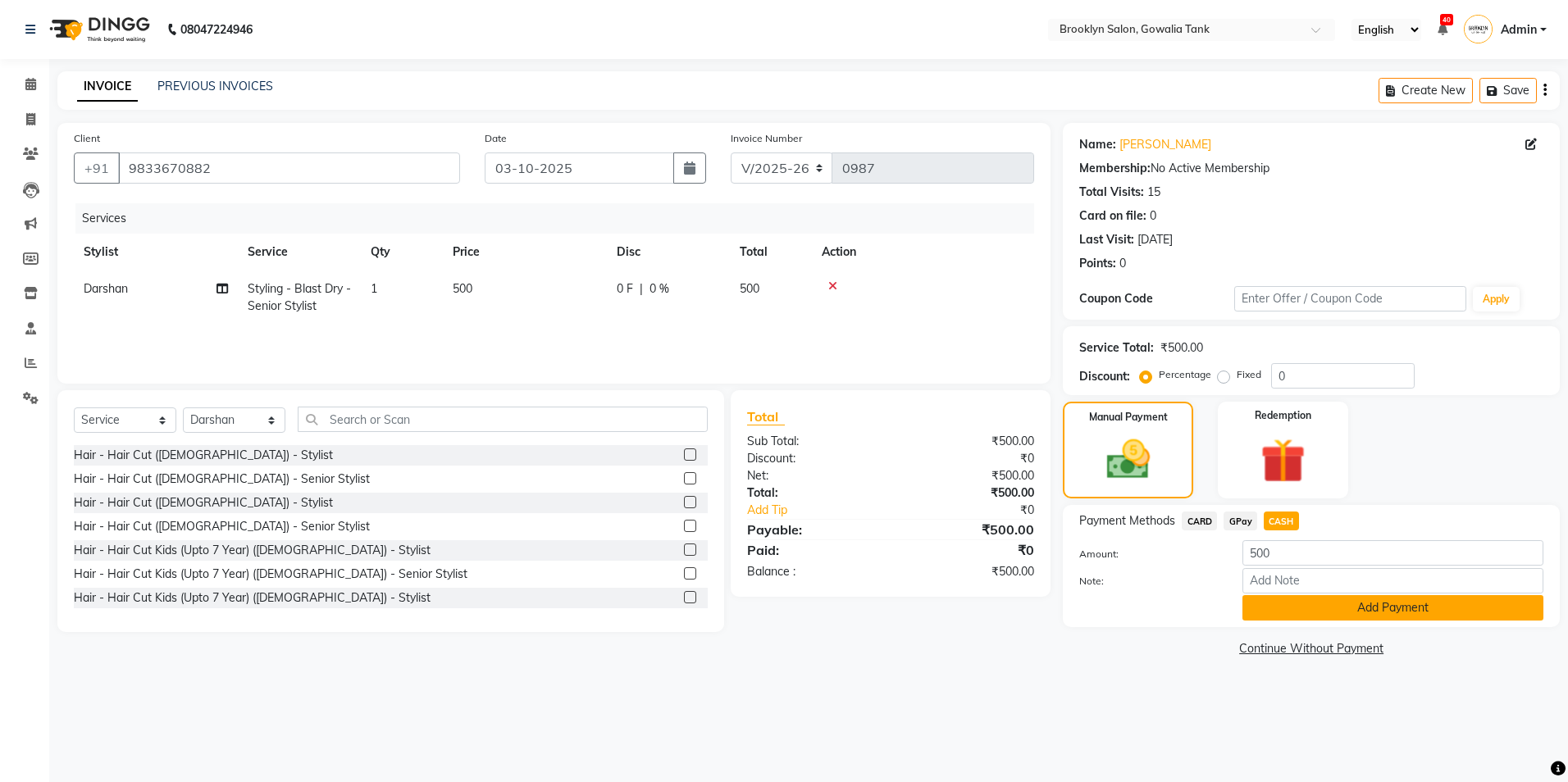
click at [1332, 608] on button "Add Payment" at bounding box center [1393, 608] width 301 height 25
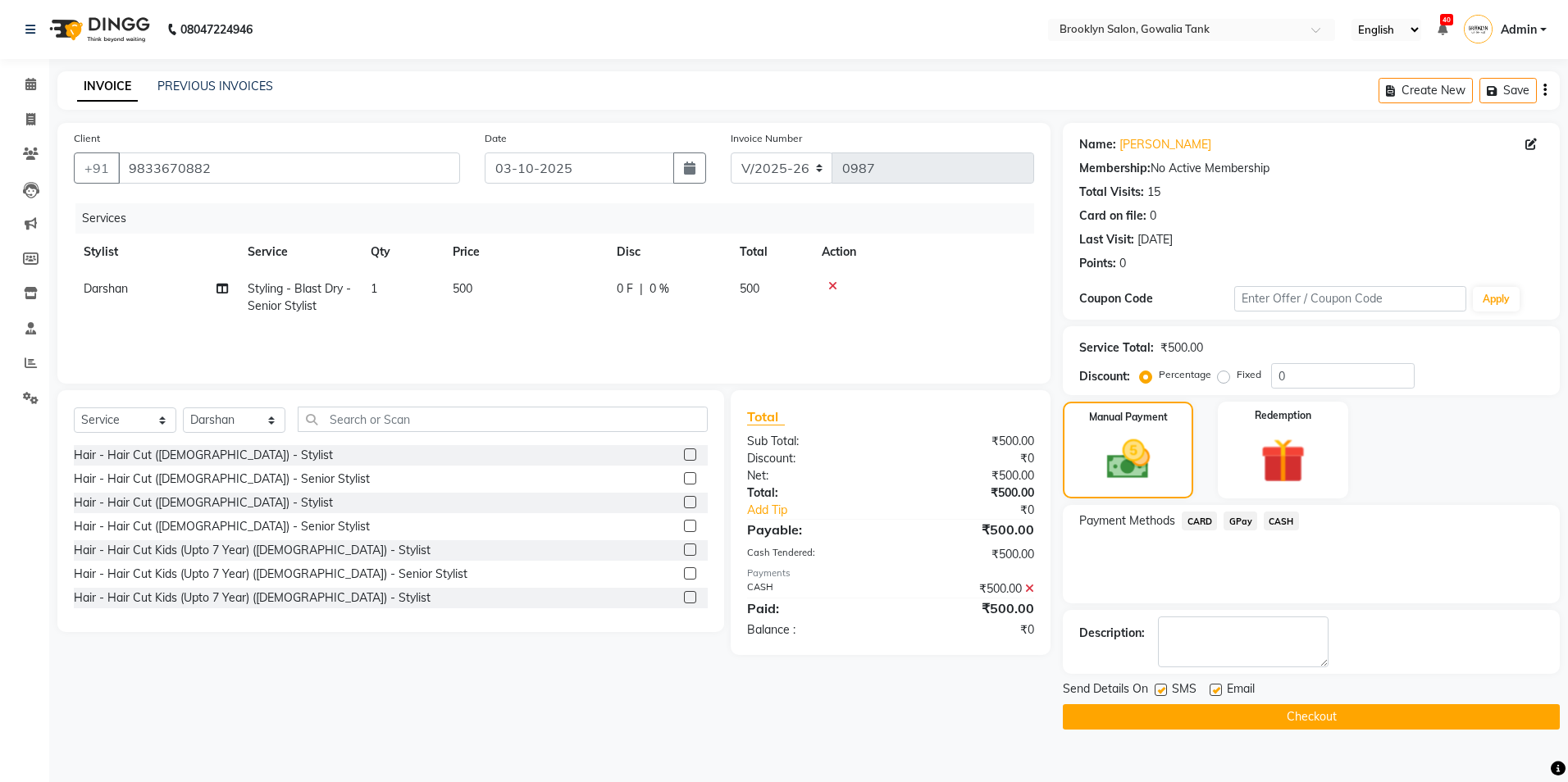
drag, startPoint x: 1352, startPoint y: 734, endPoint x: 1354, endPoint y: 719, distance: 15.1
click at [1352, 731] on main "INVOICE PREVIOUS INVOICES Create New Save Client [PHONE_NUMBER] Date [DATE] Inv…" at bounding box center [809, 412] width 1519 height 684
click at [1354, 718] on button "Checkout" at bounding box center [1311, 717] width 497 height 25
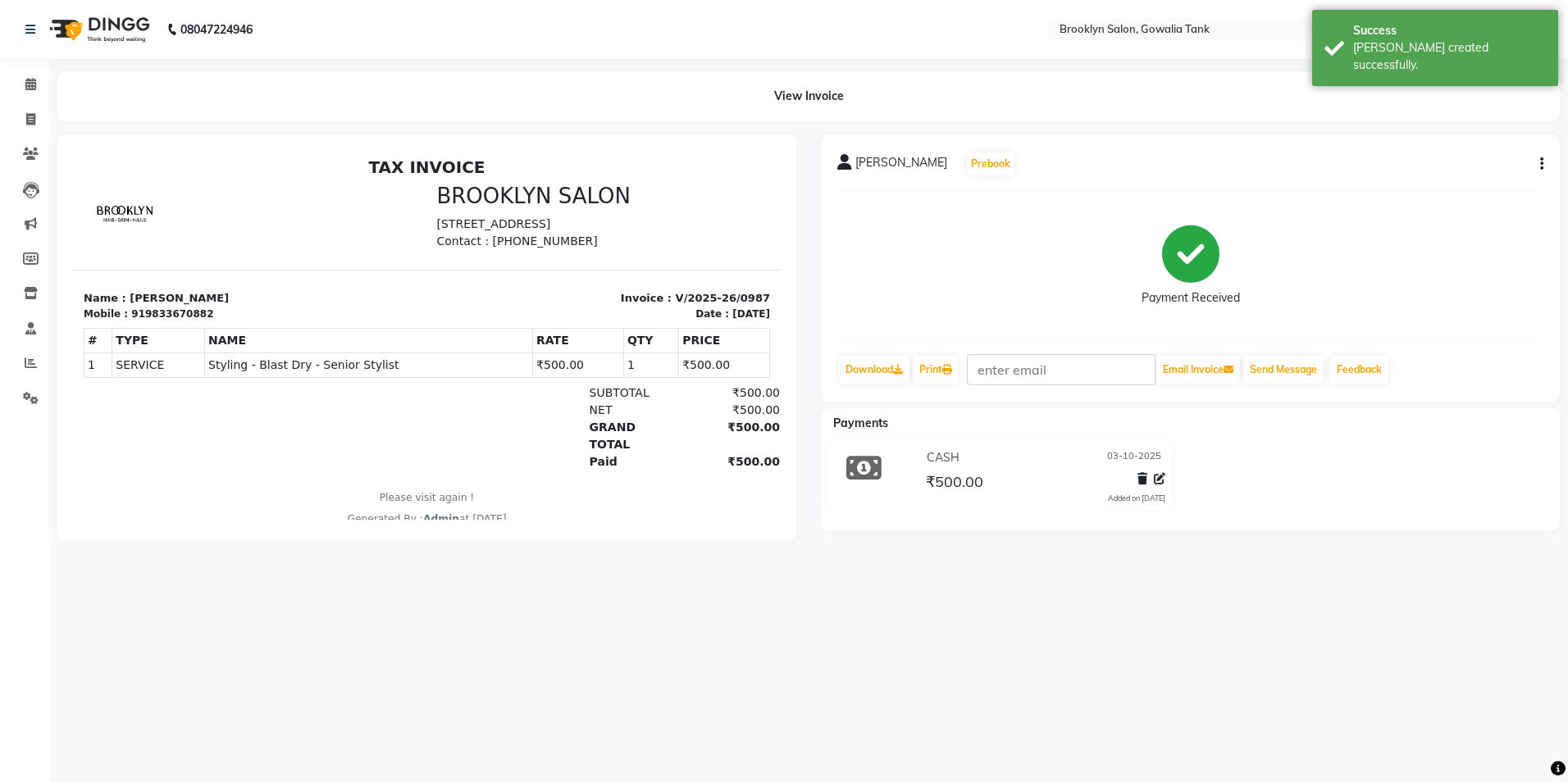
click at [48, 73] on div "View Invoice" at bounding box center [809, 96] width 1527 height 50
click at [37, 80] on span at bounding box center [31, 84] width 28 height 19
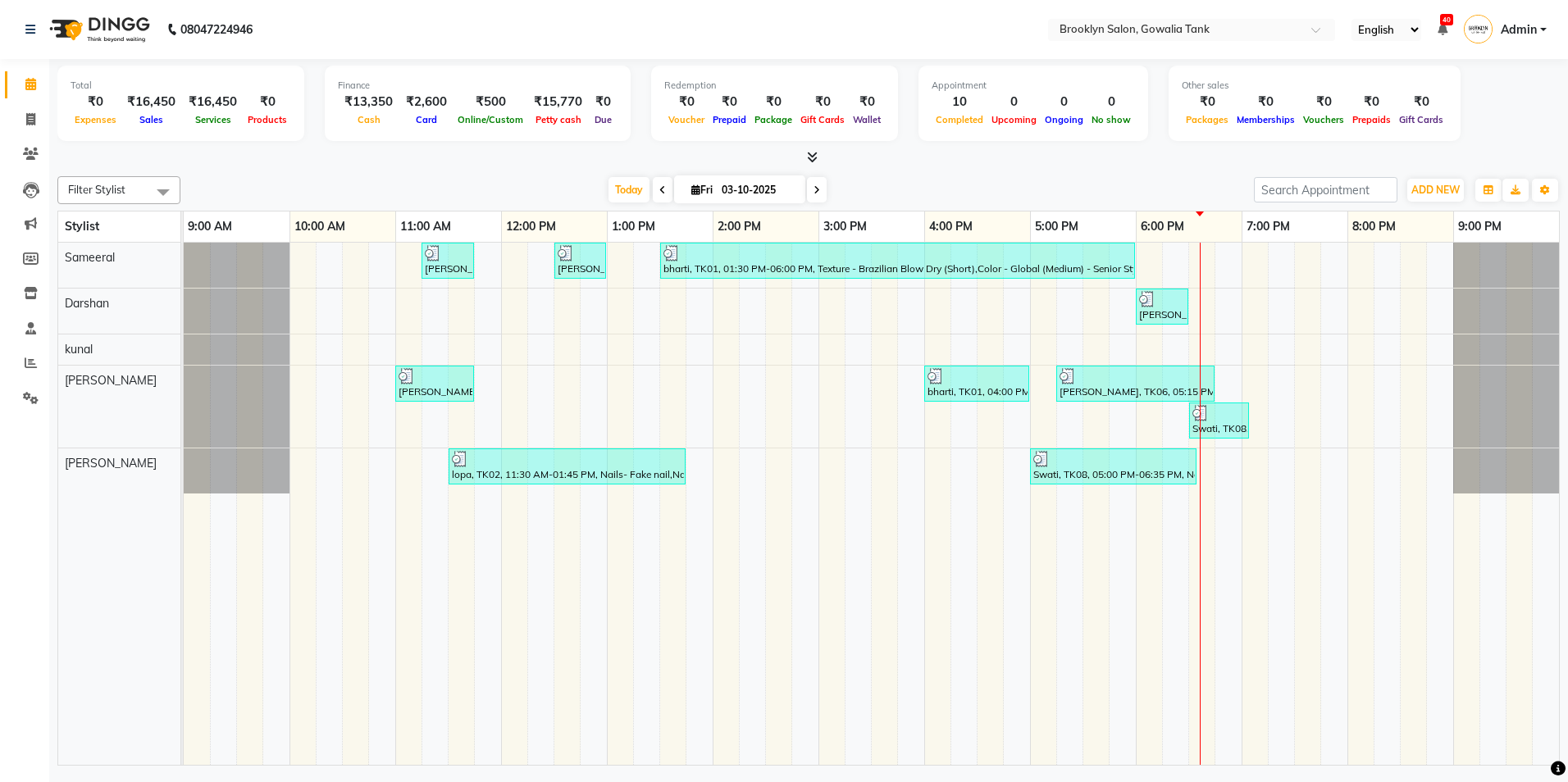
click at [820, 189] on span at bounding box center [817, 189] width 20 height 25
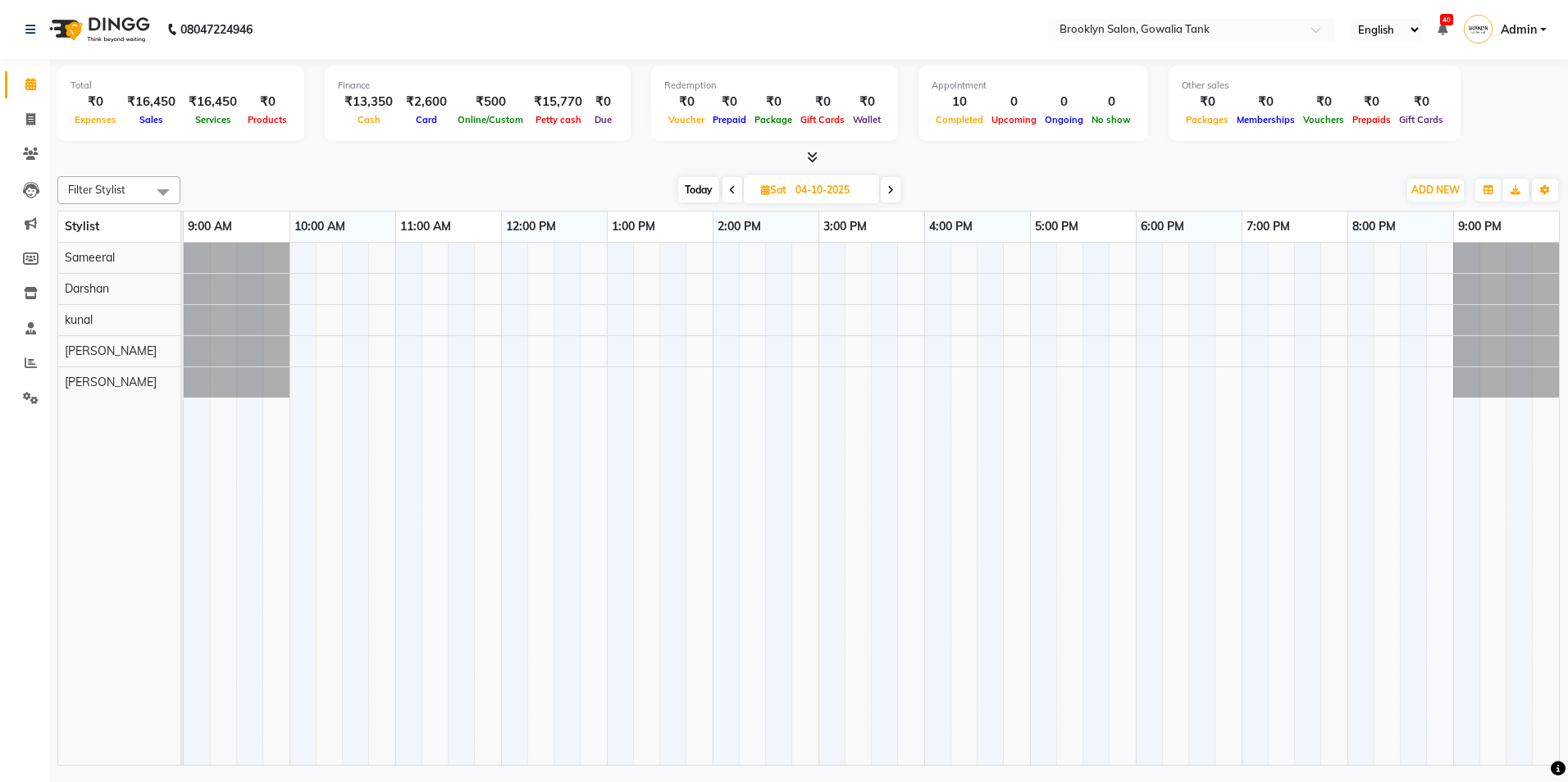
click at [703, 184] on span "Today" at bounding box center [698, 189] width 41 height 25
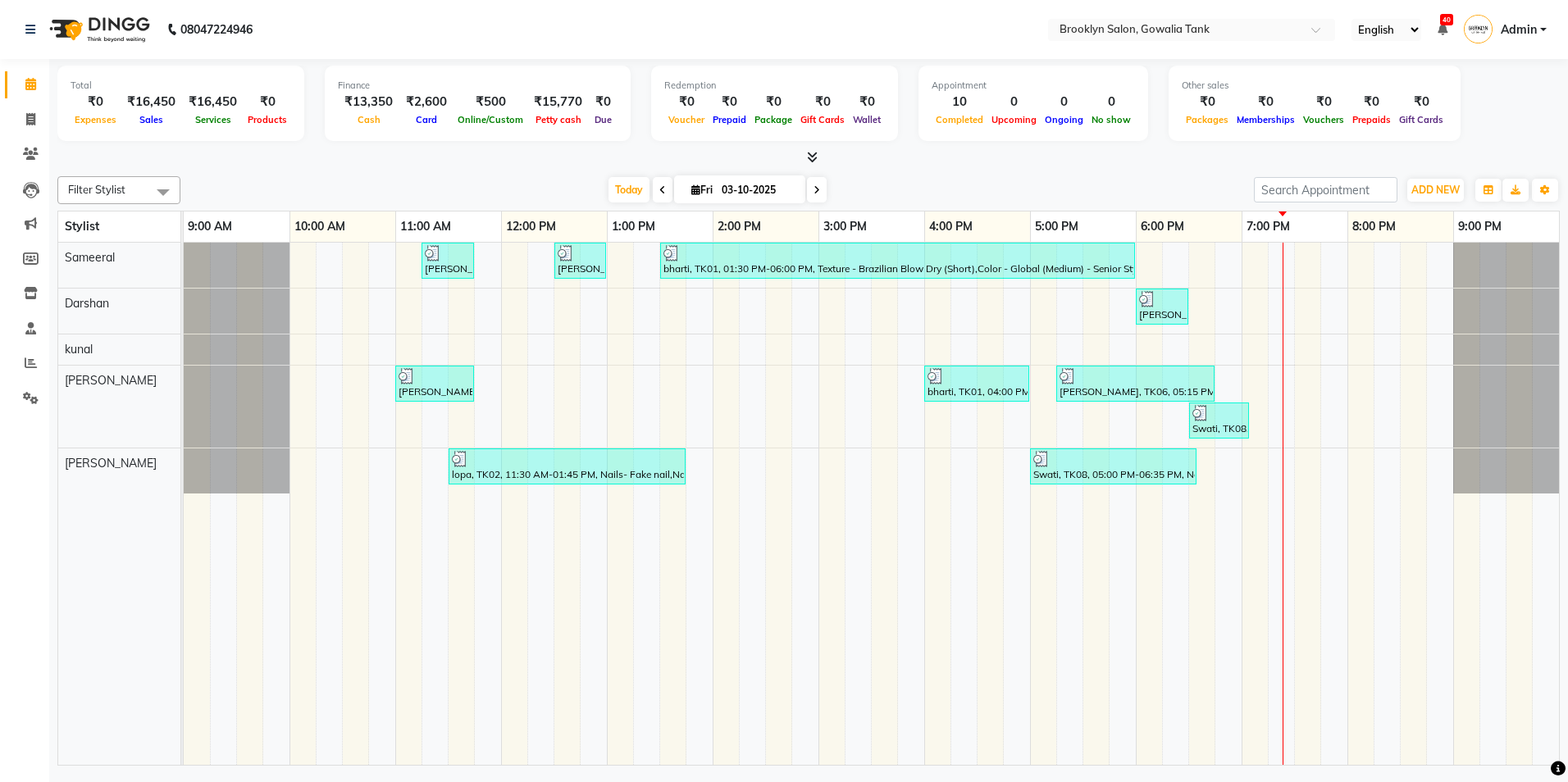
click at [814, 194] on icon at bounding box center [817, 190] width 7 height 10
type input "04-10-2025"
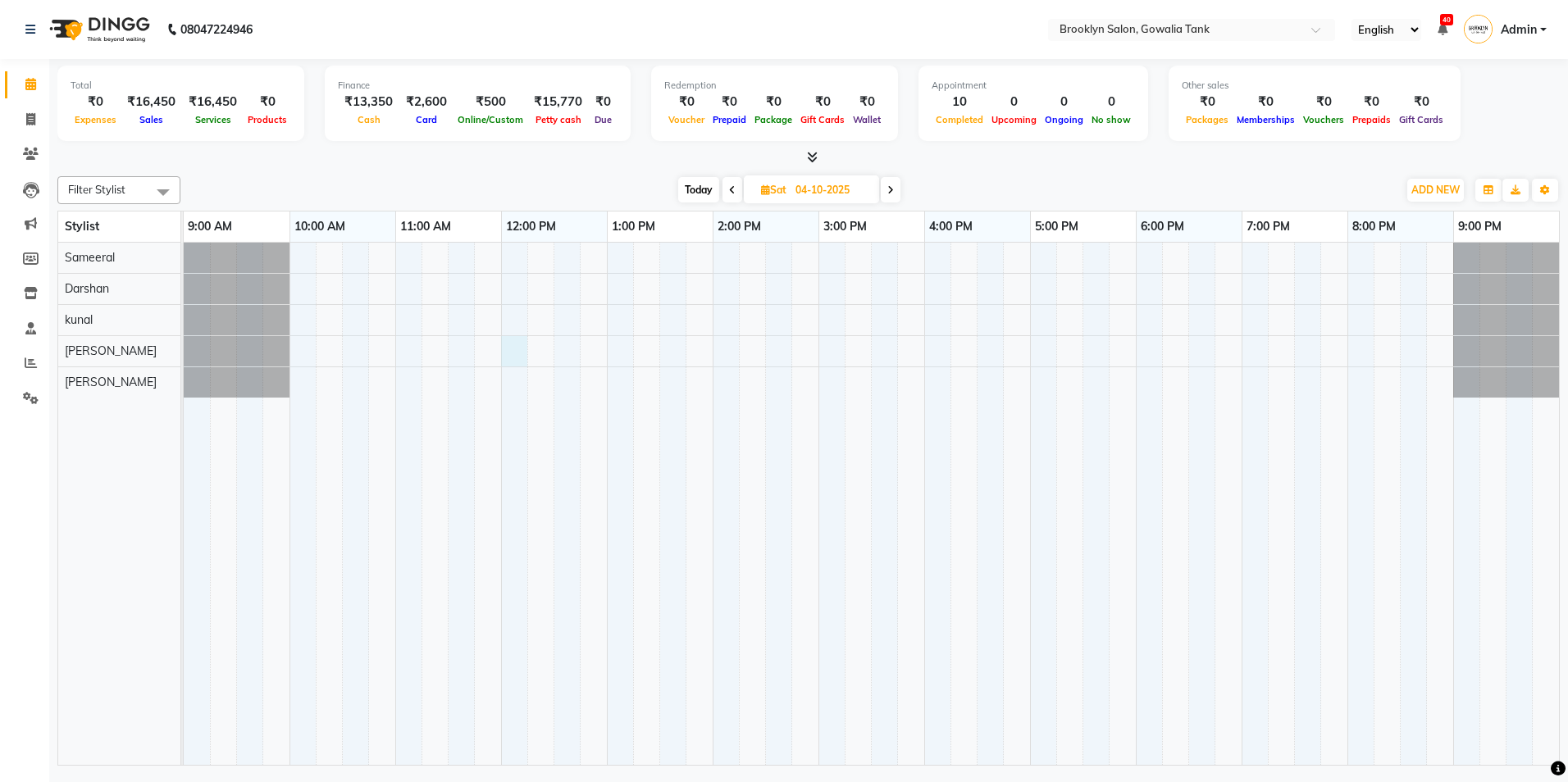
click at [512, 364] on div at bounding box center [871, 504] width 1375 height 522
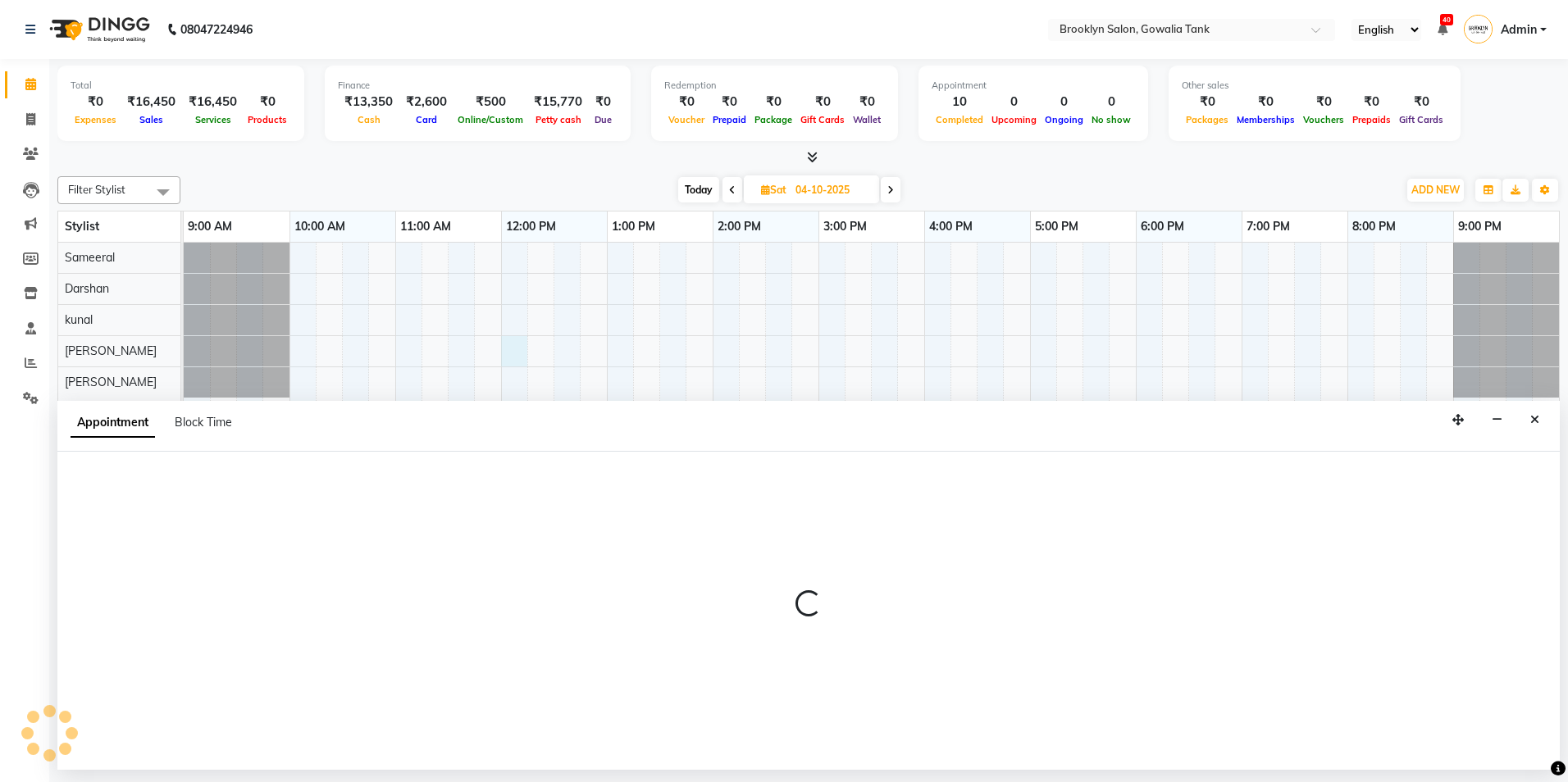
select select "24048"
select select "720"
select select "tentative"
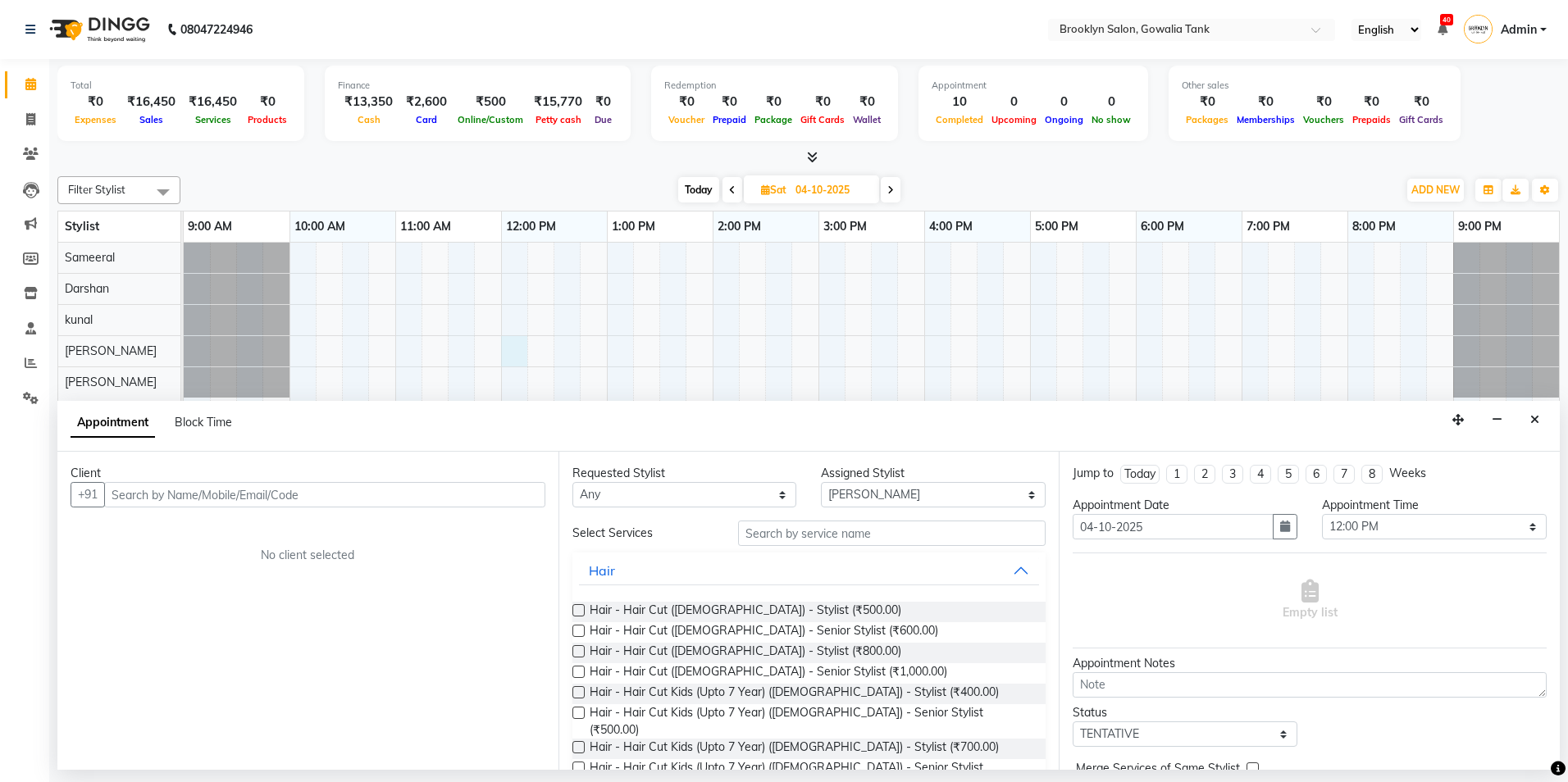
click at [351, 494] on input "text" at bounding box center [325, 495] width 441 height 25
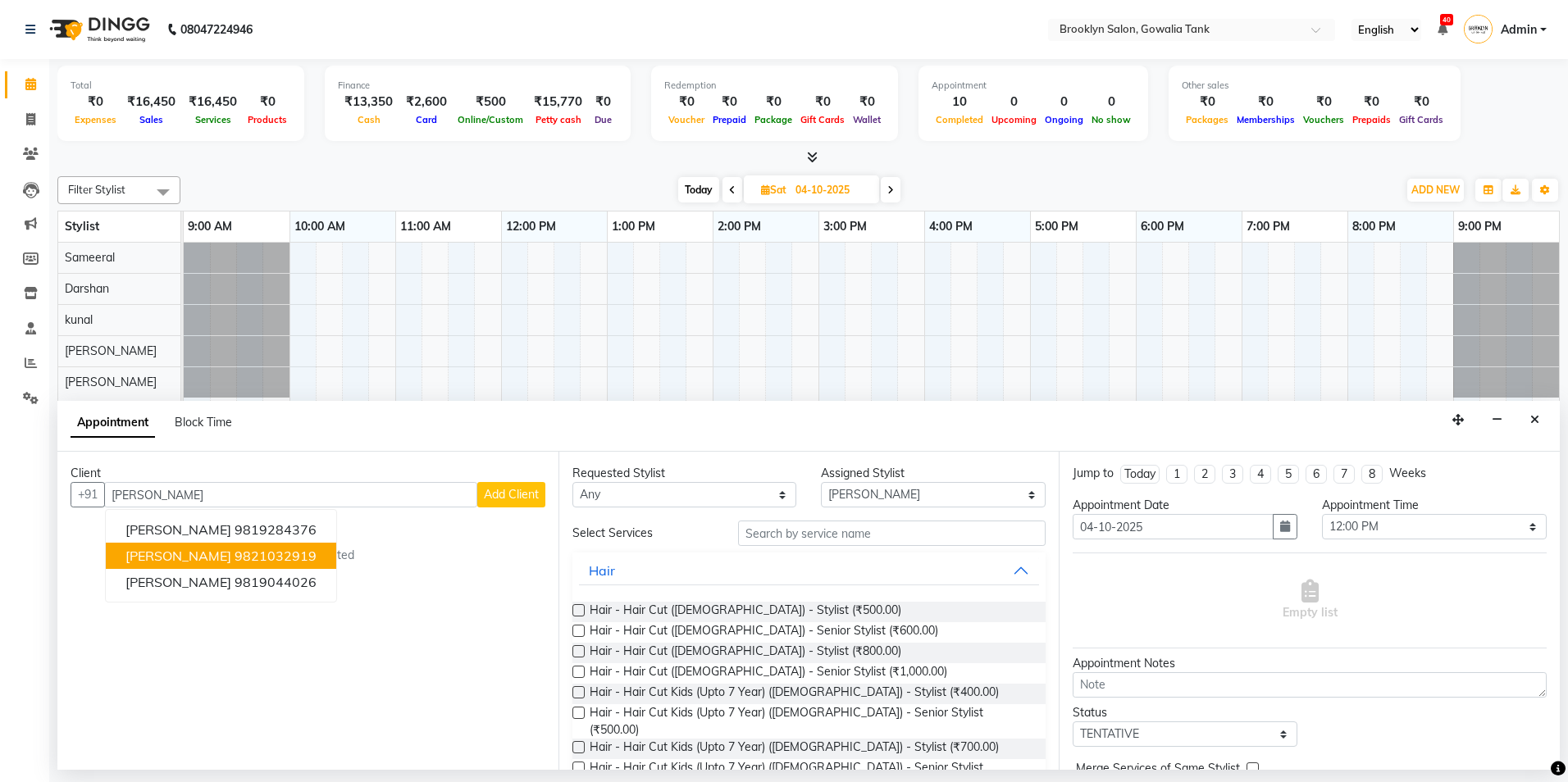
click at [255, 562] on ngb-highlight "9821032919" at bounding box center [275, 556] width 82 height 17
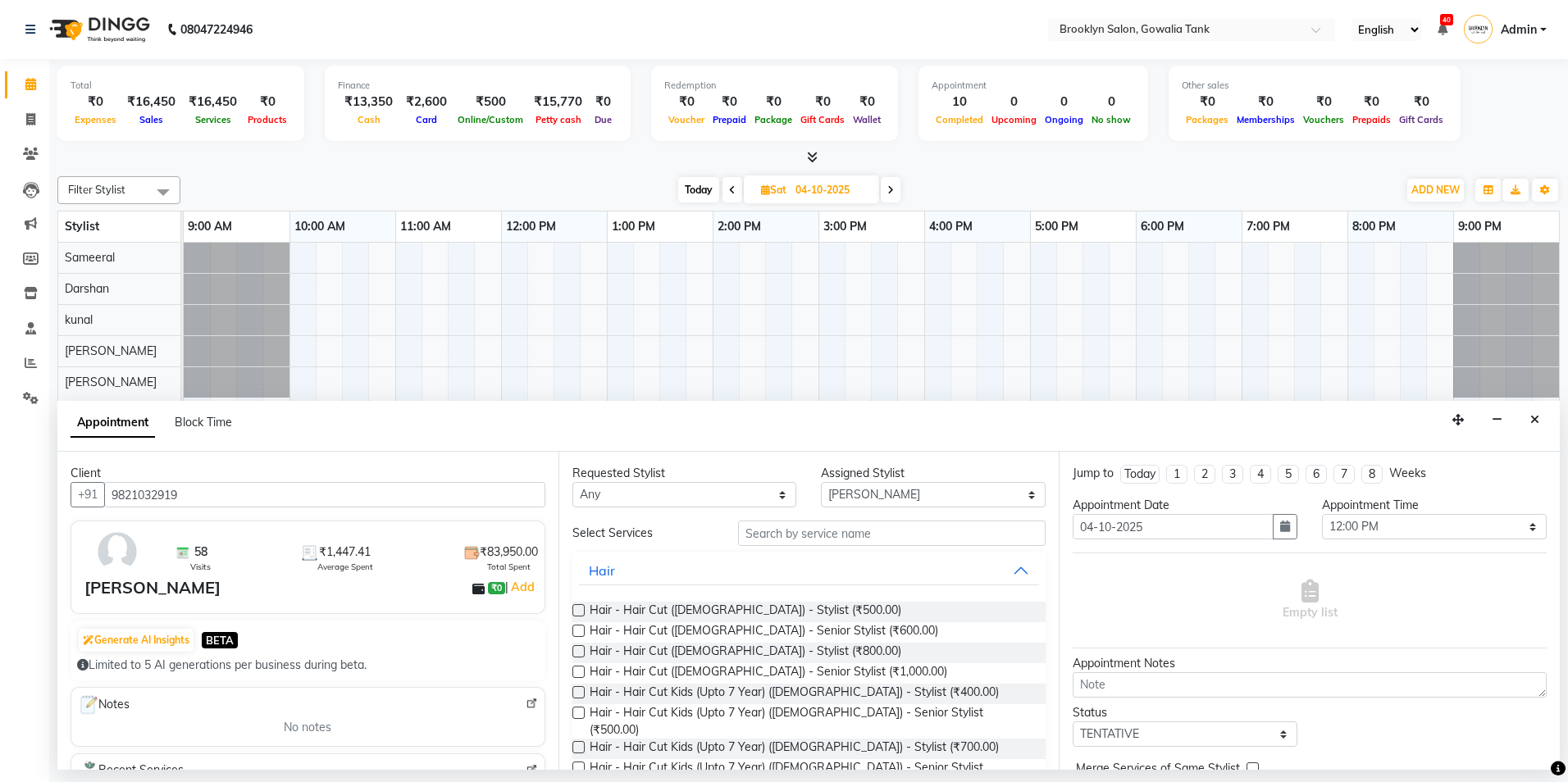
type input "9821032919"
click at [847, 532] on input "text" at bounding box center [891, 533] width 307 height 25
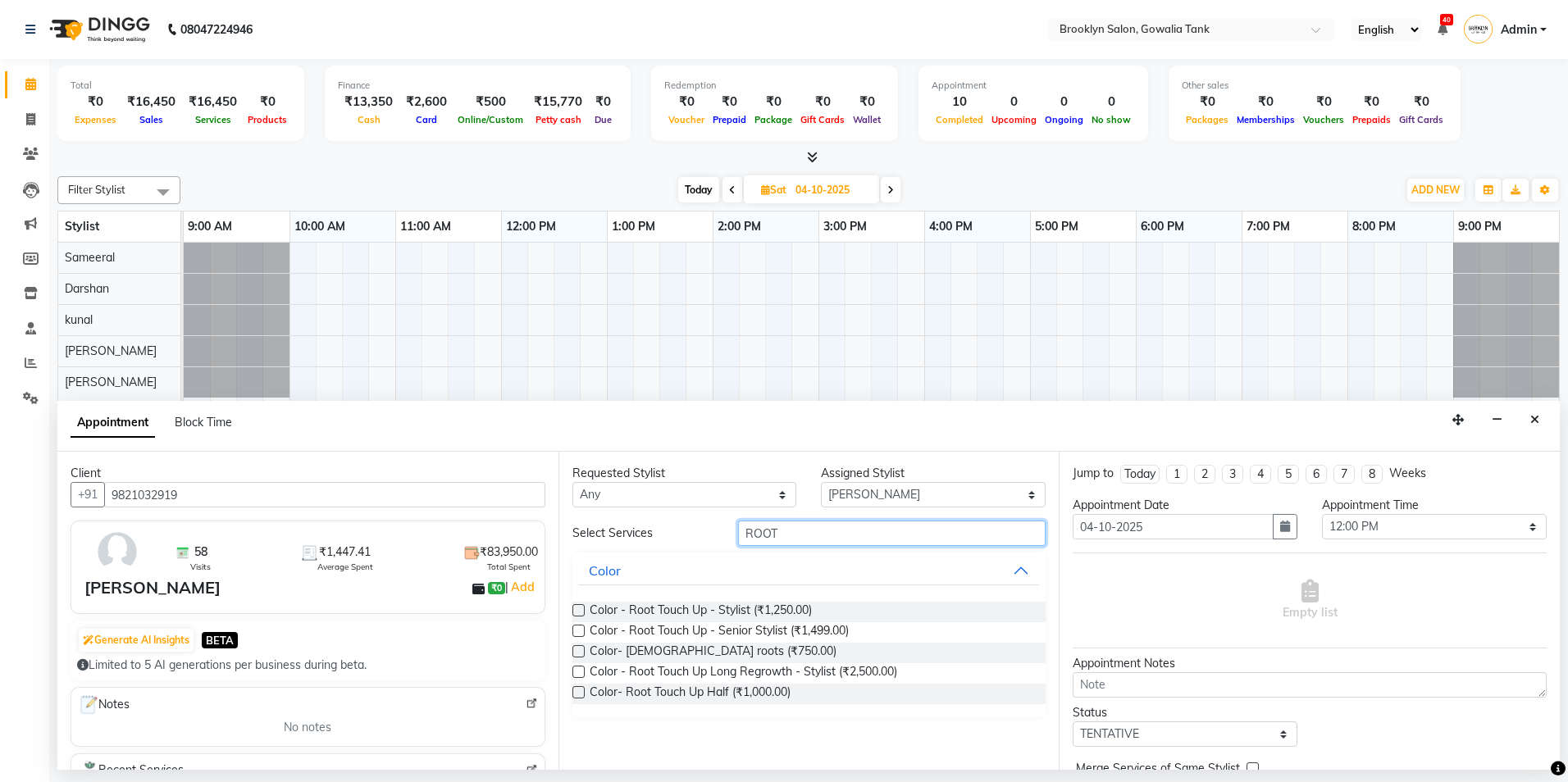
type input "ROOT"
click at [581, 611] on label at bounding box center [578, 610] width 13 height 13
click at [581, 611] on input "checkbox" at bounding box center [577, 612] width 11 height 11
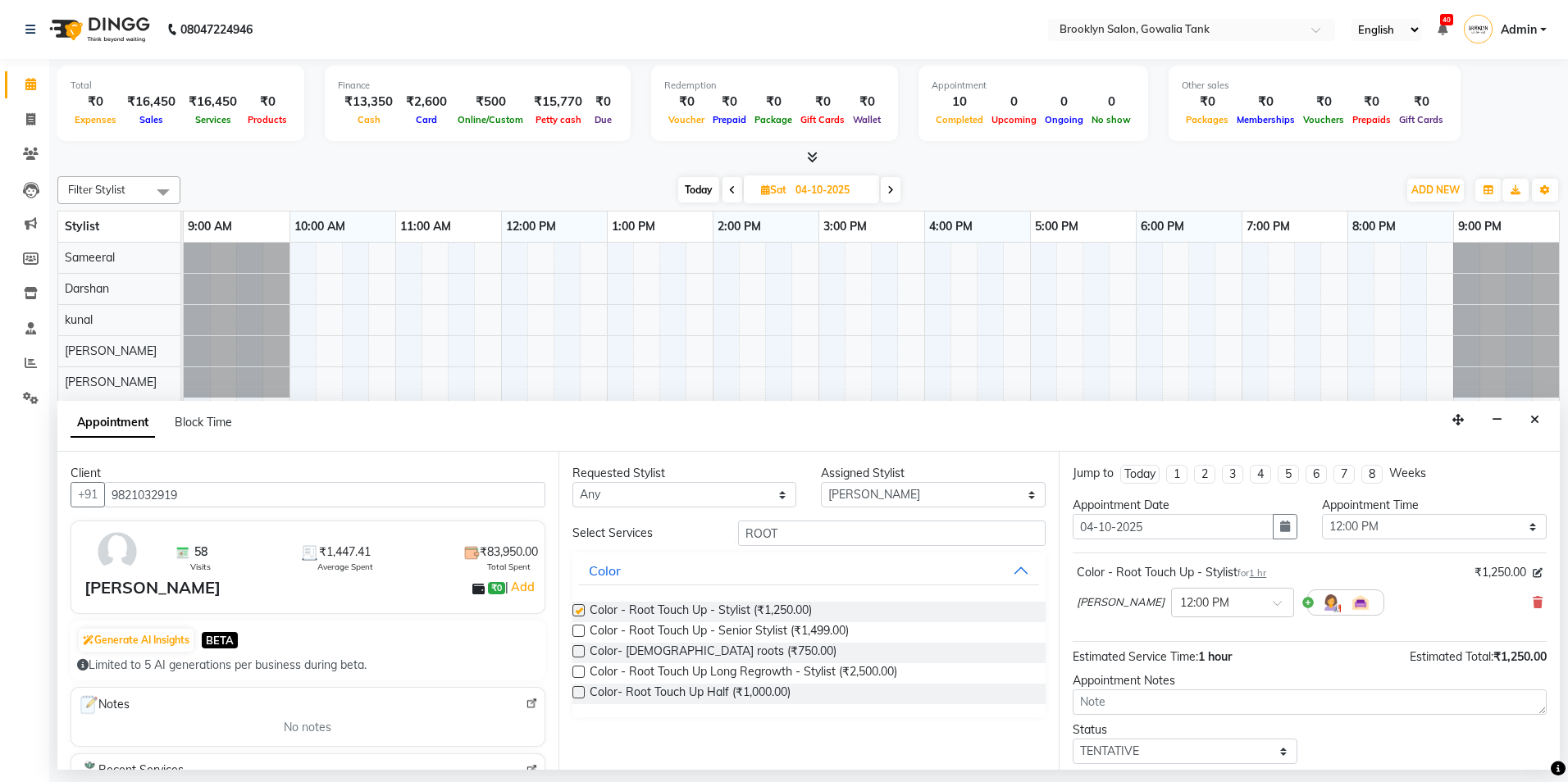
checkbox input "false"
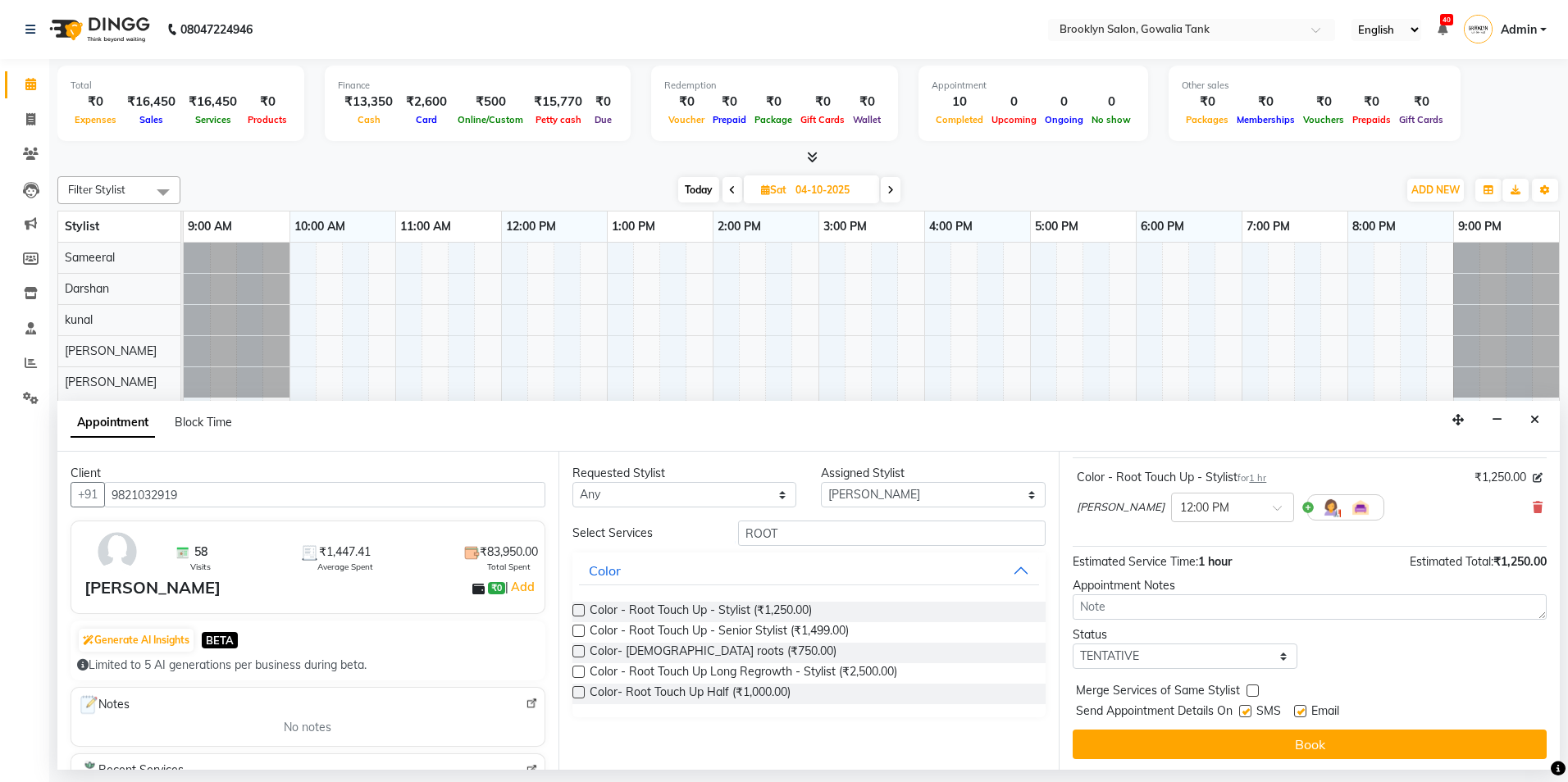
scroll to position [98, 0]
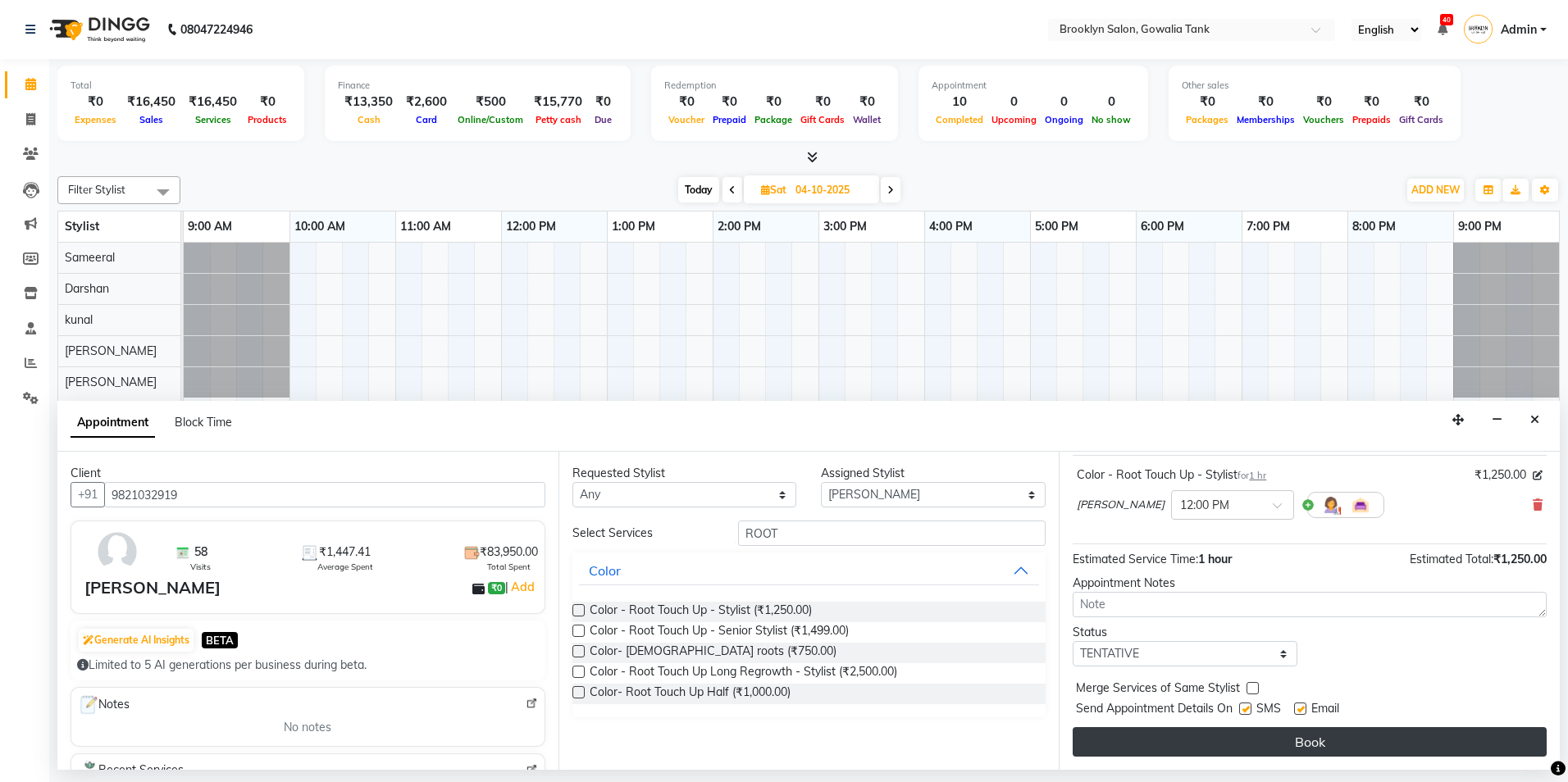
click at [1185, 739] on button "Book" at bounding box center [1309, 742] width 474 height 29
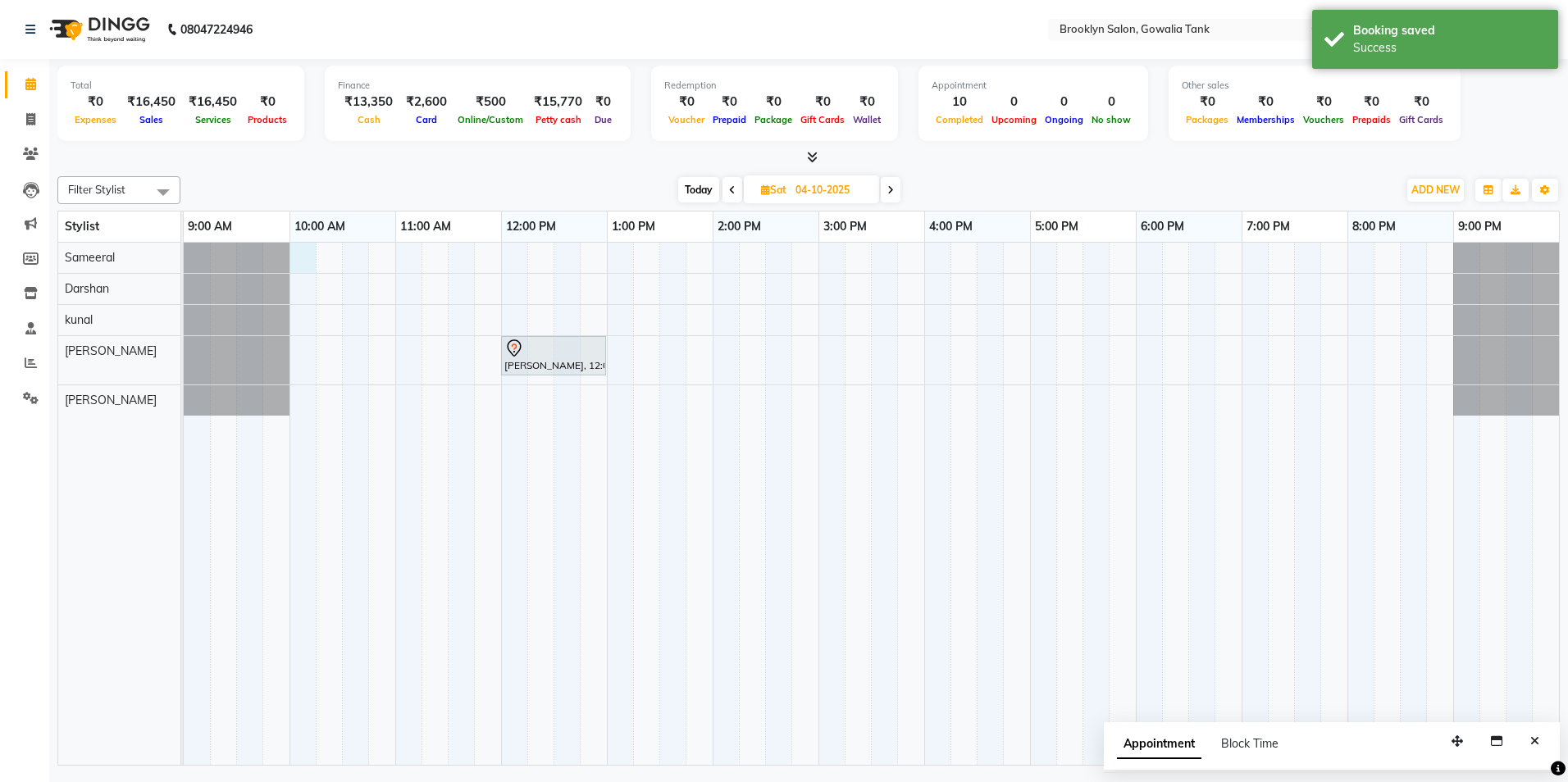
click at [299, 259] on div "[PERSON_NAME], 12:00 PM-01:00 PM, Color - Root Touch Up - Stylist" at bounding box center [871, 504] width 1375 height 522
select select "3855"
select select "600"
select select "tentative"
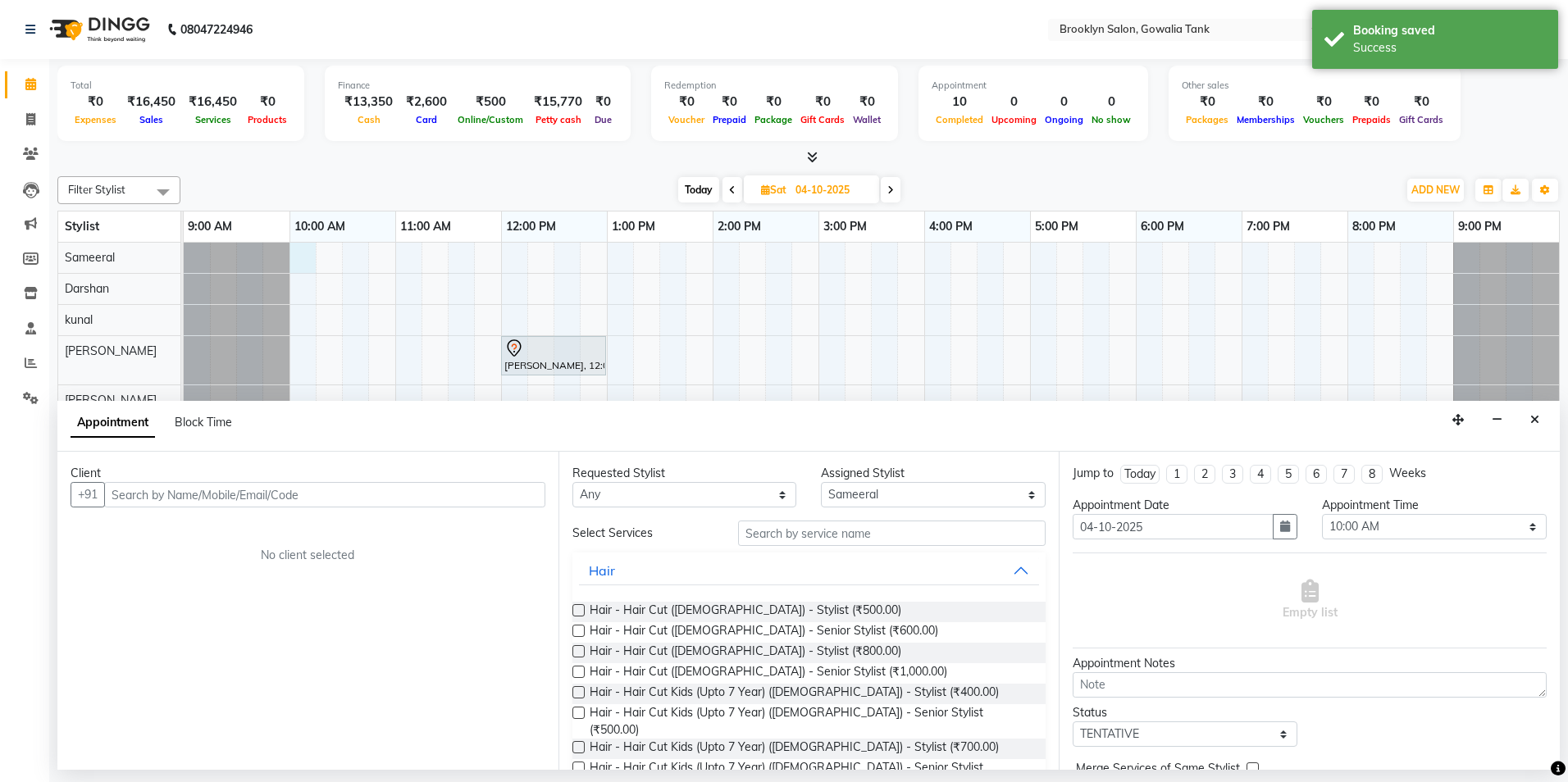
click at [326, 497] on input "text" at bounding box center [325, 495] width 441 height 25
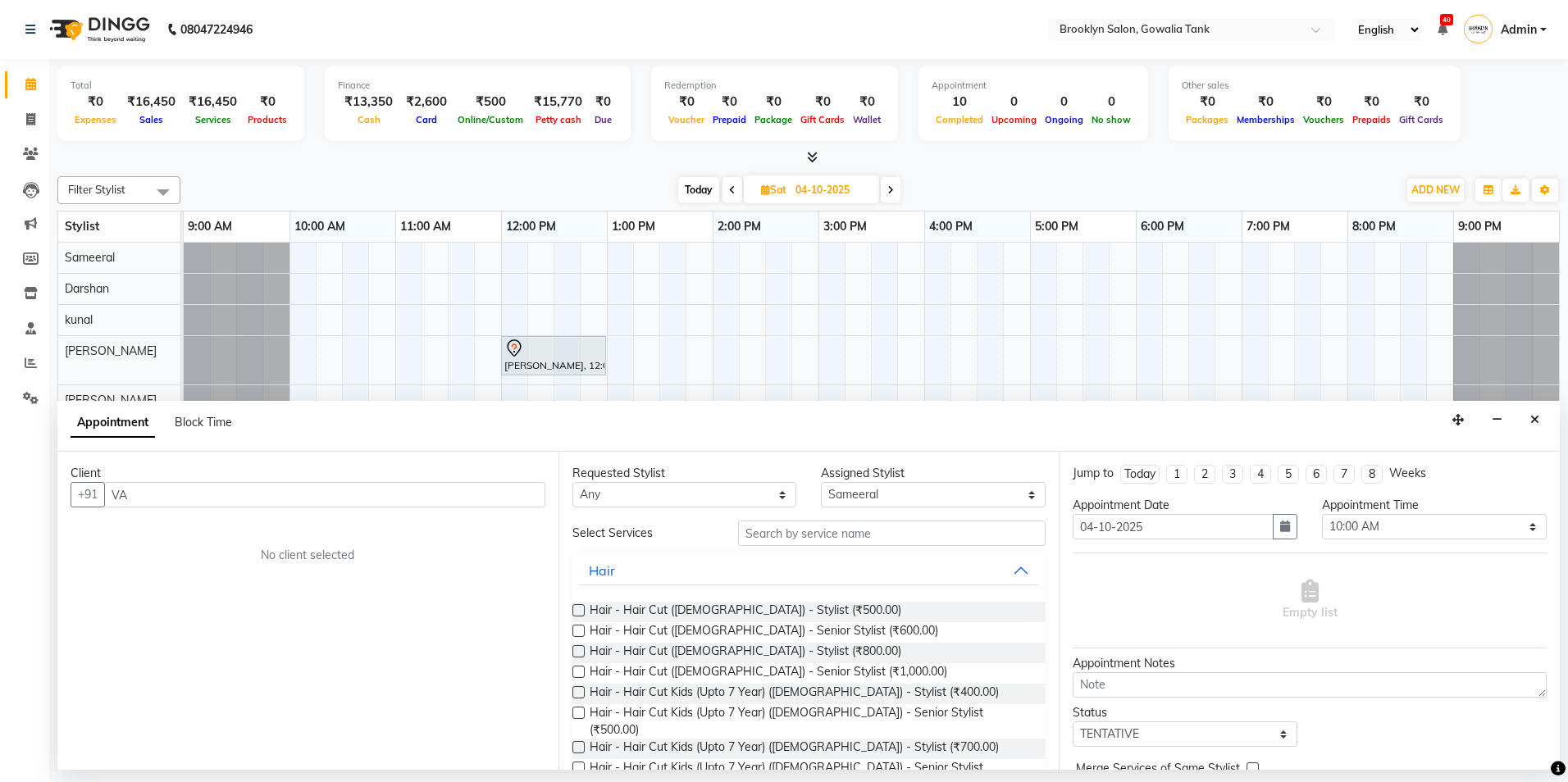
type input "V"
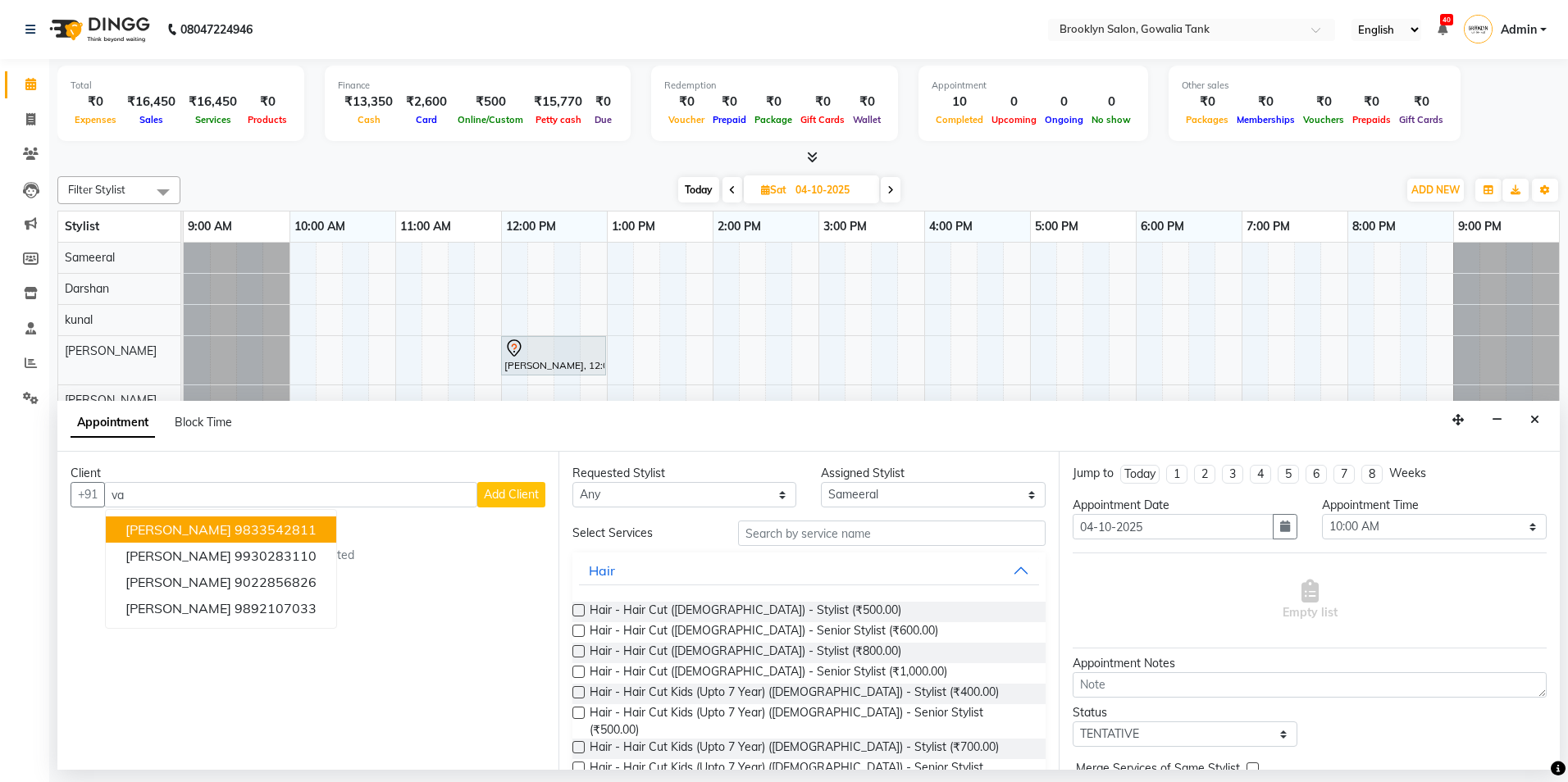
type input "v"
type input "d"
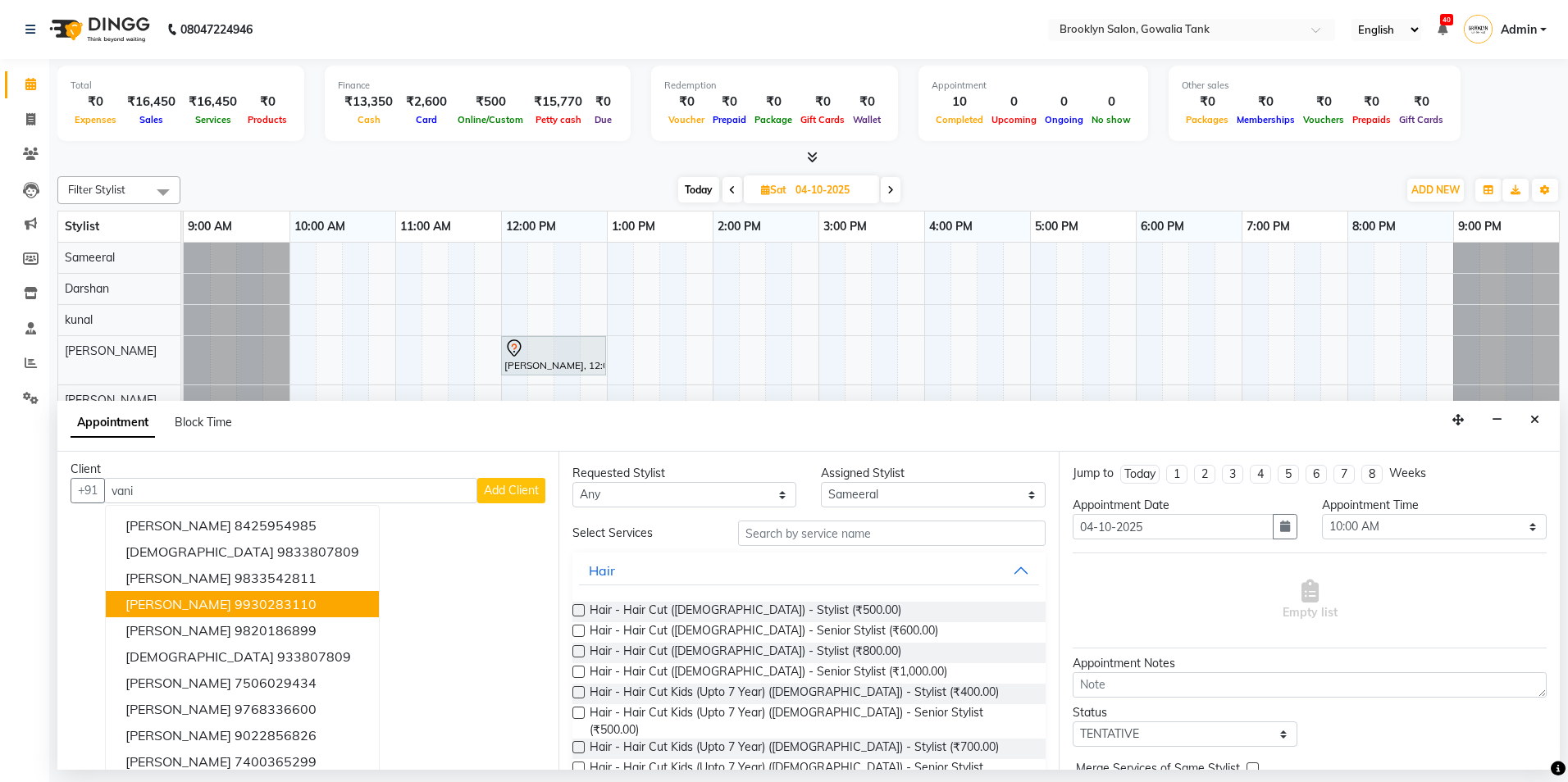
scroll to position [0, 0]
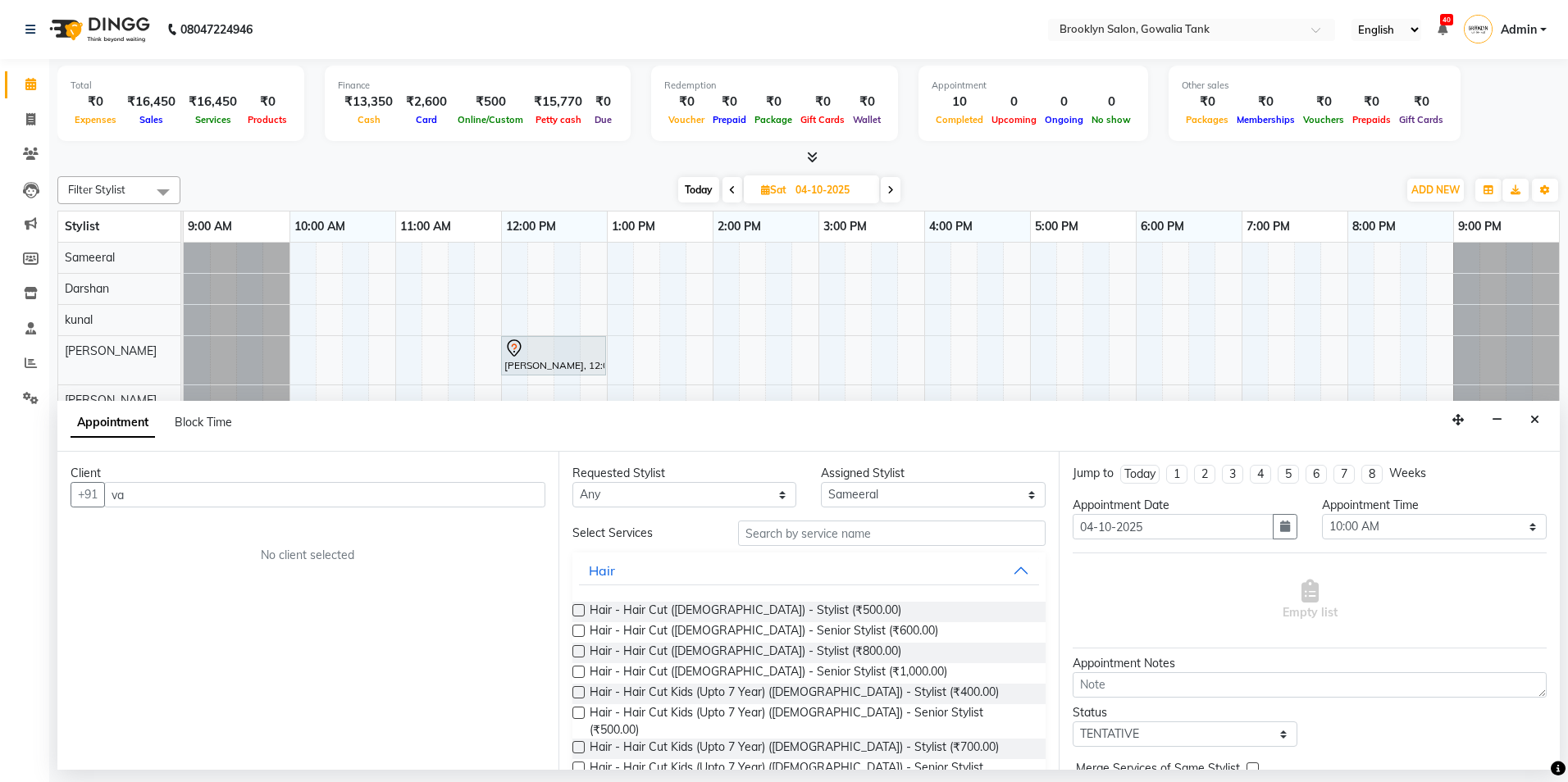
type input "v"
click at [1530, 414] on button "Close" at bounding box center [1535, 420] width 23 height 25
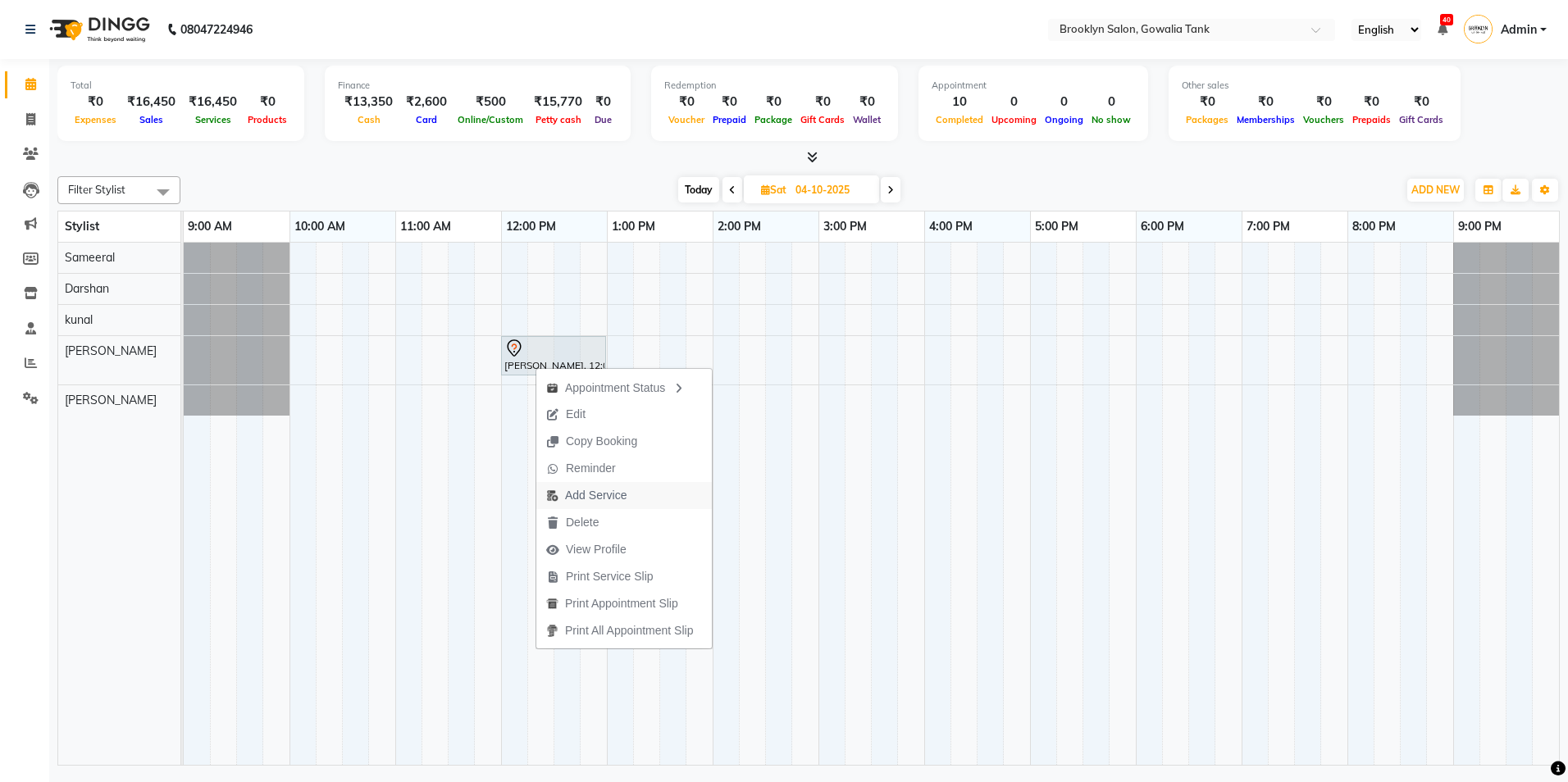
click at [608, 497] on span "Add Service" at bounding box center [596, 496] width 62 height 18
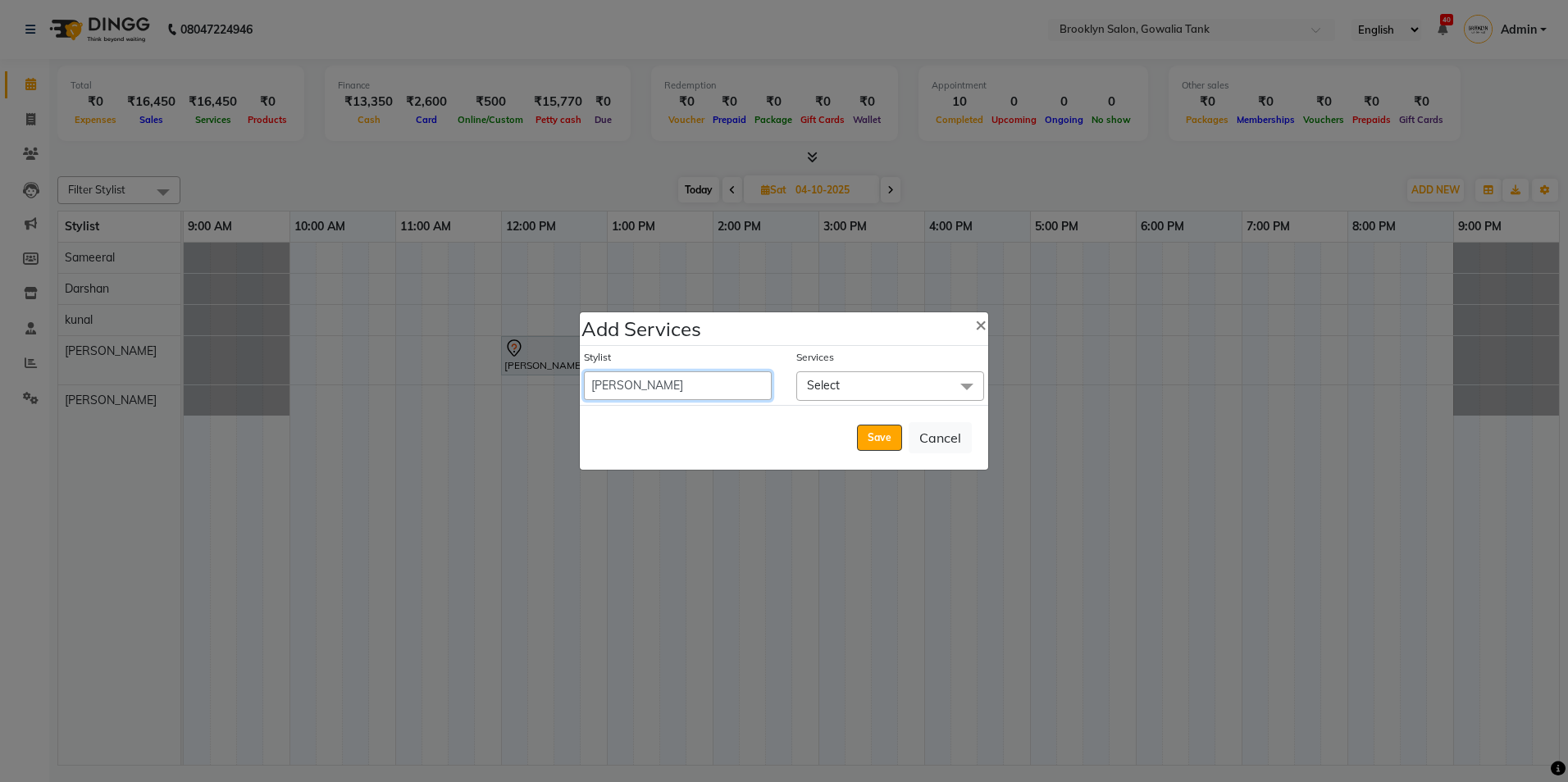
click at [668, 382] on select "[PERSON_NAME] [PERSON_NAME] Sameeral" at bounding box center [678, 386] width 188 height 28
select select "3855"
click at [584, 371] on select "[PERSON_NAME] [PERSON_NAME] Sameeral" at bounding box center [678, 386] width 188 height 28
select select "780"
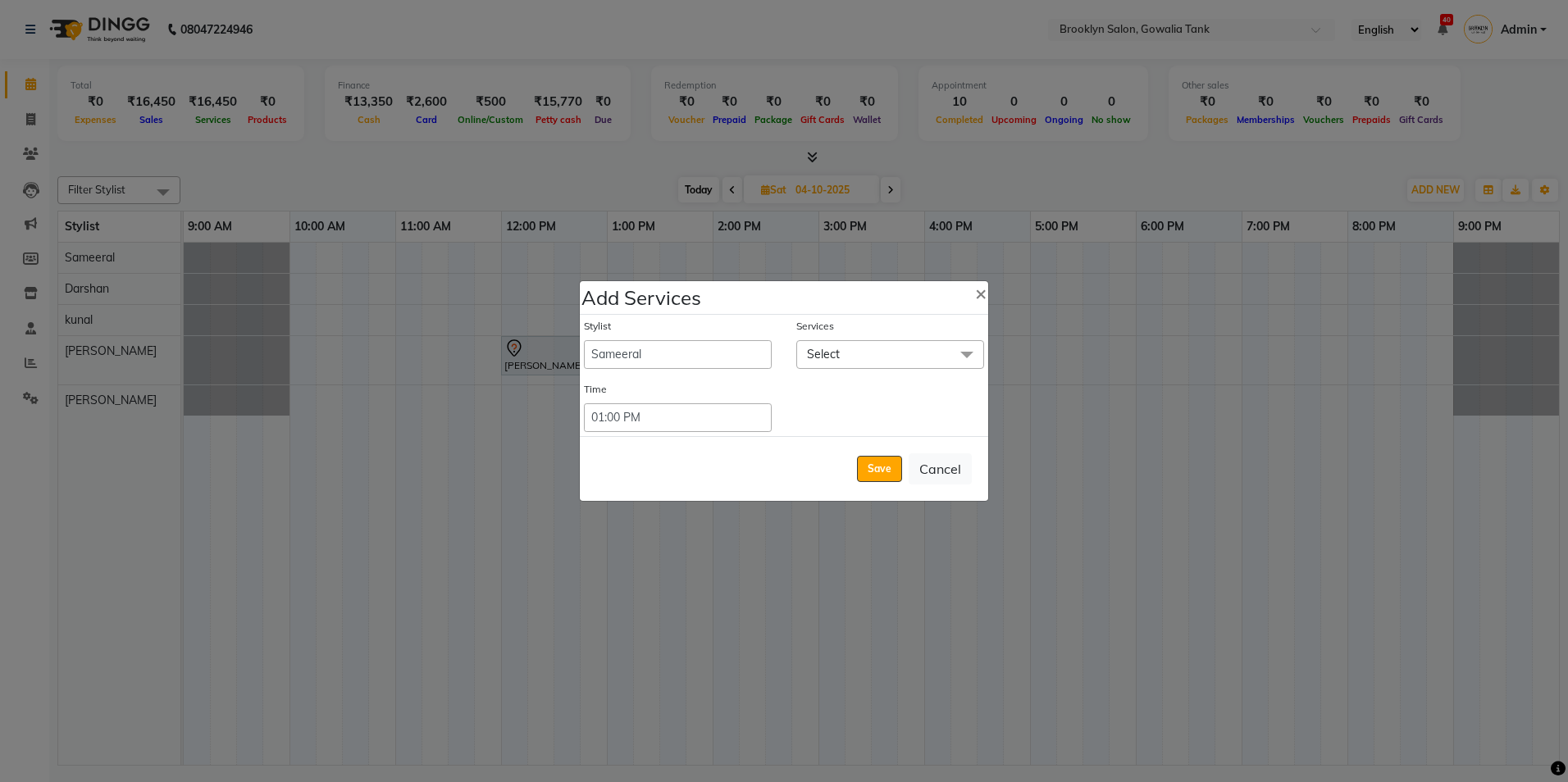
click at [886, 359] on span "Select" at bounding box center [890, 355] width 188 height 28
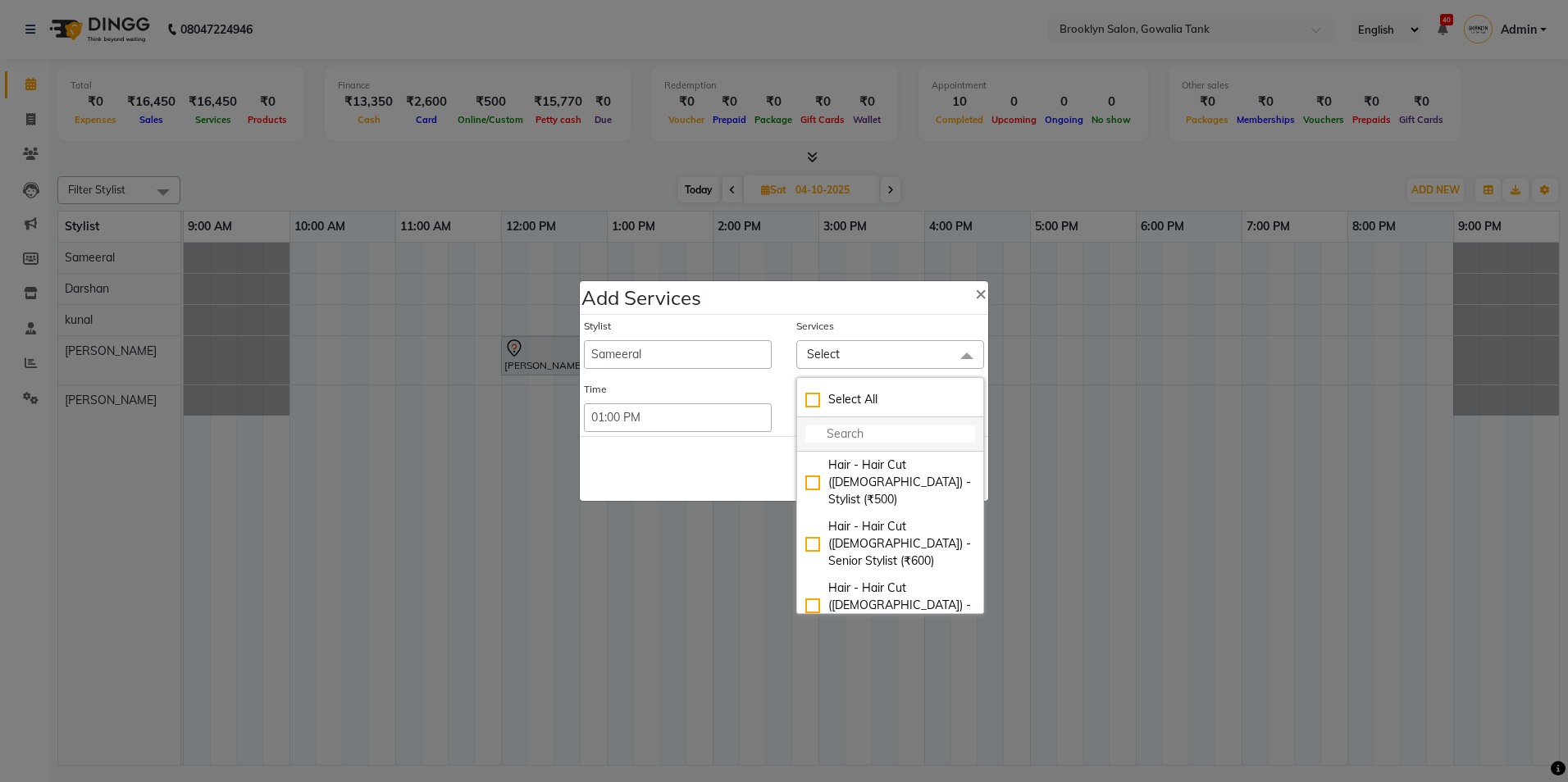
click at [891, 434] on input "multiselect-search" at bounding box center [890, 434] width 169 height 18
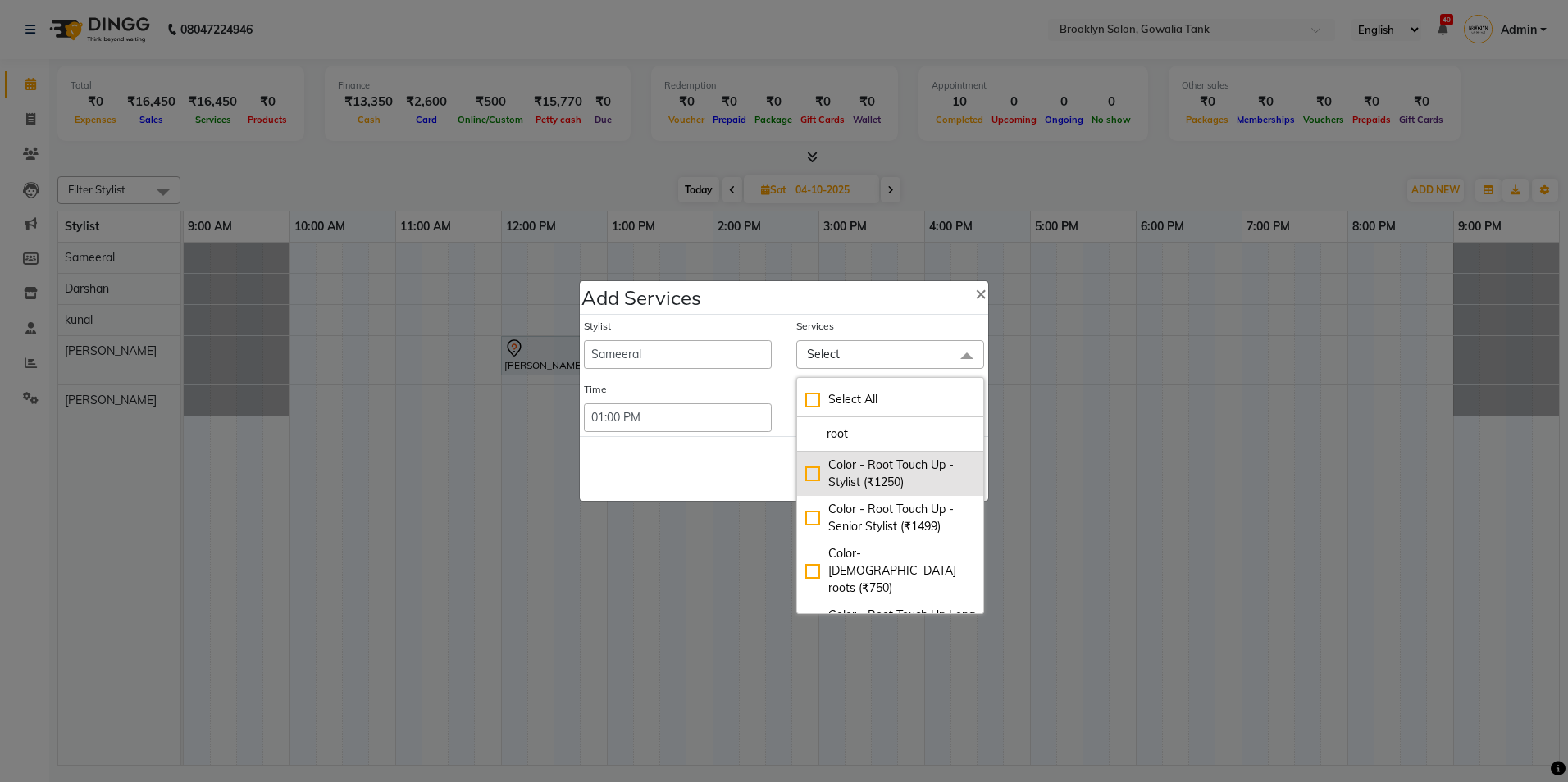
type input "root"
click at [809, 469] on div "Color - Root Touch Up - Stylist (₹1250)" at bounding box center [890, 473] width 169 height 34
checkbox input "true"
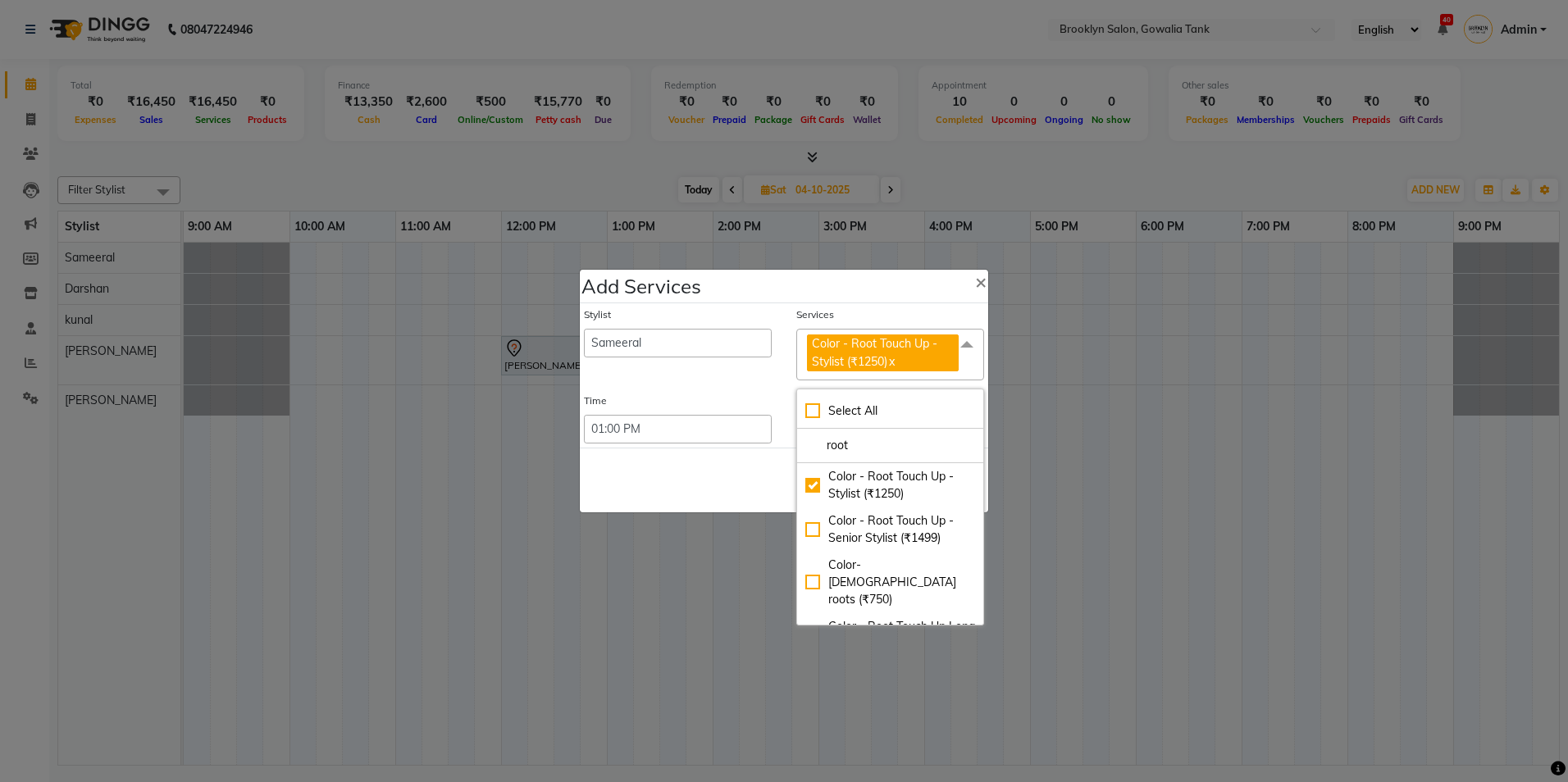
click at [741, 476] on div "Save Cancel" at bounding box center [784, 481] width 408 height 65
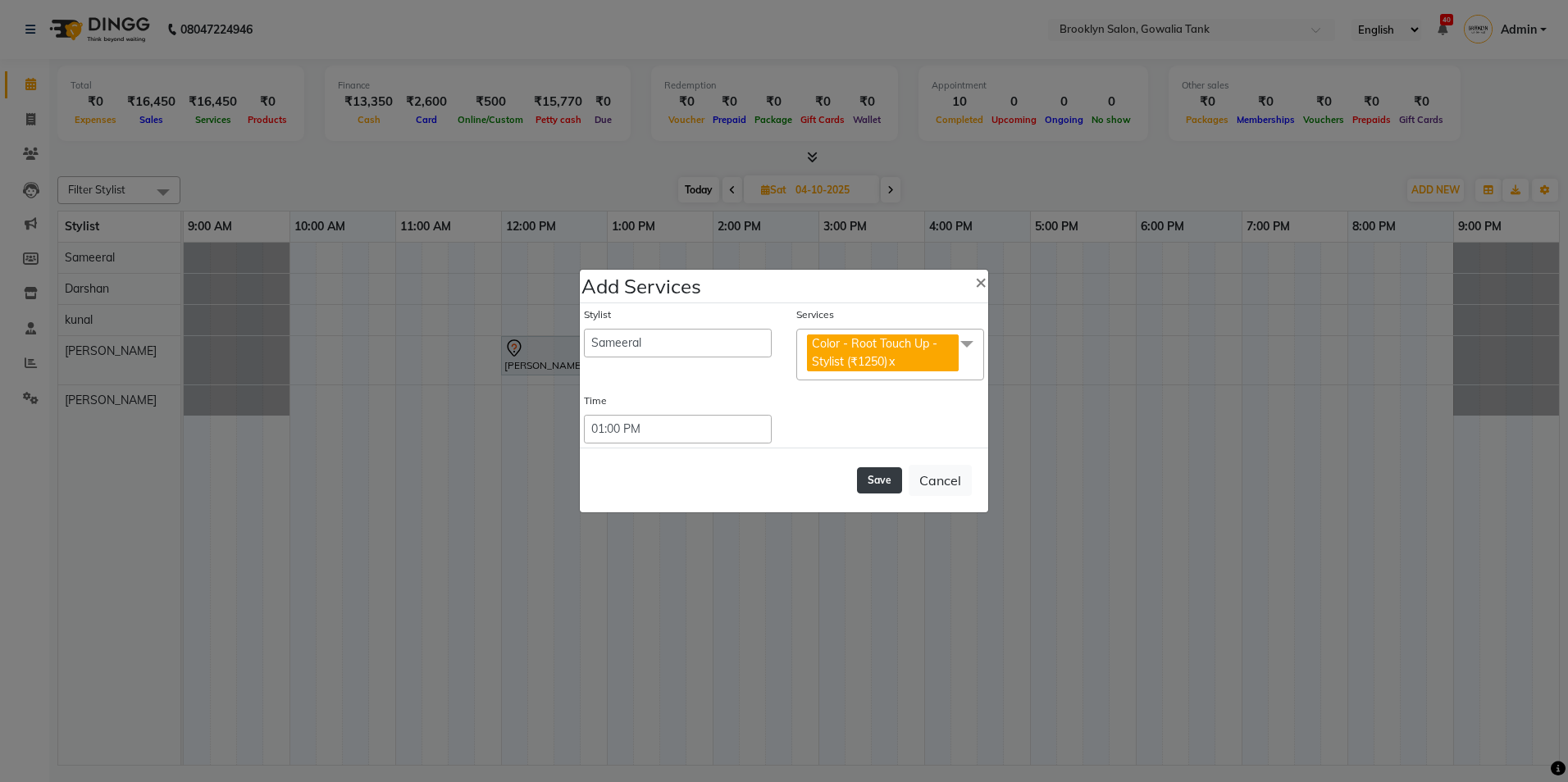
click at [884, 476] on button "Save" at bounding box center [880, 480] width 45 height 26
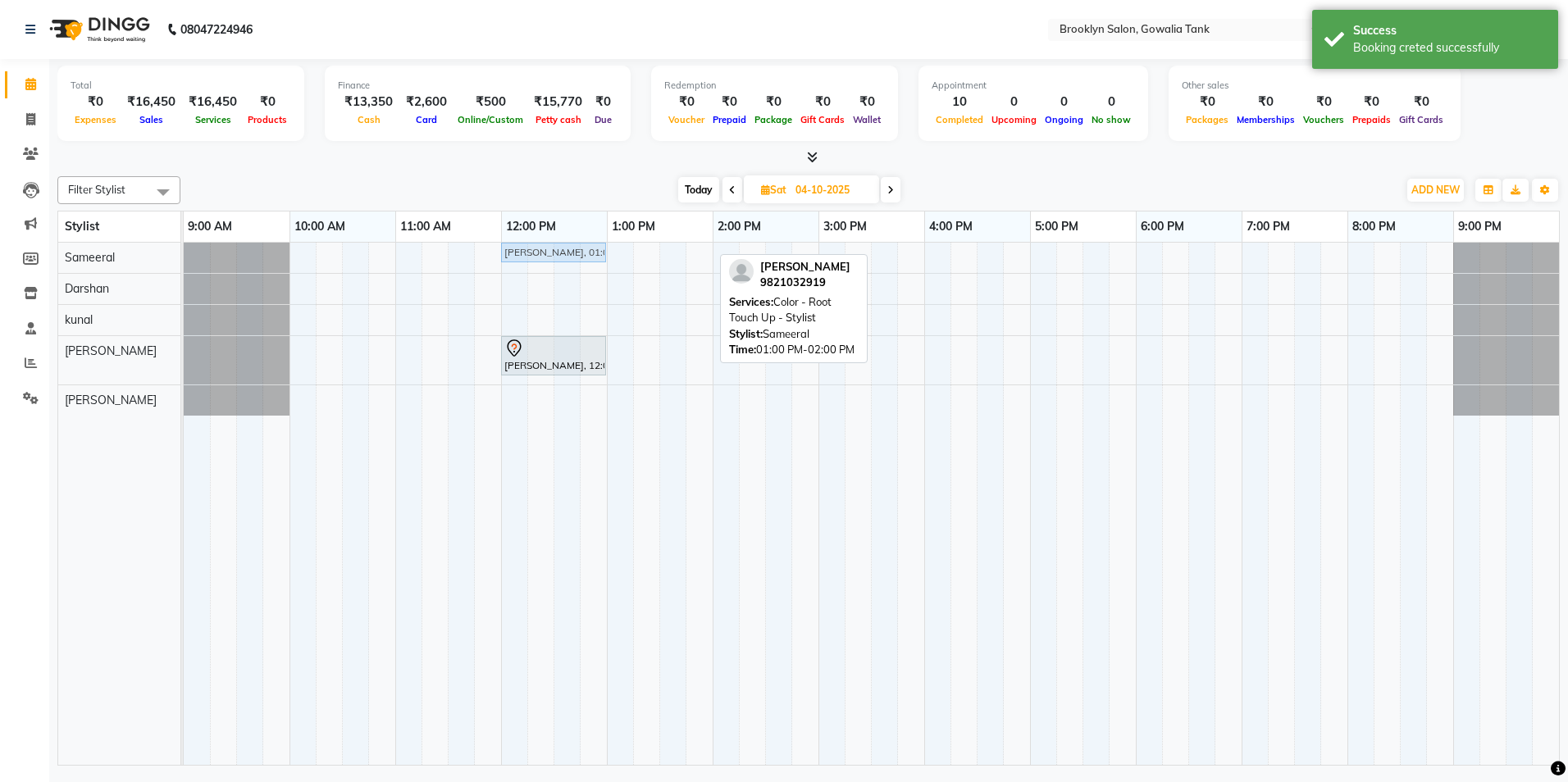
drag, startPoint x: 629, startPoint y: 254, endPoint x: 525, endPoint y: 248, distance: 104.2
click at [184, 248] on div "[PERSON_NAME], 01:00 PM-02:00 PM, Color - Root Touch Up - Stylist [PERSON_NAME]…" at bounding box center [184, 257] width 0 height 28
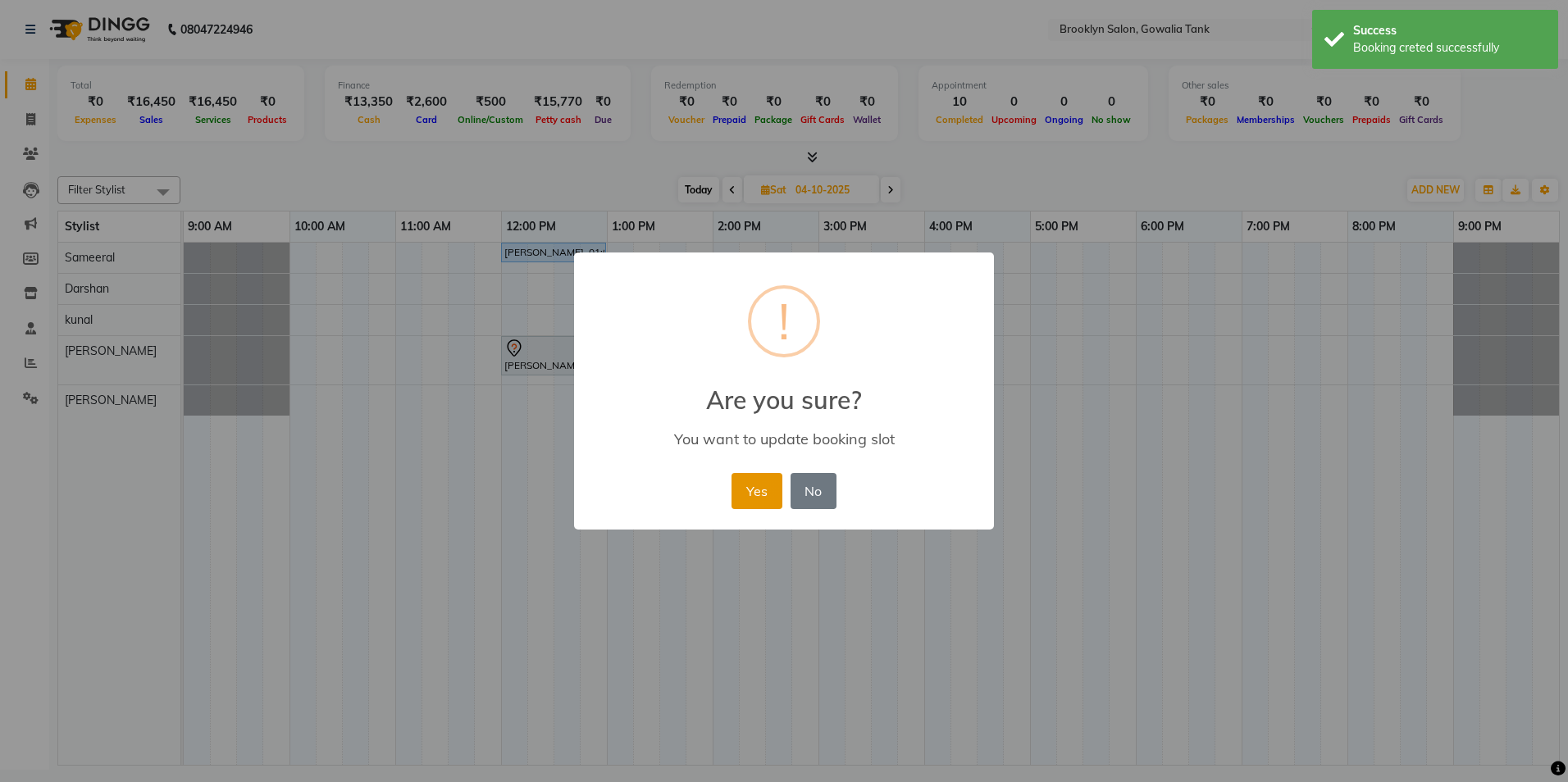
drag, startPoint x: 763, startPoint y: 495, endPoint x: 488, endPoint y: 308, distance: 332.6
click at [762, 495] on button "Yes" at bounding box center [757, 491] width 50 height 36
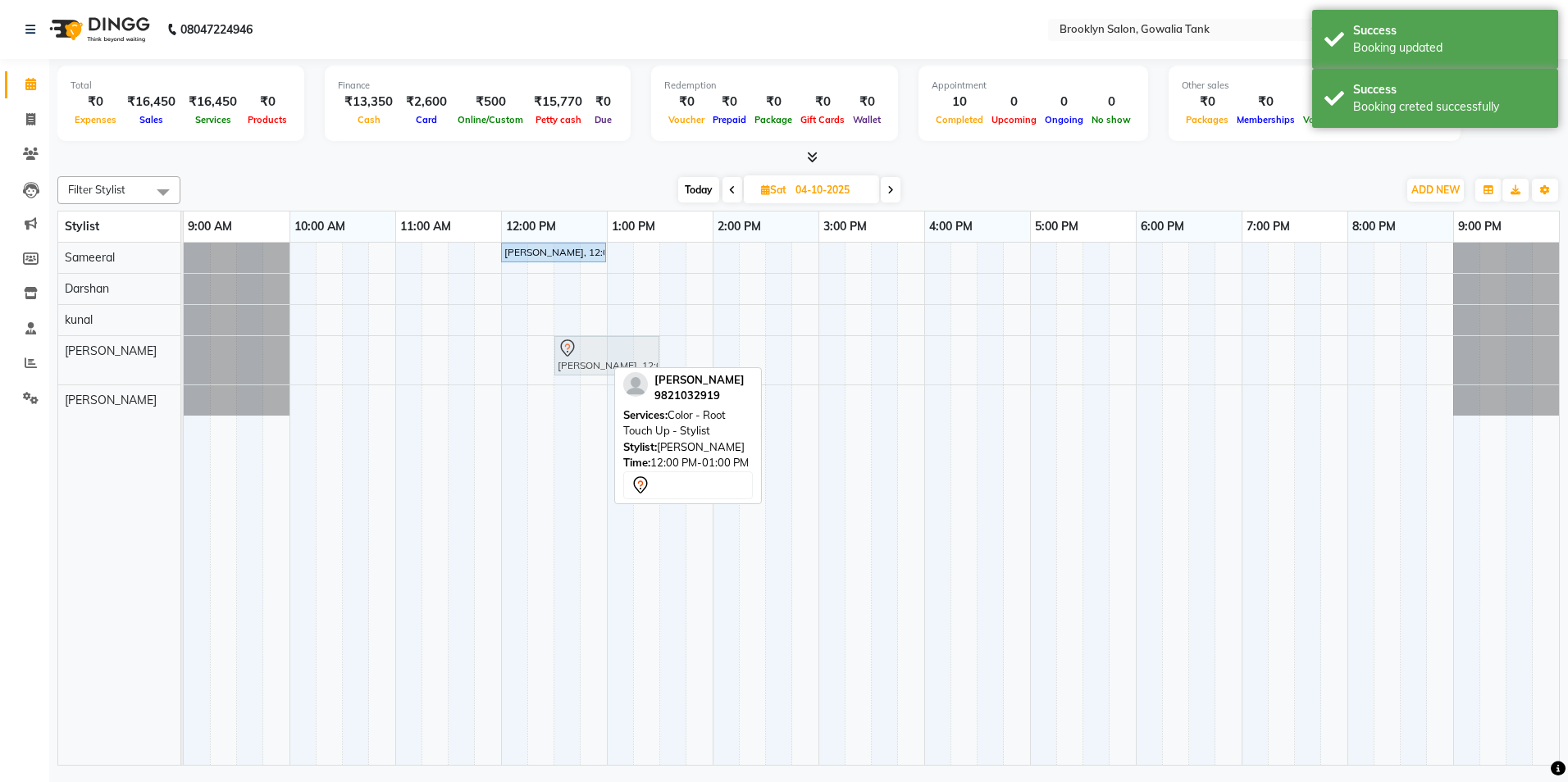
drag, startPoint x: 547, startPoint y: 367, endPoint x: 600, endPoint y: 372, distance: 53.2
click at [184, 372] on div "[PERSON_NAME], 12:00 PM-01:00 PM, Color - Root Touch Up - Stylist [PERSON_NAME]…" at bounding box center [184, 361] width 0 height 48
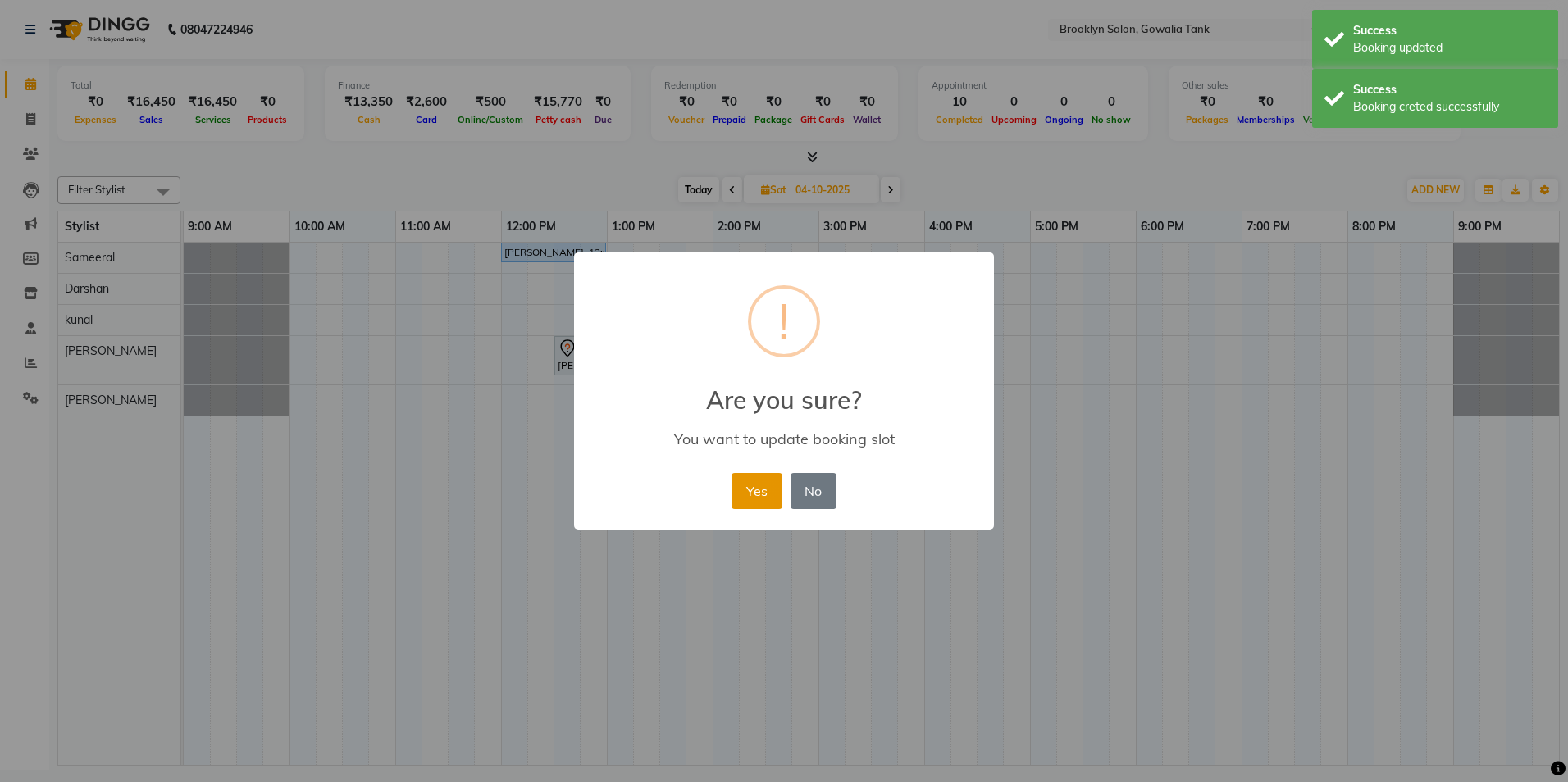
click at [750, 500] on button "Yes" at bounding box center [757, 491] width 50 height 36
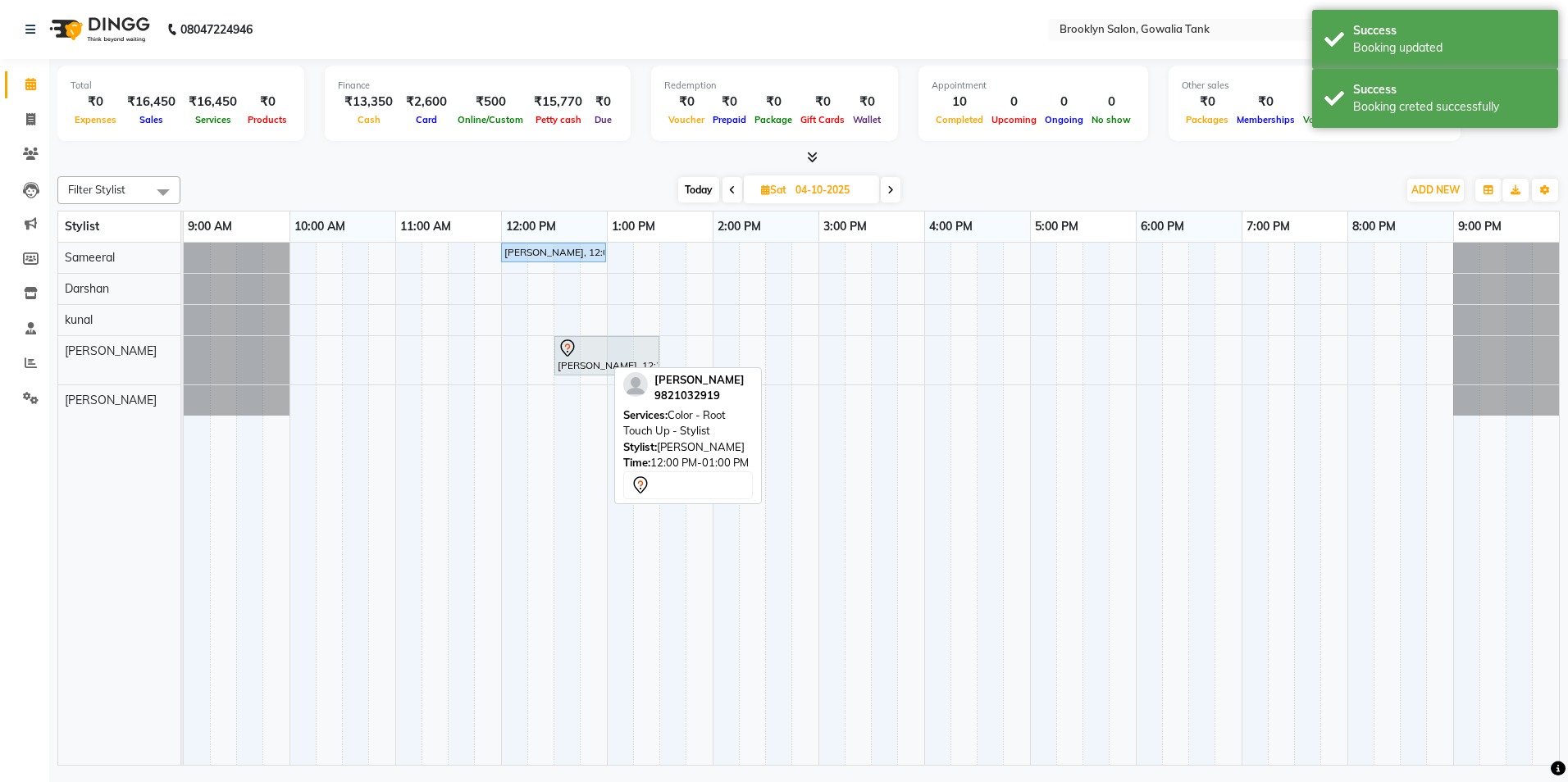
click at [700, 185] on span "Today" at bounding box center [698, 189] width 41 height 25
type input "03-10-2025"
